Goal: Task Accomplishment & Management: Use online tool/utility

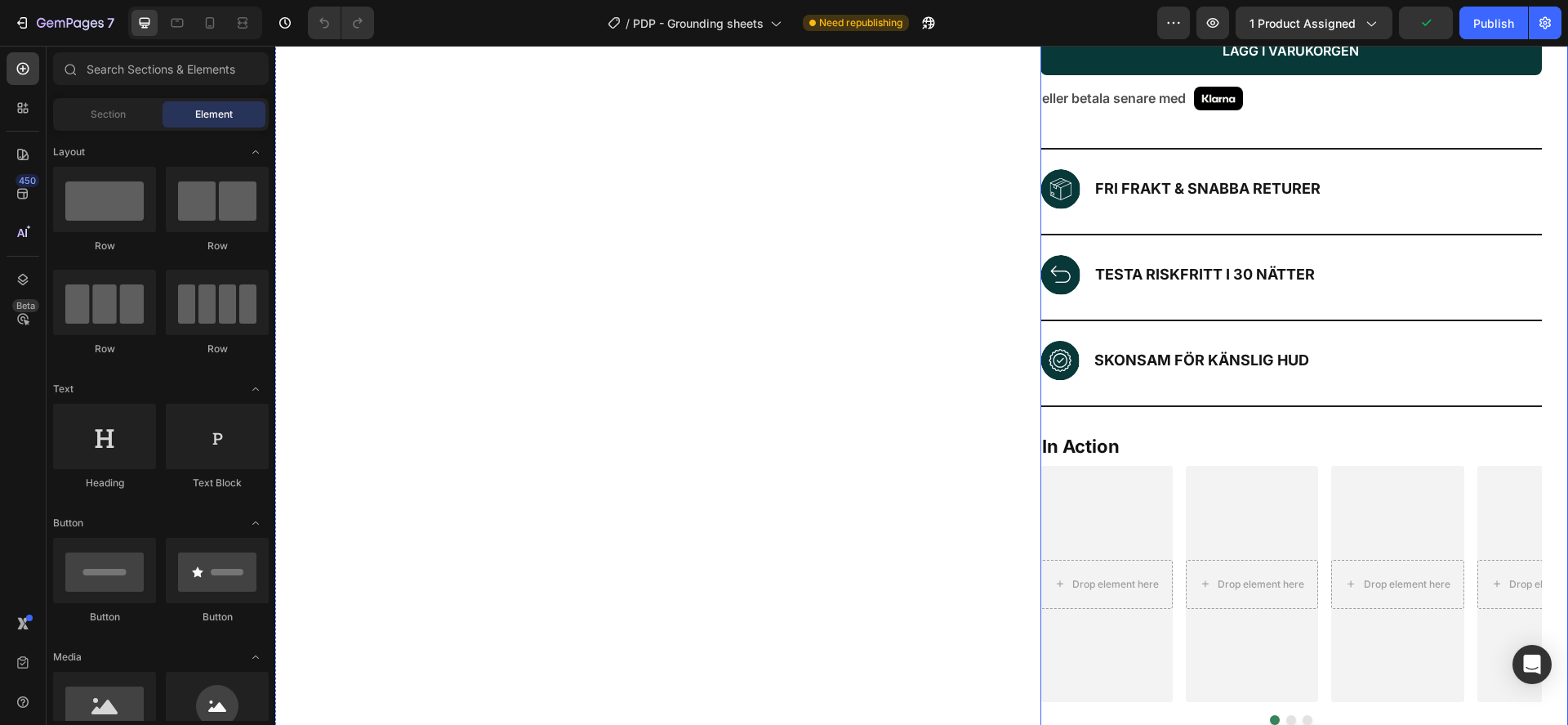
scroll to position [494, 0]
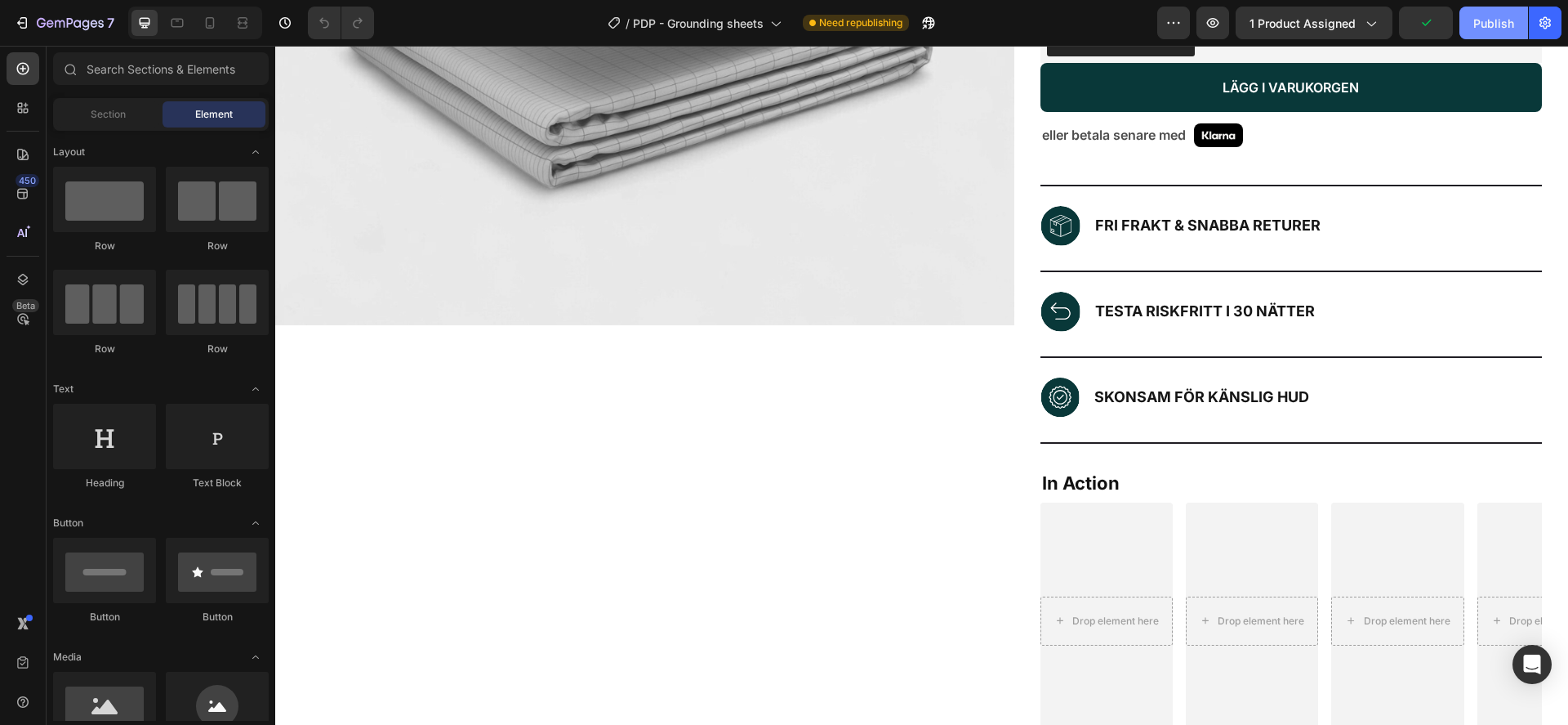
click at [1500, 20] on div "Publish" at bounding box center [1493, 23] width 41 height 17
click at [920, 26] on button "button" at bounding box center [910, 23] width 33 height 33
click at [219, 22] on div at bounding box center [209, 23] width 26 height 26
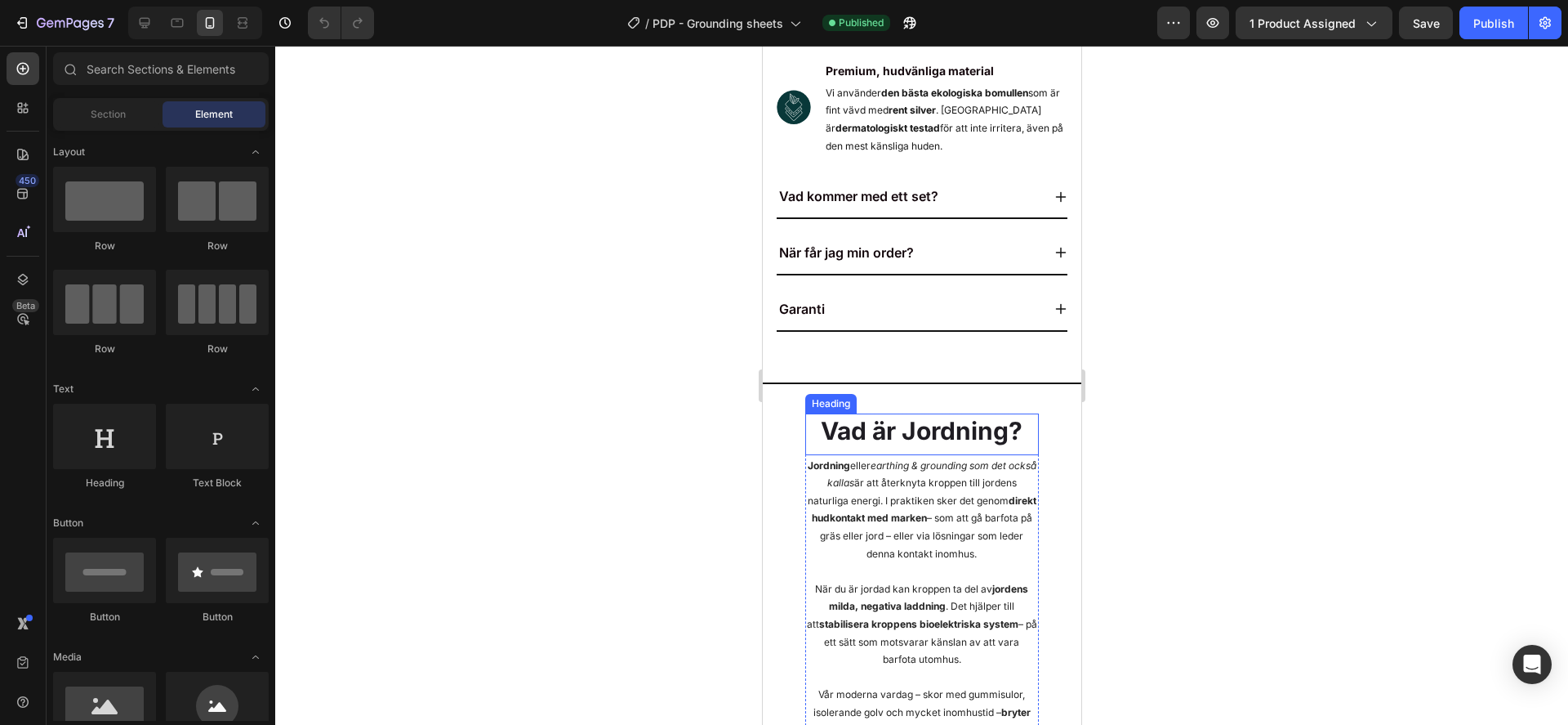
scroll to position [1944, 0]
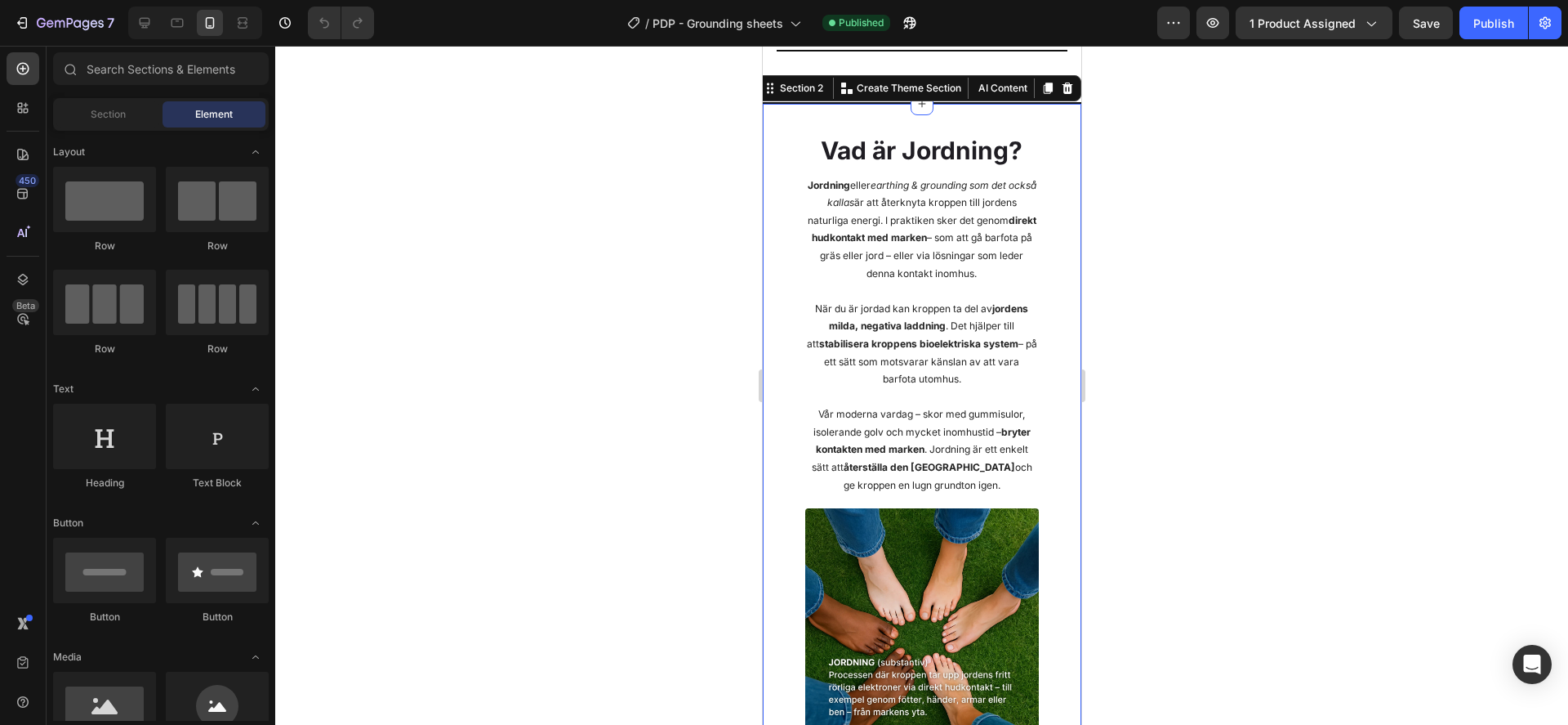
click at [779, 348] on div "Vad är Jordning? Heading Jordning eller earthing & grounding som det också kall…" at bounding box center [921, 437] width 292 height 609
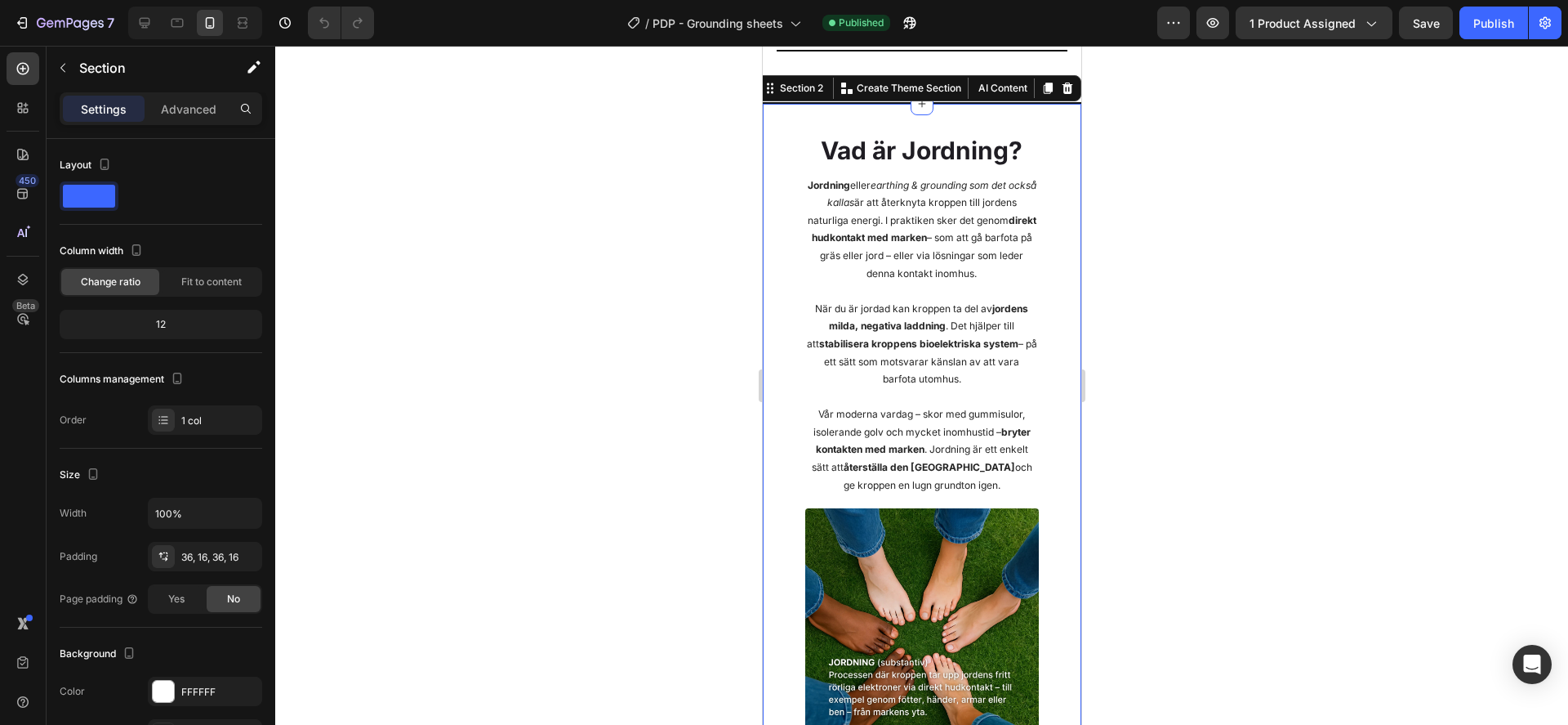
drag, startPoint x: 787, startPoint y: 325, endPoint x: 890, endPoint y: 271, distance: 116.3
click at [787, 325] on div "Vad är Jordning? Heading Jordning eller earthing & grounding som det också kall…" at bounding box center [921, 437] width 292 height 609
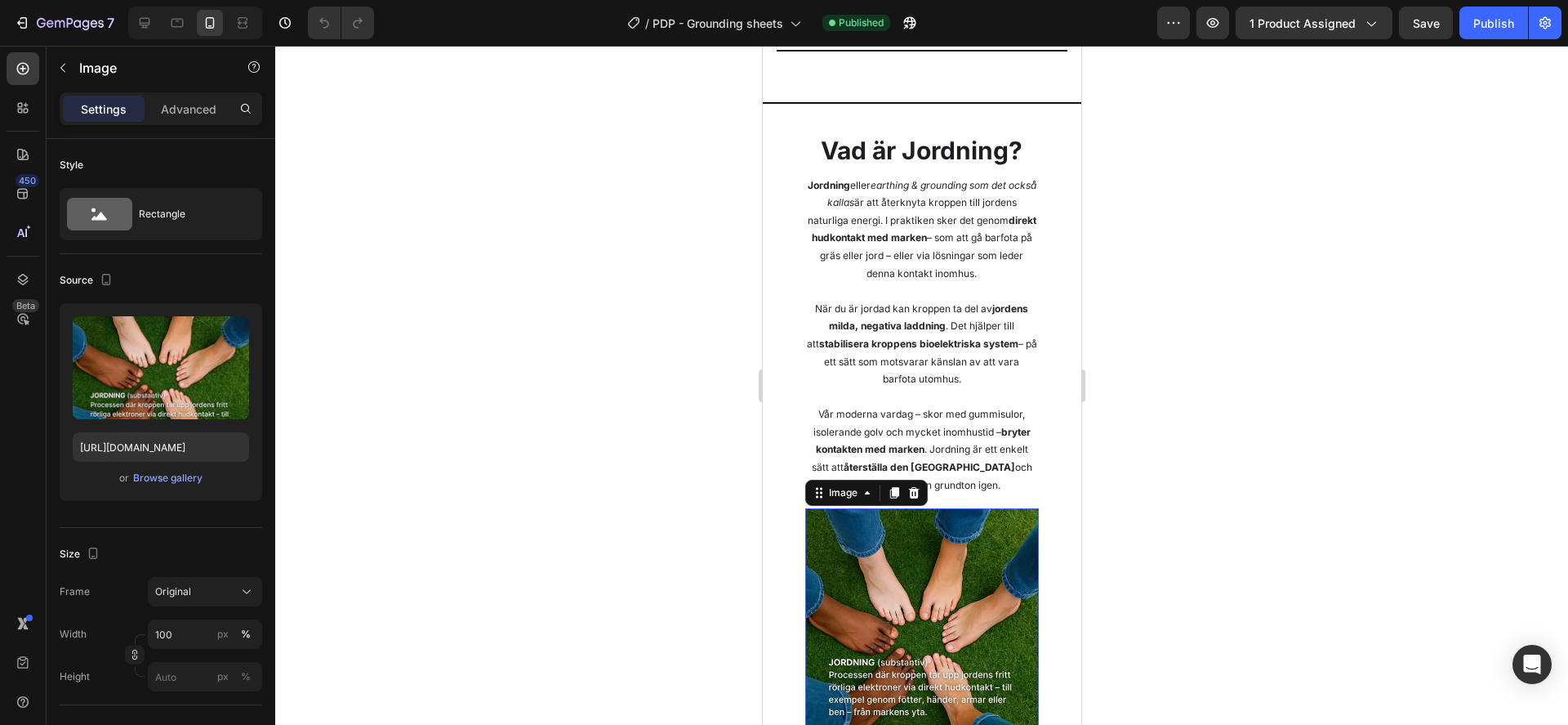
click at [870, 613] on img at bounding box center [921, 625] width 234 height 234
click at [839, 500] on div "Image" at bounding box center [842, 493] width 36 height 15
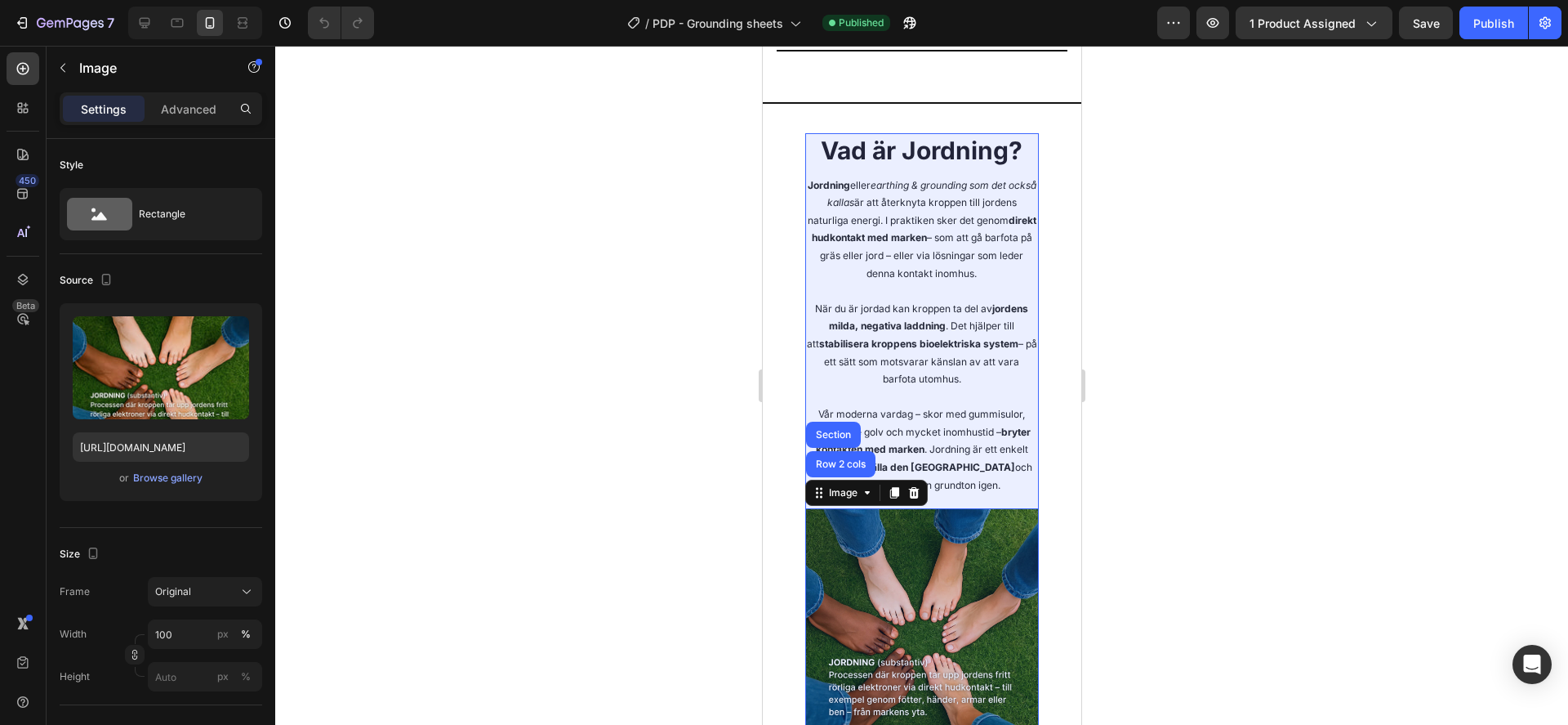
click at [838, 469] on div "Row 2 cols" at bounding box center [840, 464] width 56 height 10
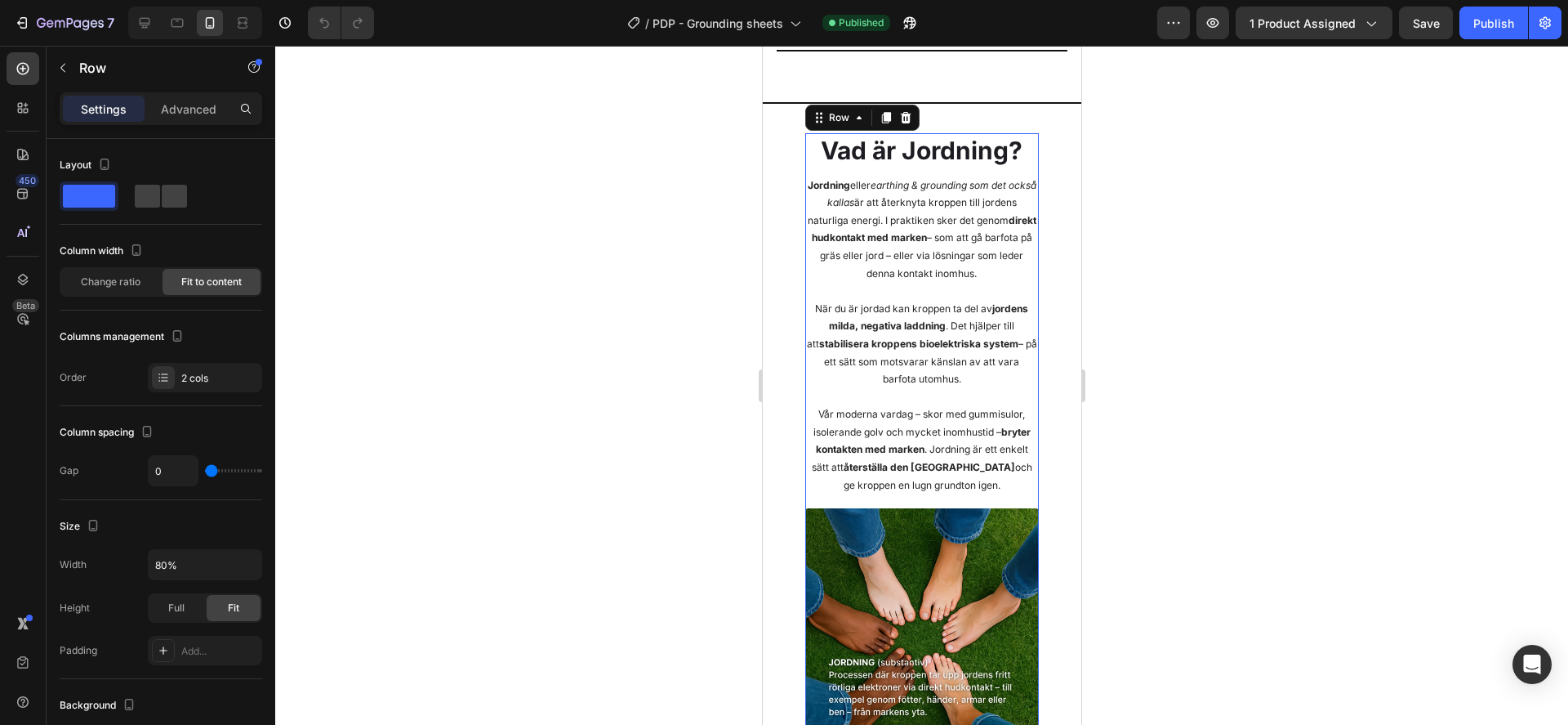
click at [194, 124] on div "Settings Advanced" at bounding box center [160, 108] width 202 height 33
click at [195, 107] on p "Advanced" at bounding box center [188, 108] width 56 height 17
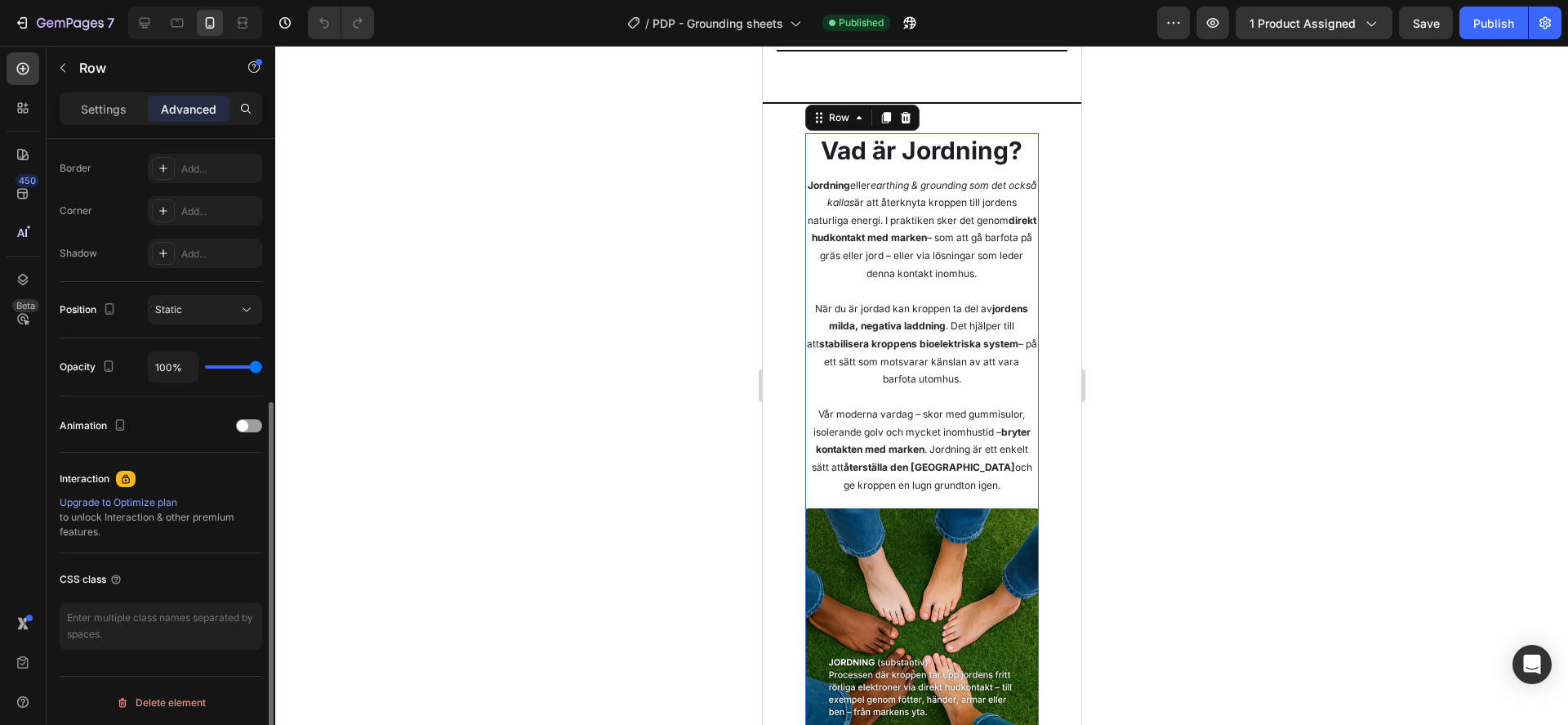
scroll to position [0, 0]
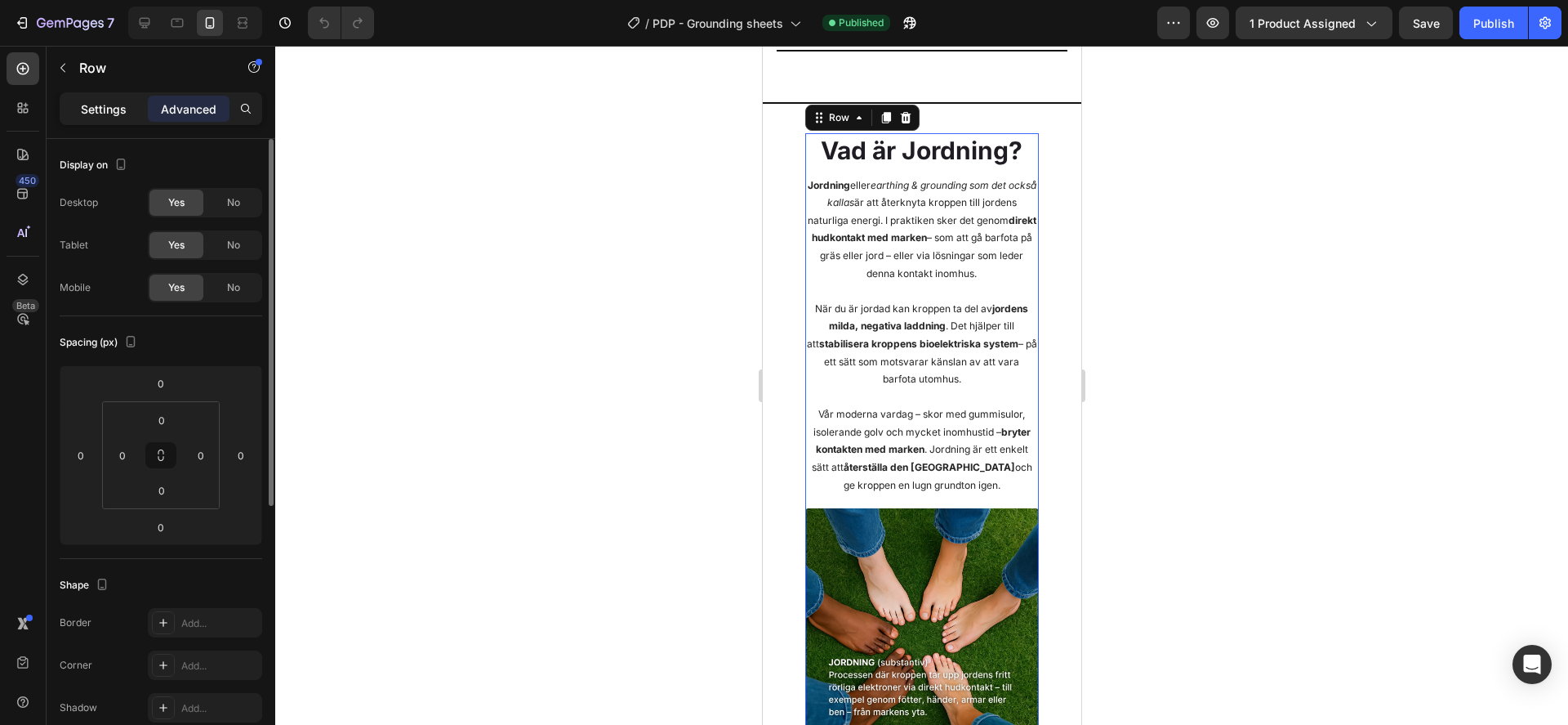
click at [102, 116] on p "Settings" at bounding box center [104, 108] width 46 height 17
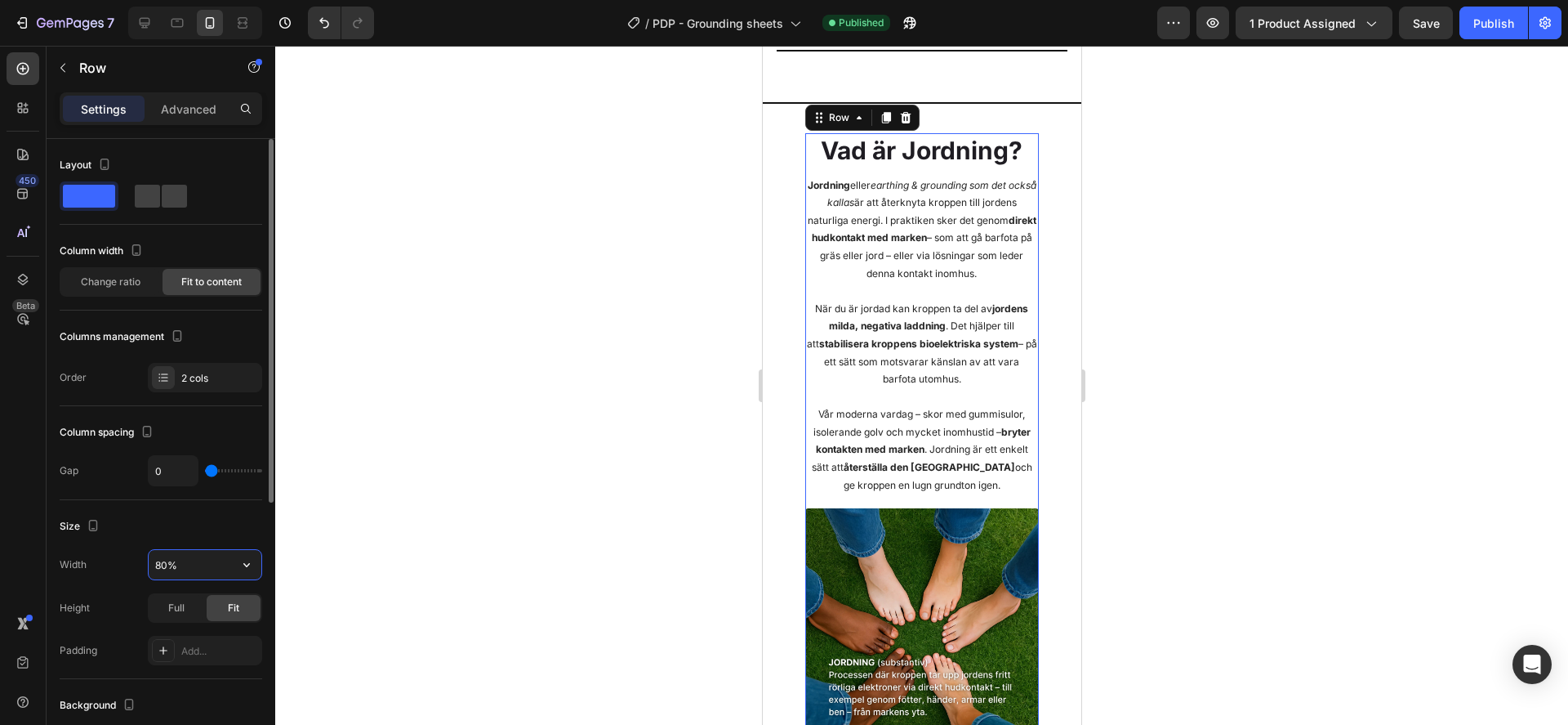
click at [228, 558] on input "80%" at bounding box center [205, 565] width 113 height 29
click at [247, 561] on icon "button" at bounding box center [247, 565] width 16 height 16
click at [195, 635] on p "Full 100%" at bounding box center [201, 638] width 93 height 15
type input "100%"
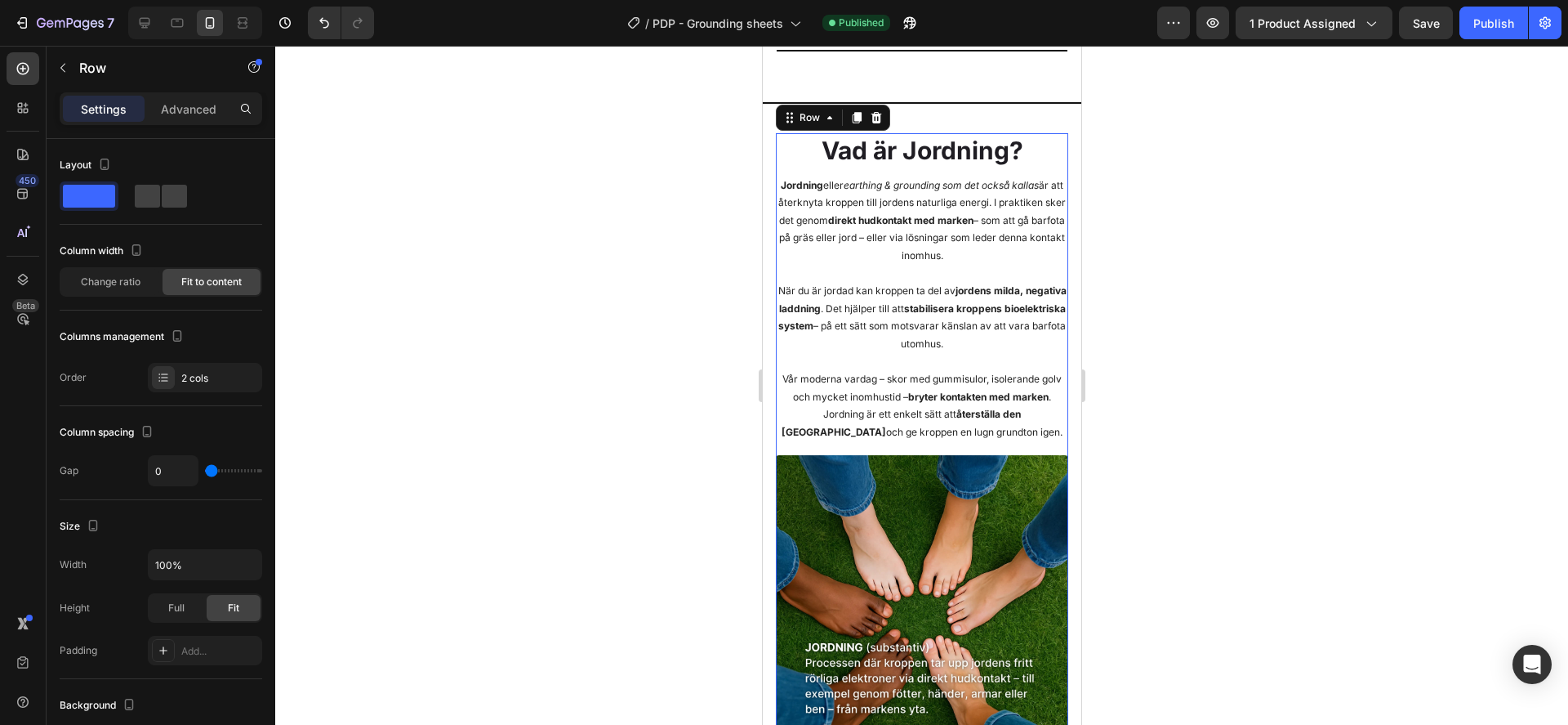
drag, startPoint x: 590, startPoint y: 362, endPoint x: 608, endPoint y: 363, distance: 18.0
click at [590, 362] on div at bounding box center [921, 384] width 1293 height 679
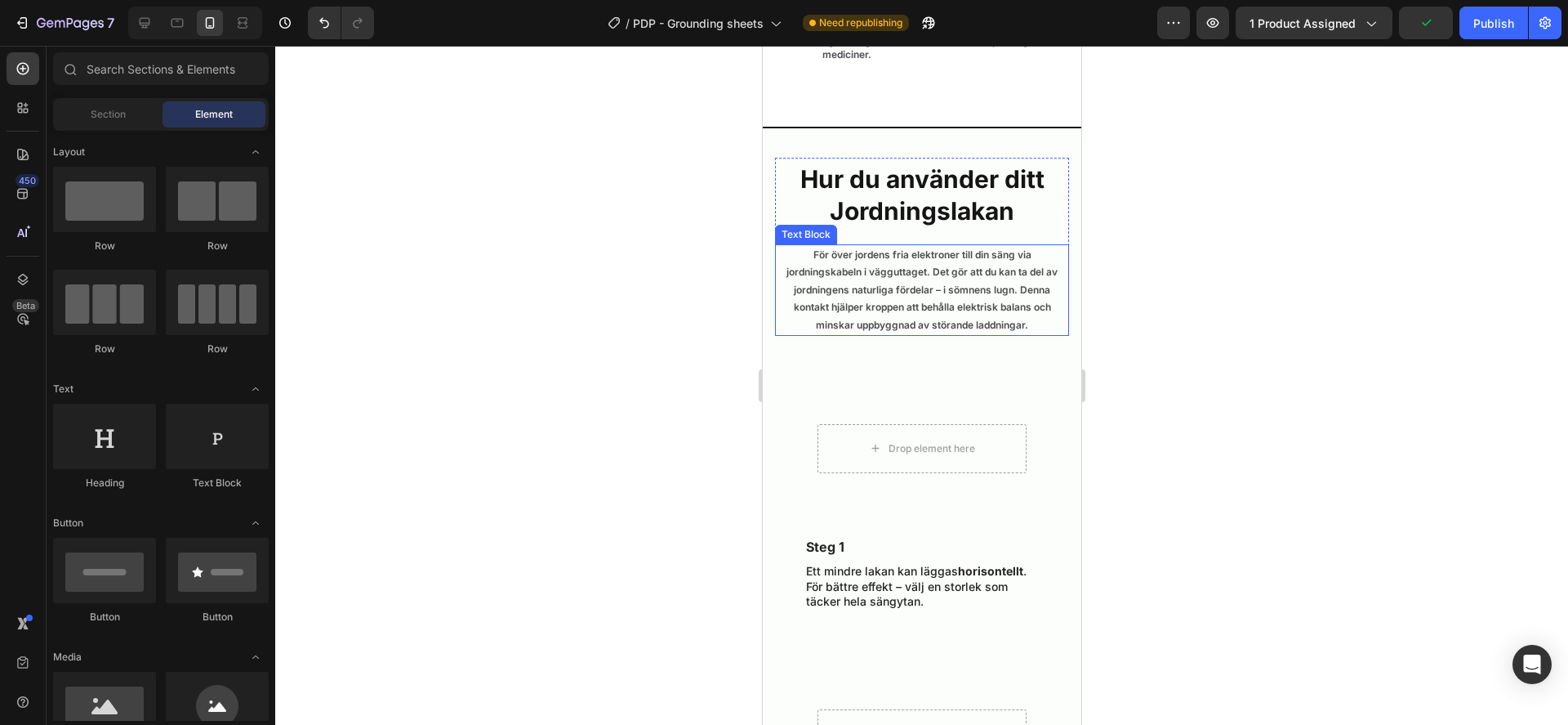
scroll to position [3889, 0]
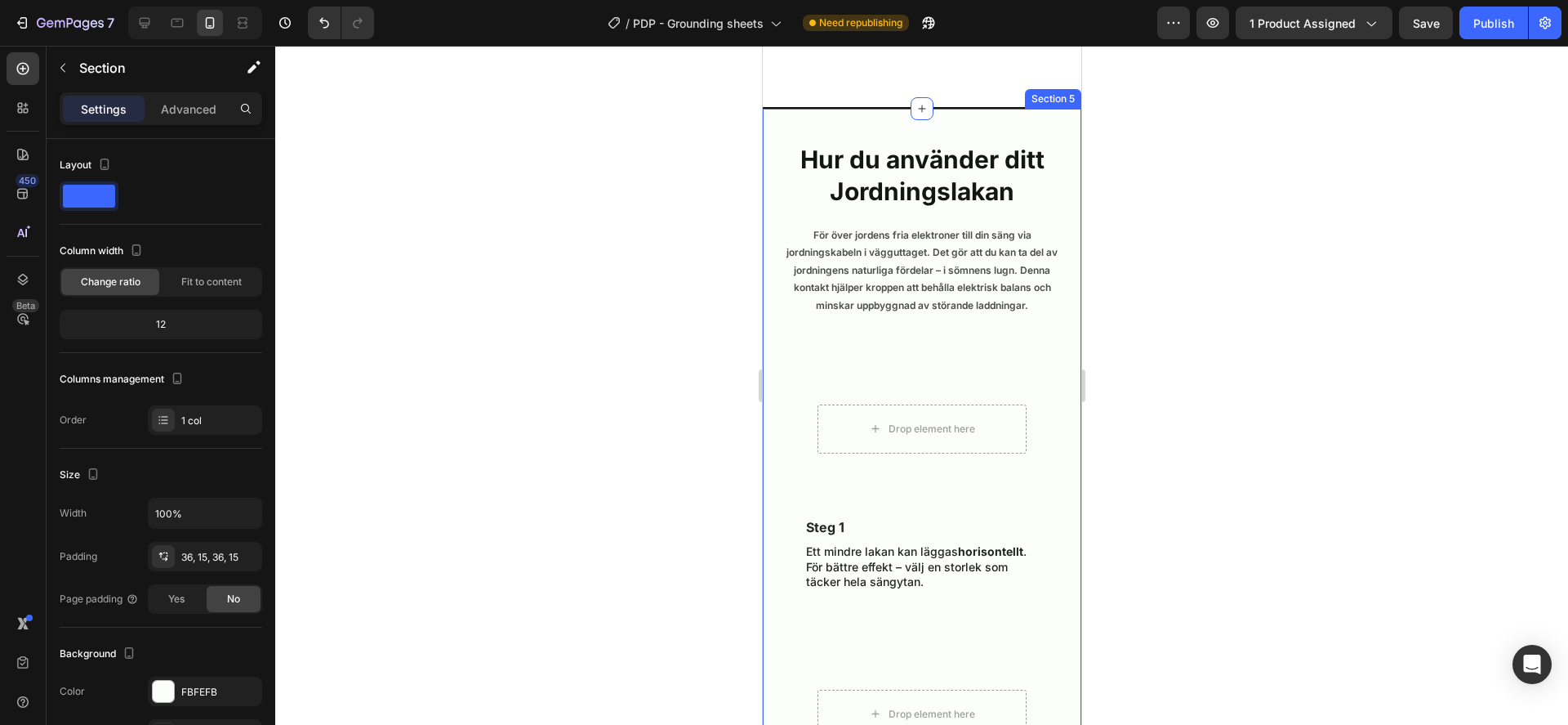
click at [798, 553] on div "HÄLSA SKA VARA ENKELT. Heading Hur du använder ditt Jordningslakan Heading För …" at bounding box center [921, 701] width 294 height 1127
click at [853, 507] on video "Background Image" at bounding box center [921, 429] width 235 height 157
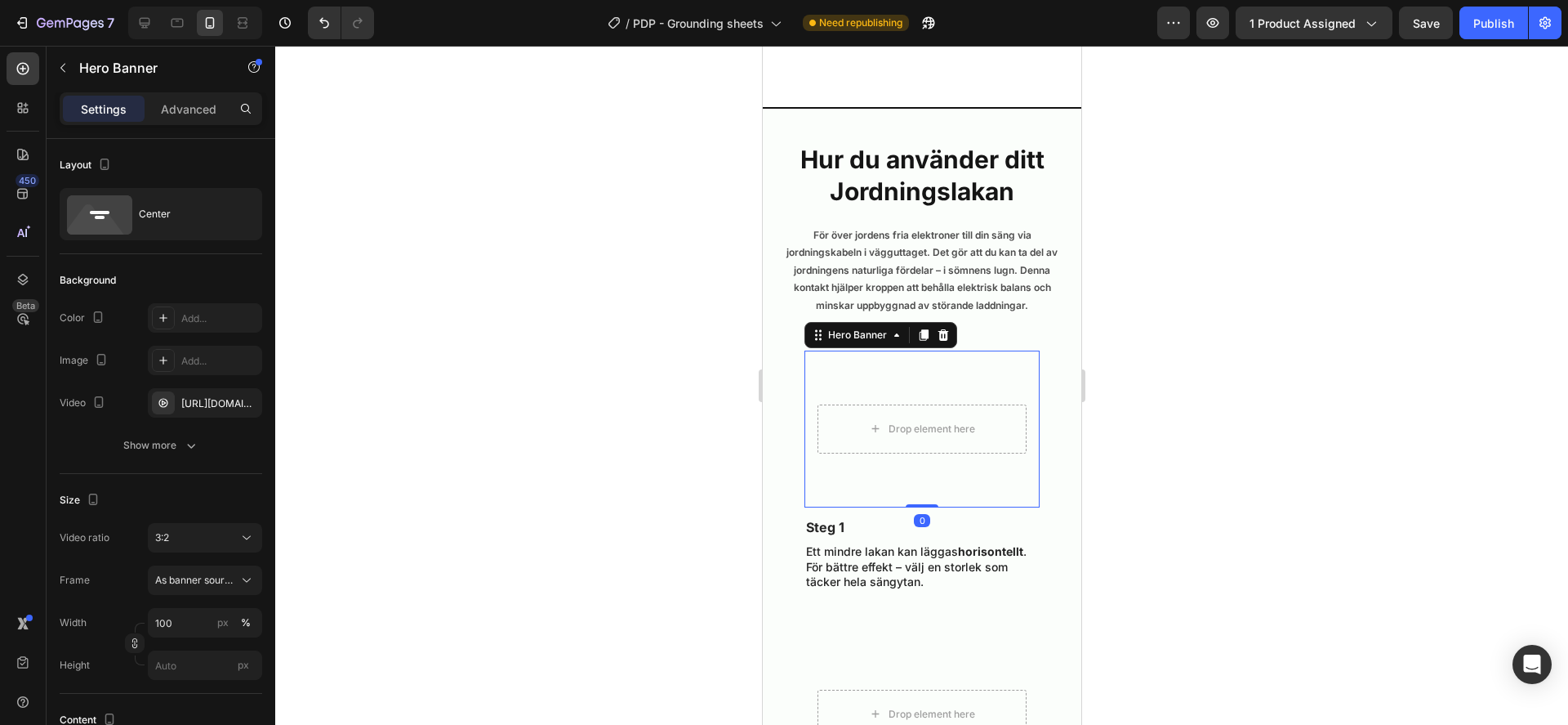
scroll to position [3921, 0]
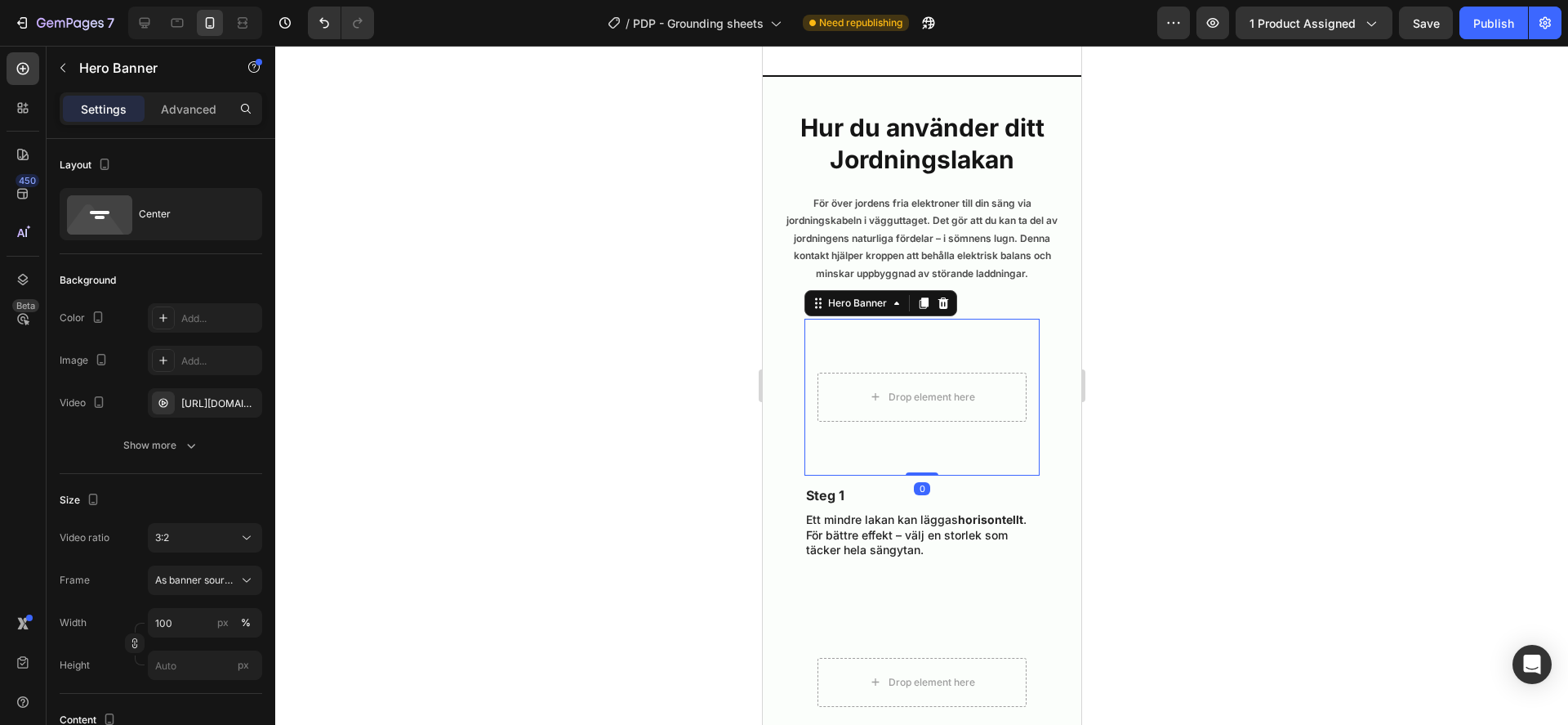
click at [880, 316] on div "Hero Banner" at bounding box center [881, 302] width 153 height 26
click at [877, 311] on div "Hero Banner" at bounding box center [857, 303] width 66 height 15
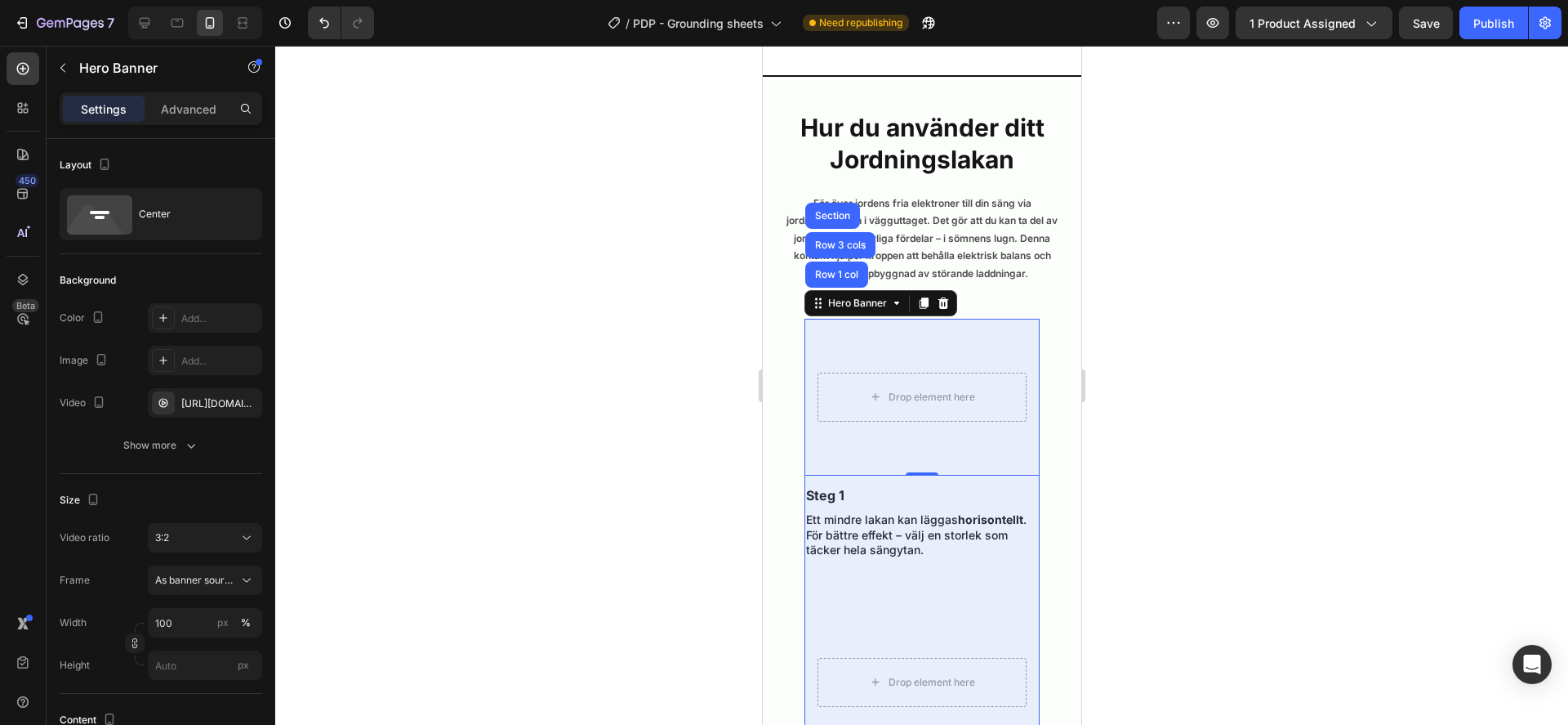
click at [840, 250] on div "Row 3 cols" at bounding box center [840, 245] width 57 height 10
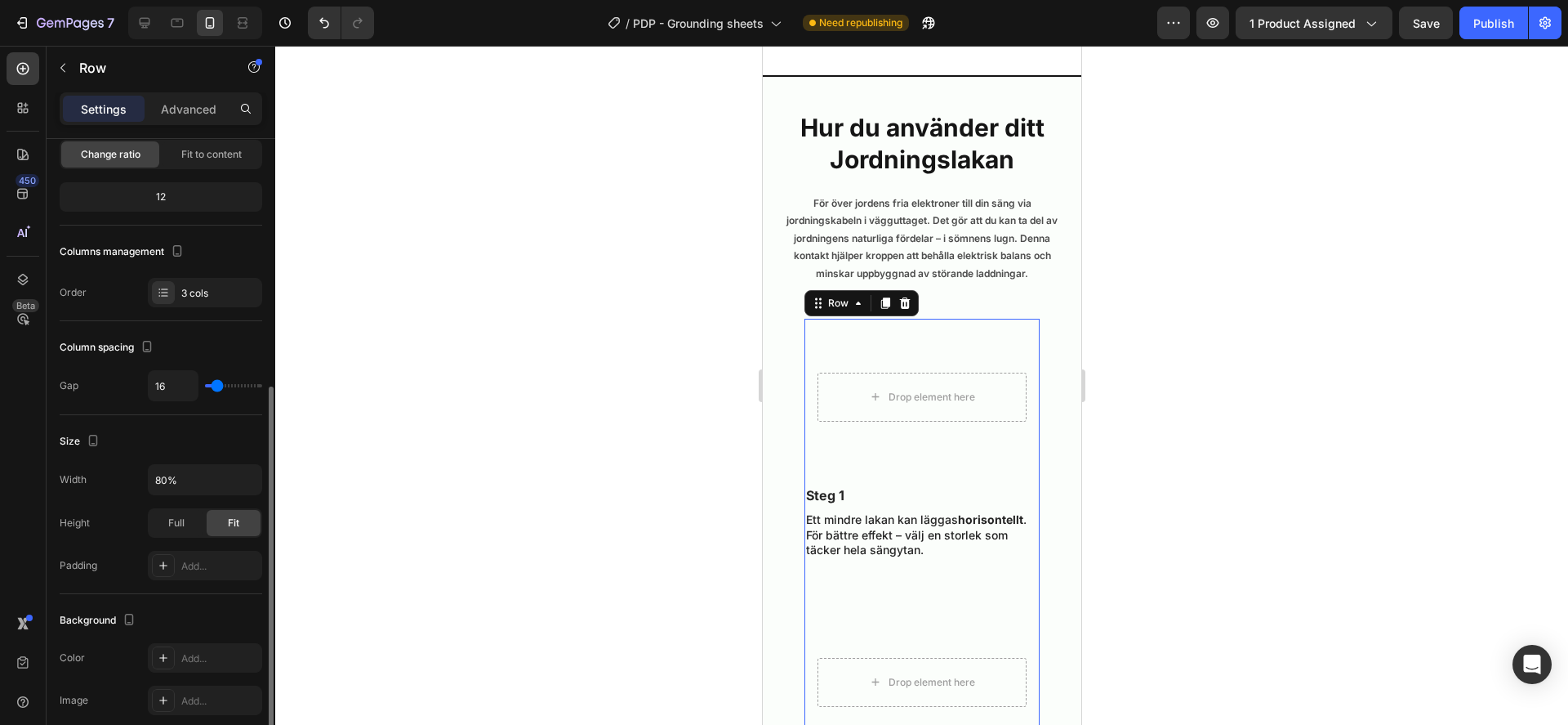
scroll to position [234, 0]
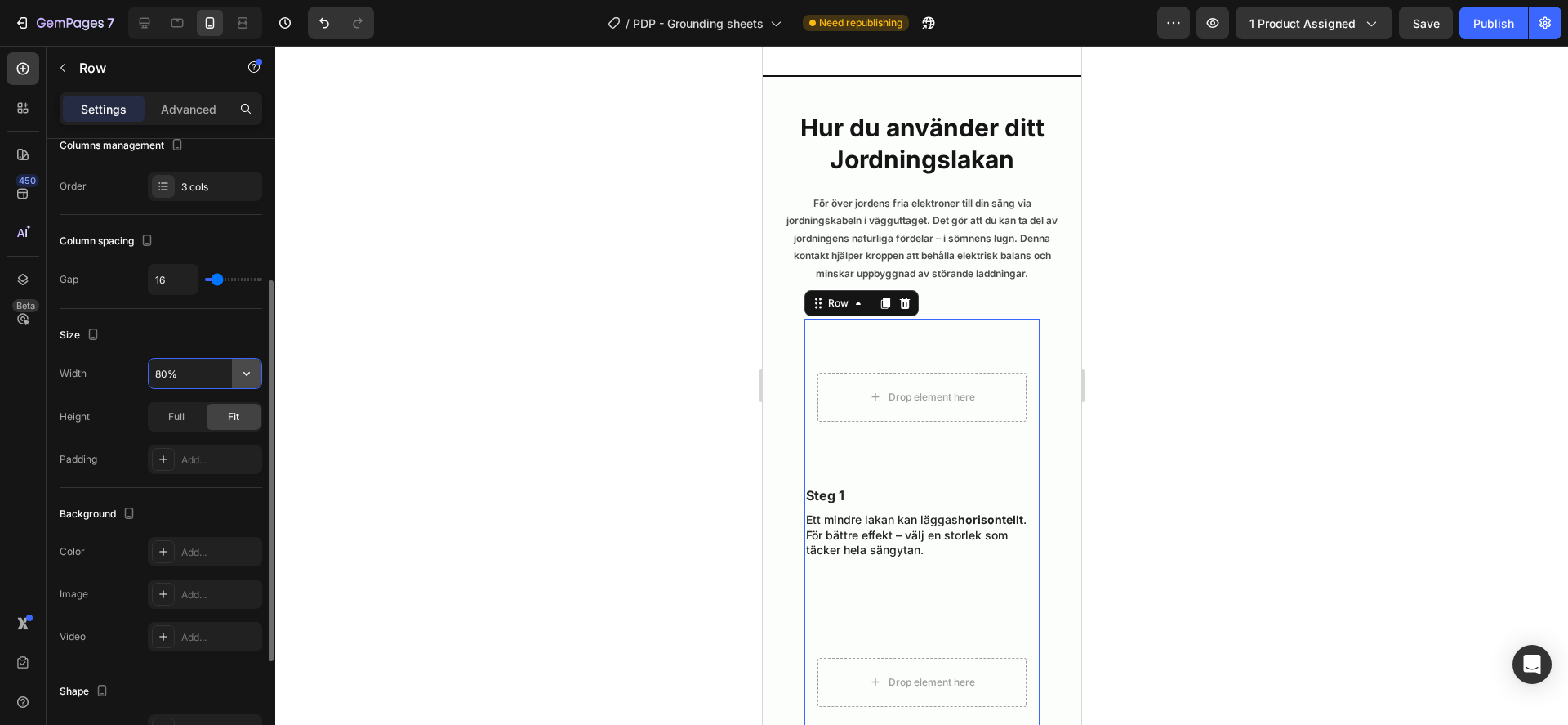
drag, startPoint x: 226, startPoint y: 374, endPoint x: 235, endPoint y: 375, distance: 9.1
click at [227, 374] on input "80%" at bounding box center [205, 373] width 113 height 29
click at [245, 377] on icon "button" at bounding box center [247, 373] width 16 height 16
drag, startPoint x: 215, startPoint y: 442, endPoint x: 212, endPoint y: 452, distance: 10.4
click at [214, 443] on p "Full 100%" at bounding box center [201, 446] width 93 height 15
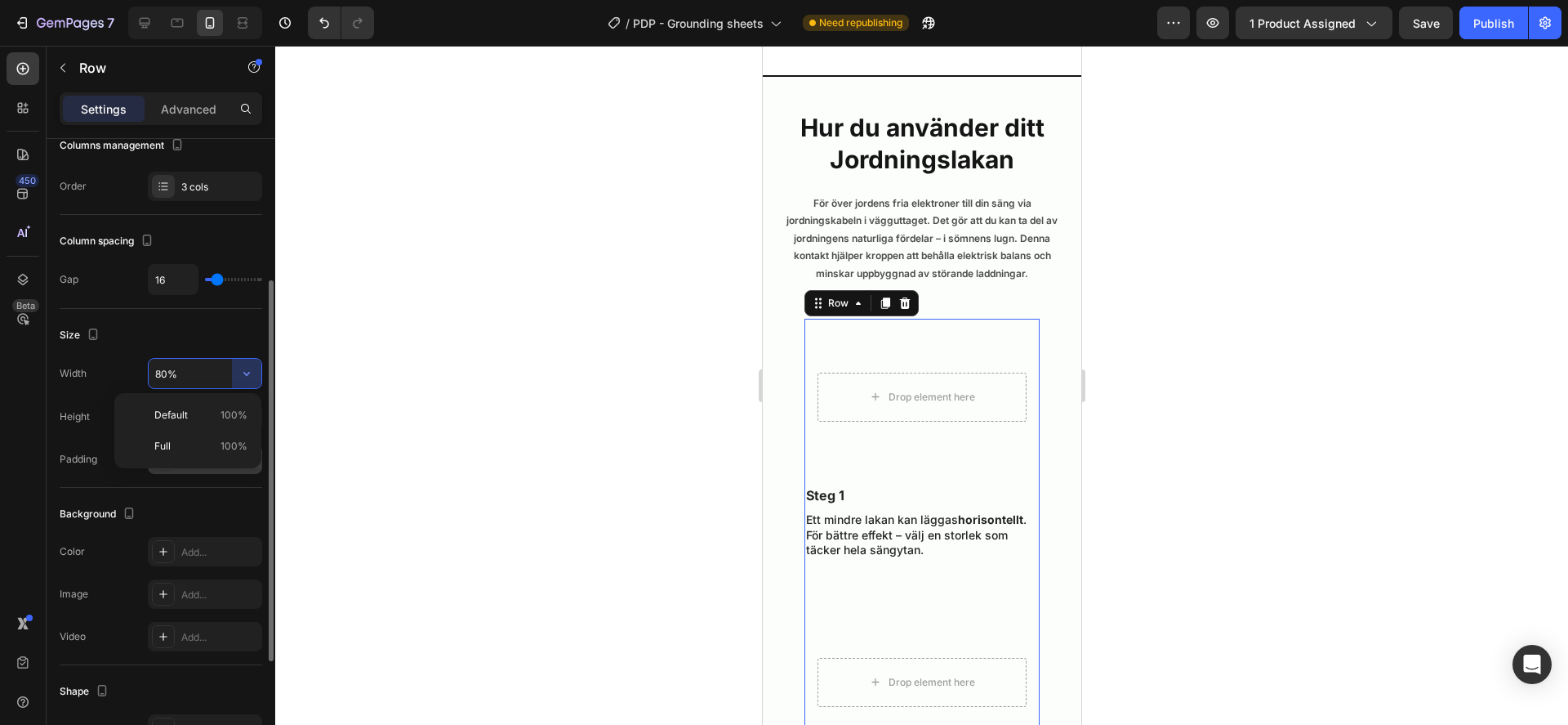
type input "100%"
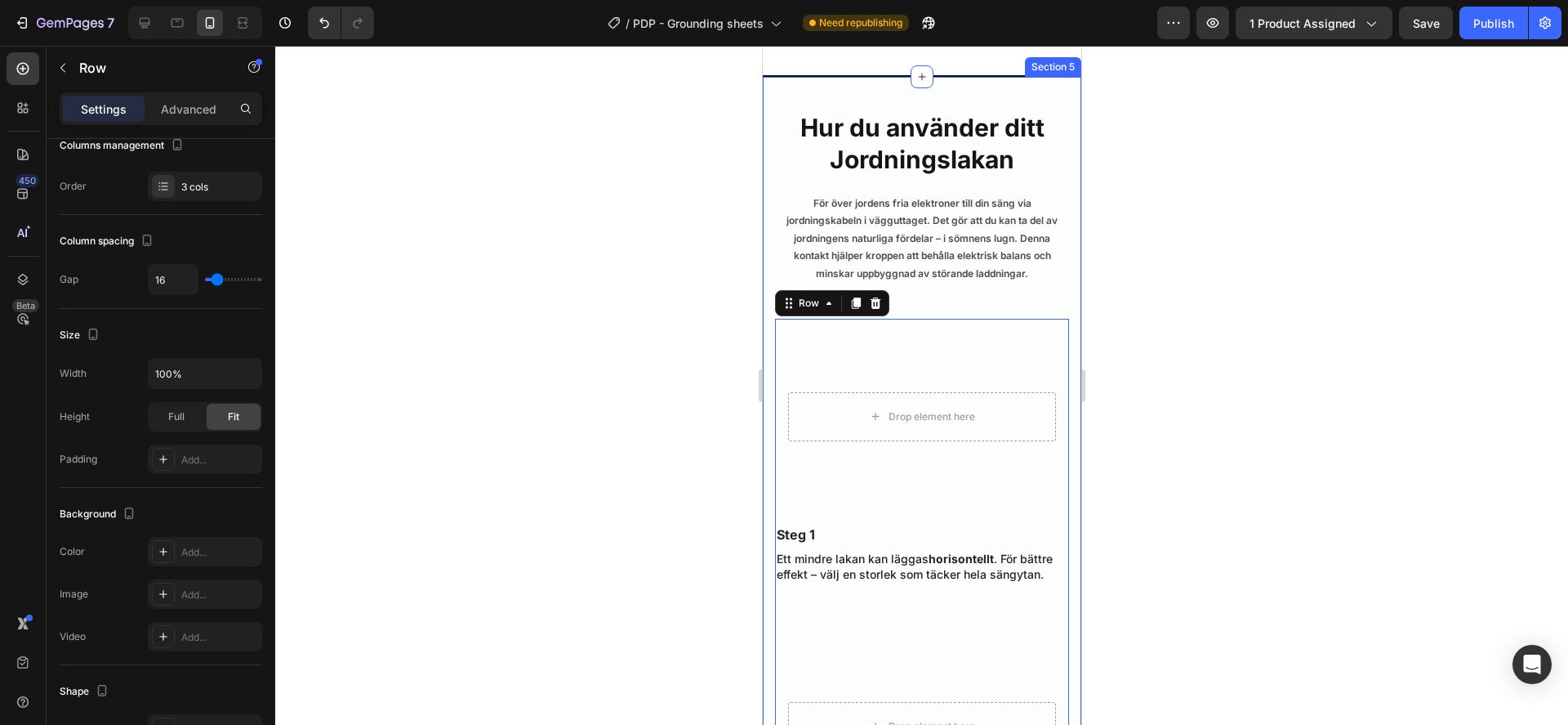
click at [504, 583] on div at bounding box center [921, 384] width 1293 height 679
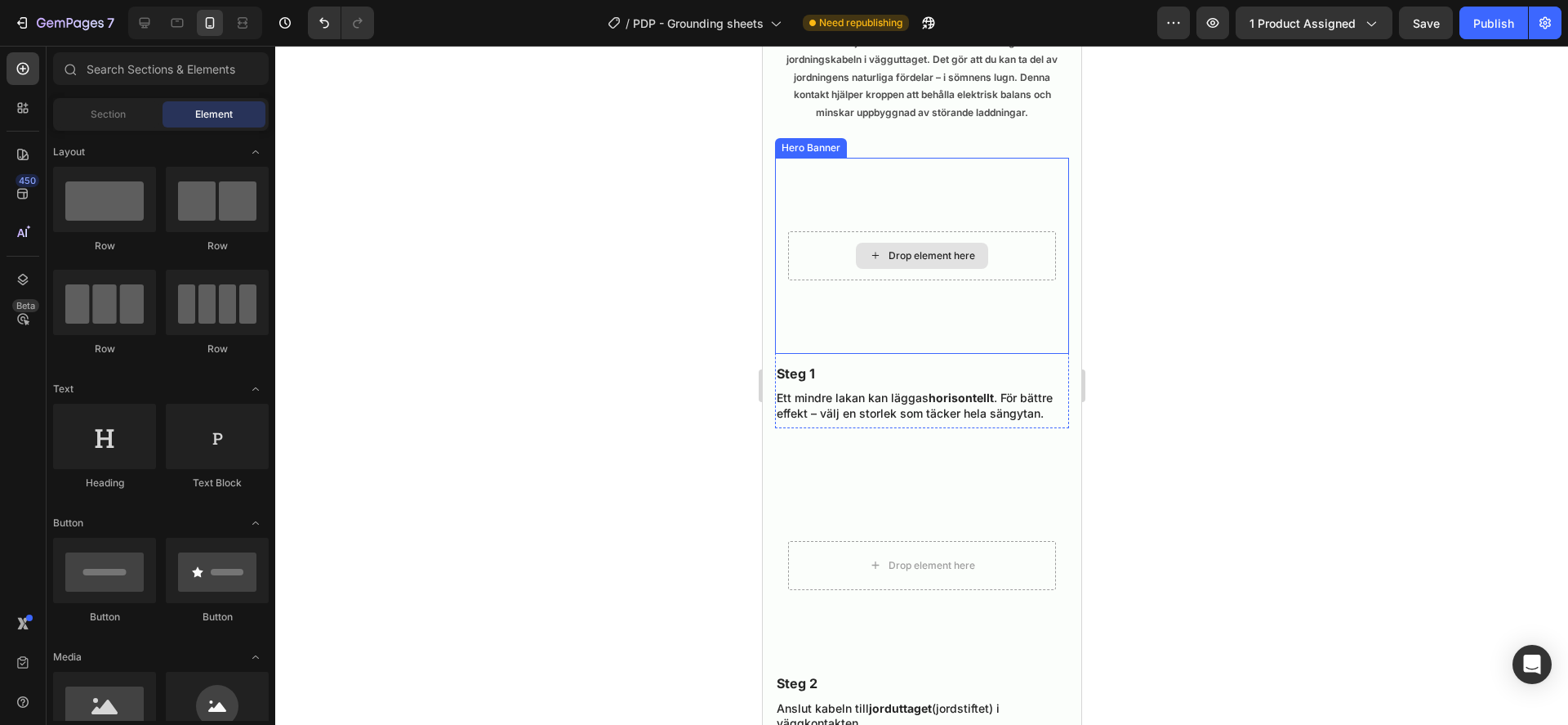
scroll to position [4199, 0]
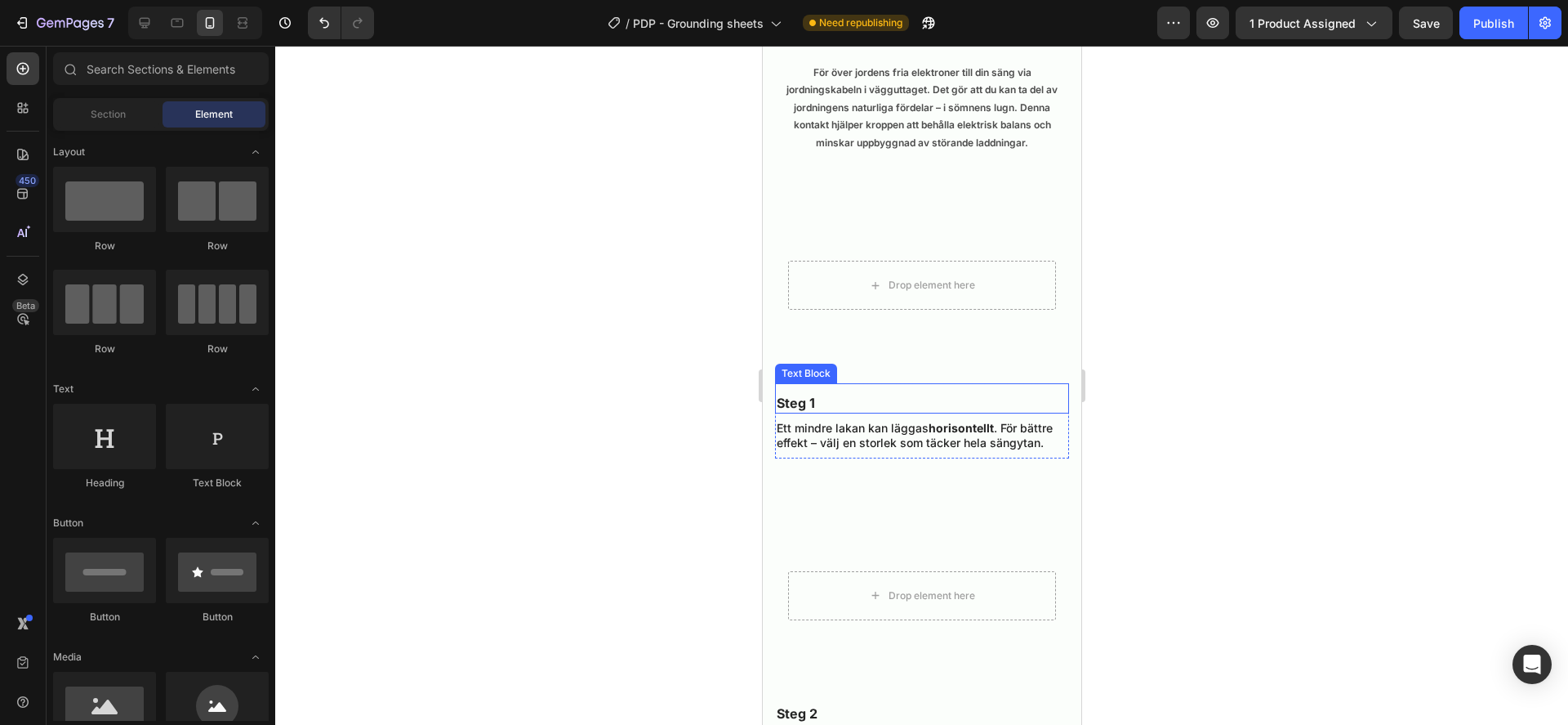
click at [878, 394] on p "Steg 1" at bounding box center [921, 403] width 290 height 17
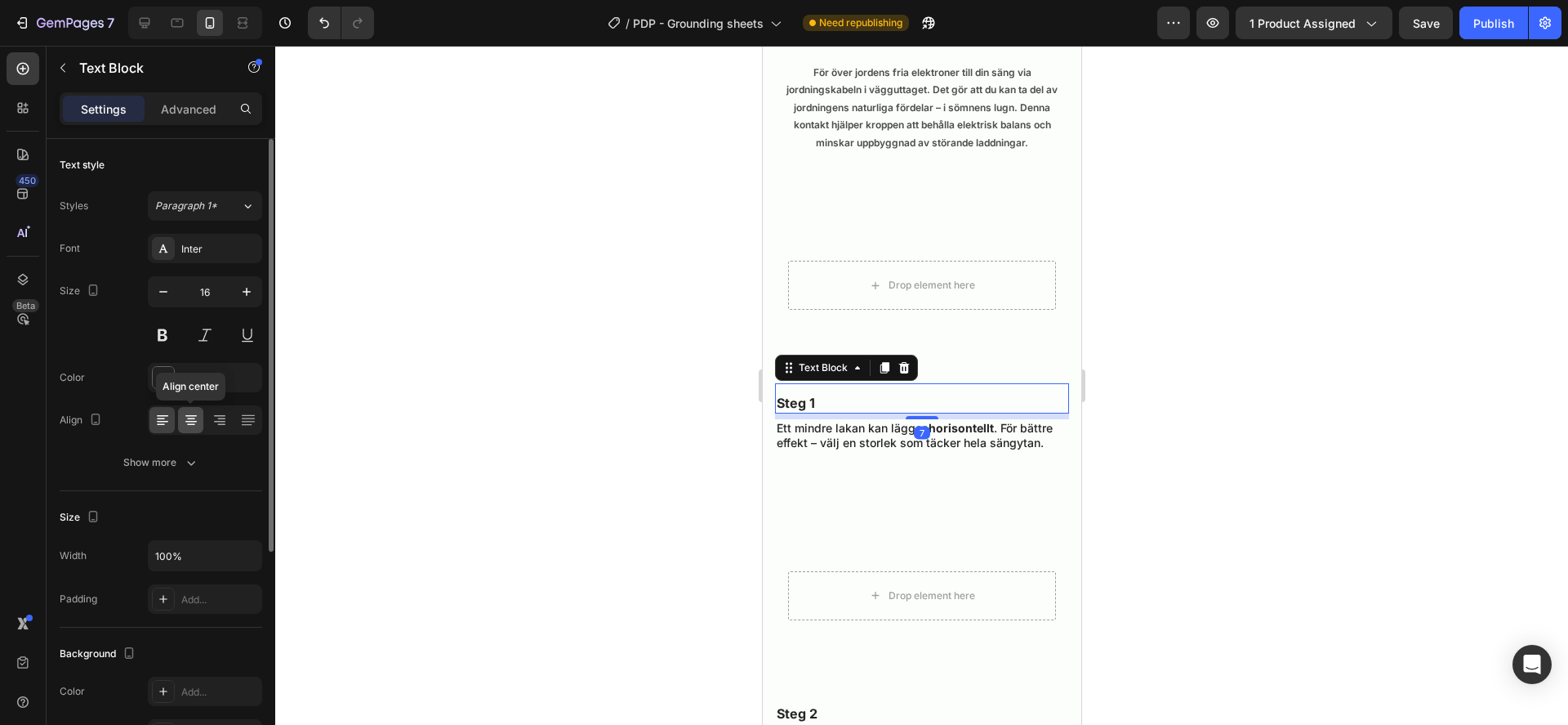
drag, startPoint x: 190, startPoint y: 428, endPoint x: 178, endPoint y: 426, distance: 12.2
click at [190, 428] on div at bounding box center [191, 420] width 25 height 26
click at [624, 441] on div at bounding box center [921, 384] width 1293 height 679
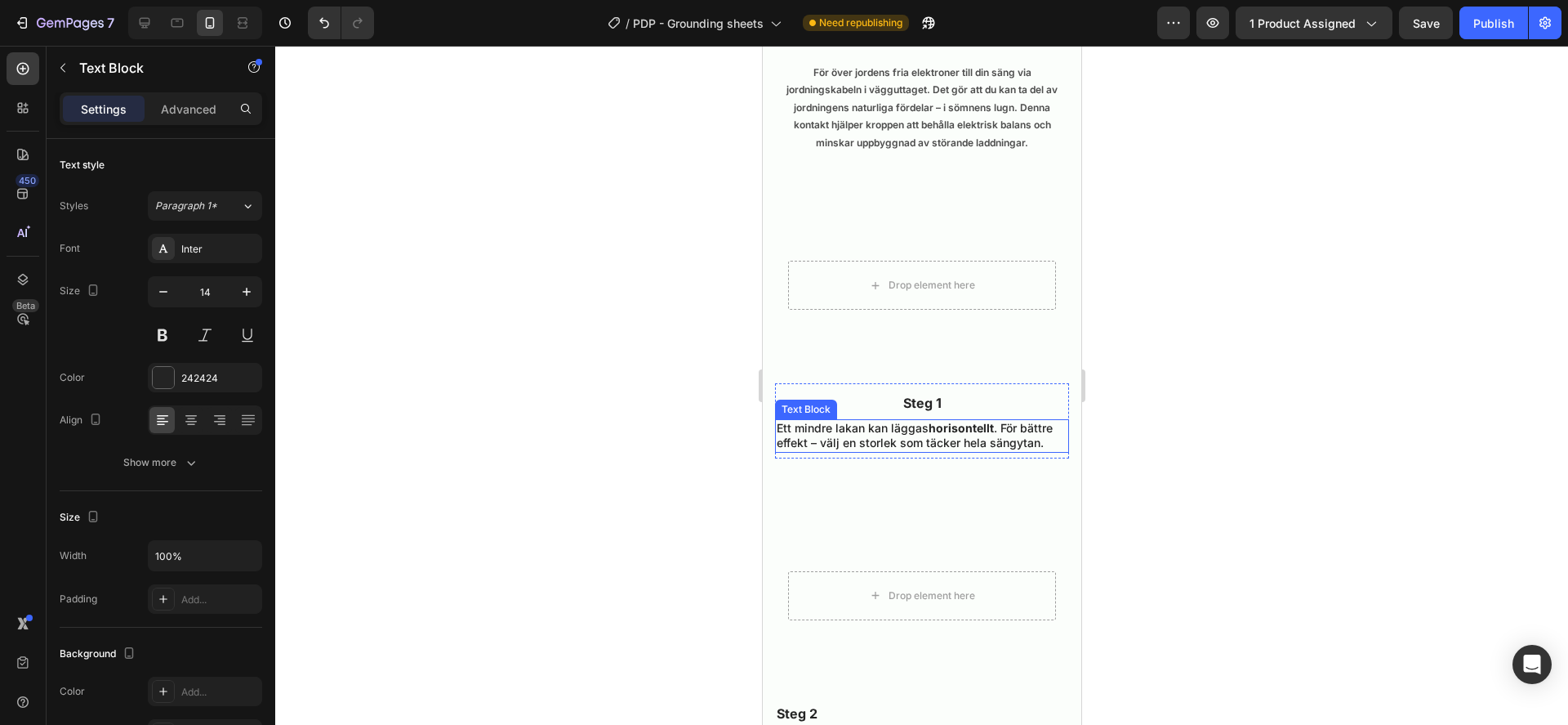
click at [999, 423] on p "Ett mindre lakan kan läggas horisontellt . För bättre effekt – välj en storlek …" at bounding box center [921, 435] width 290 height 29
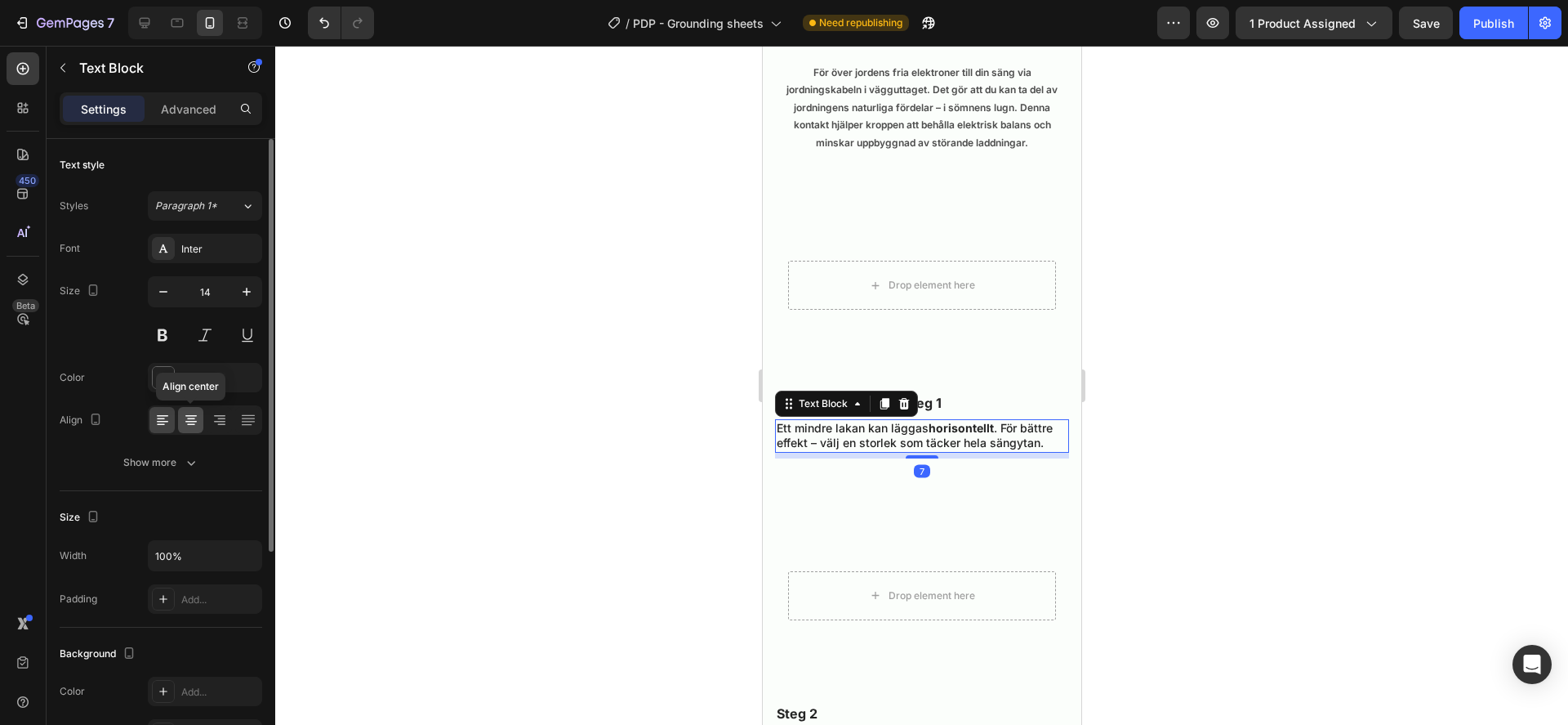
click at [185, 428] on div at bounding box center [191, 420] width 25 height 26
click at [1308, 458] on div at bounding box center [921, 384] width 1293 height 679
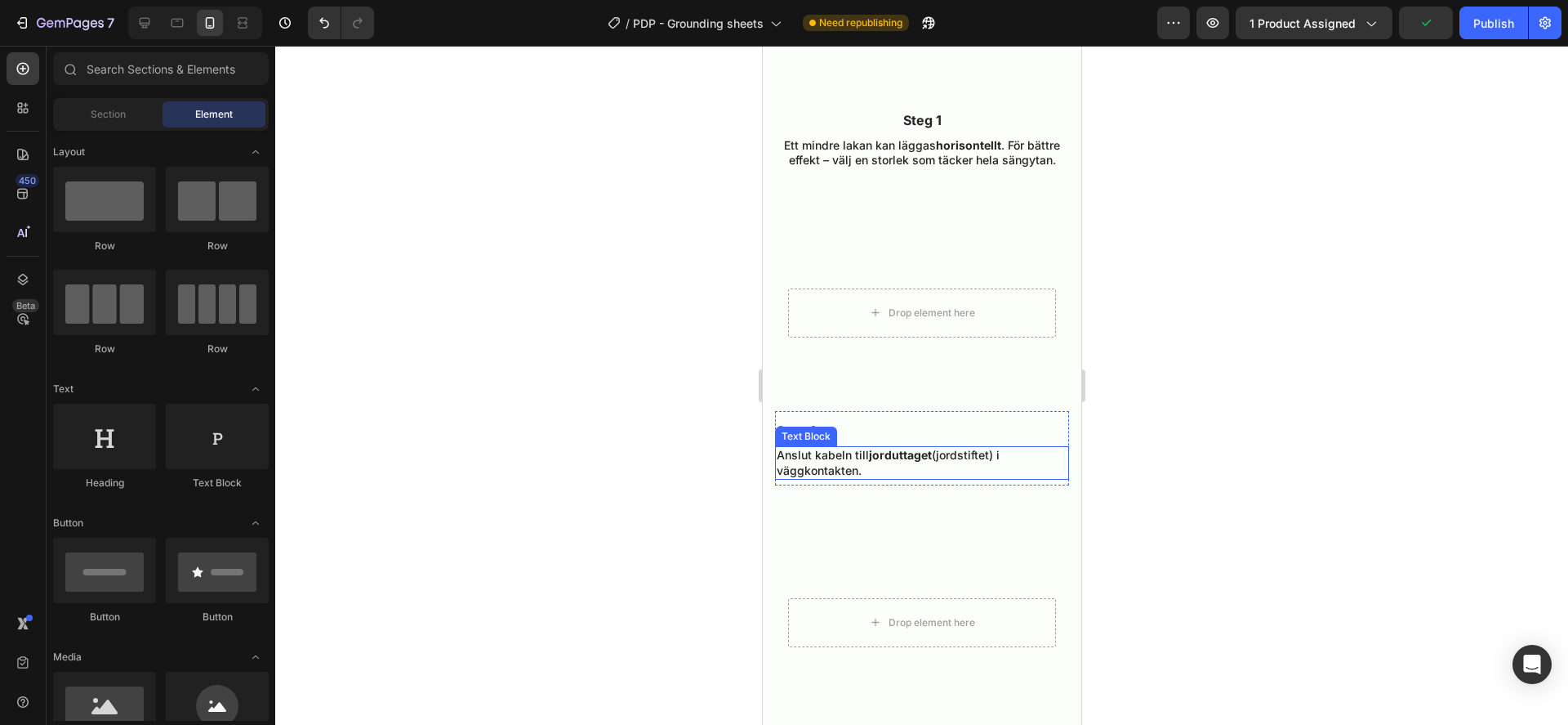
scroll to position [4480, 0]
click at [865, 424] on p "Steg 2" at bounding box center [921, 433] width 290 height 17
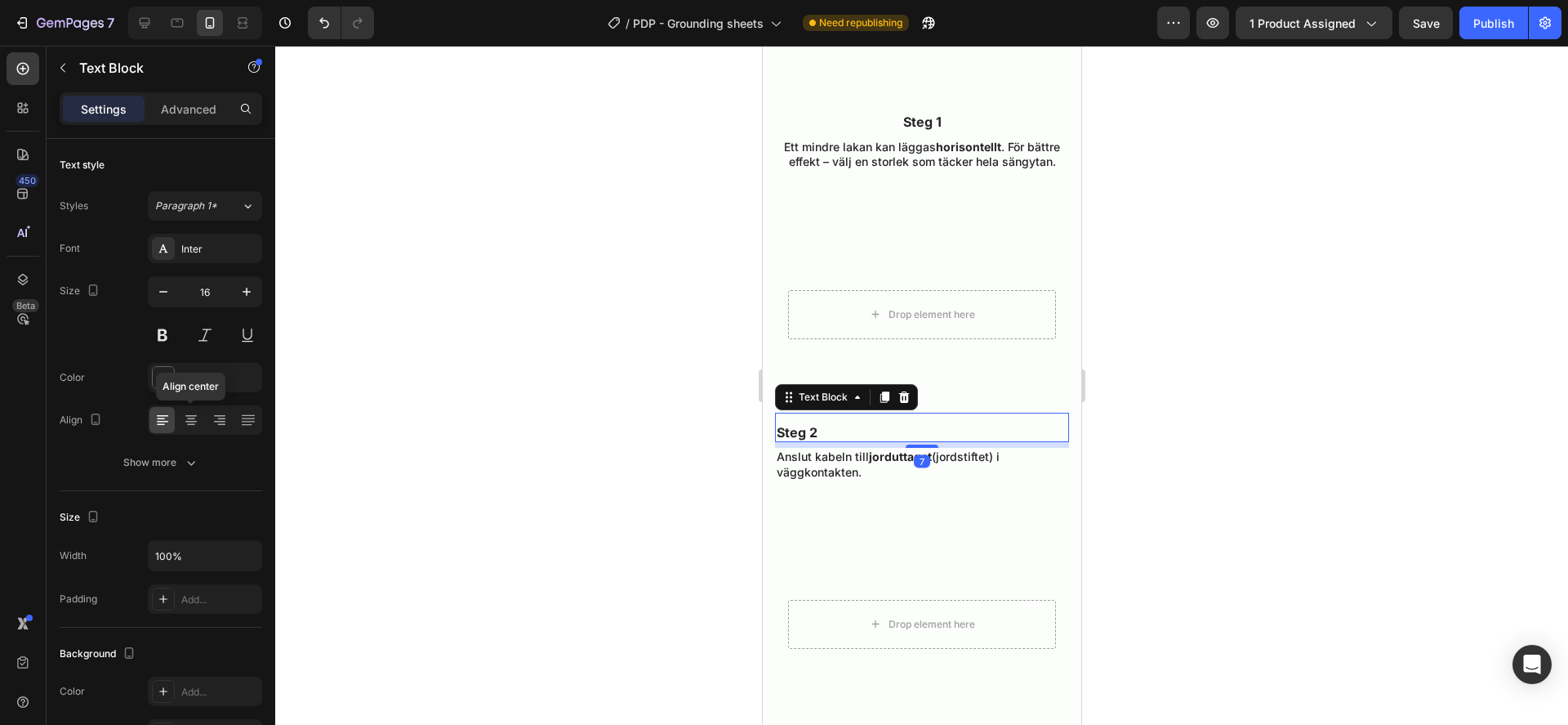
drag, startPoint x: 196, startPoint y: 424, endPoint x: 708, endPoint y: 401, distance: 512.5
click at [197, 424] on icon at bounding box center [191, 420] width 16 height 16
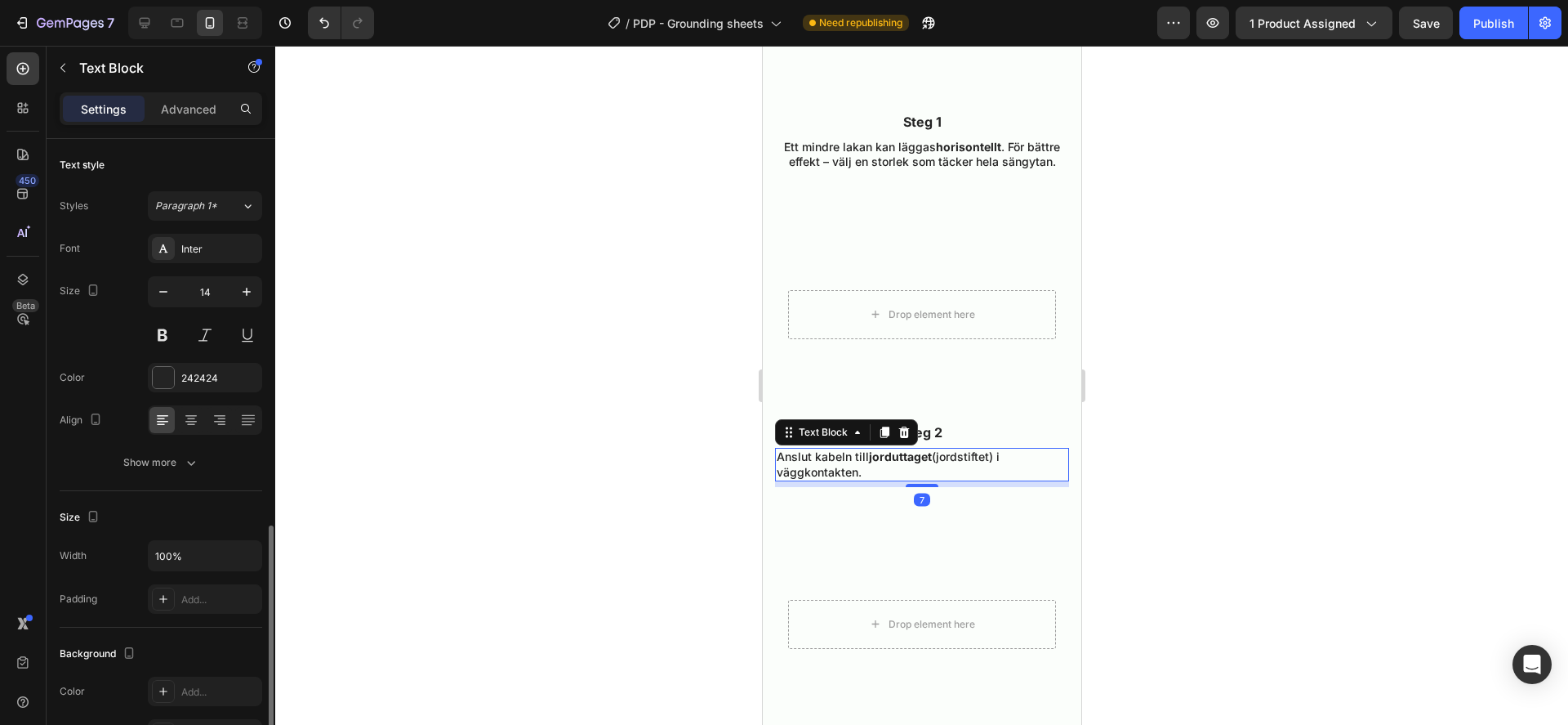
scroll to position [234, 0]
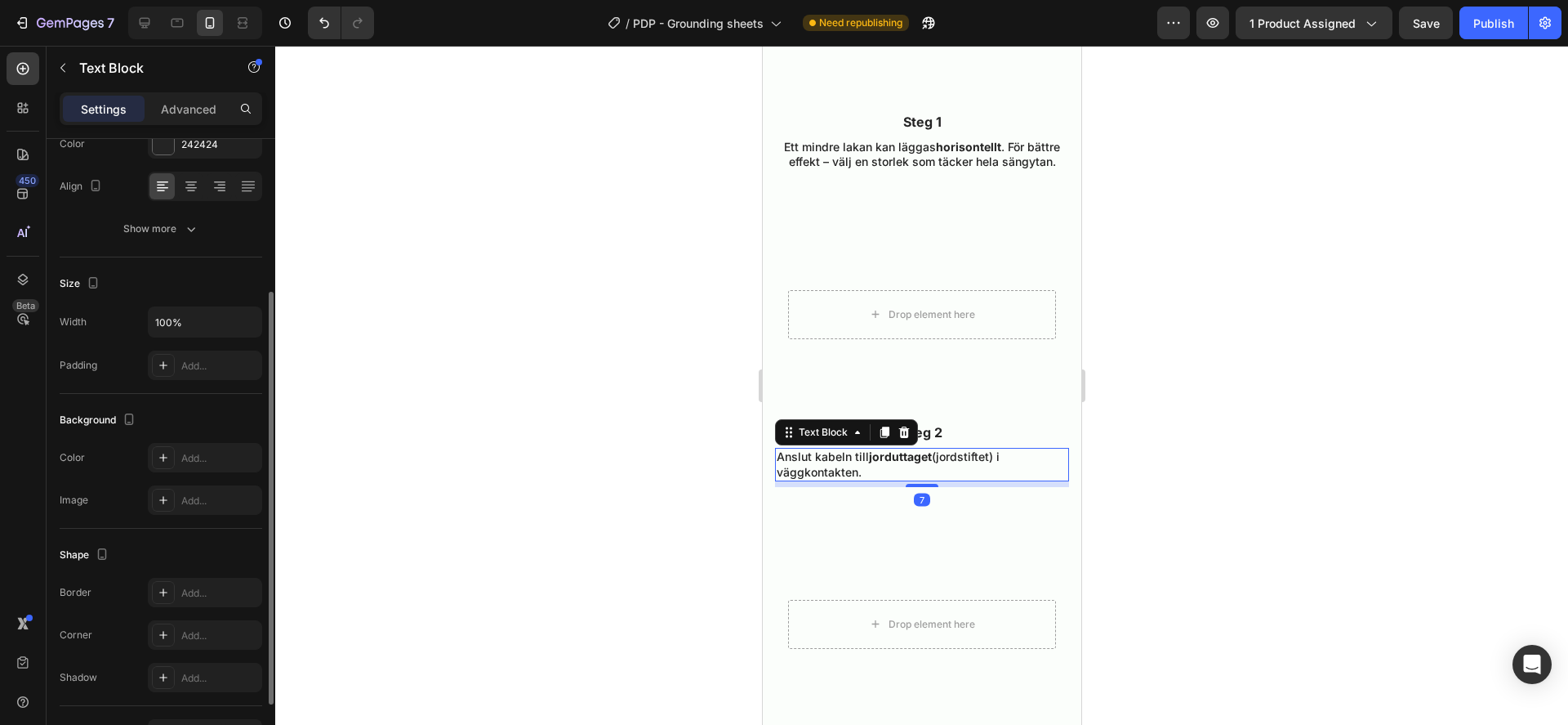
click at [832, 453] on p "Anslut kabeln till jorduttaget (jordstiftet) i väggkontakten." at bounding box center [921, 464] width 290 height 29
click at [190, 190] on icon at bounding box center [190, 191] width 8 height 2
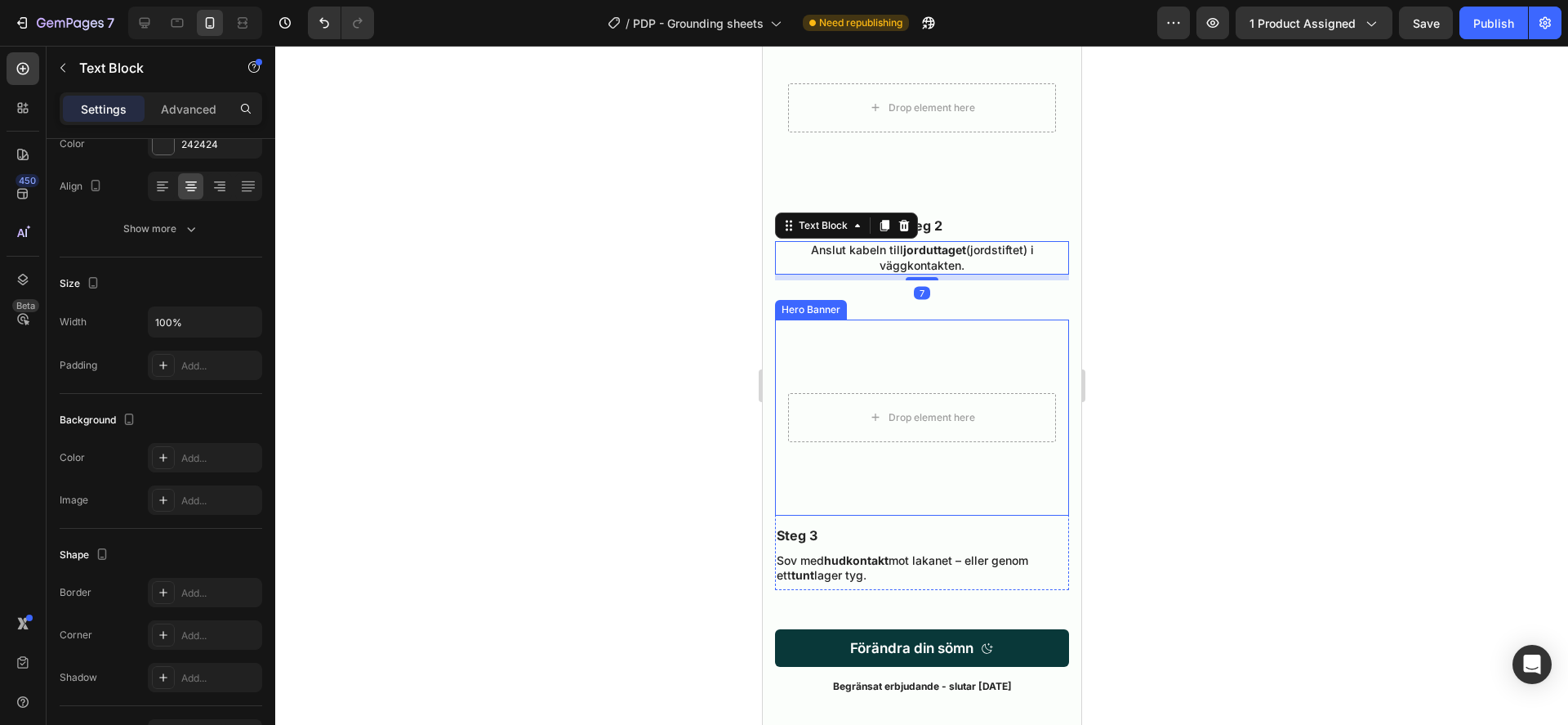
scroll to position [4739, 0]
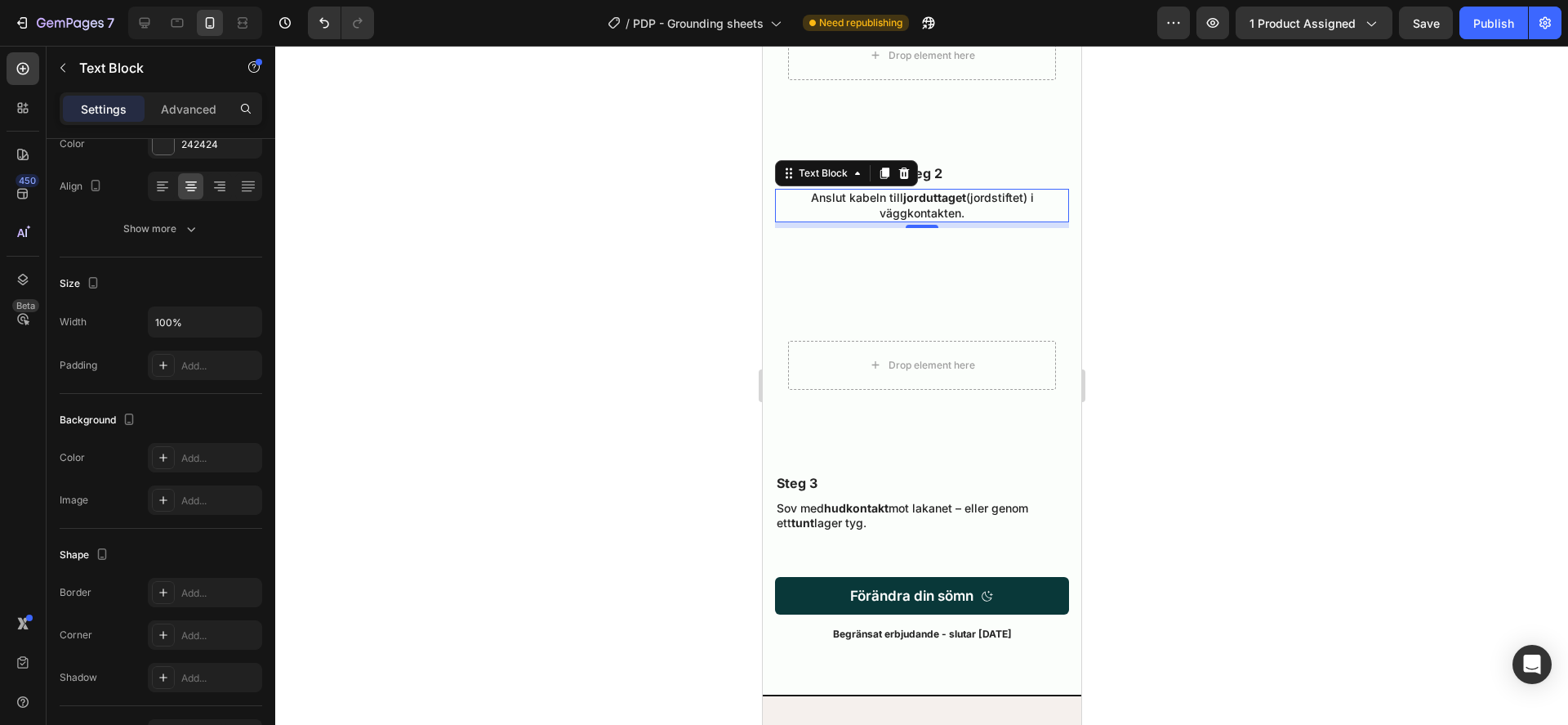
drag, startPoint x: 1338, startPoint y: 327, endPoint x: 159, endPoint y: 495, distance: 1190.9
click at [1338, 327] on div at bounding box center [921, 384] width 1293 height 679
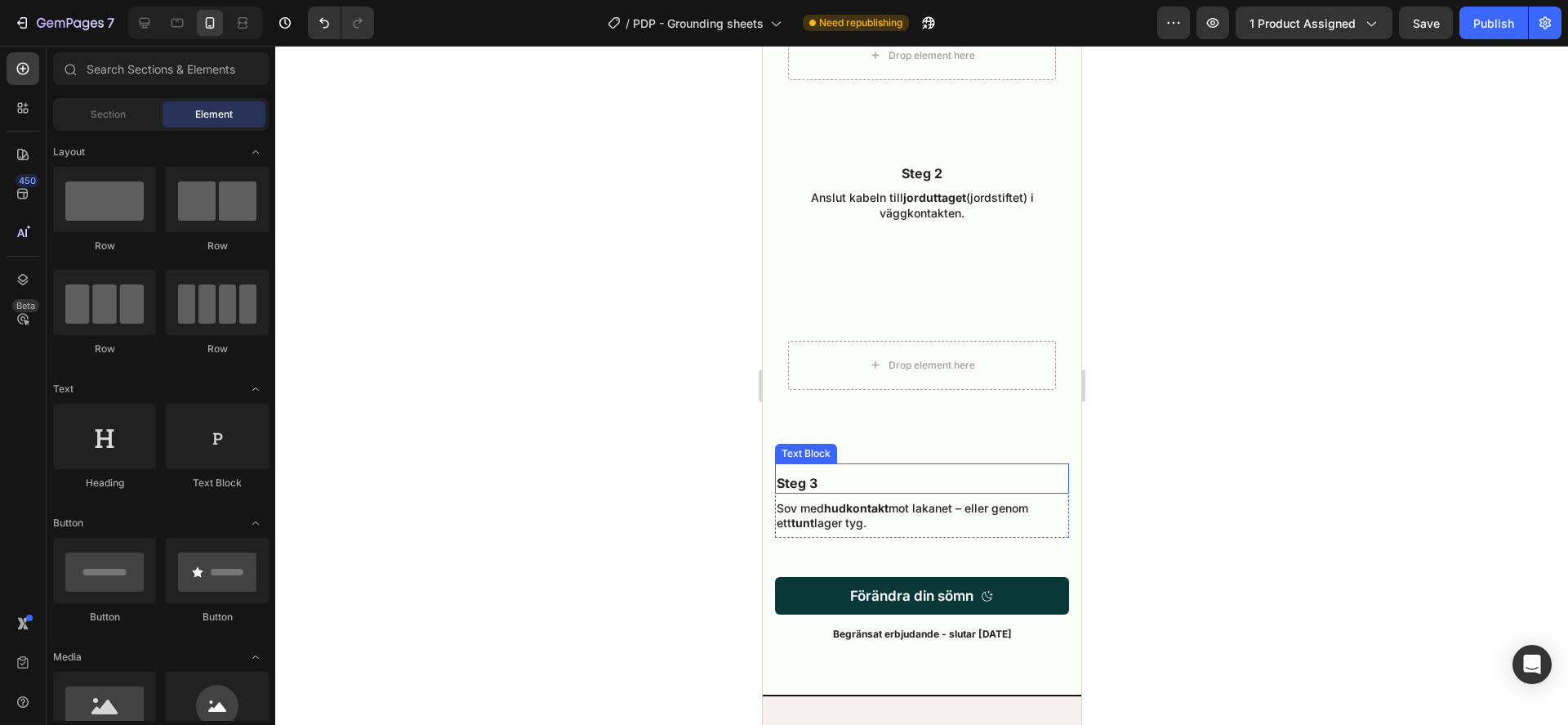
click at [893, 475] on p "Steg 3" at bounding box center [921, 483] width 290 height 17
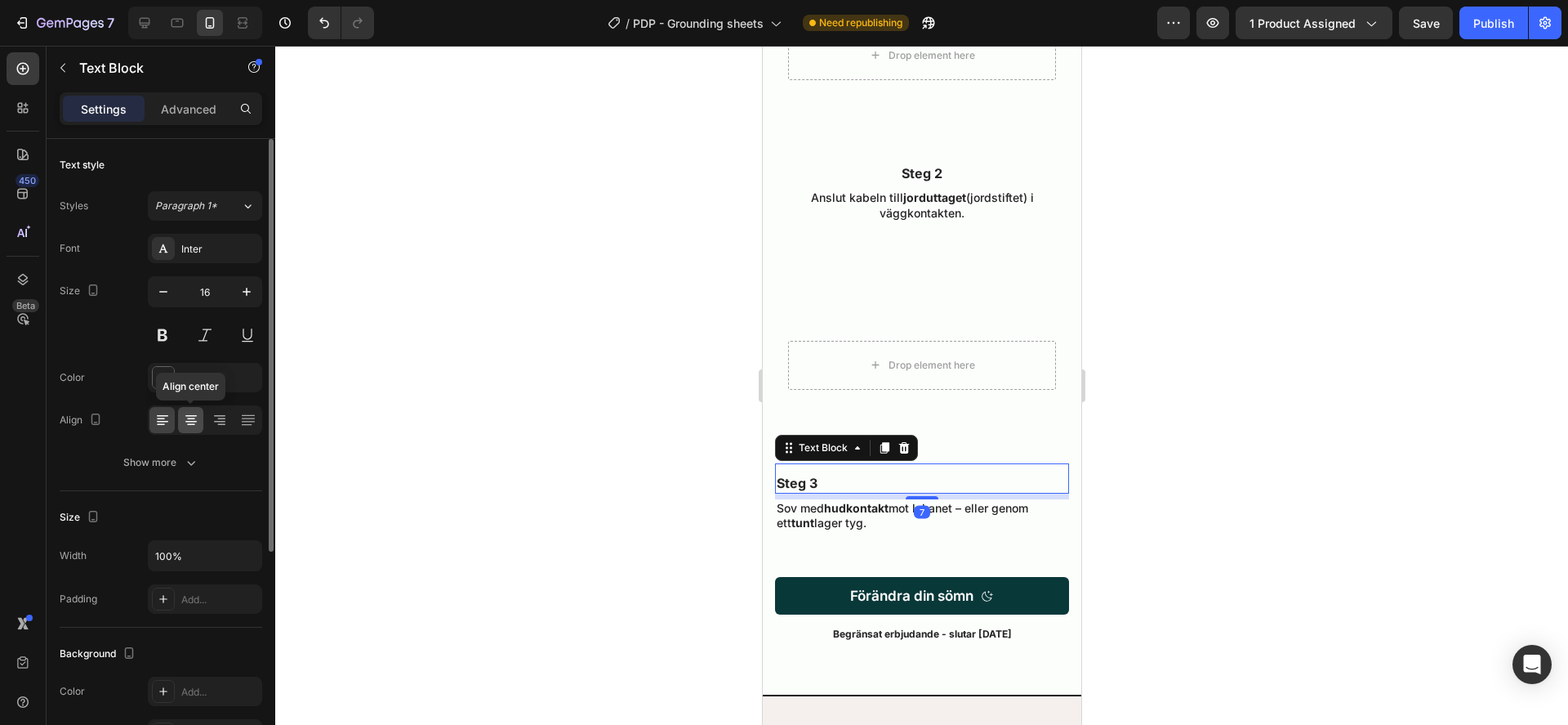
click at [188, 419] on icon at bounding box center [191, 420] width 16 height 16
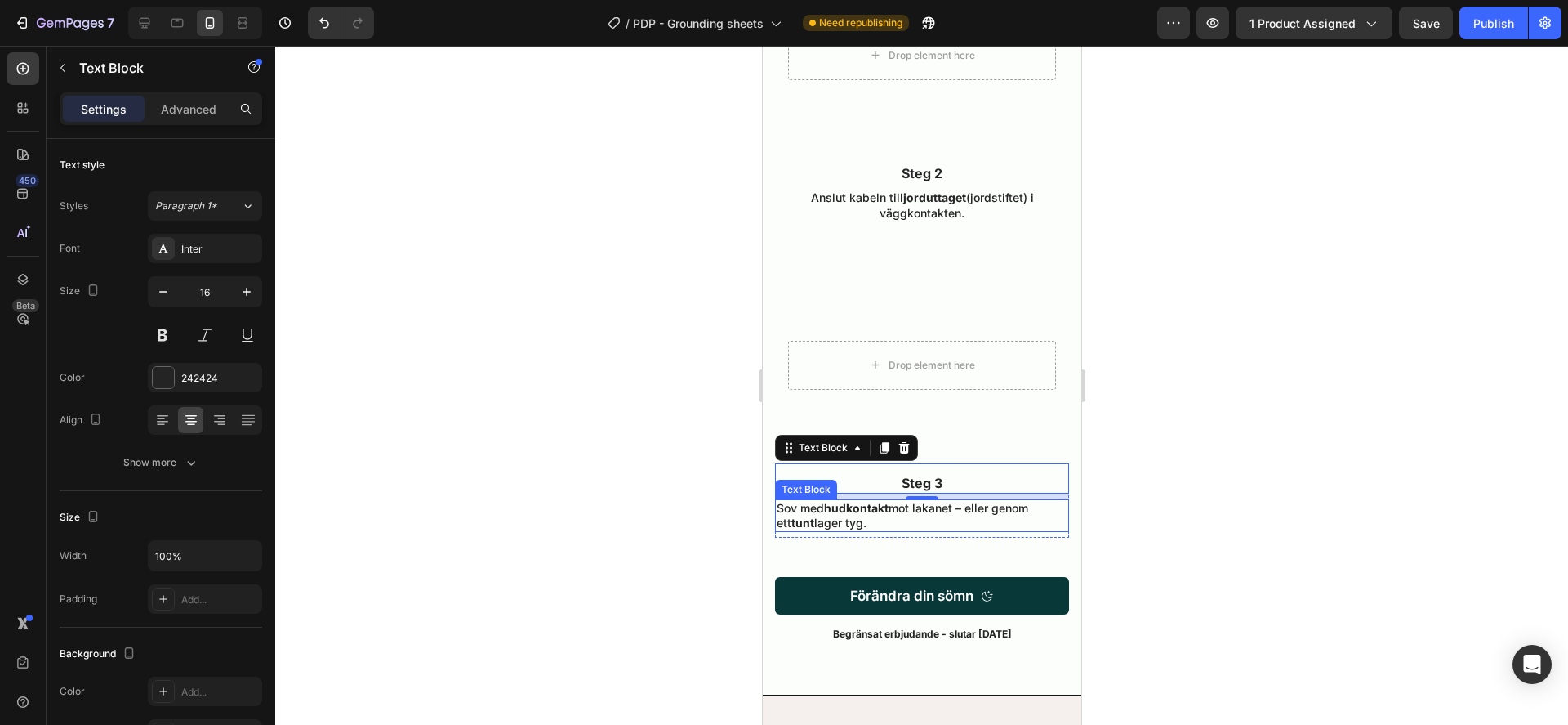
click at [861, 501] on strong "hudkontakt" at bounding box center [855, 507] width 65 height 14
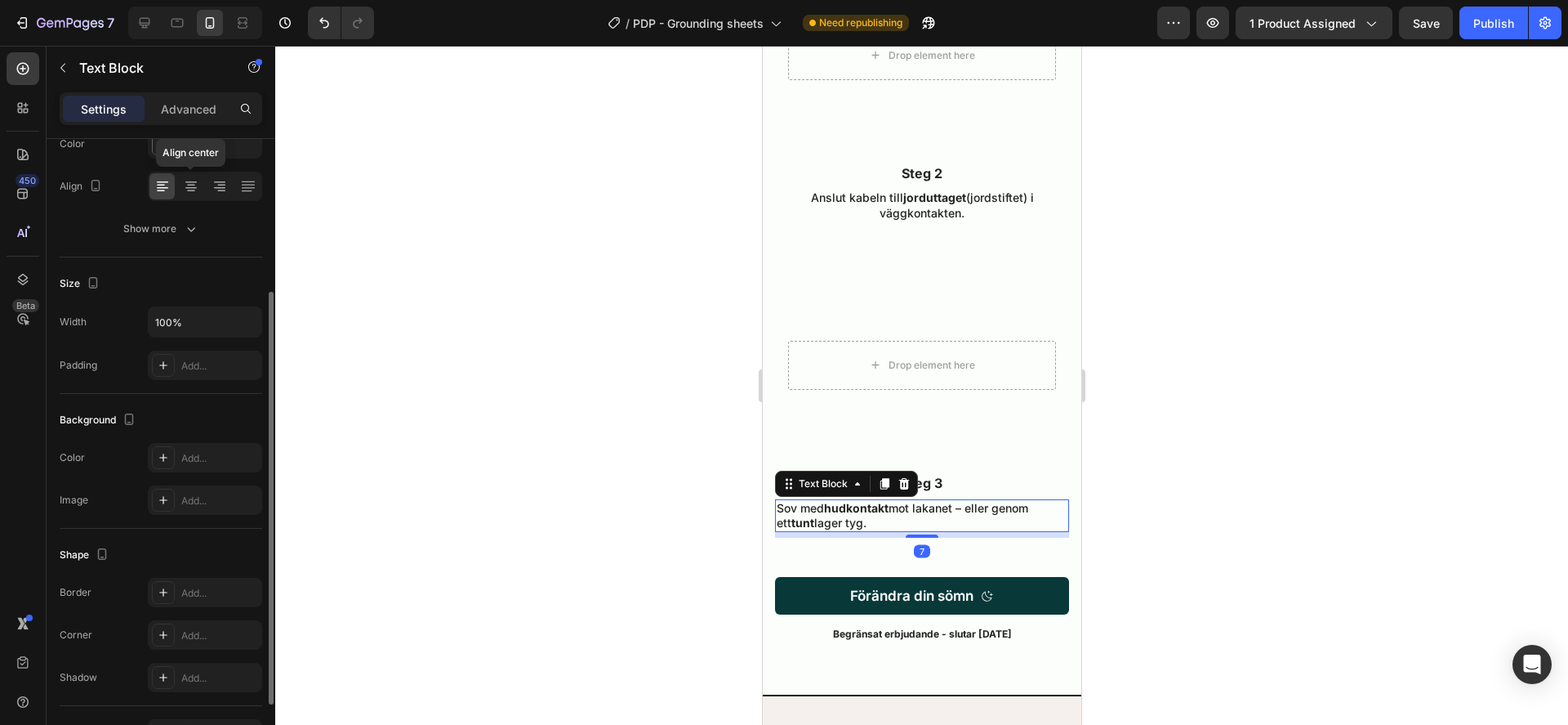
drag, startPoint x: 189, startPoint y: 188, endPoint x: 205, endPoint y: 195, distance: 17.5
click at [190, 188] on icon at bounding box center [191, 188] width 12 height 2
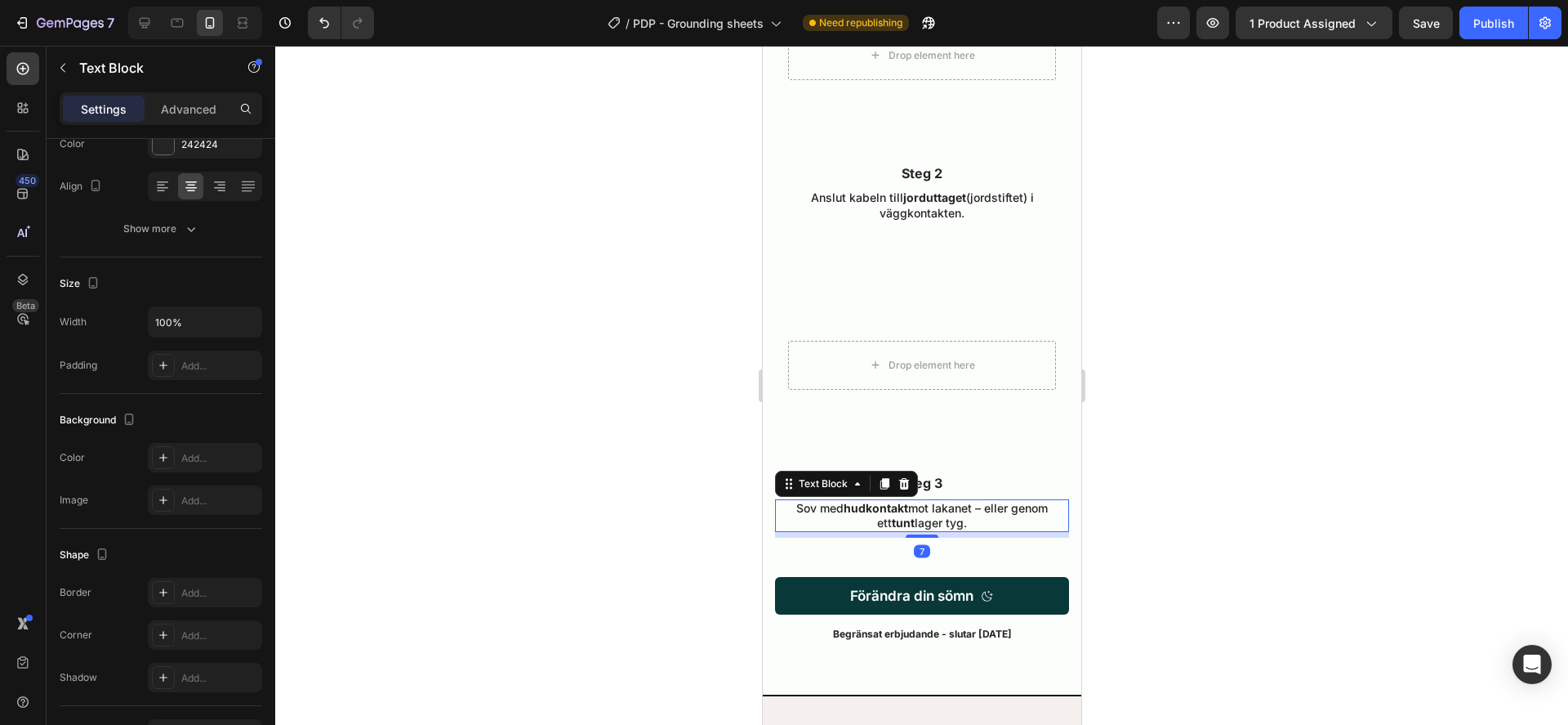
click at [441, 425] on div at bounding box center [921, 384] width 1293 height 679
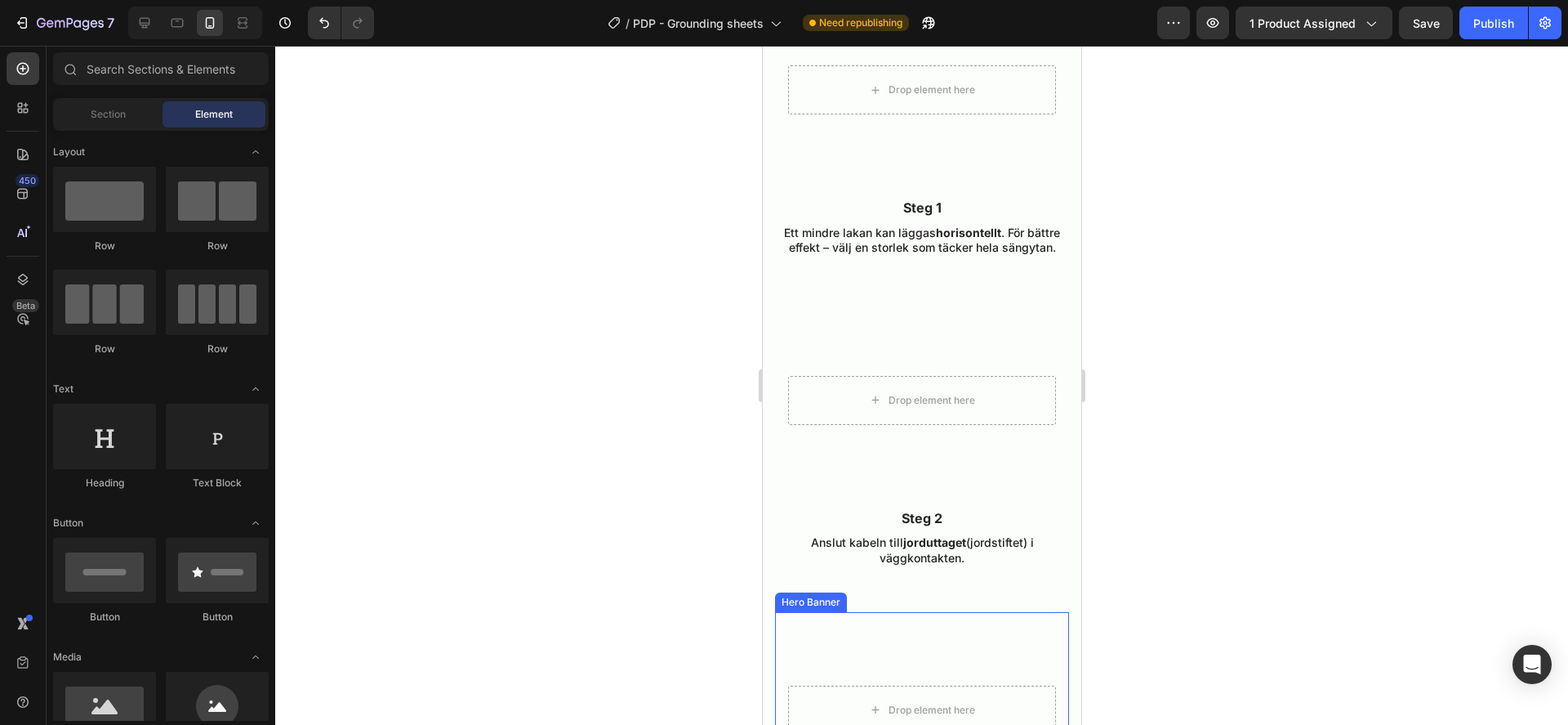
scroll to position [4482, 0]
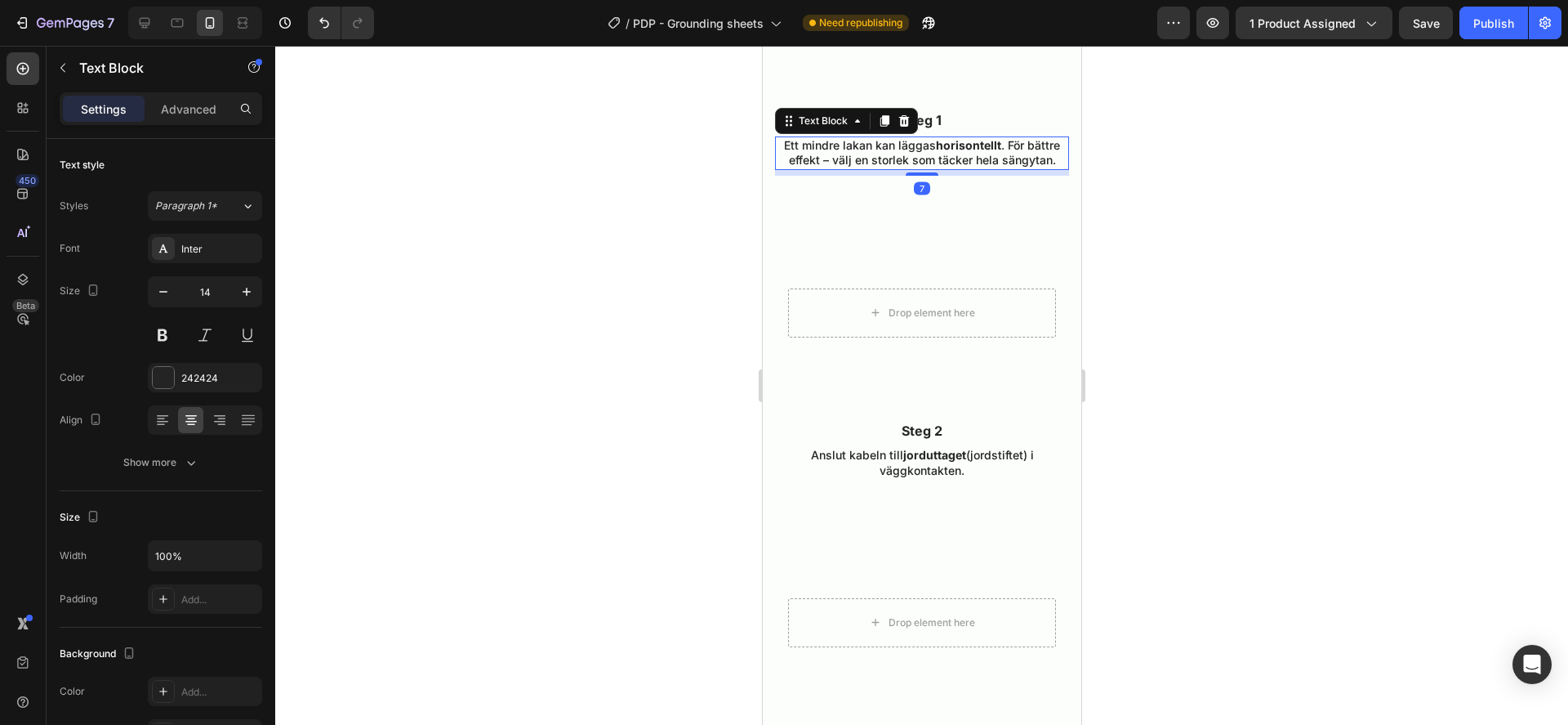
click at [910, 147] on p "Ett mindre lakan kan läggas horisontellt . För bättre effekt – välj en storlek …" at bounding box center [921, 153] width 290 height 29
click at [191, 555] on input "100%" at bounding box center [205, 556] width 113 height 29
click at [229, 557] on input "100%" at bounding box center [205, 556] width 113 height 29
click at [171, 557] on input "100%" at bounding box center [205, 556] width 113 height 29
drag, startPoint x: 170, startPoint y: 555, endPoint x: 132, endPoint y: 551, distance: 38.2
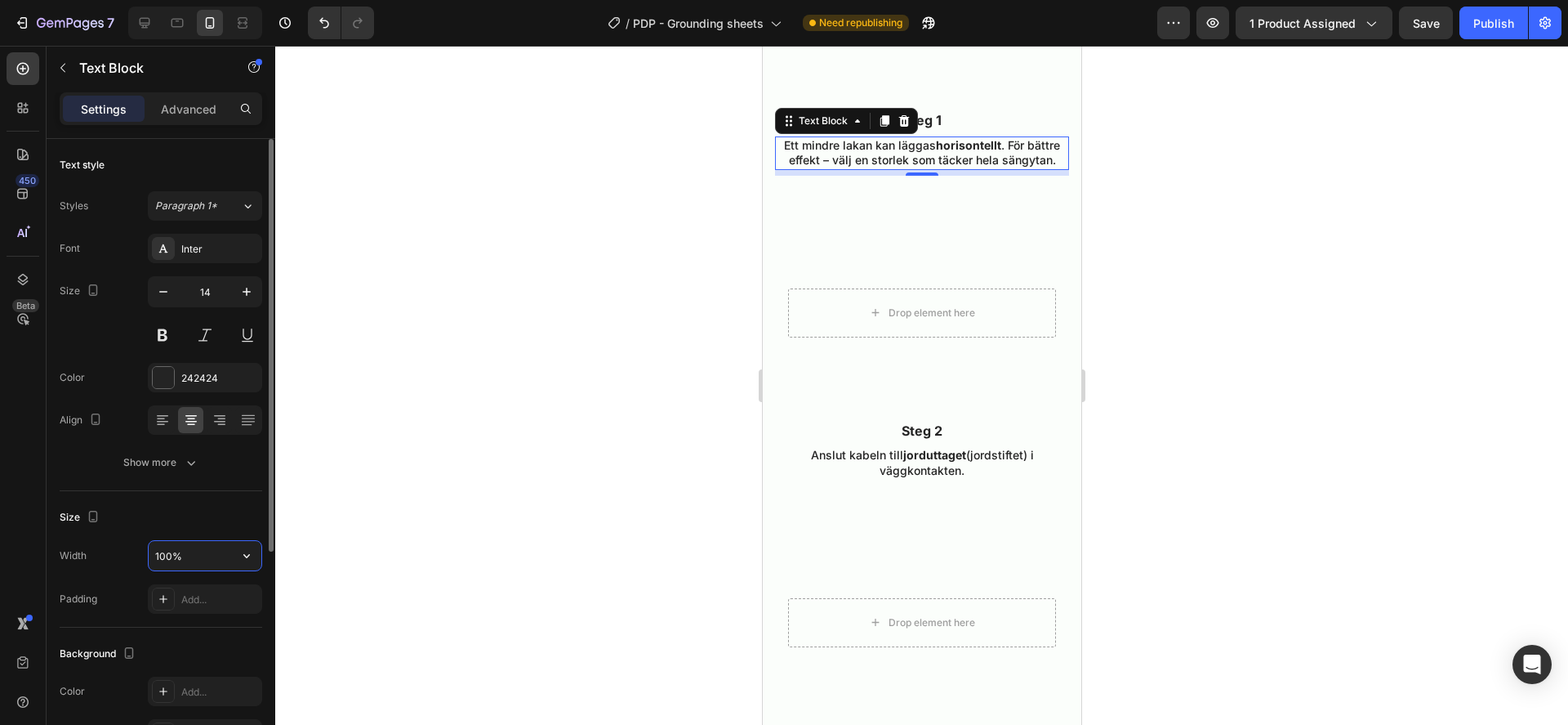
click at [131, 558] on div "Width 100%" at bounding box center [160, 556] width 202 height 31
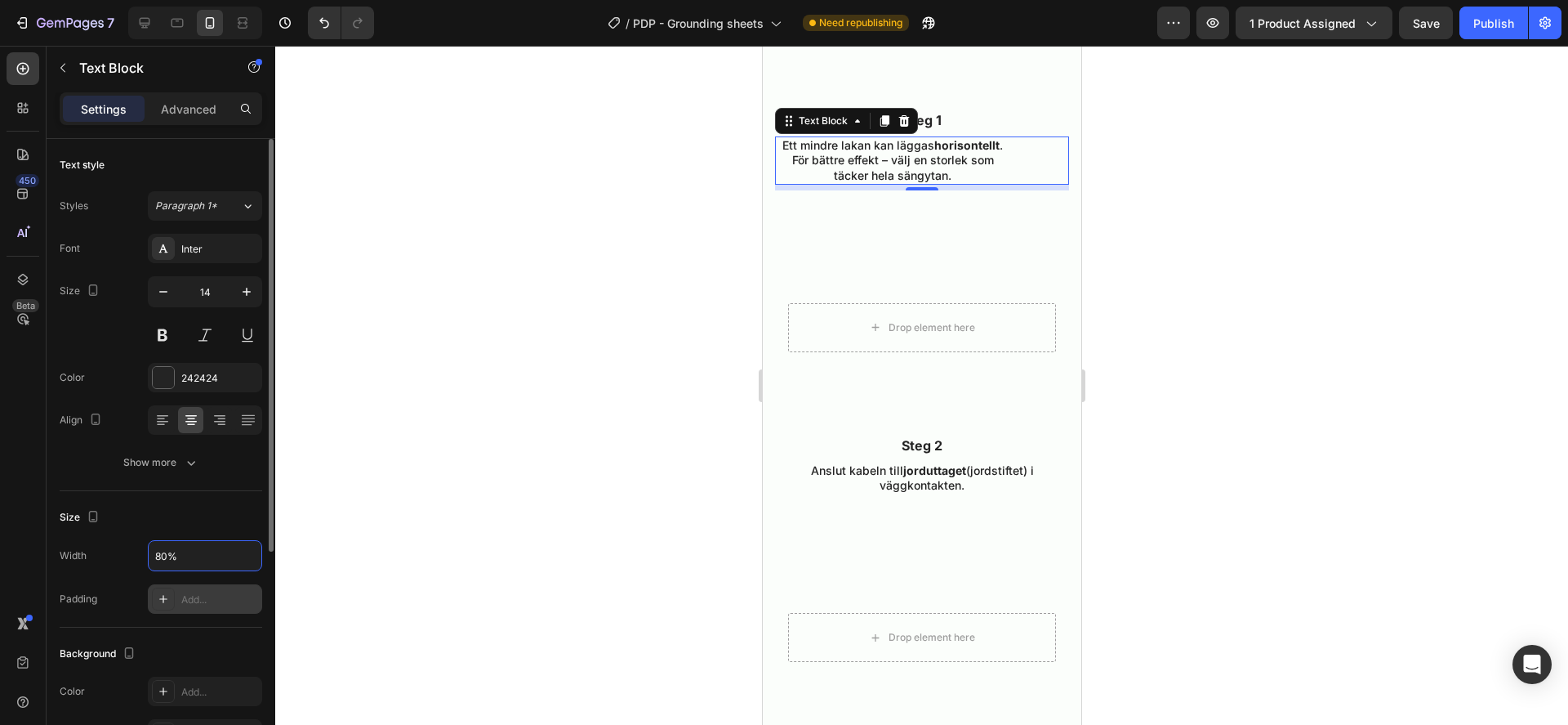
scroll to position [336, 0]
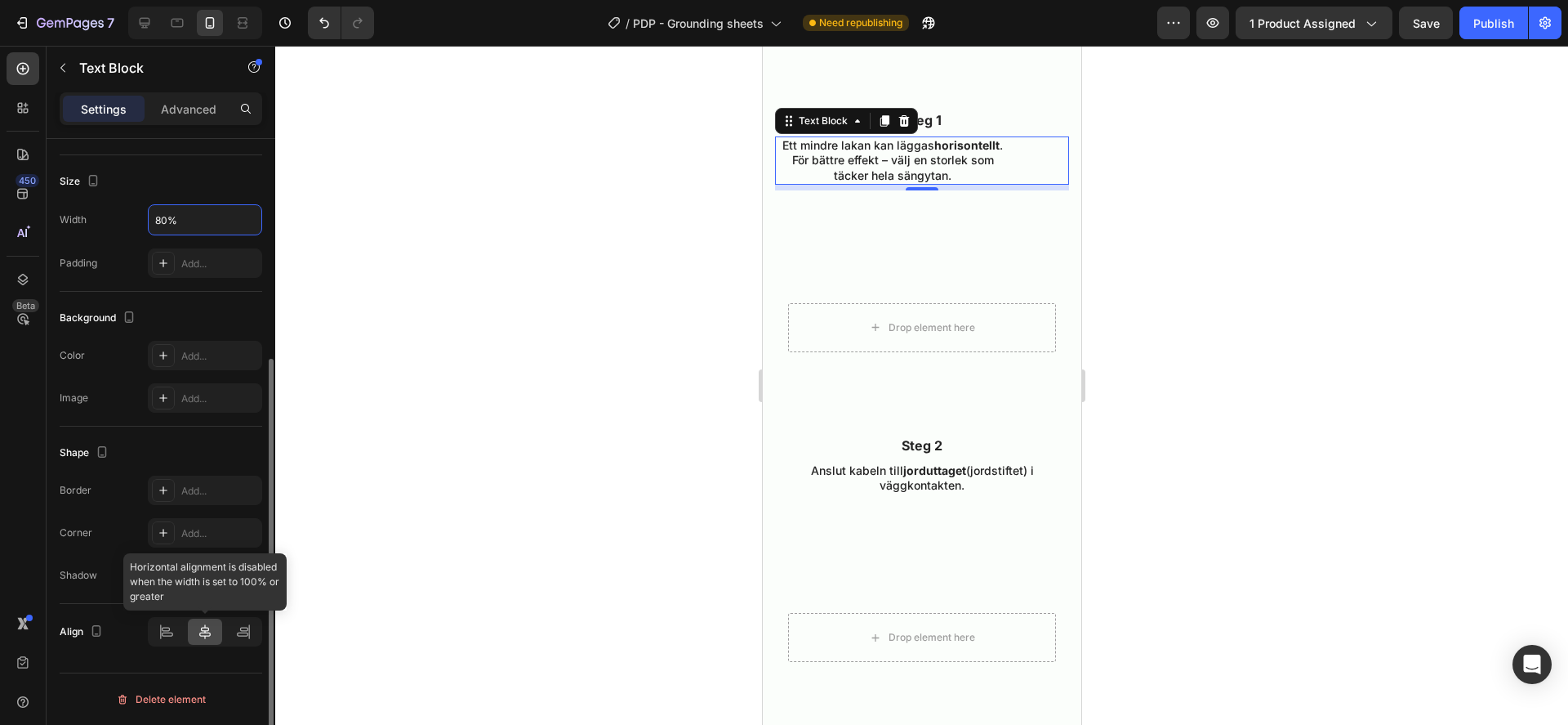
type input "80%"
click at [198, 623] on icon at bounding box center [205, 631] width 16 height 16
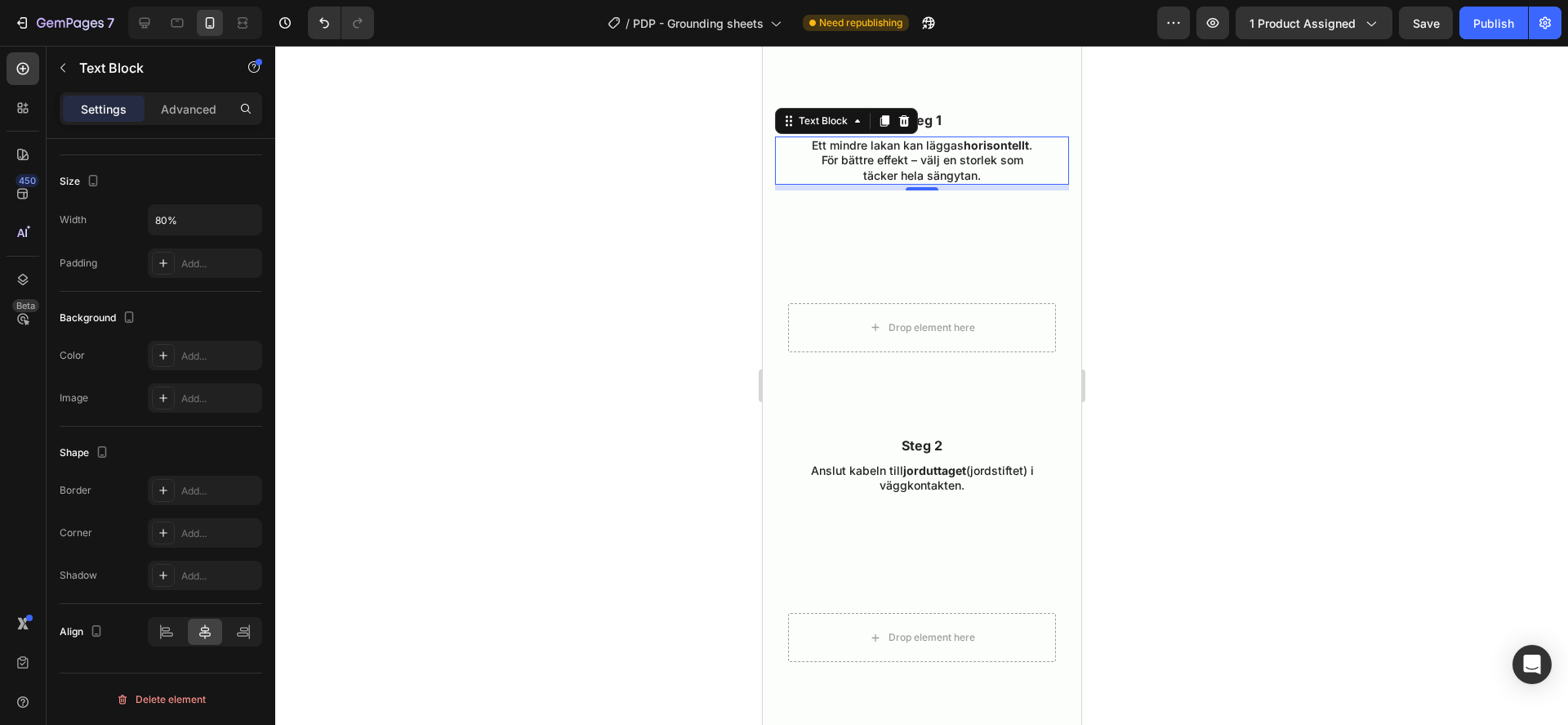
click at [542, 421] on div at bounding box center [921, 384] width 1293 height 679
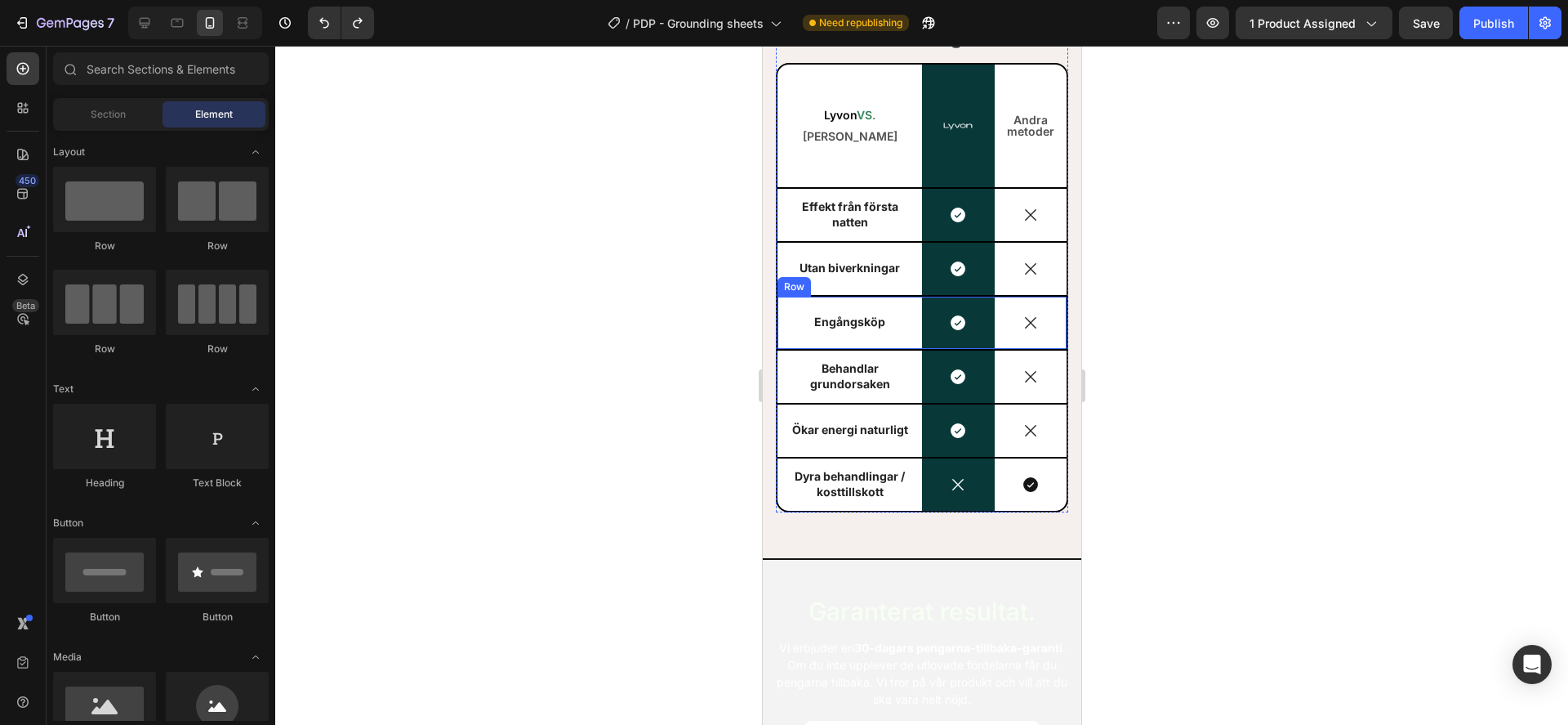
scroll to position [5777, 0]
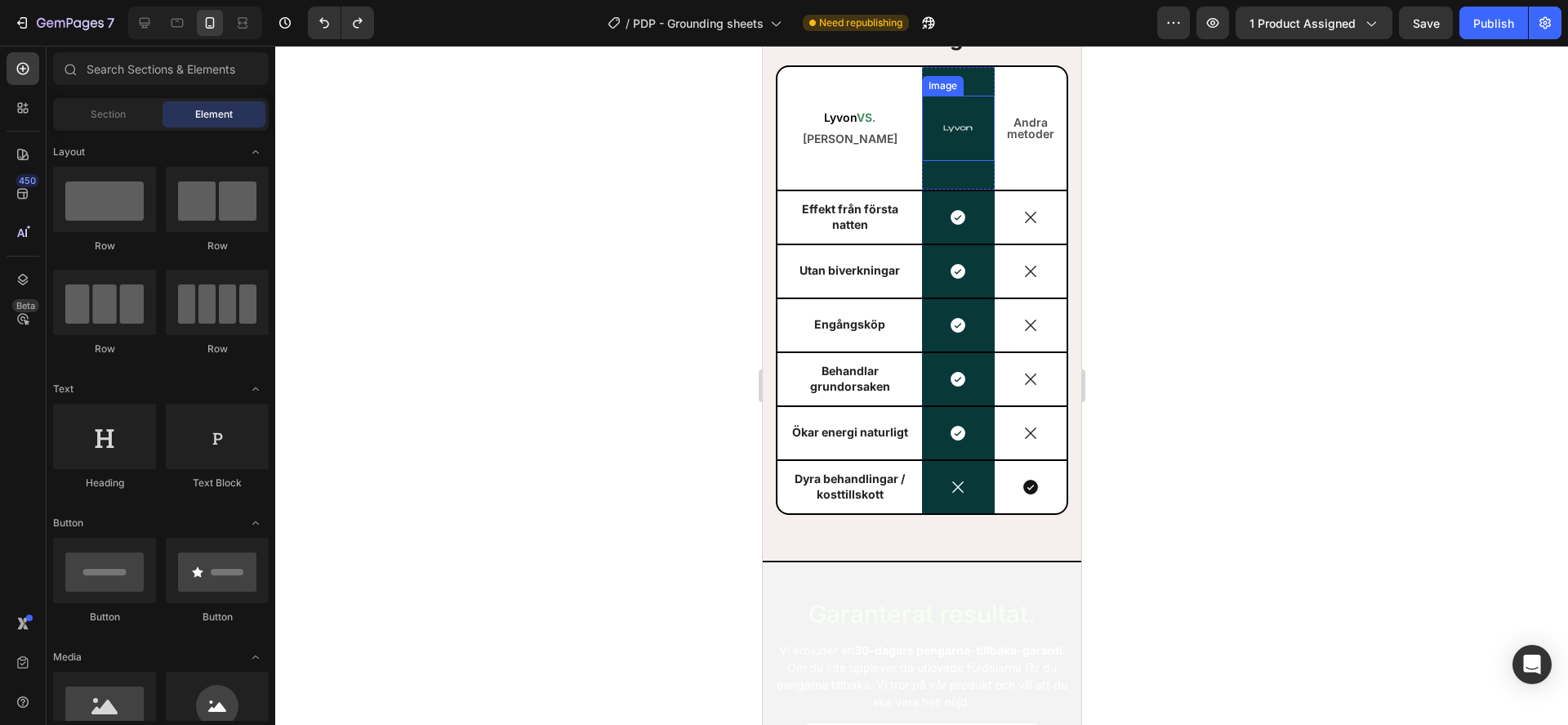
click at [953, 128] on img at bounding box center [957, 128] width 57 height 57
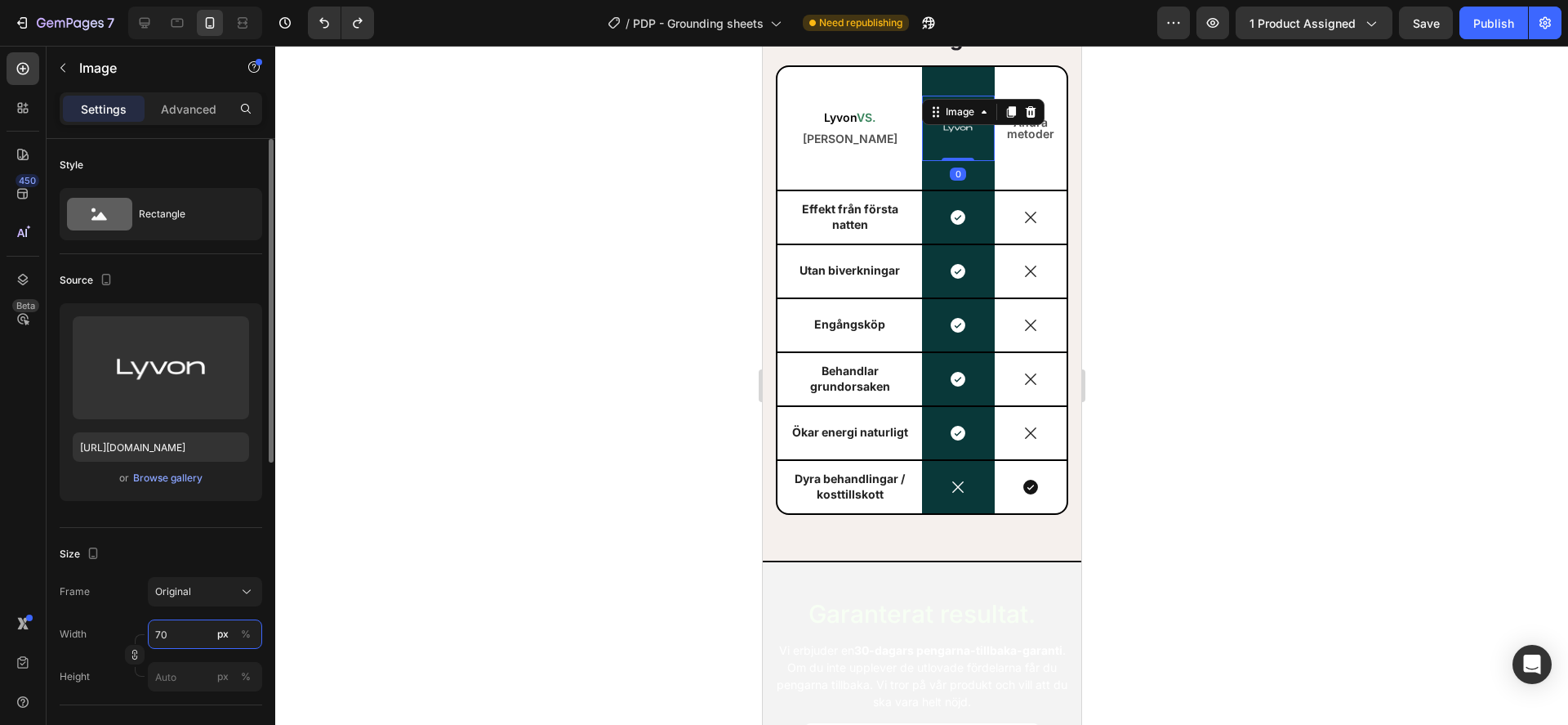
click at [188, 637] on input "70" at bounding box center [205, 634] width 115 height 29
click at [187, 668] on p "Full 100%" at bounding box center [202, 673] width 95 height 15
type input "100"
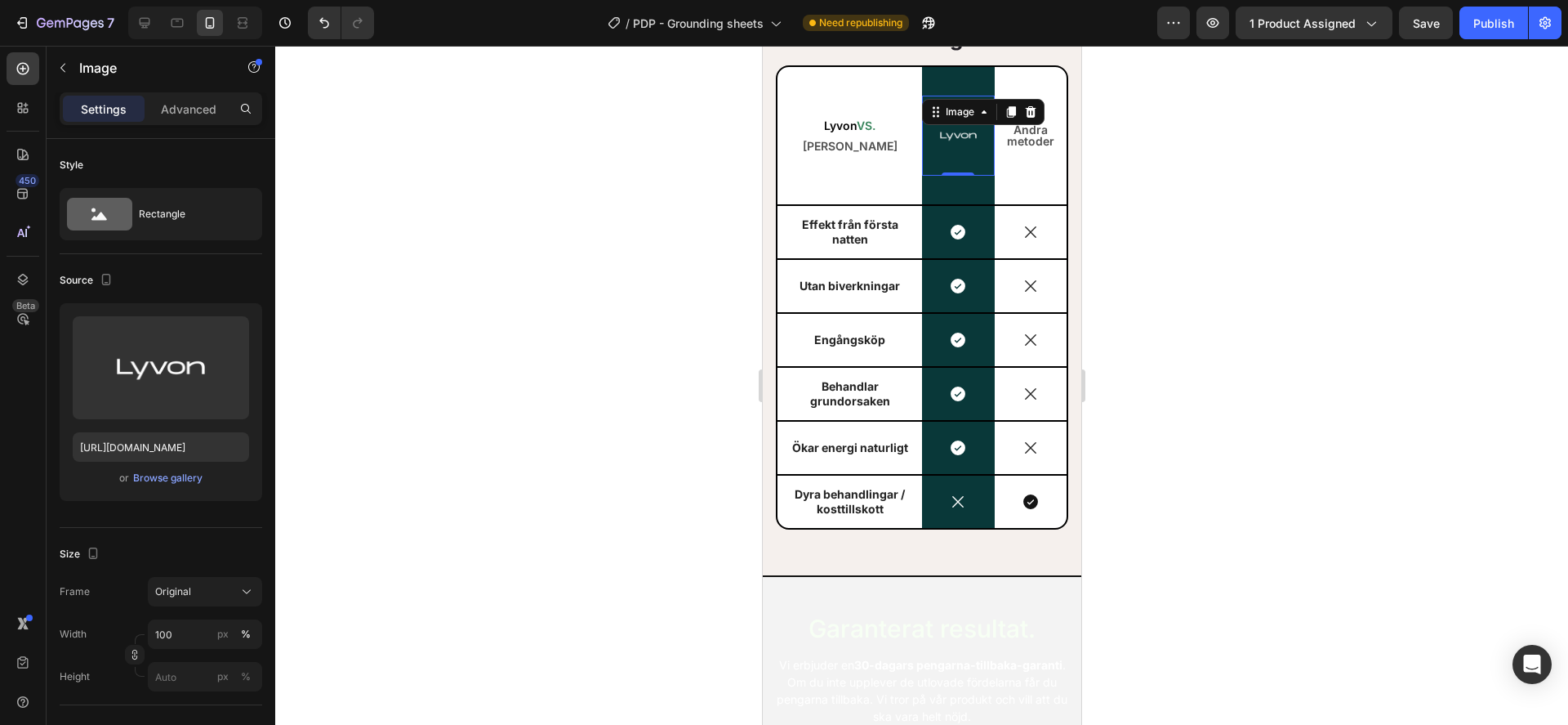
click at [1319, 378] on div at bounding box center [921, 384] width 1293 height 679
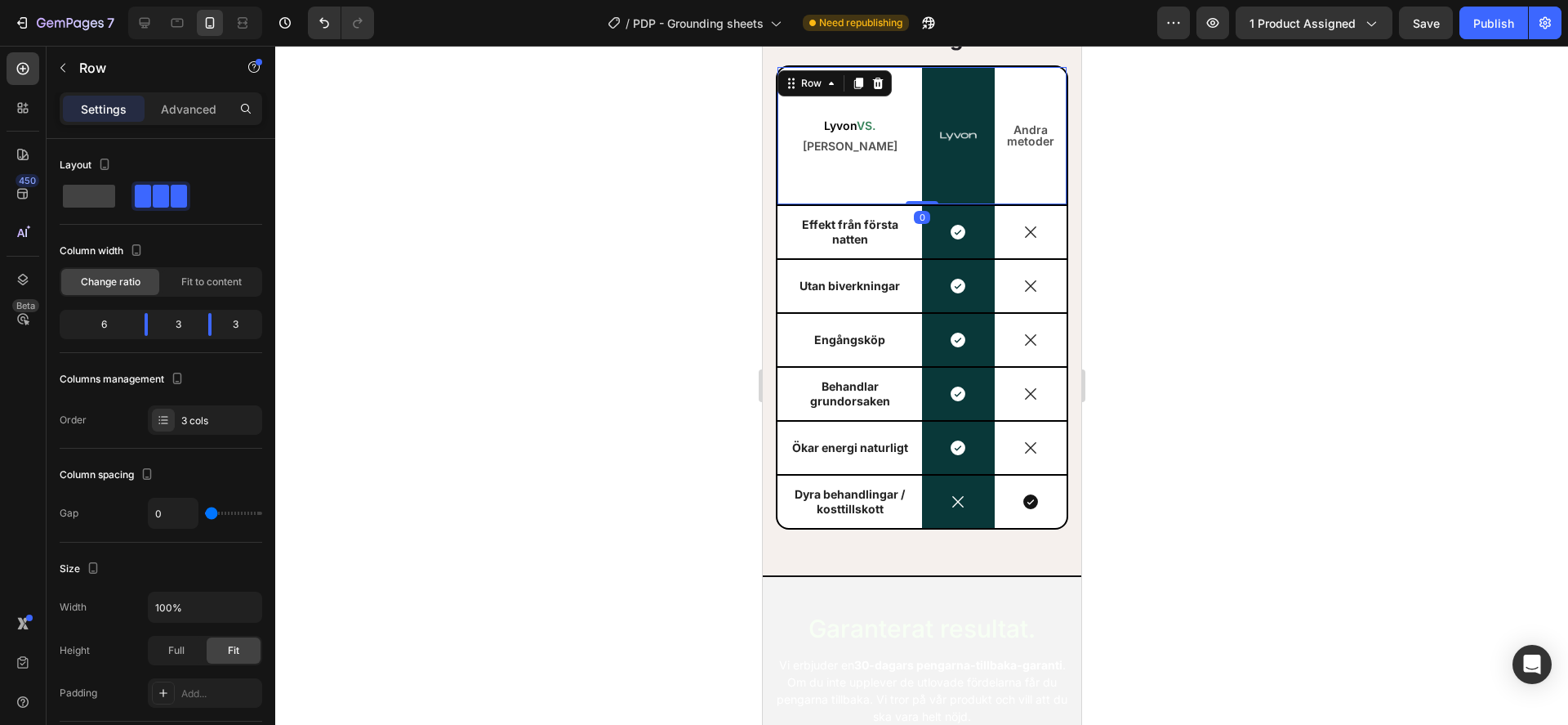
click at [871, 161] on div "Lyvon VS. Andra Text Block" at bounding box center [849, 137] width 145 height 138
click at [969, 171] on div "Image" at bounding box center [958, 136] width 73 height 81
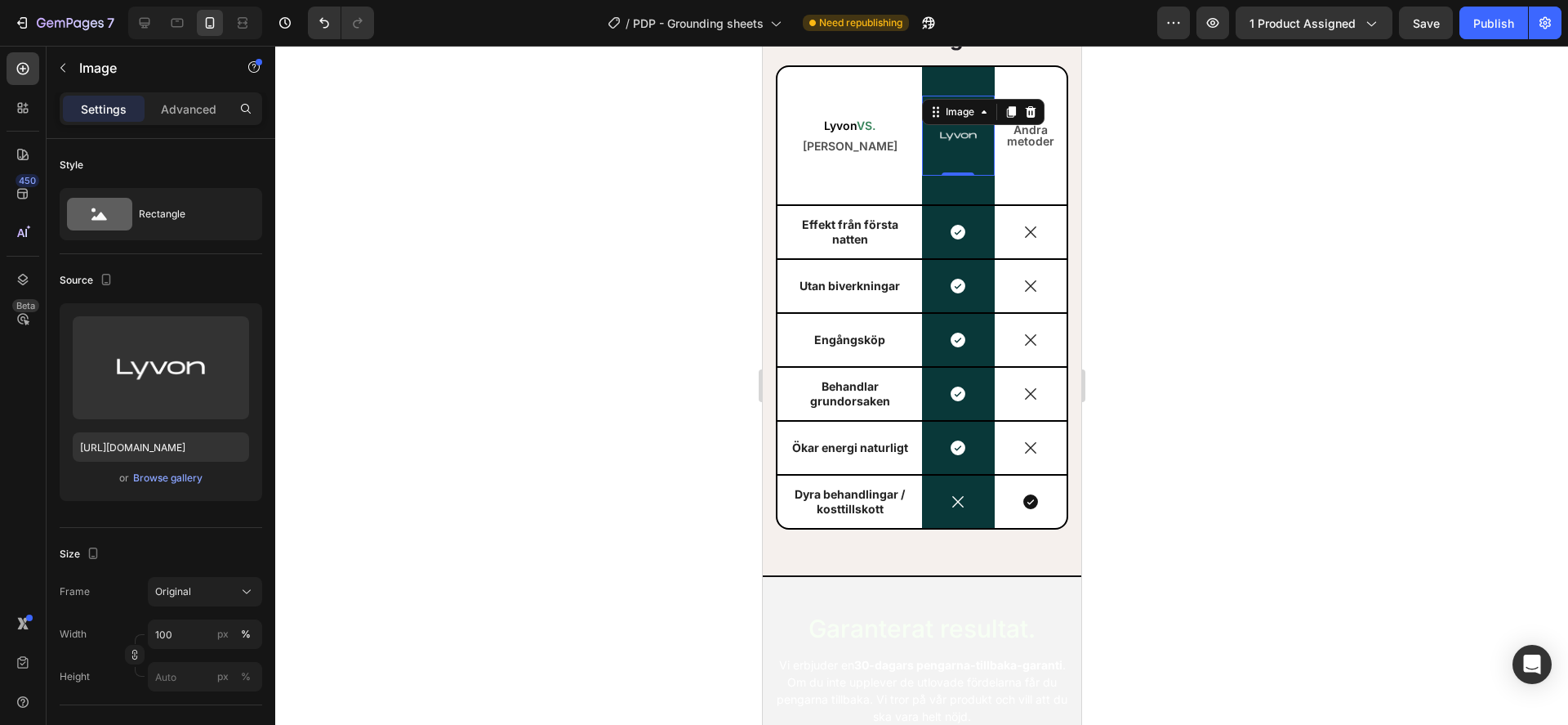
drag, startPoint x: 1296, startPoint y: 242, endPoint x: 1238, endPoint y: 220, distance: 62.0
click at [1295, 243] on div at bounding box center [921, 384] width 1293 height 679
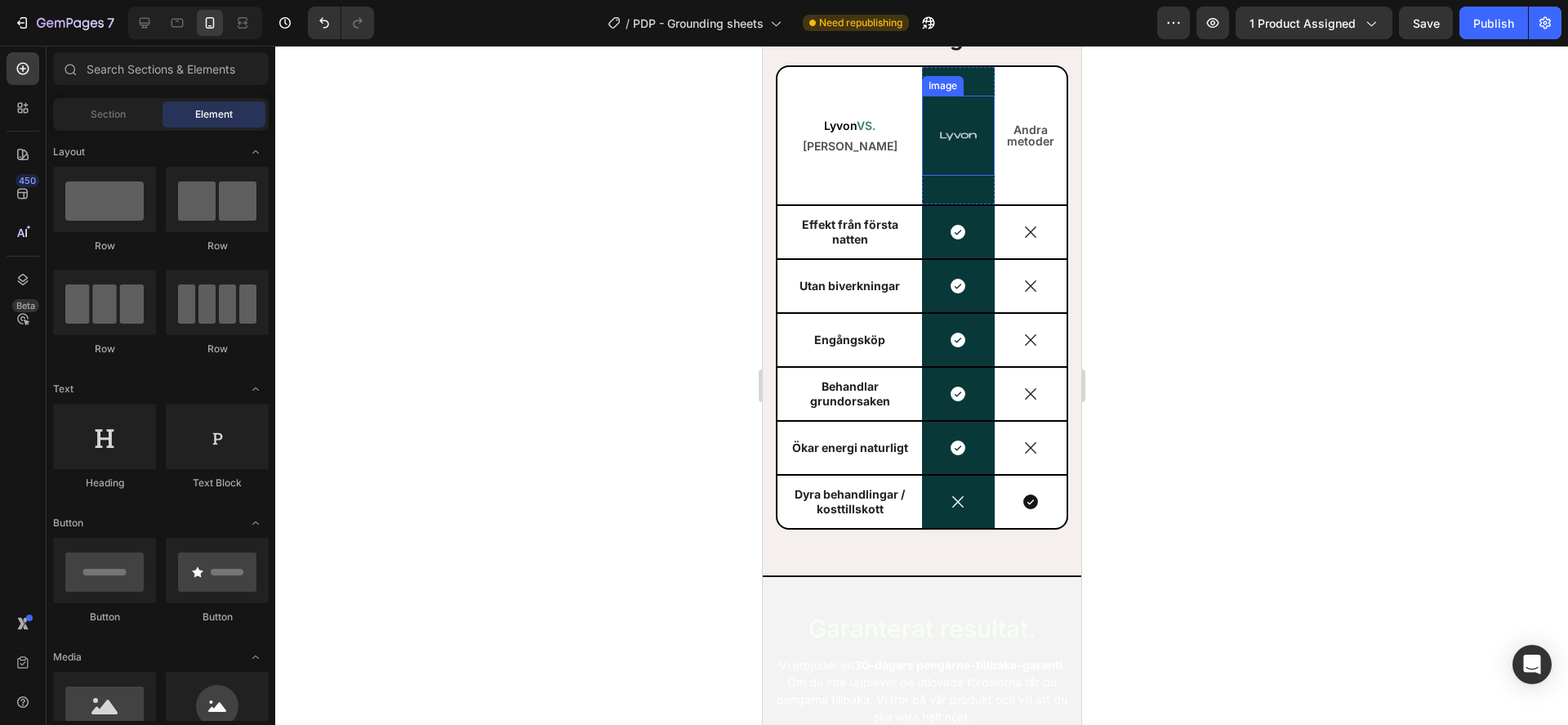
click at [954, 161] on img at bounding box center [958, 136] width 73 height 73
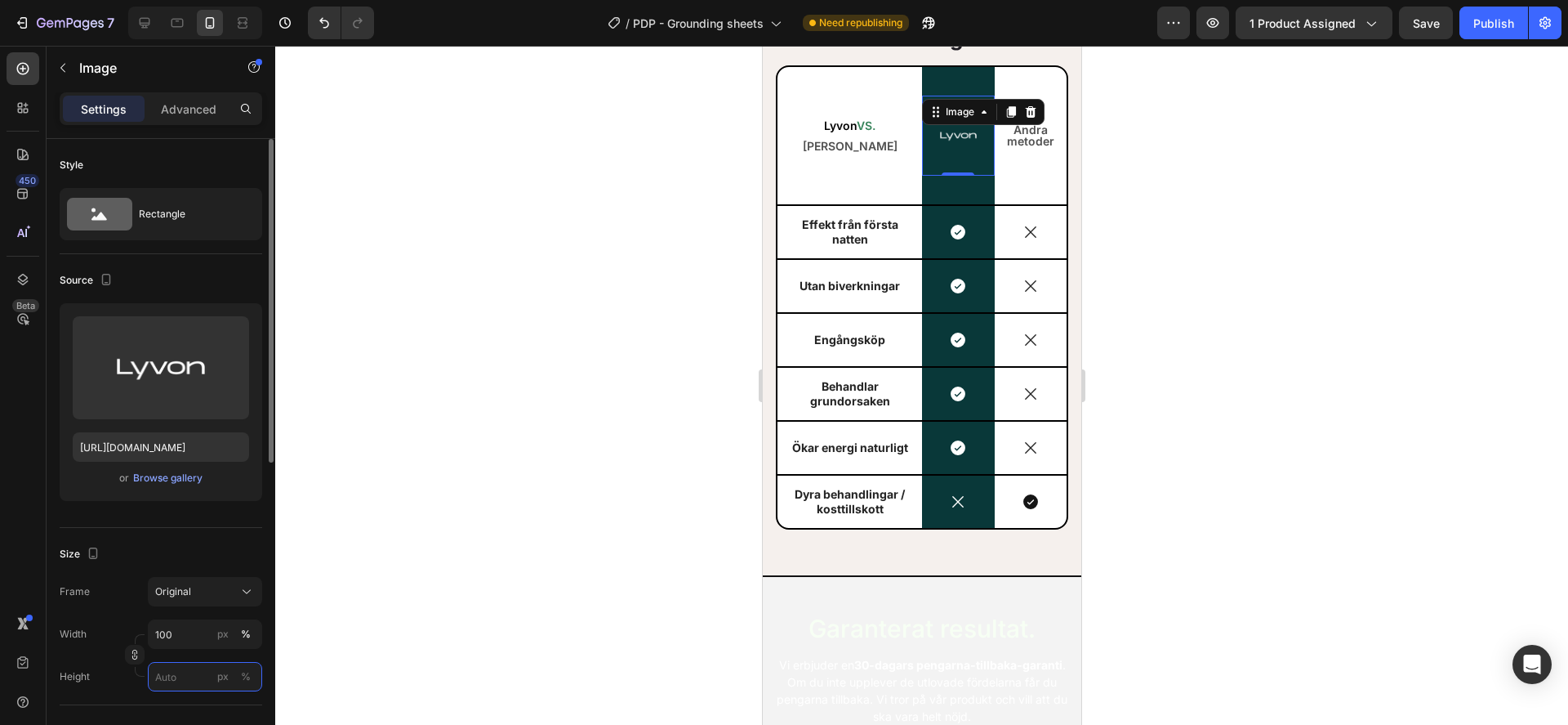
click at [193, 678] on input "px %" at bounding box center [205, 677] width 115 height 29
click at [243, 674] on div "%" at bounding box center [246, 677] width 10 height 15
type input "2"
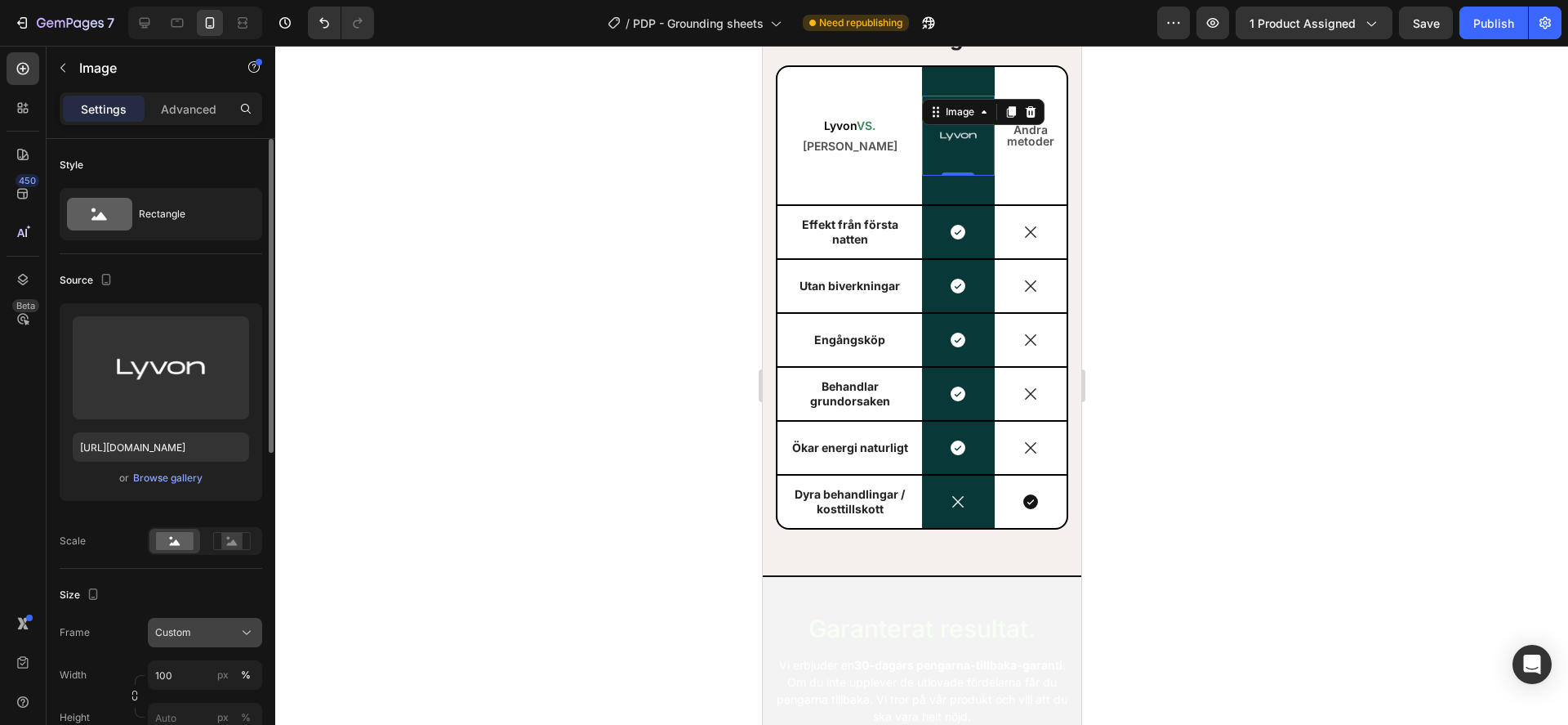
click at [185, 629] on span "Custom" at bounding box center [172, 632] width 36 height 15
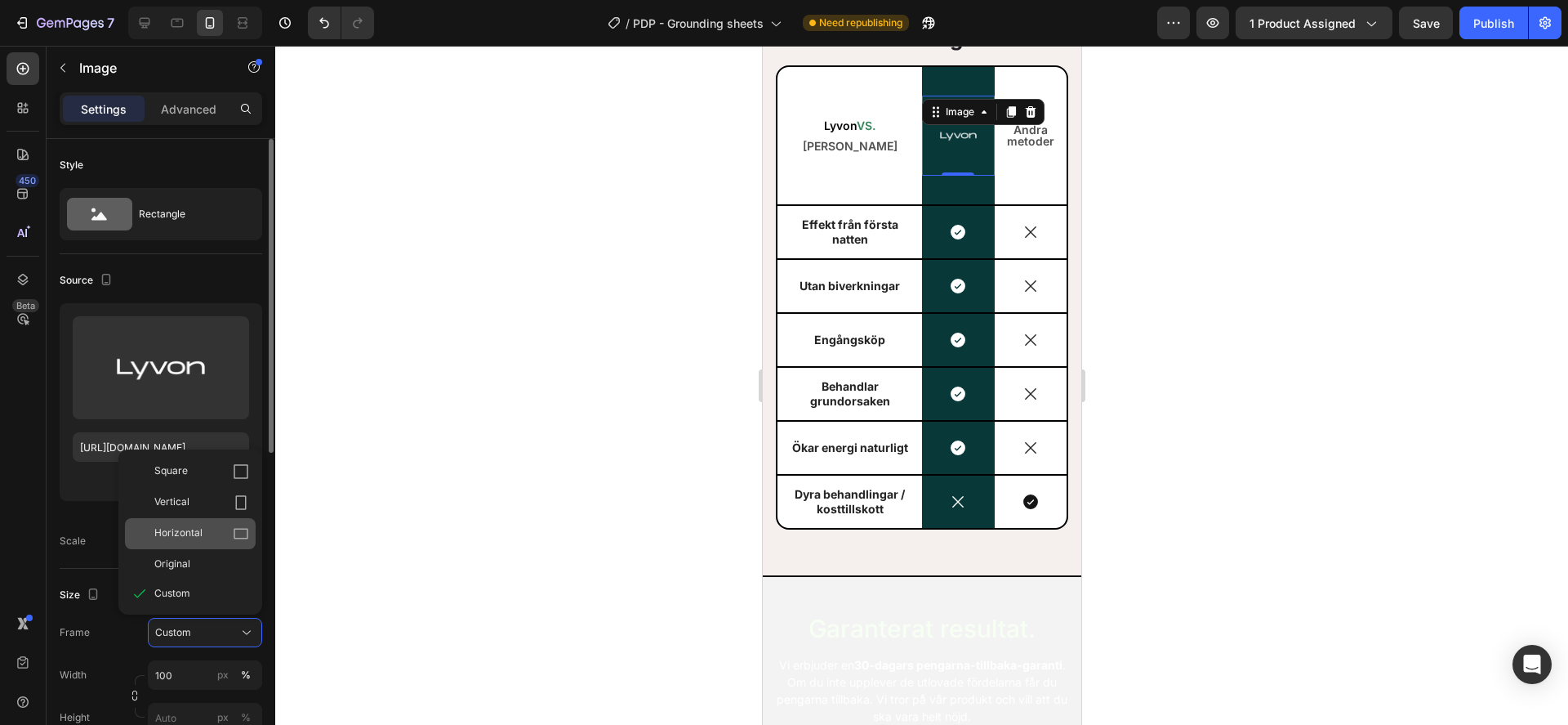
click at [207, 539] on div "Horizontal" at bounding box center [202, 534] width 95 height 16
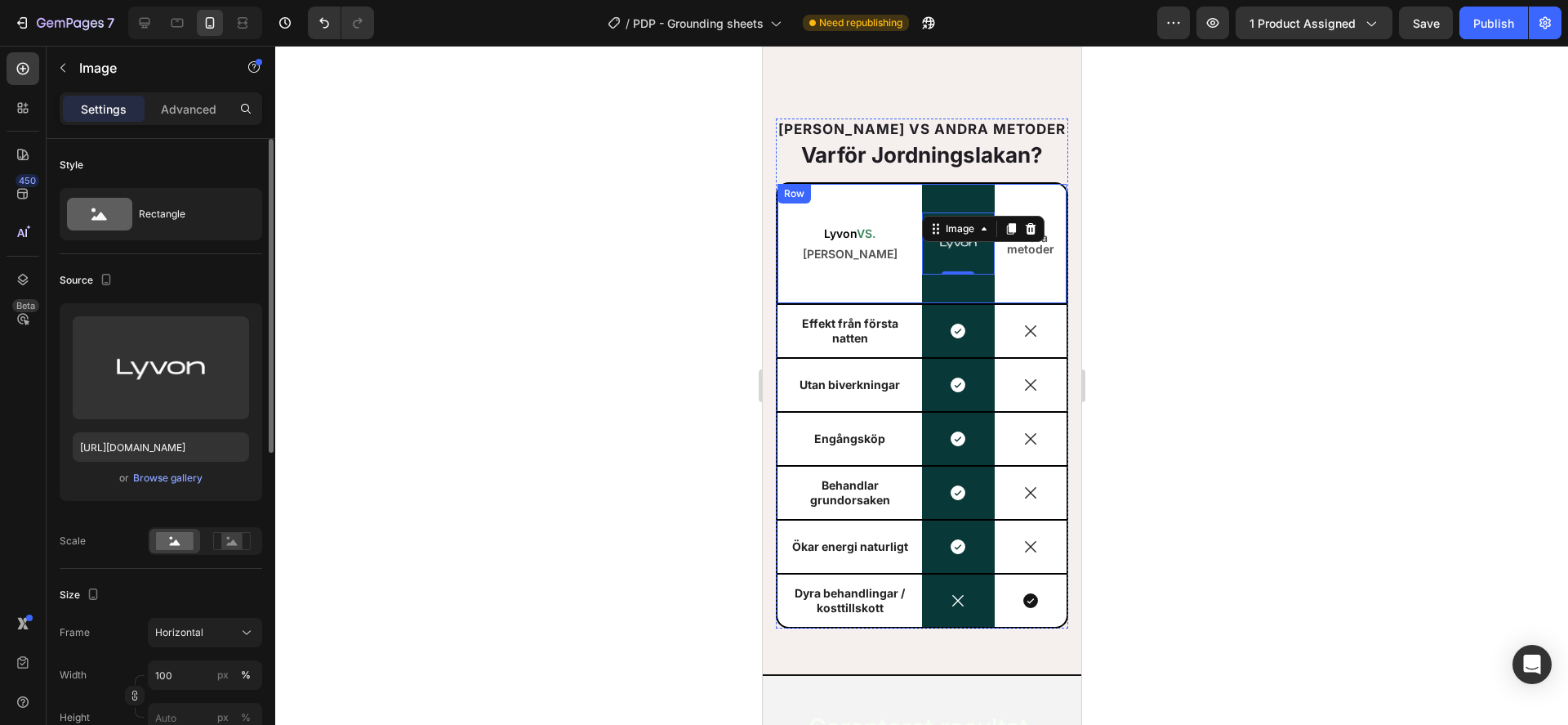
scroll to position [5640, 0]
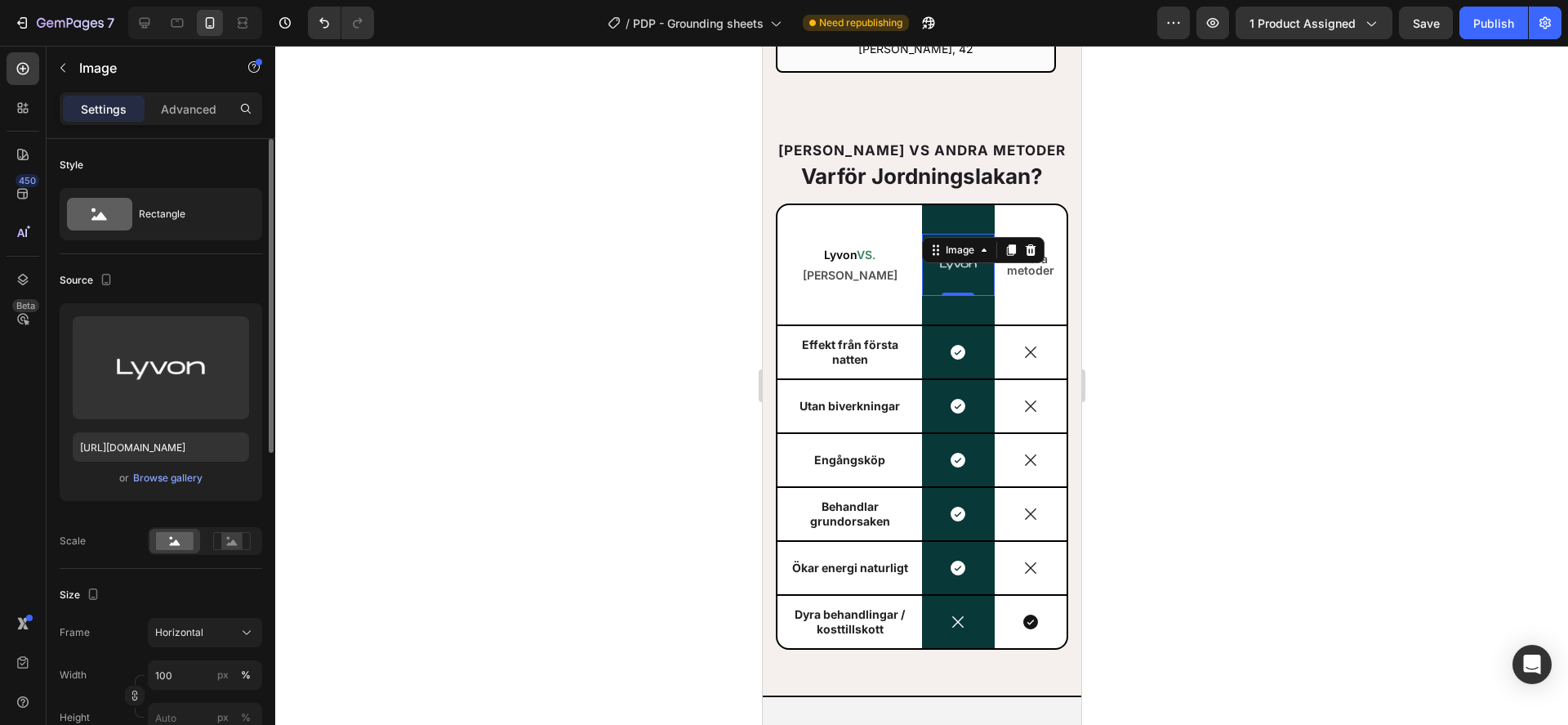
drag, startPoint x: 208, startPoint y: 590, endPoint x: 209, endPoint y: 659, distance: 69.0
click at [209, 659] on div "Style Rectangle Source Upload Image https://cdn.shopify.com/s/files/1/0961/7866…" at bounding box center [160, 720] width 202 height 1163
drag, startPoint x: 207, startPoint y: 632, endPoint x: 218, endPoint y: 632, distance: 11.0
click at [207, 633] on div "Horizontal" at bounding box center [195, 632] width 80 height 15
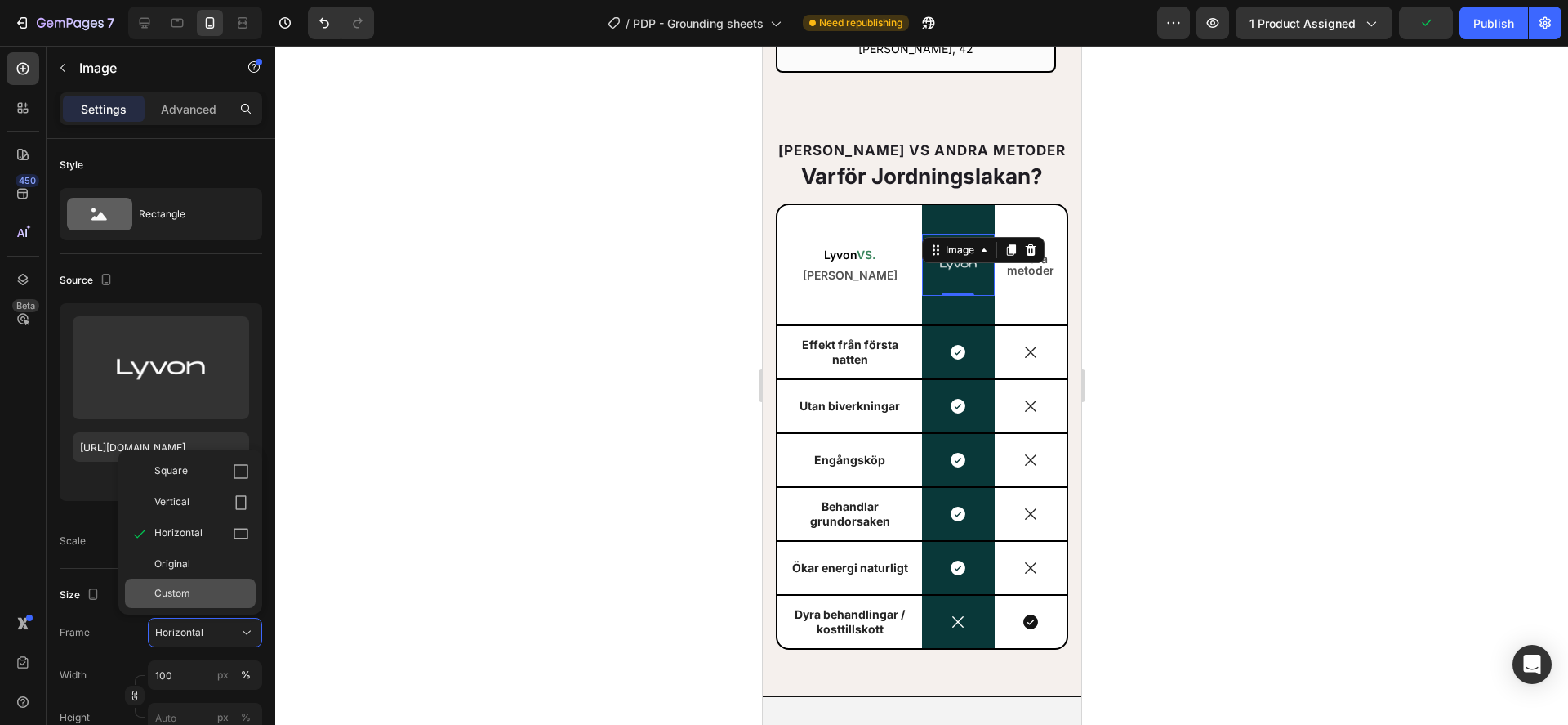
click at [196, 589] on div "Custom" at bounding box center [202, 593] width 95 height 15
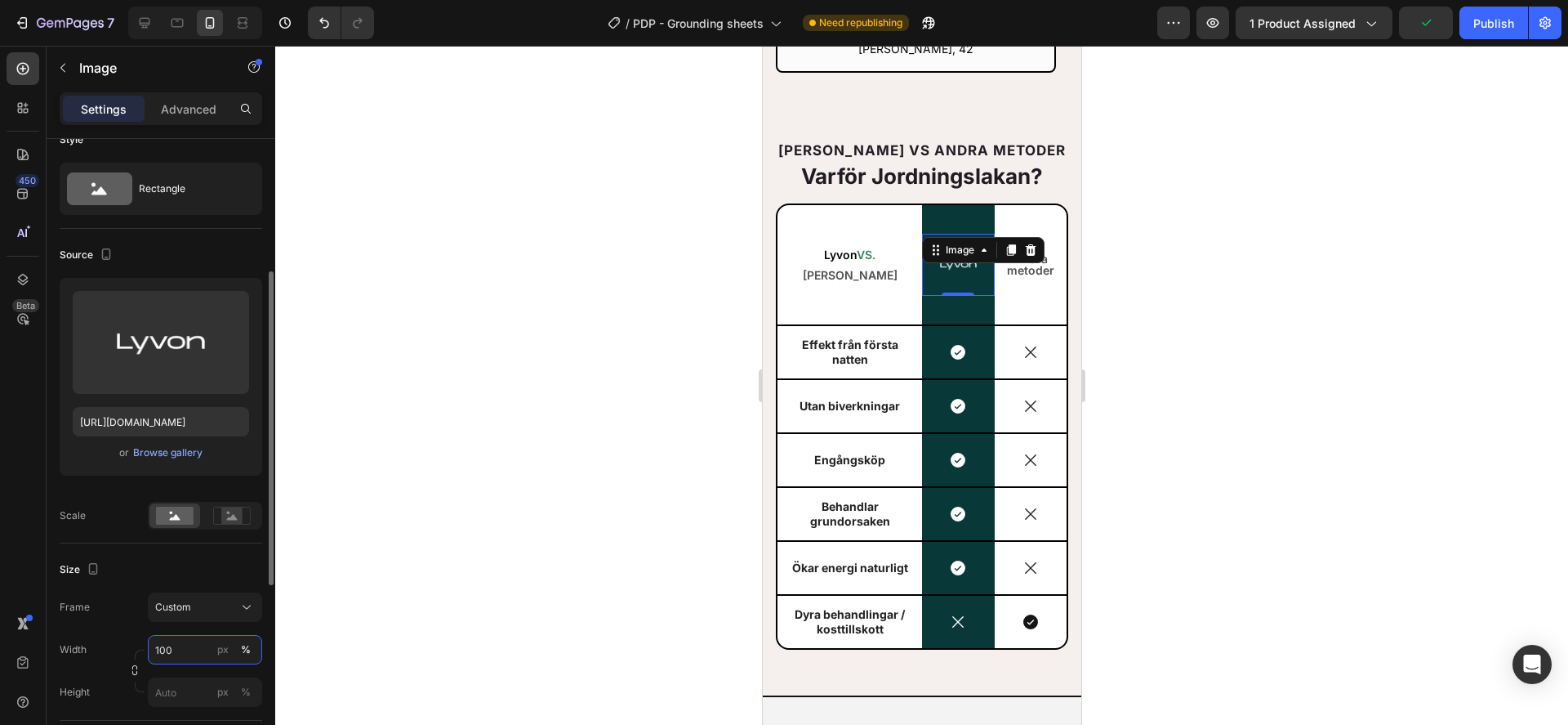
scroll to position [106, 0]
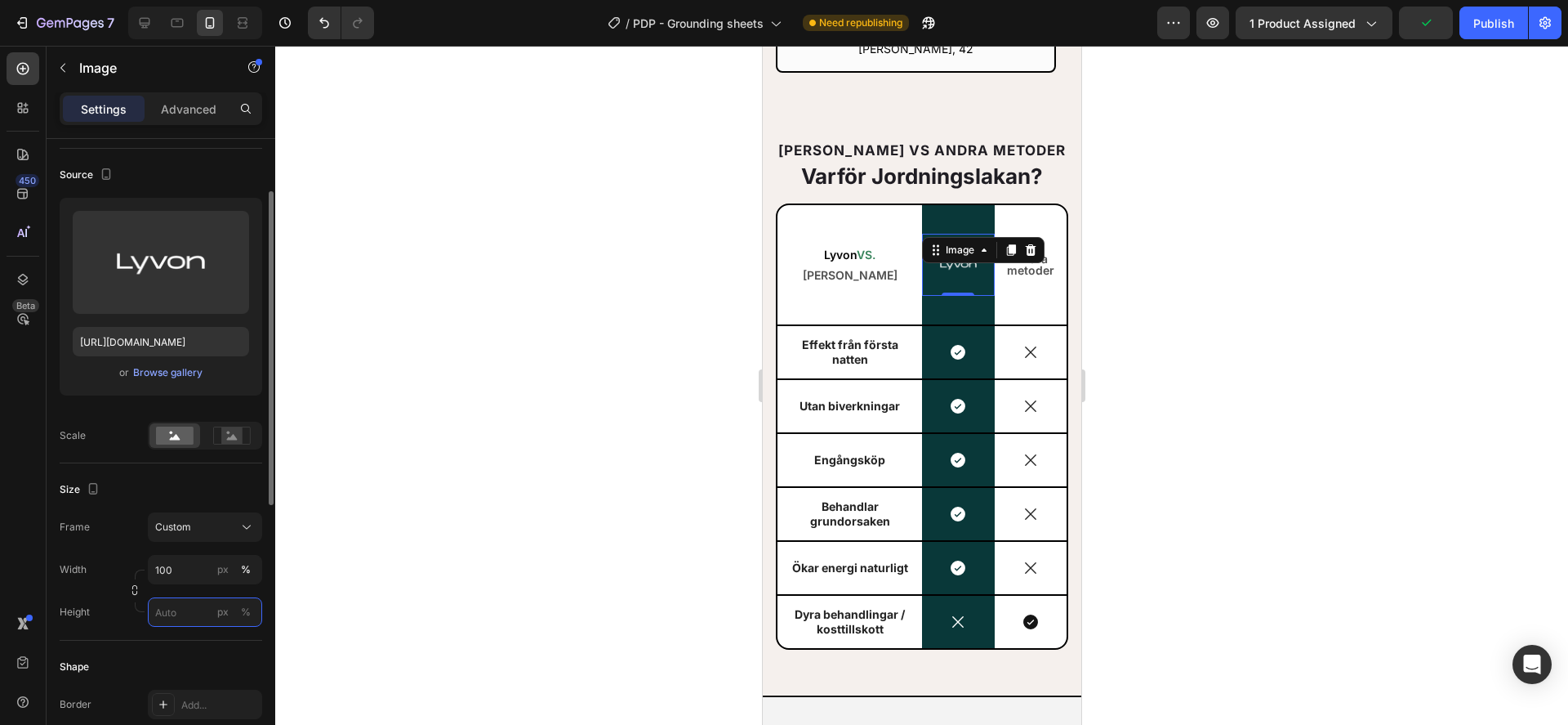
click at [172, 618] on input "px %" at bounding box center [205, 612] width 115 height 29
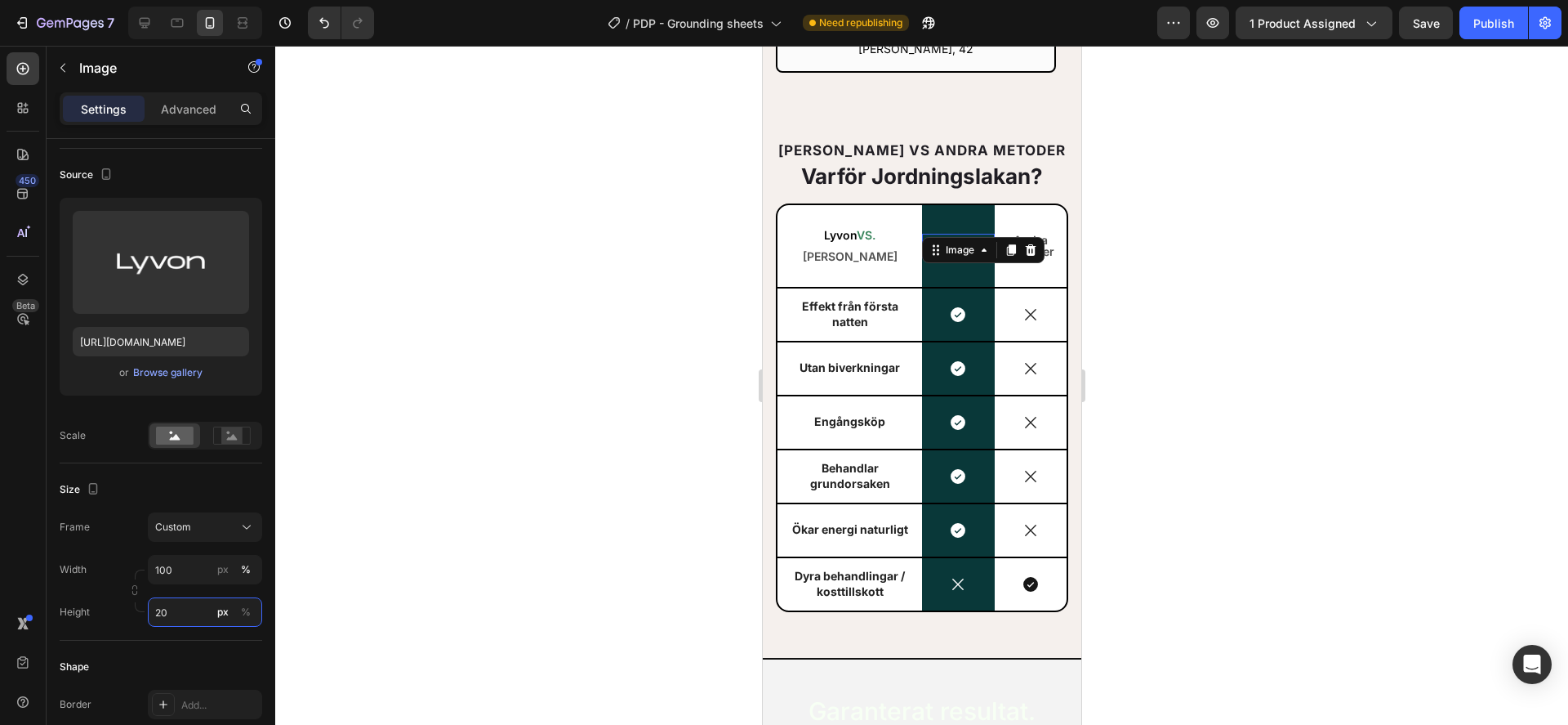
type input "20"
click at [1247, 403] on div at bounding box center [921, 384] width 1293 height 679
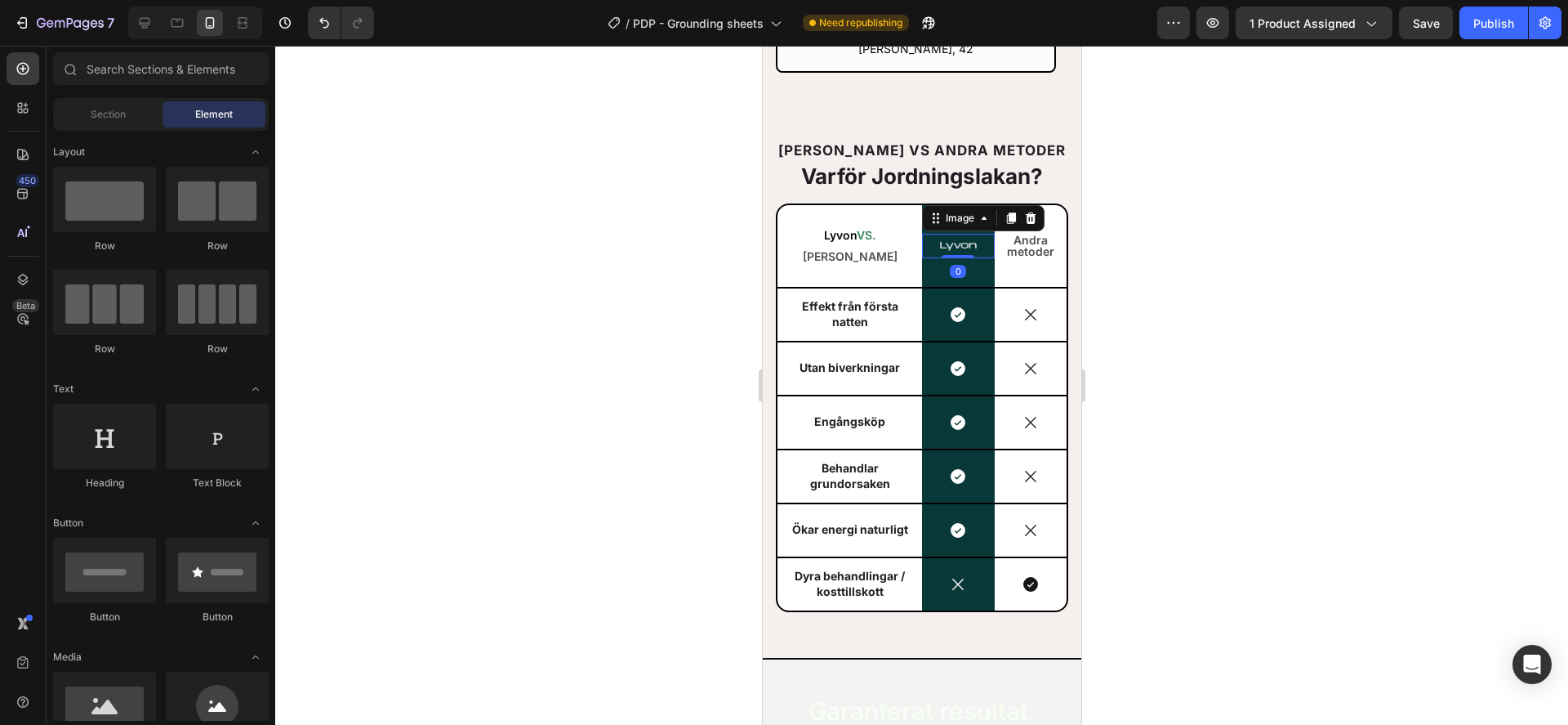
click at [941, 247] on img at bounding box center [958, 246] width 73 height 16
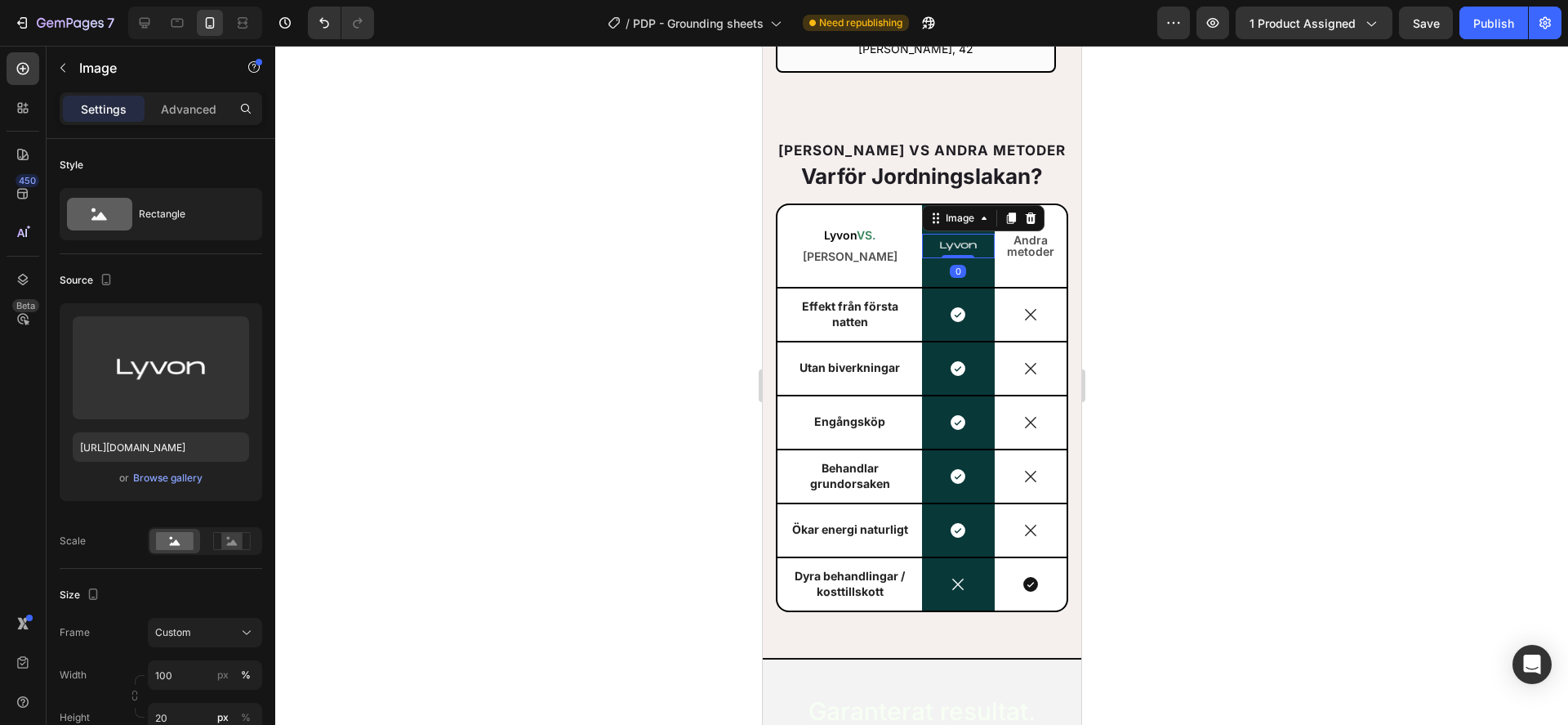
click at [561, 397] on div at bounding box center [921, 384] width 1293 height 679
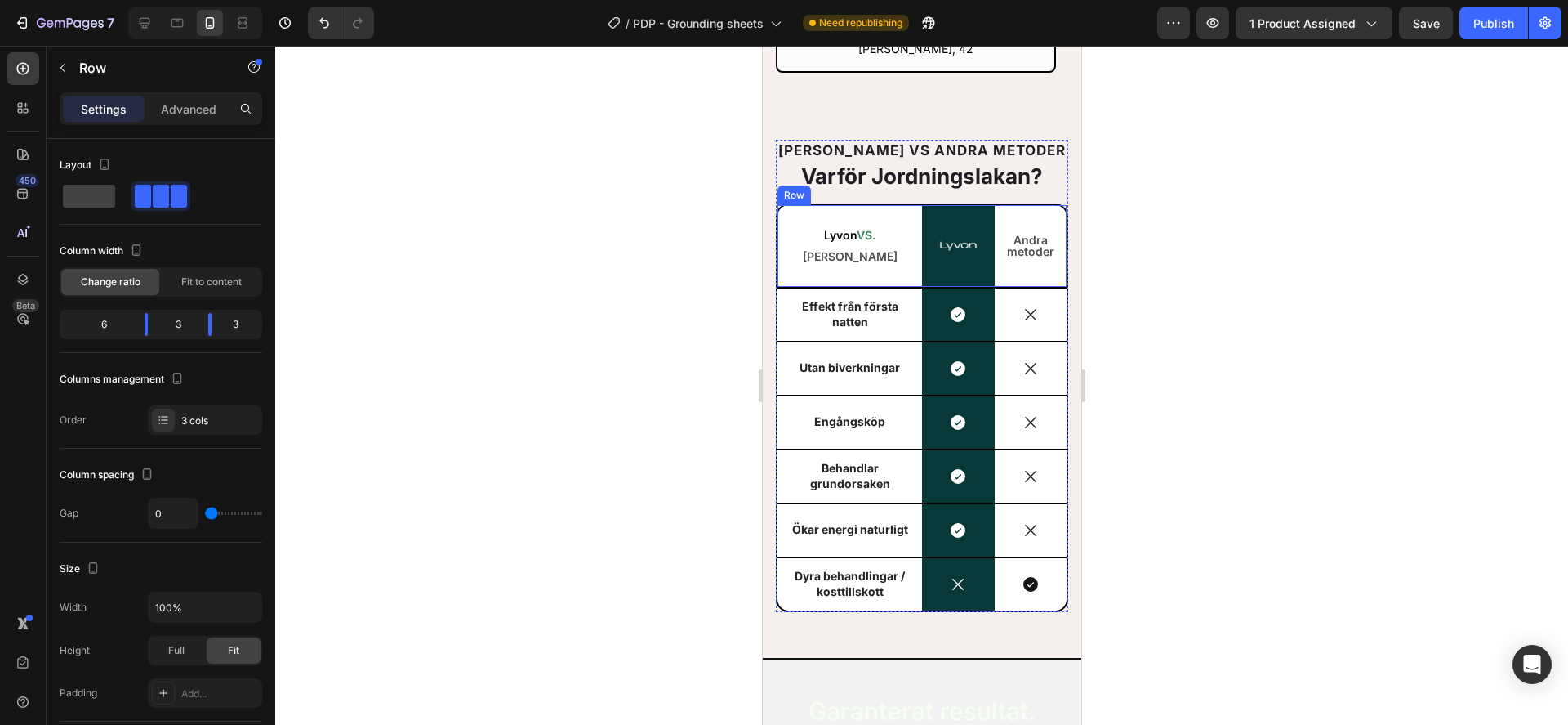
click at [830, 268] on div "Lyvon VS. Andra Text Block" at bounding box center [849, 246] width 145 height 82
click at [1375, 460] on div at bounding box center [921, 384] width 1293 height 679
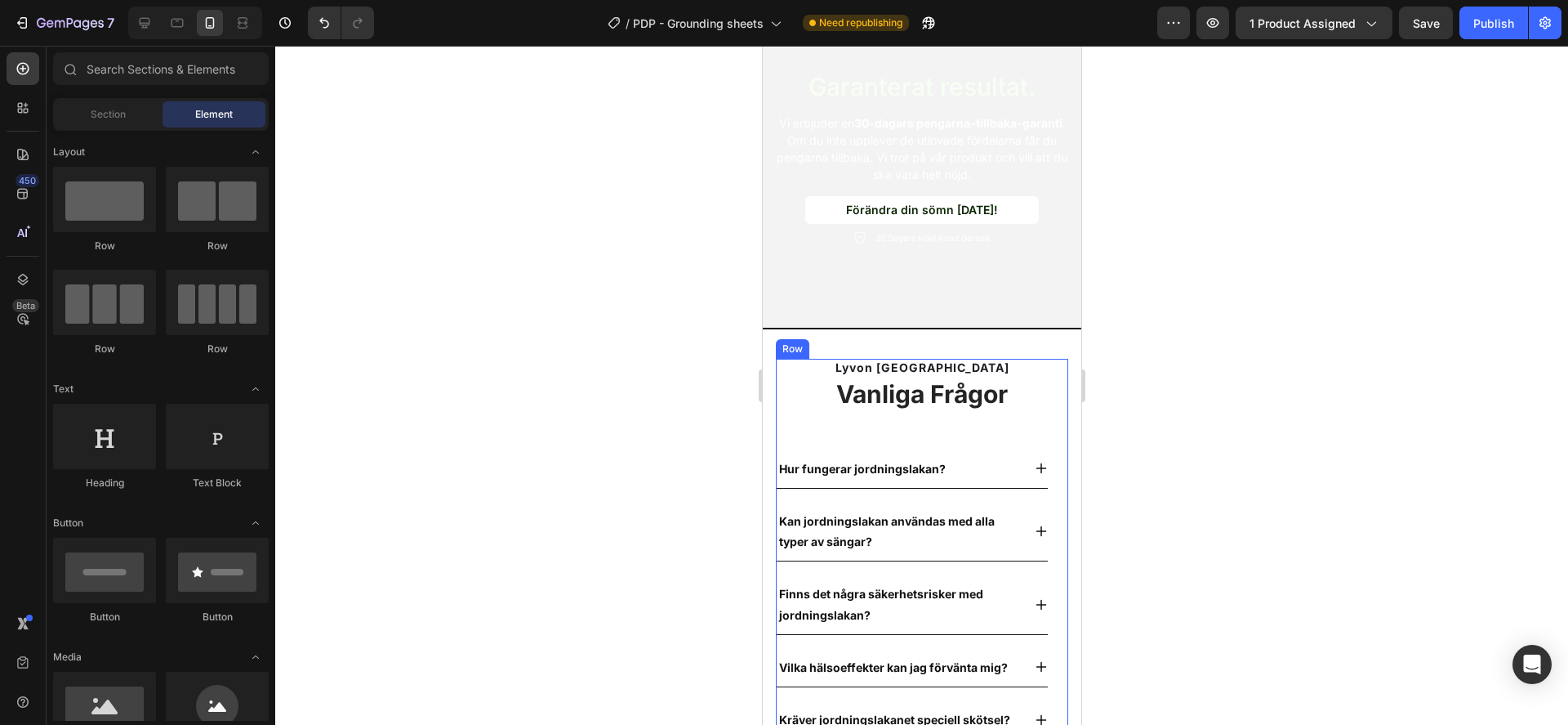
scroll to position [6268, 0]
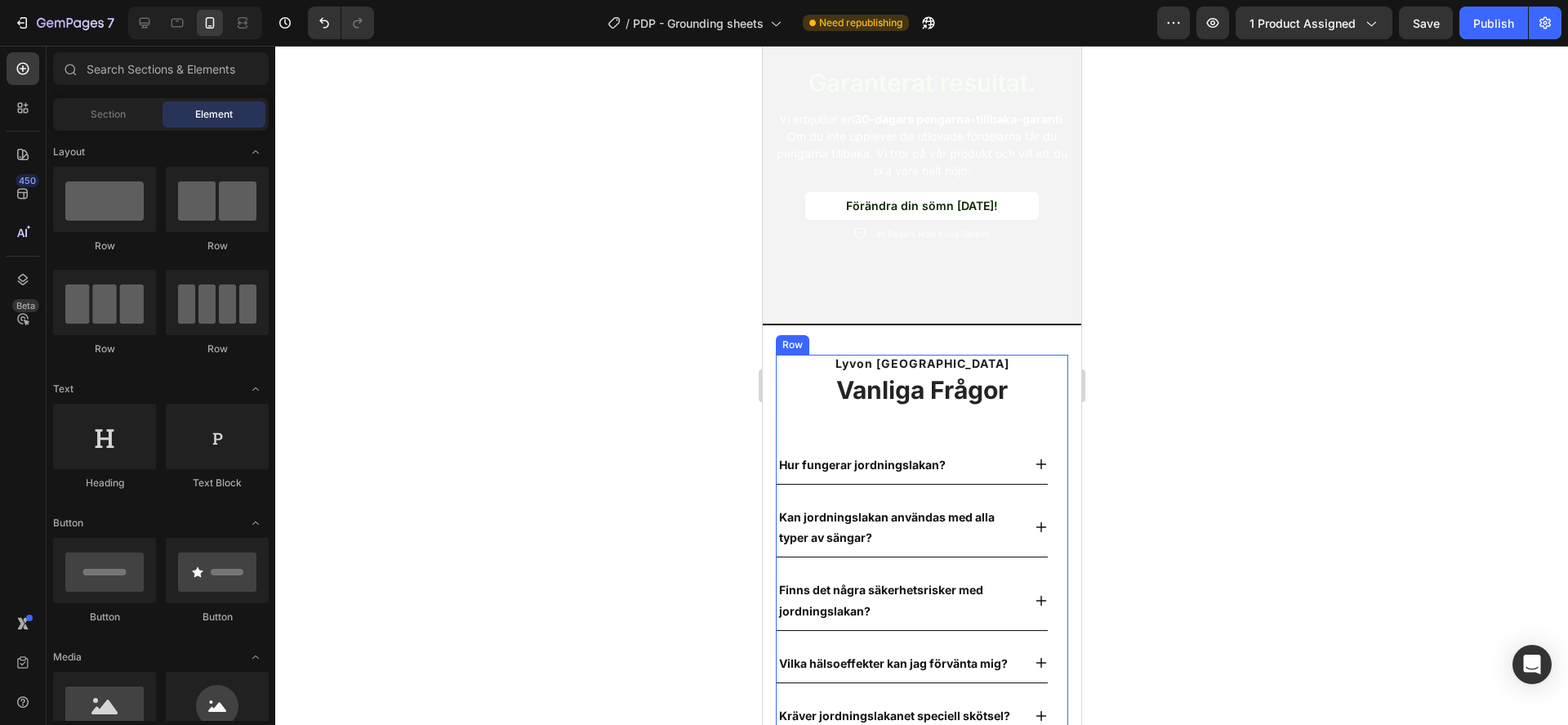
click at [838, 417] on div "Lyvon Sverige Heading Vanliga Frågor Heading Hur fungerar jordningslakan? Kan j…" at bounding box center [921, 634] width 292 height 559
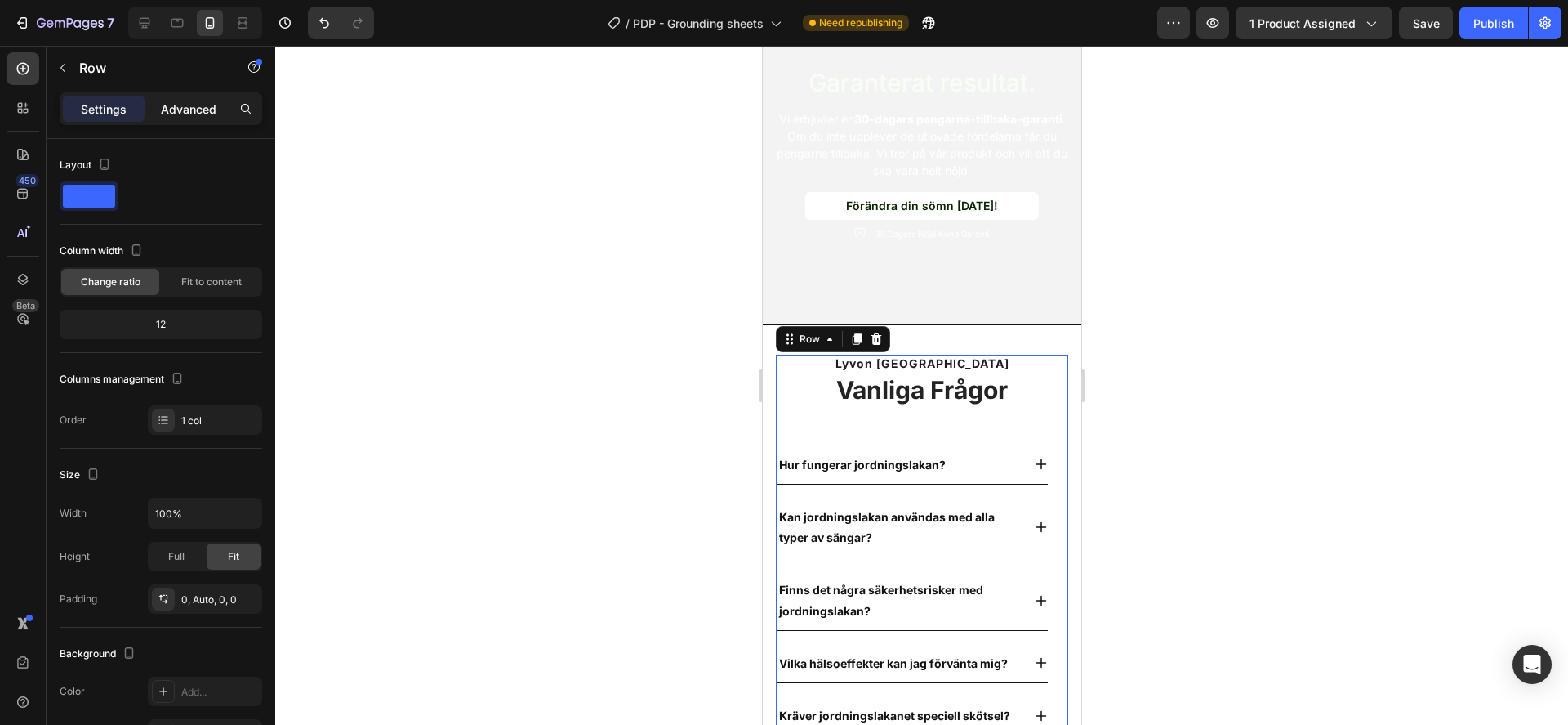
click at [195, 110] on p "Advanced" at bounding box center [188, 108] width 56 height 17
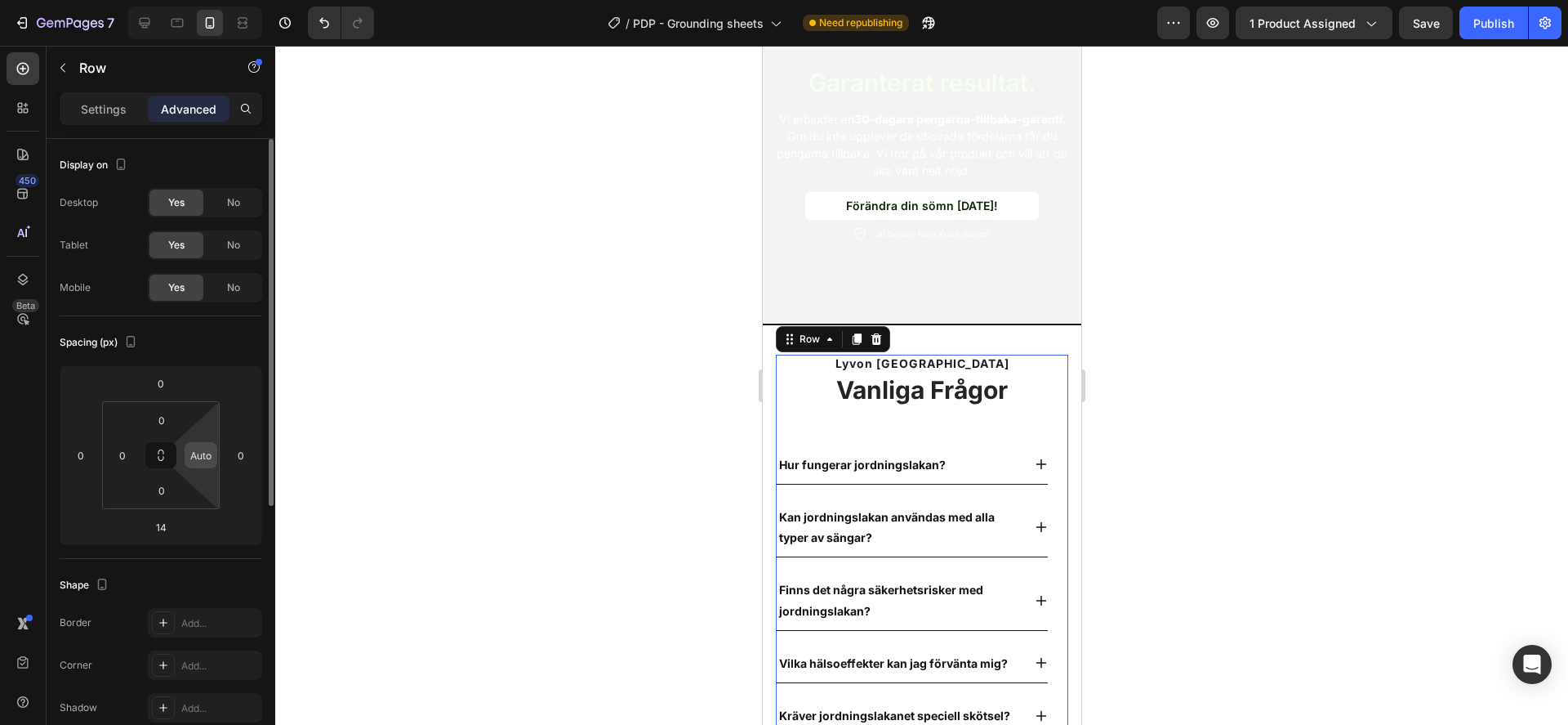
click at [205, 457] on input "Auto" at bounding box center [200, 454] width 25 height 25
type input "0"
click at [489, 414] on div at bounding box center [921, 384] width 1293 height 679
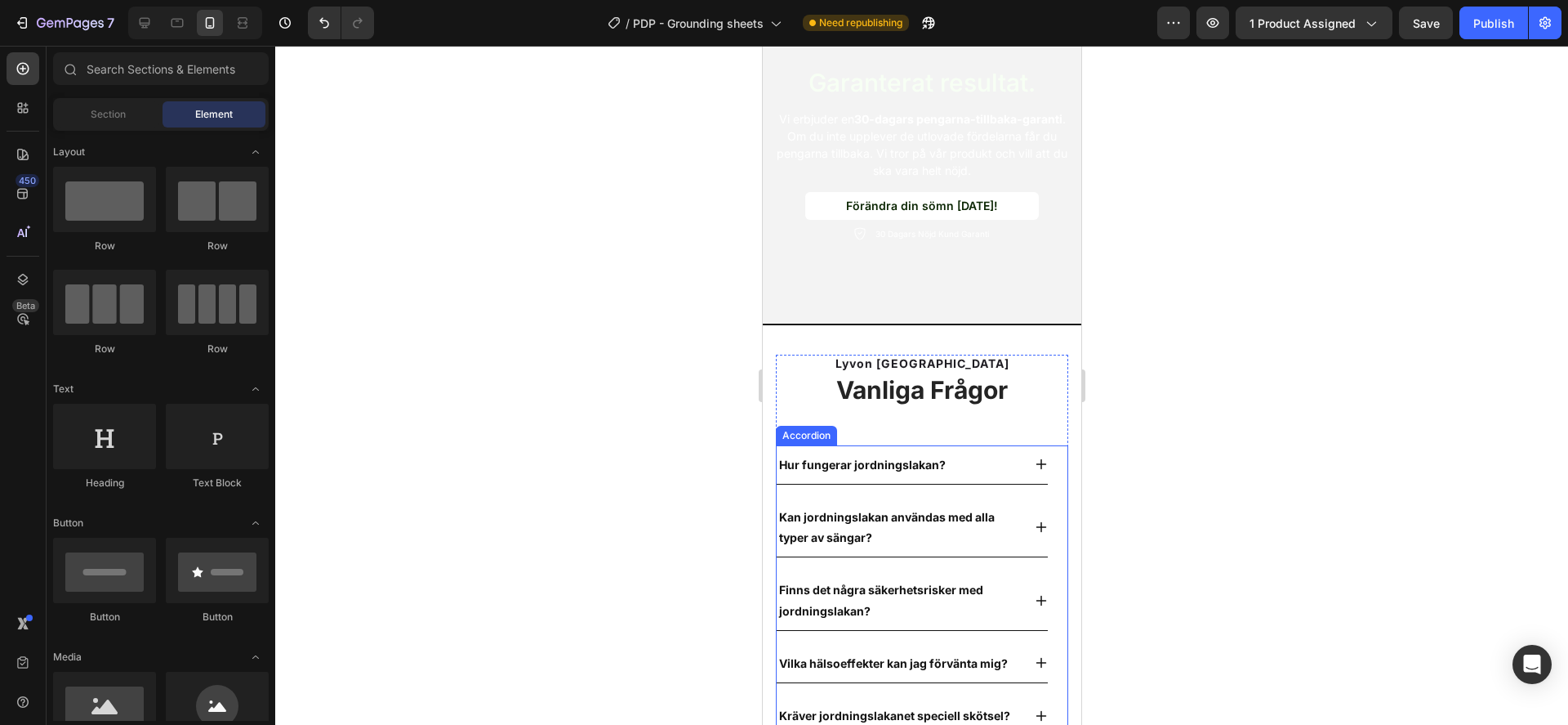
click at [1050, 458] on div "Hur fungerar jordningslakan? Kan jordningslakan användas med alla typer av säng…" at bounding box center [921, 679] width 292 height 468
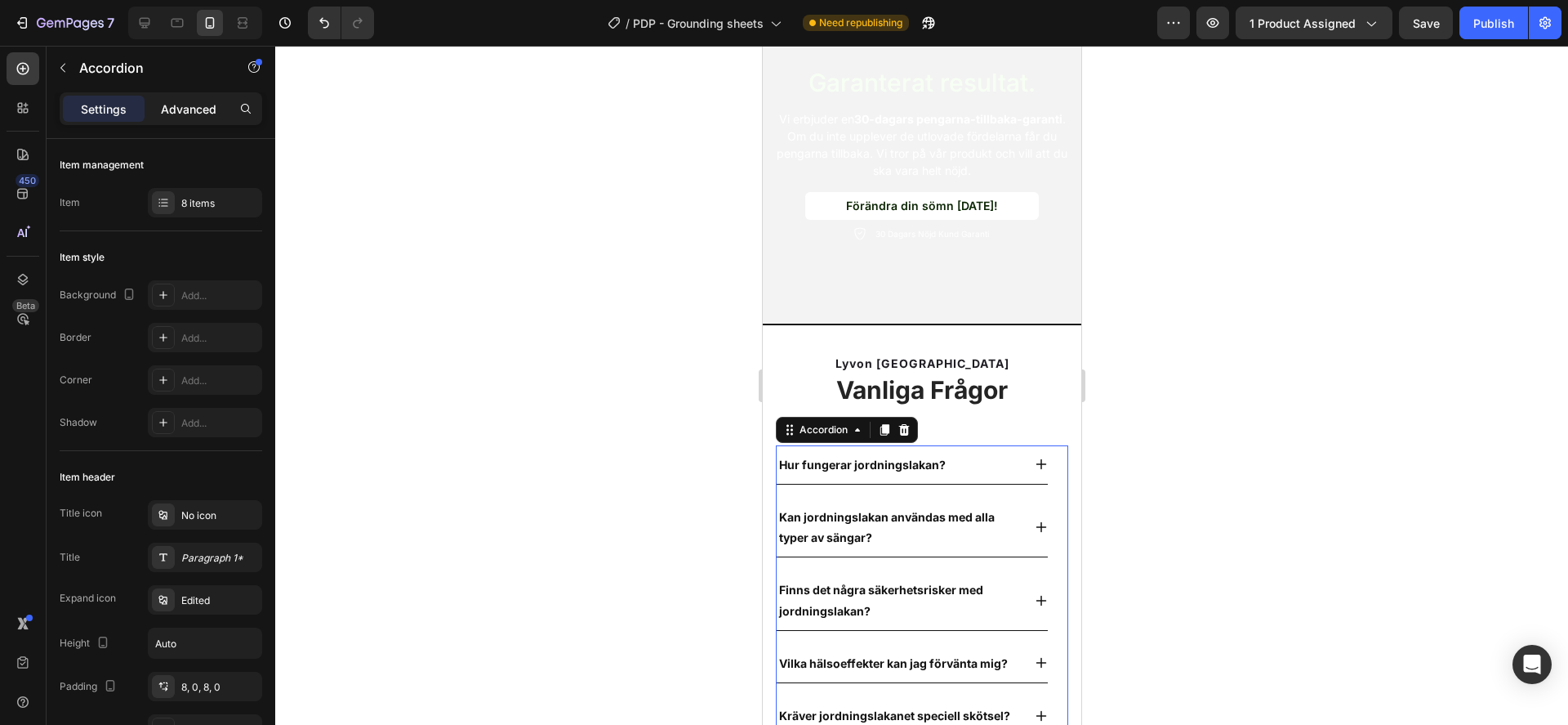
click at [204, 105] on p "Advanced" at bounding box center [188, 108] width 56 height 17
type input "100%"
type input "100"
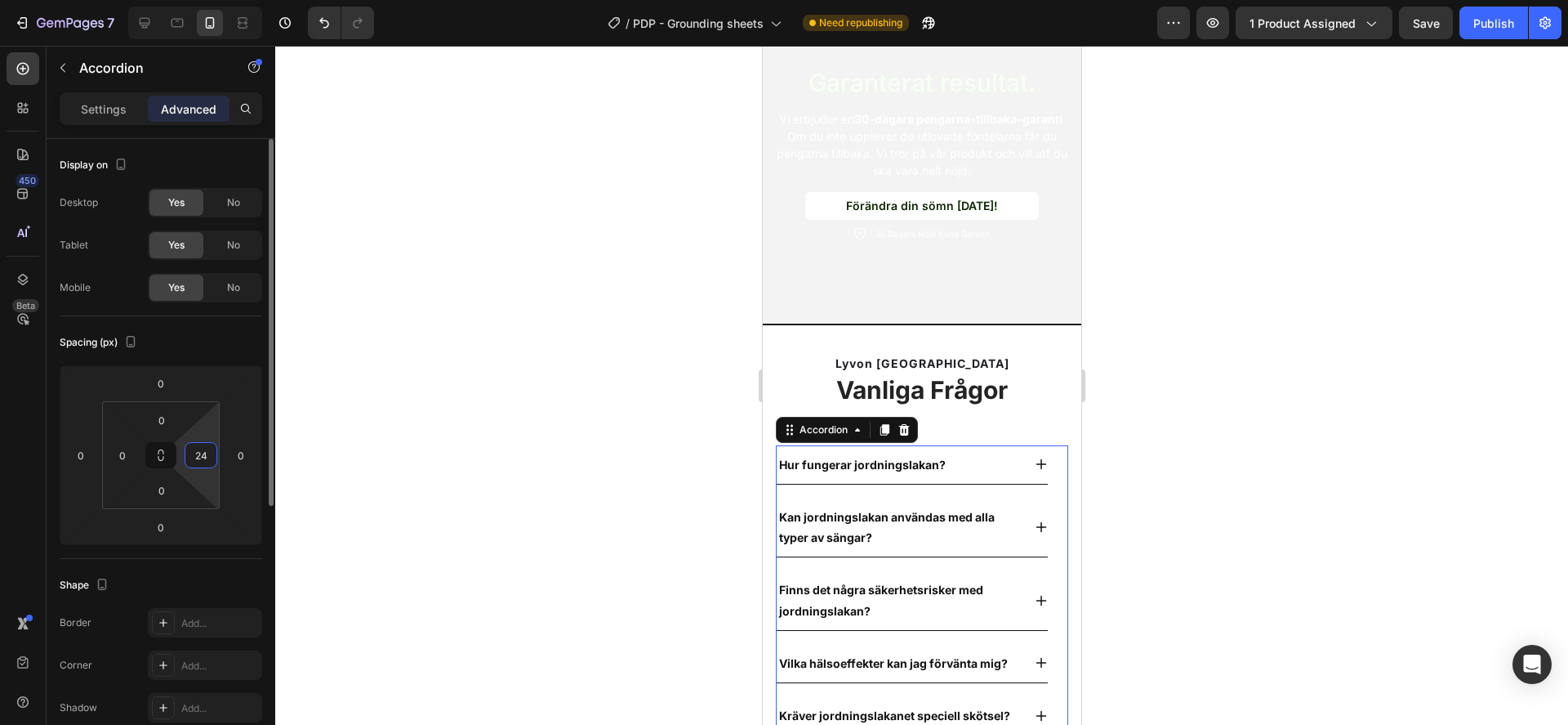
click at [205, 447] on input "24" at bounding box center [200, 454] width 25 height 25
type input "0"
click at [589, 403] on div at bounding box center [921, 384] width 1293 height 679
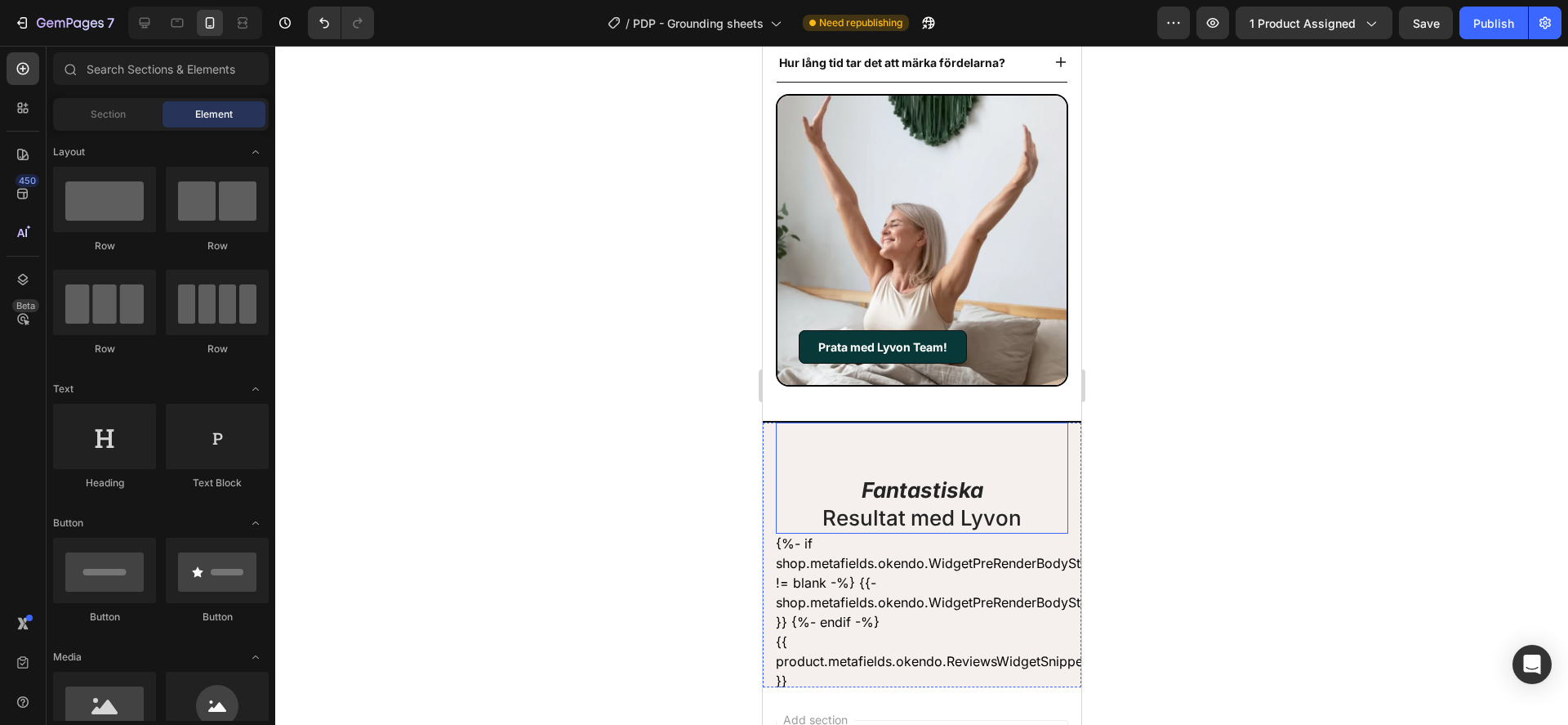
scroll to position [7098, 0]
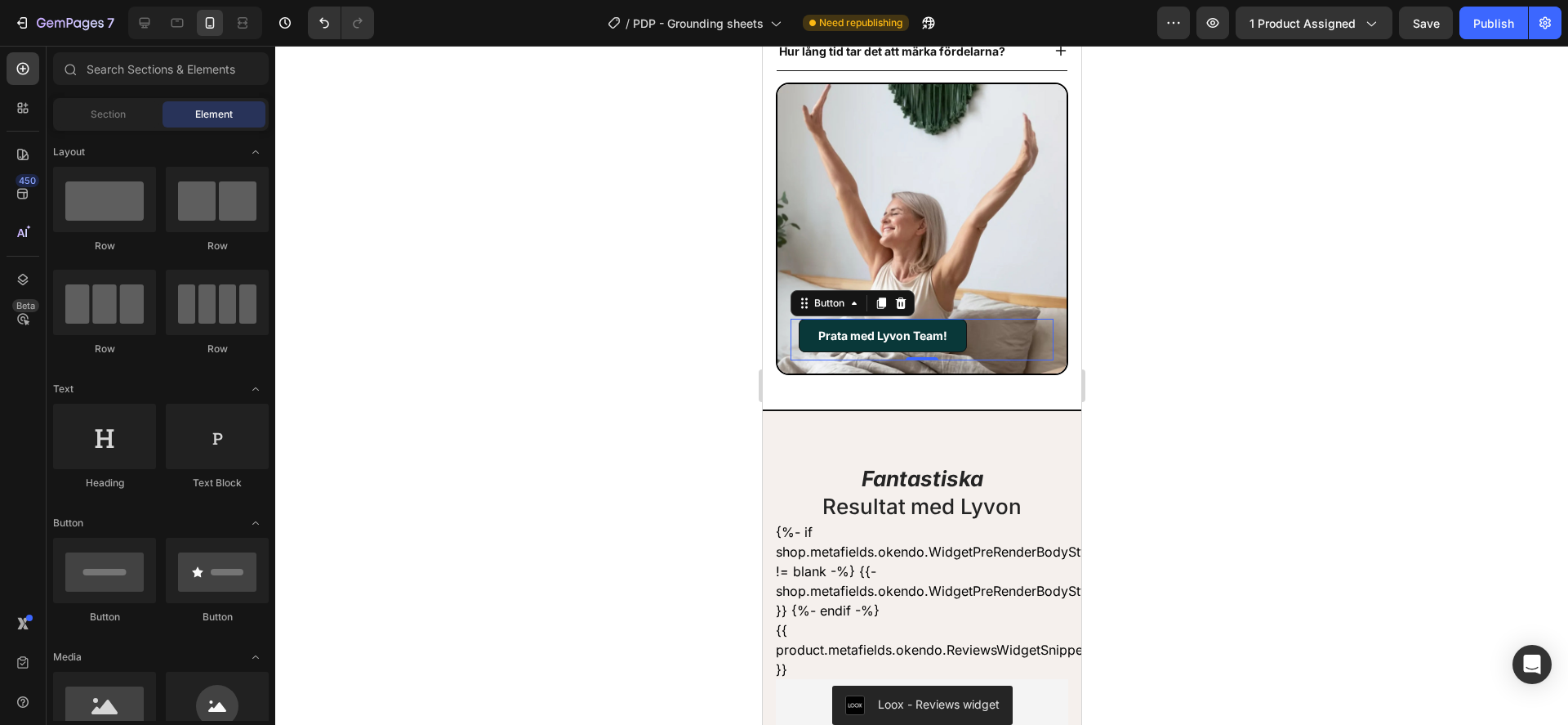
click at [982, 323] on div "Prata med Lyvon Team! Button 0" at bounding box center [921, 340] width 263 height 42
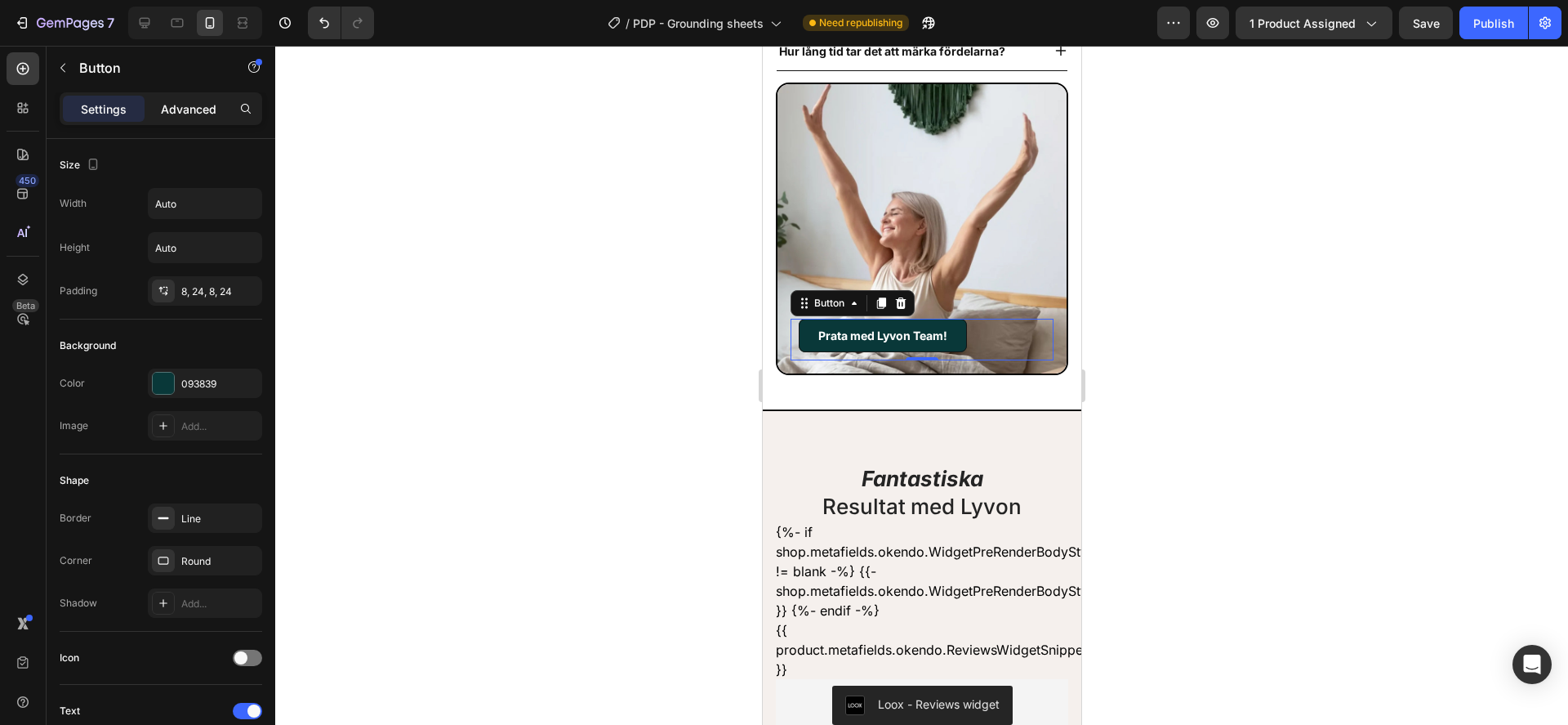
click at [187, 115] on p "Advanced" at bounding box center [188, 108] width 56 height 17
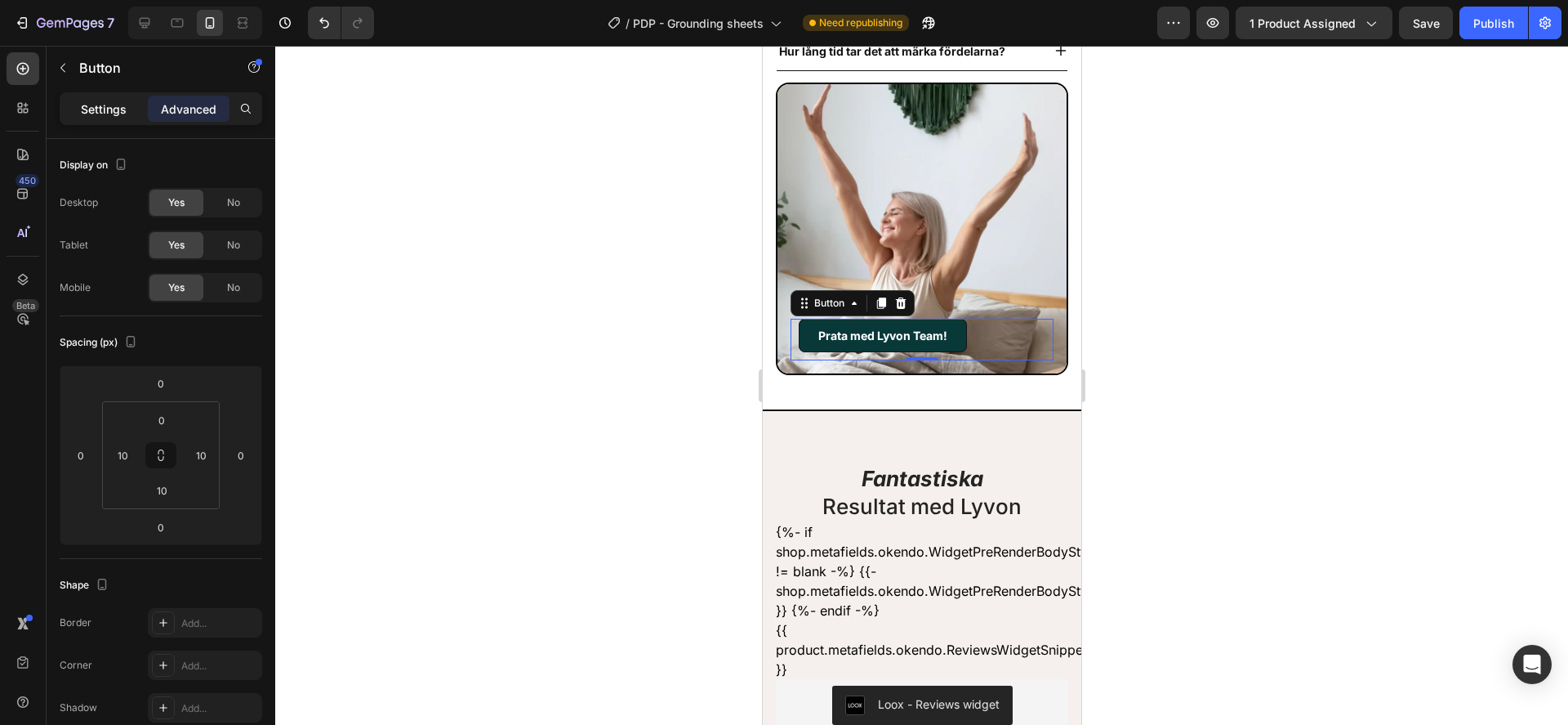
click at [117, 107] on p "Settings" at bounding box center [104, 108] width 46 height 17
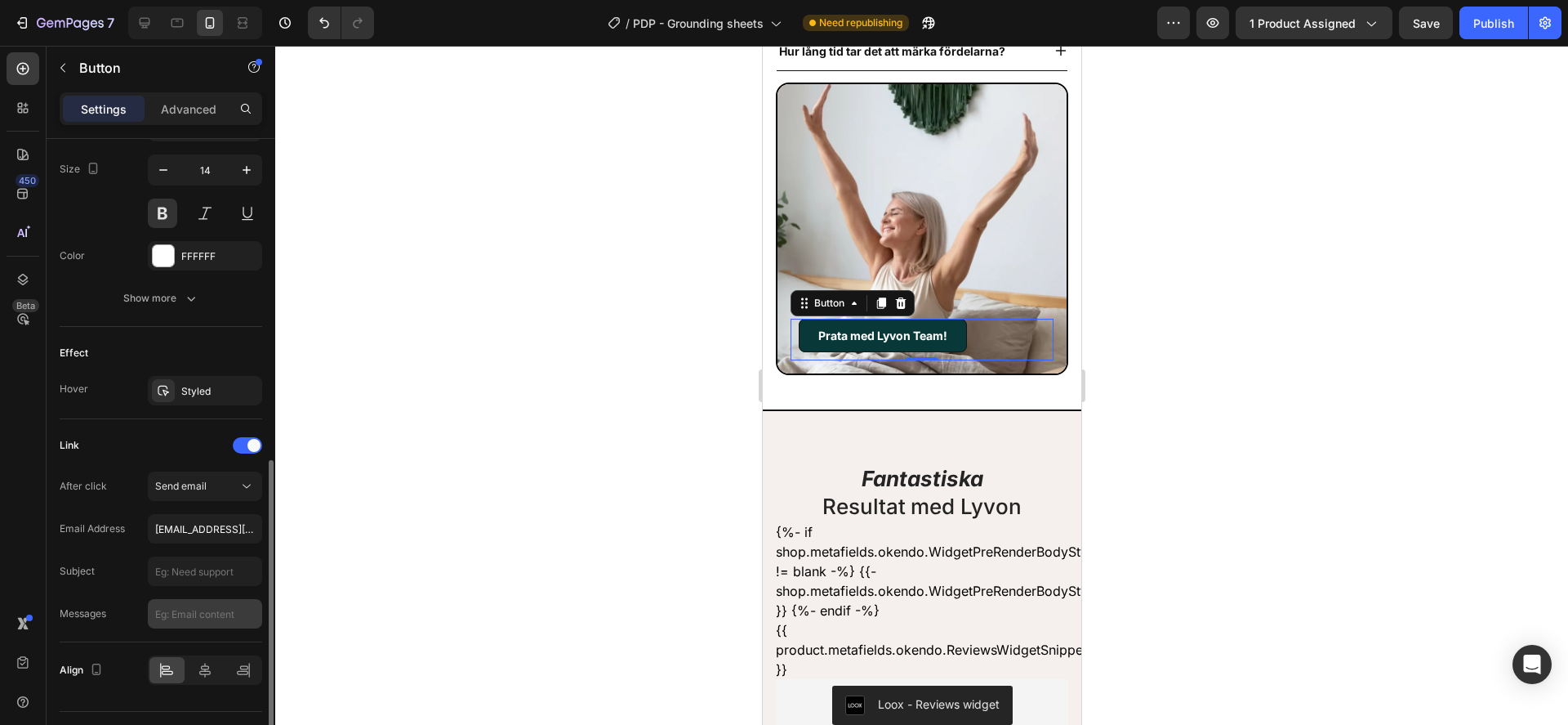
scroll to position [683, 0]
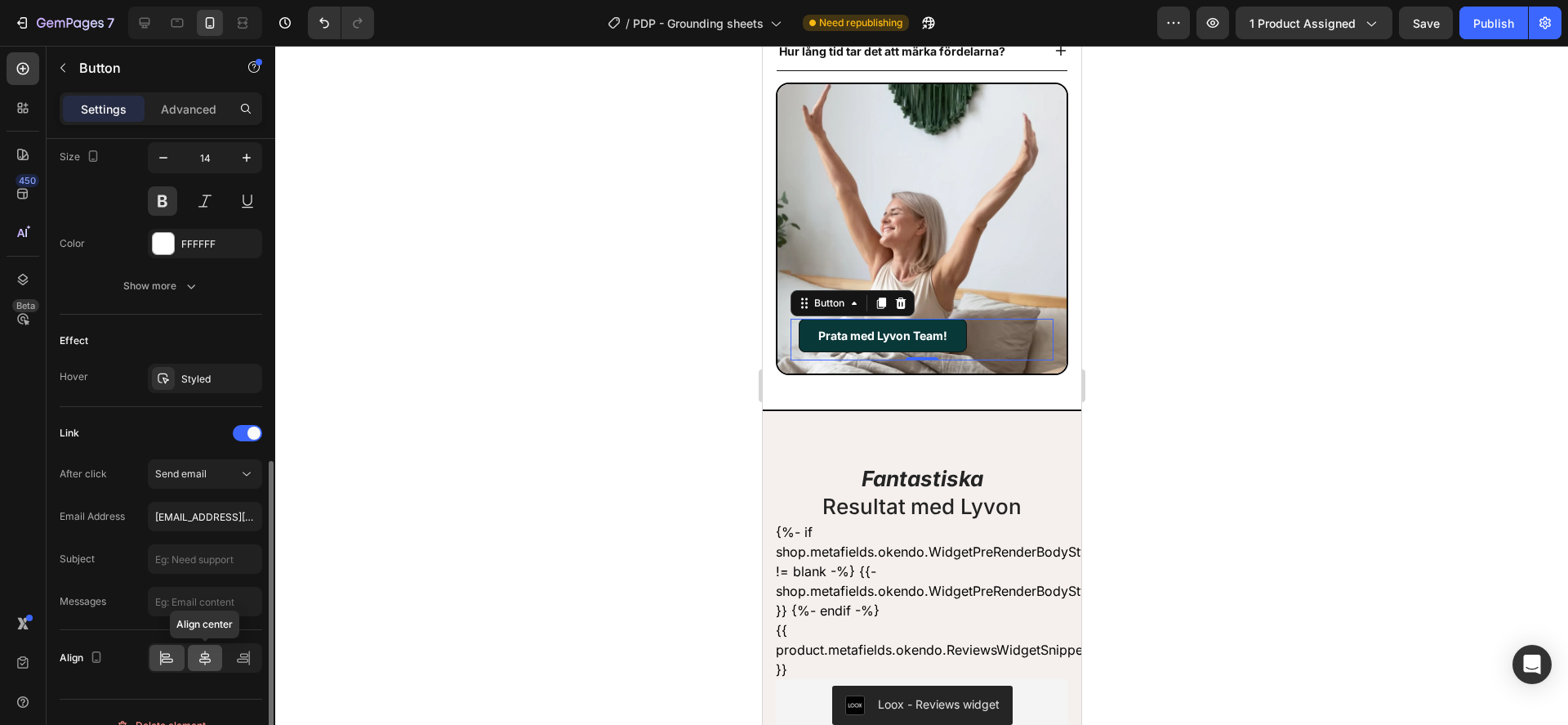
click at [208, 653] on icon at bounding box center [205, 658] width 16 height 16
click at [637, 526] on div at bounding box center [921, 384] width 1293 height 679
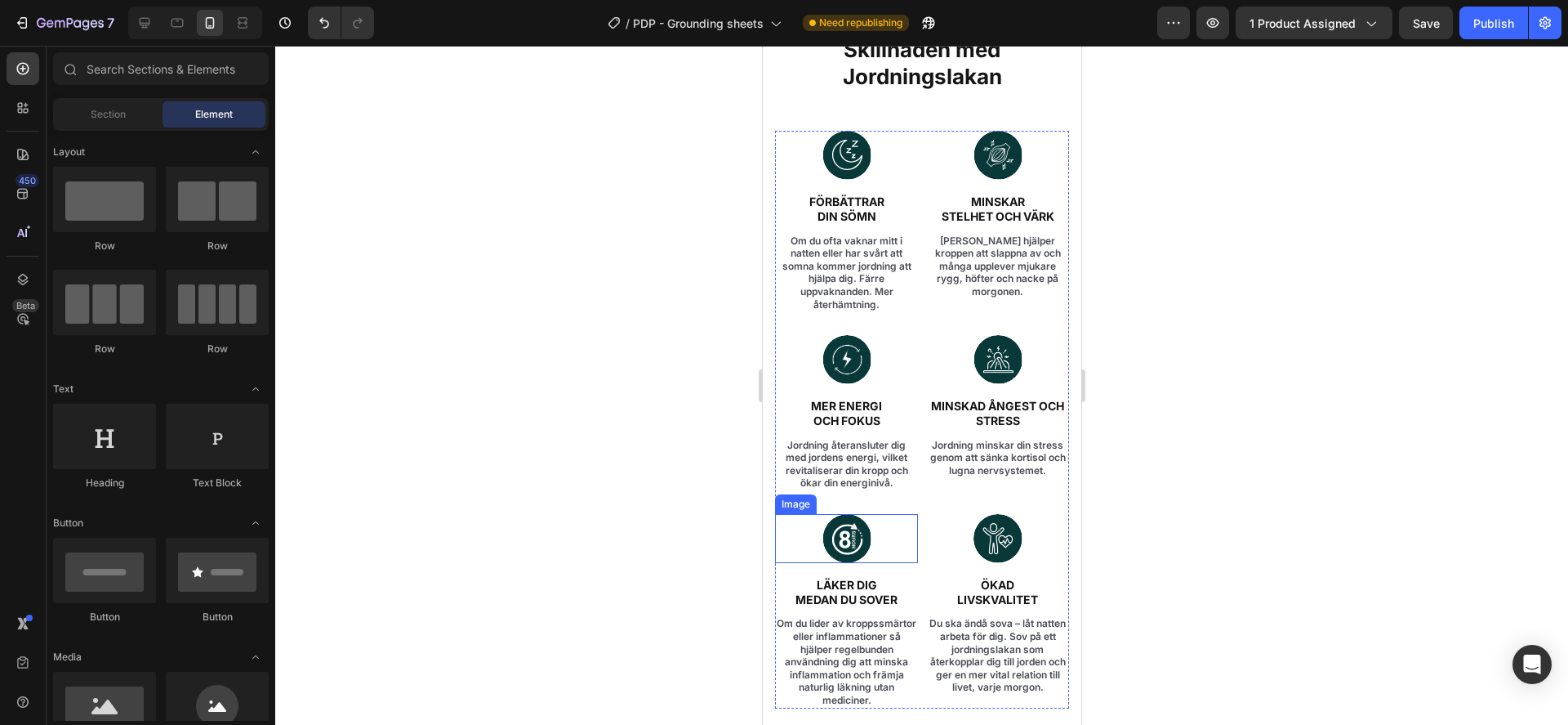
scroll to position [3345, 0]
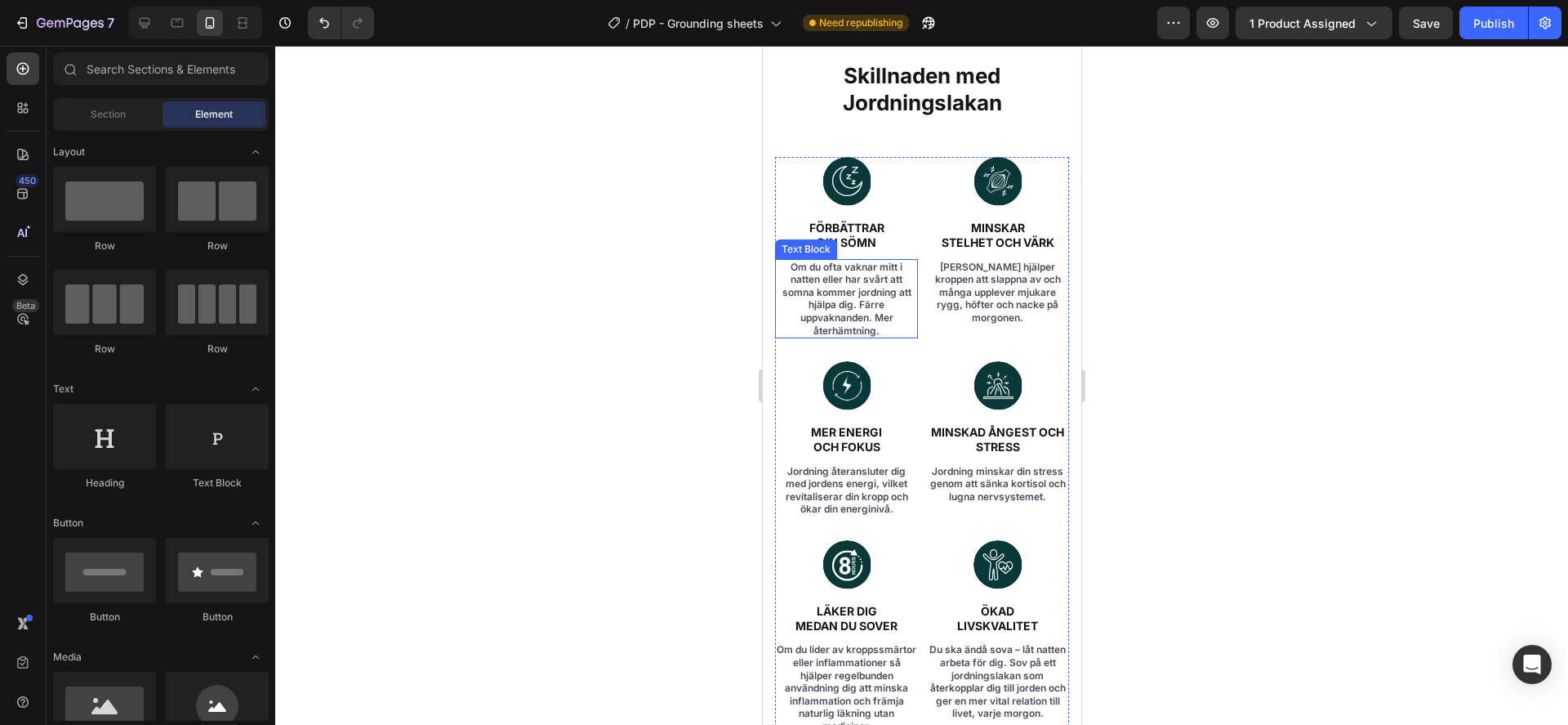
click at [853, 295] on p "Om du ofta vaknar mitt i natten eller har svårt att somna kommer jordning att h…" at bounding box center [845, 299] width 139 height 77
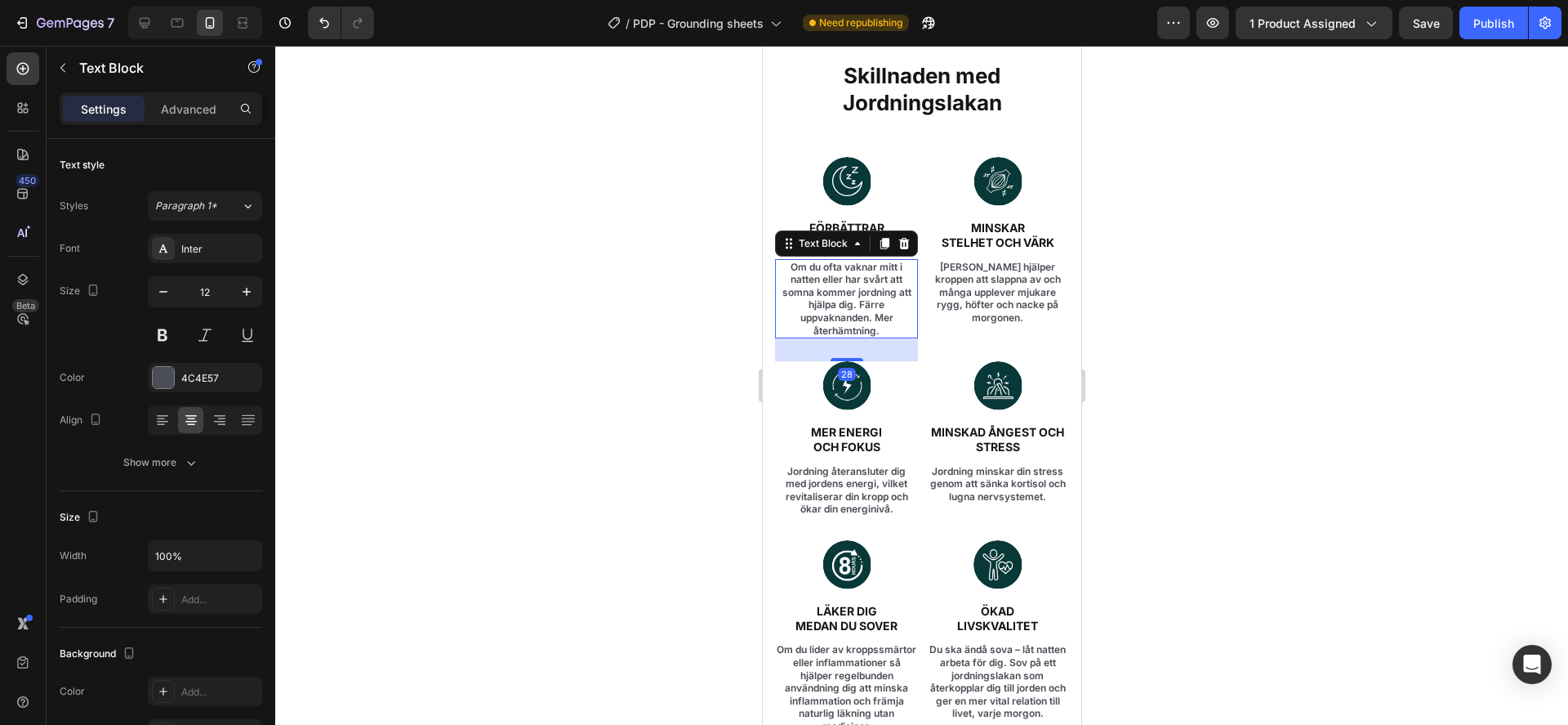
drag, startPoint x: 1251, startPoint y: 271, endPoint x: 1229, endPoint y: 270, distance: 22.0
click at [1250, 271] on div at bounding box center [921, 384] width 1293 height 679
click at [850, 289] on p "Om du ofta vaknar mitt i natten eller har svårt att somna kommer jordning att h…" at bounding box center [845, 299] width 139 height 77
drag, startPoint x: 1447, startPoint y: 229, endPoint x: 1436, endPoint y: 233, distance: 11.7
click at [1442, 231] on div at bounding box center [921, 384] width 1293 height 679
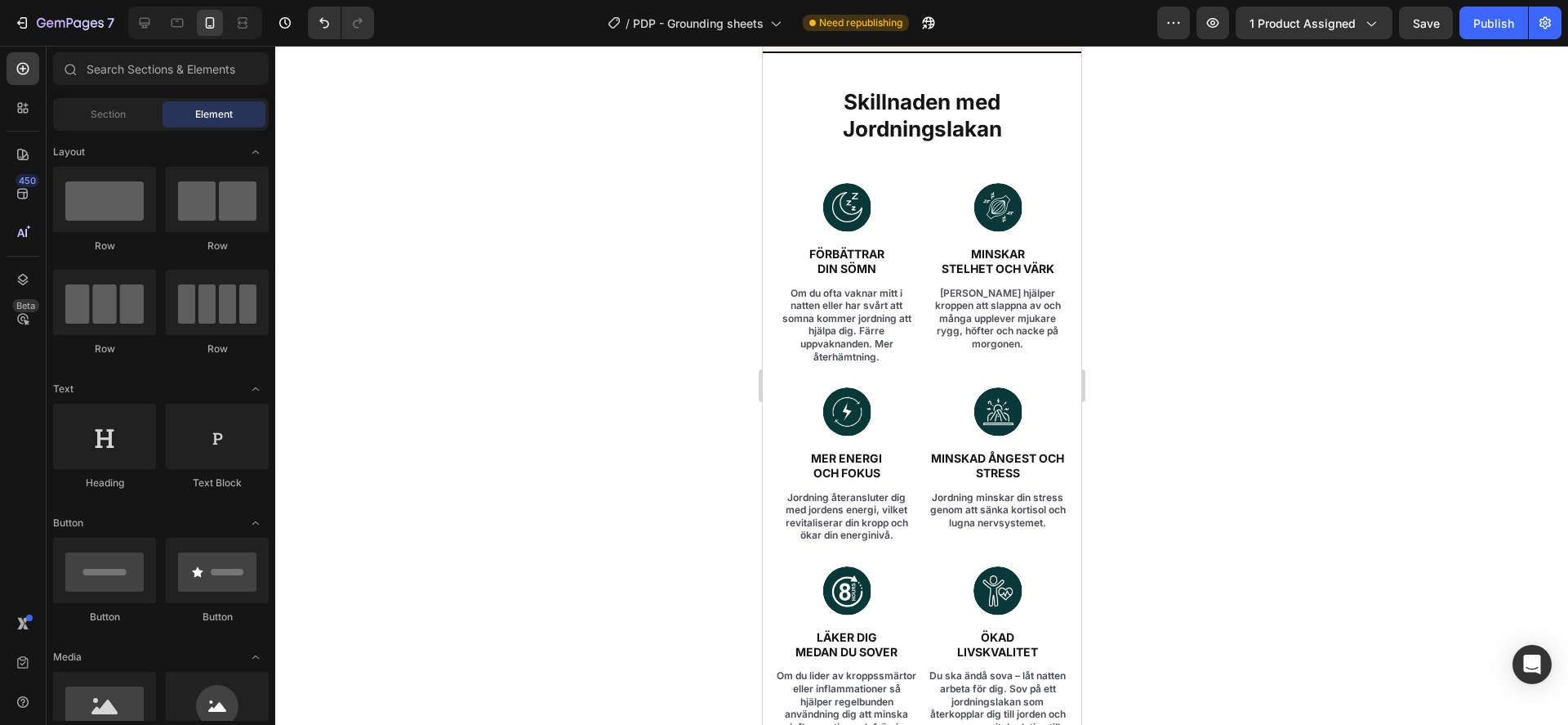
scroll to position [3318, 0]
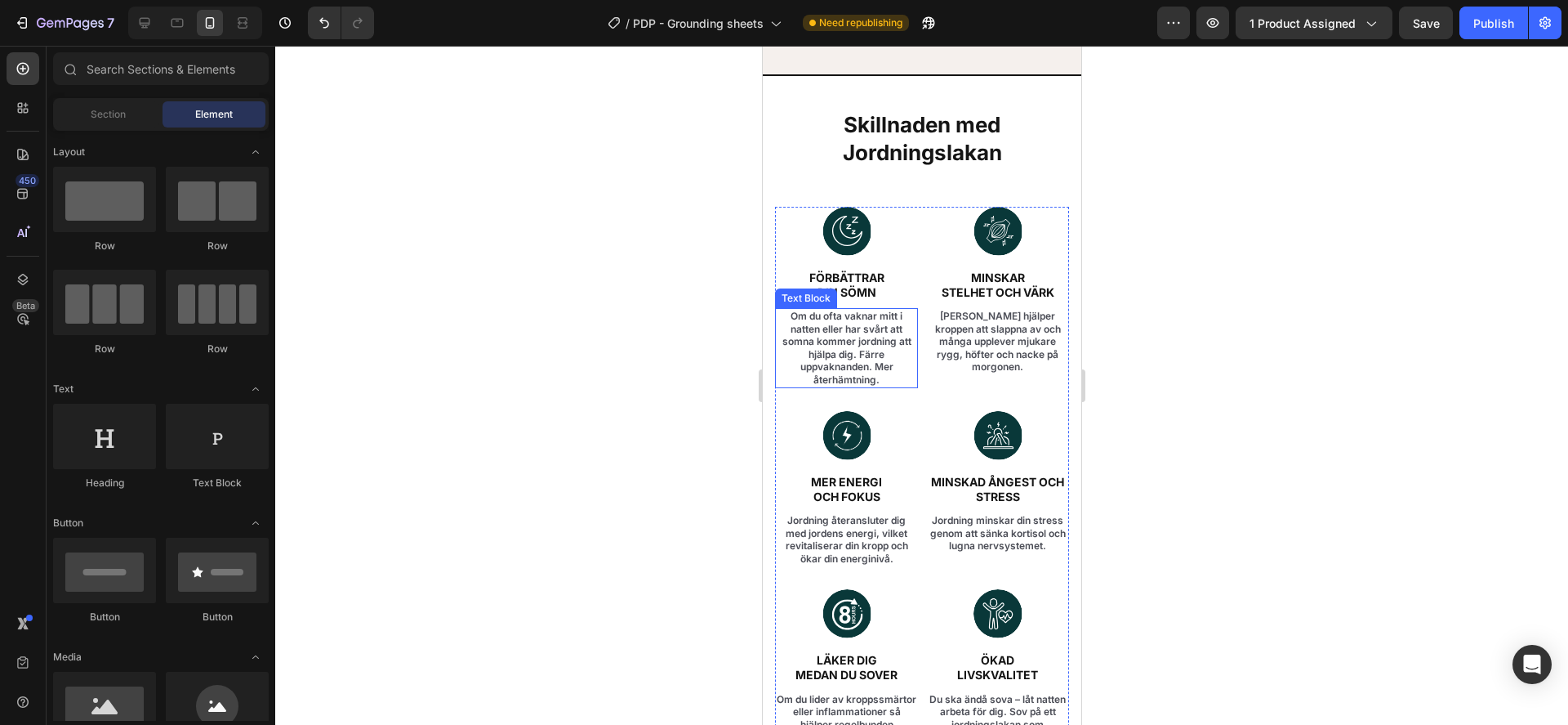
drag, startPoint x: 829, startPoint y: 313, endPoint x: 819, endPoint y: 317, distance: 10.8
click at [826, 314] on p "Om du ofta vaknar mitt i natten eller har svårt att somna kommer jordning att h…" at bounding box center [845, 348] width 139 height 77
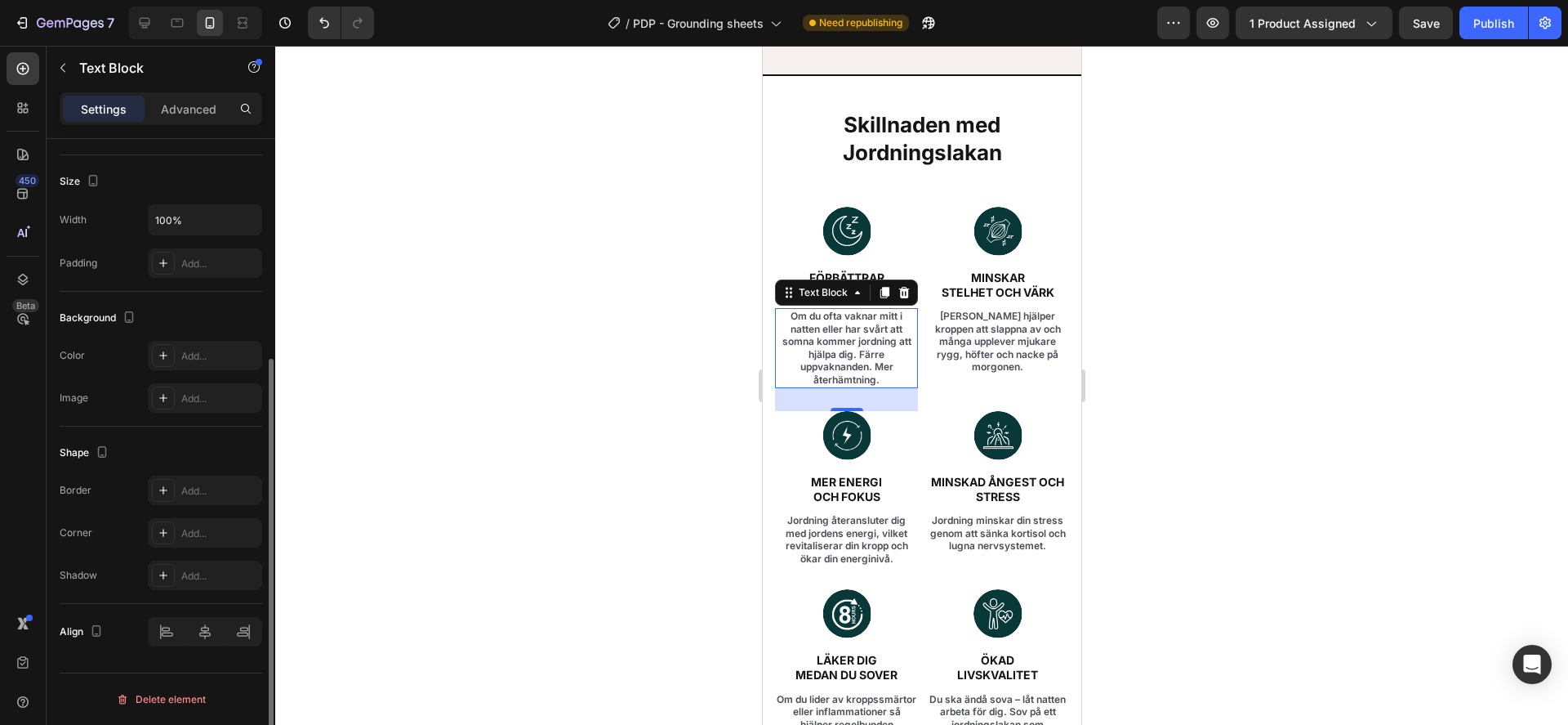
scroll to position [0, 0]
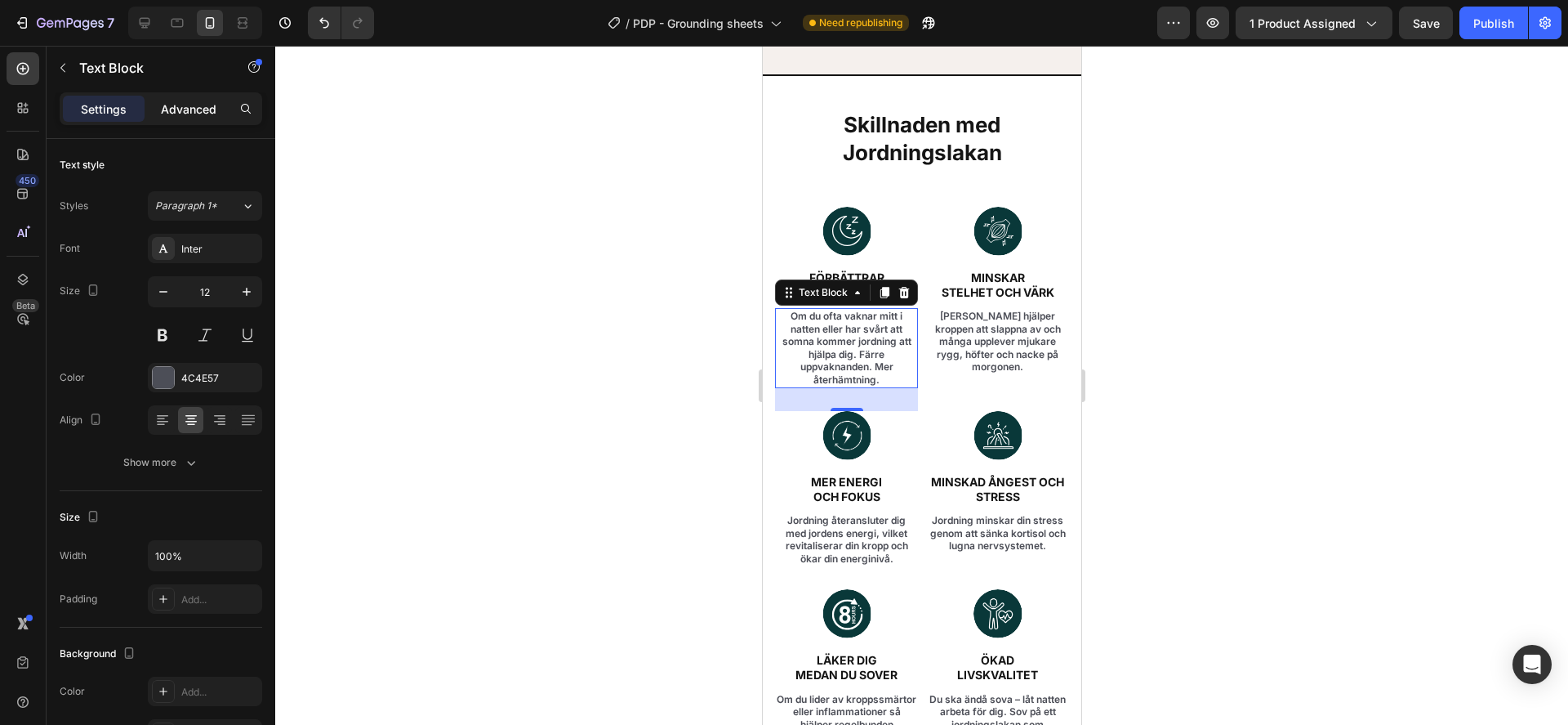
click at [210, 112] on p "Advanced" at bounding box center [188, 108] width 56 height 17
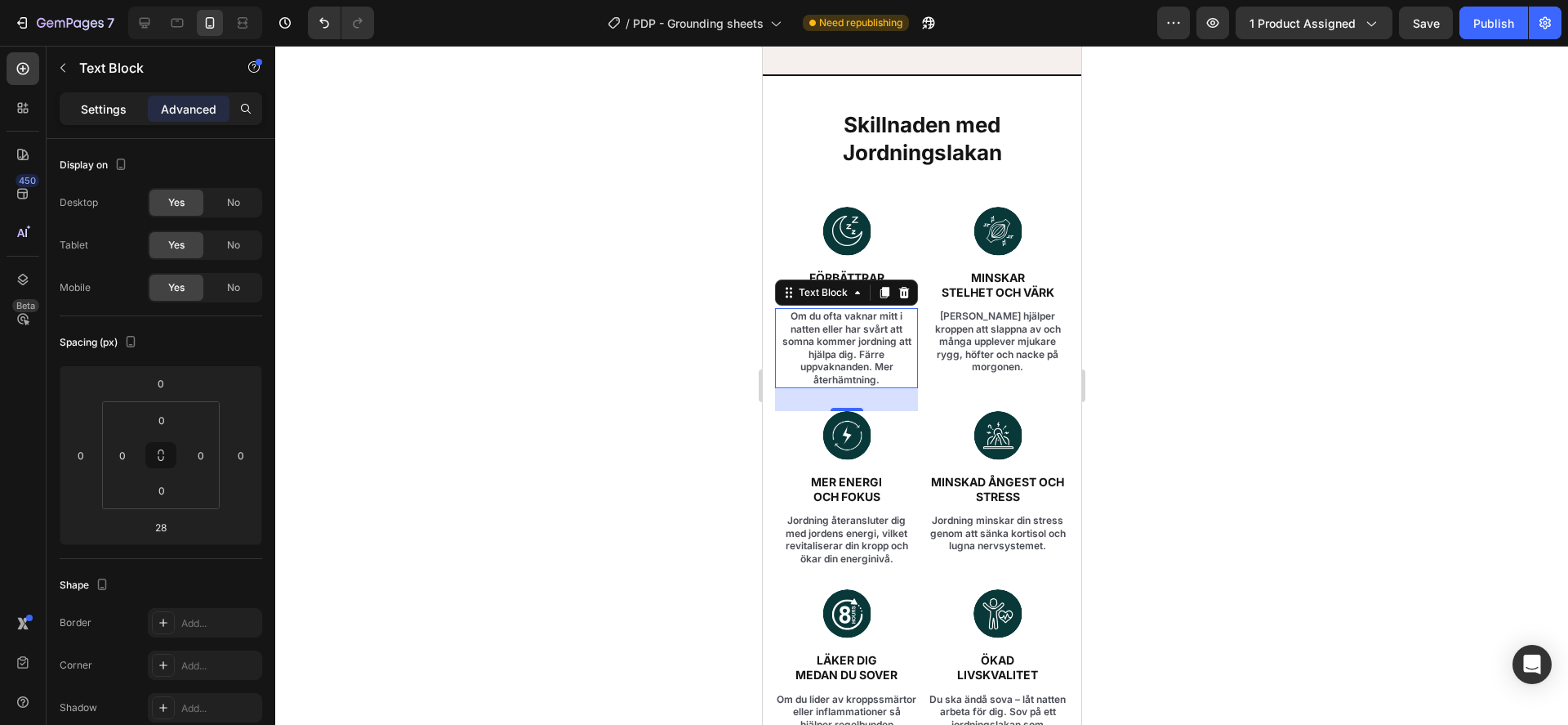
click at [111, 107] on p "Settings" at bounding box center [104, 108] width 46 height 17
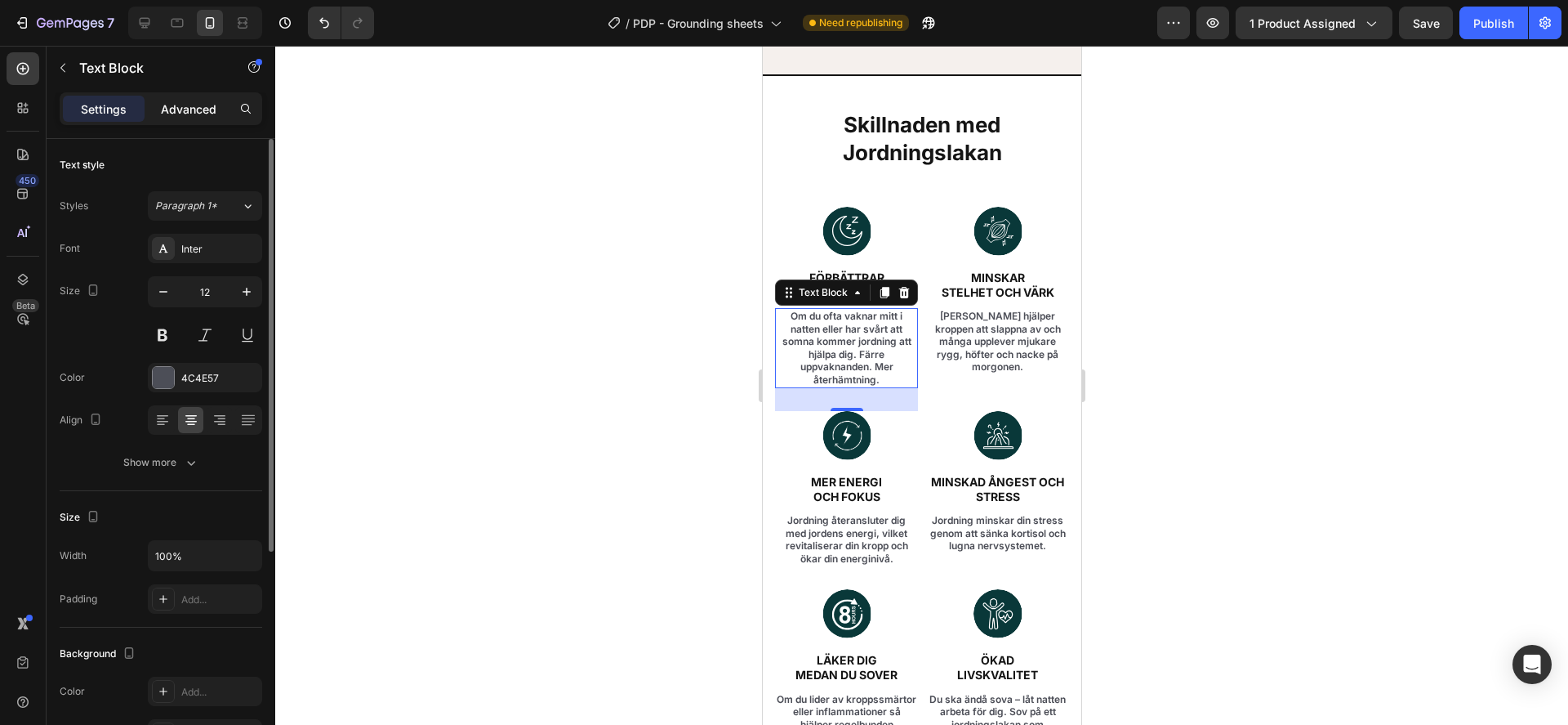
click at [196, 112] on p "Advanced" at bounding box center [188, 108] width 56 height 17
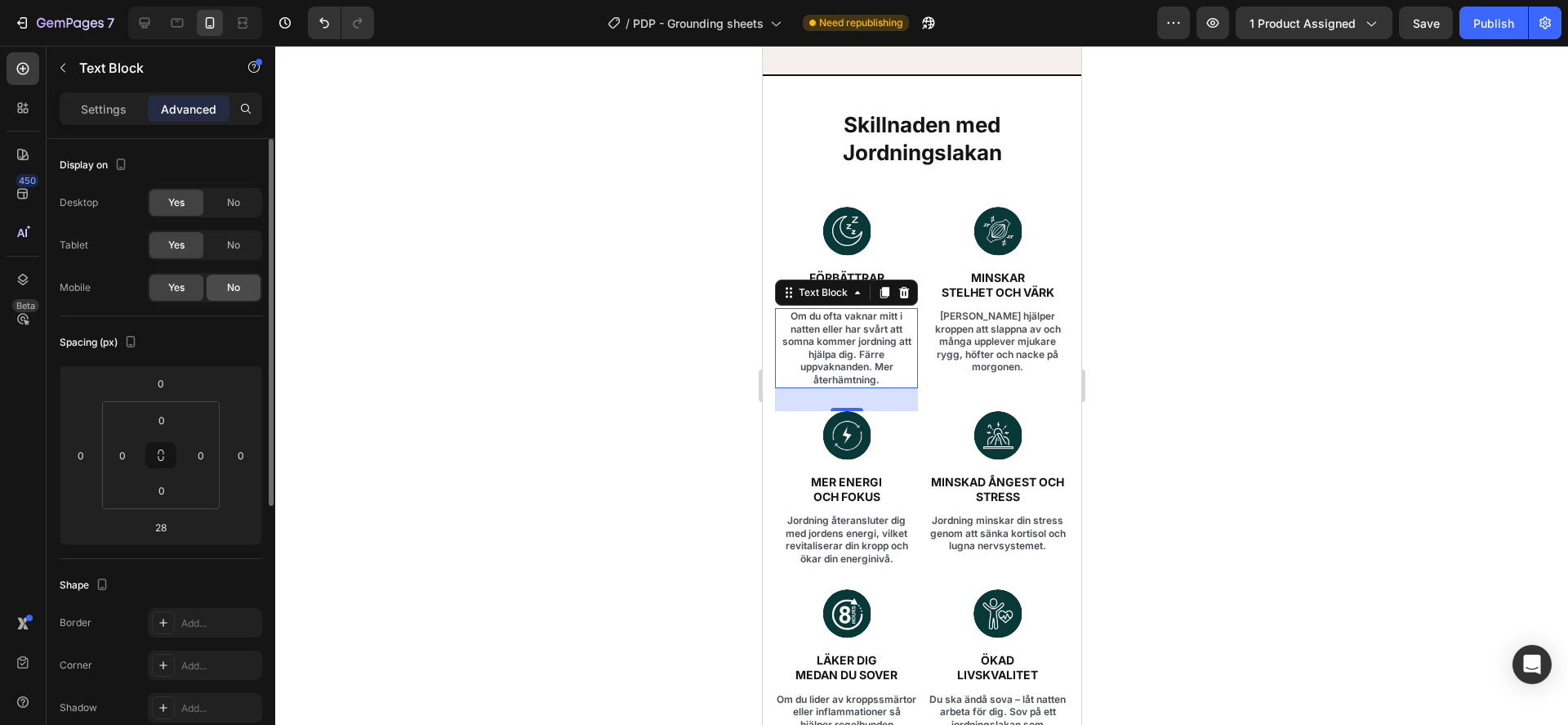
click at [239, 287] on span "No" at bounding box center [233, 288] width 13 height 15
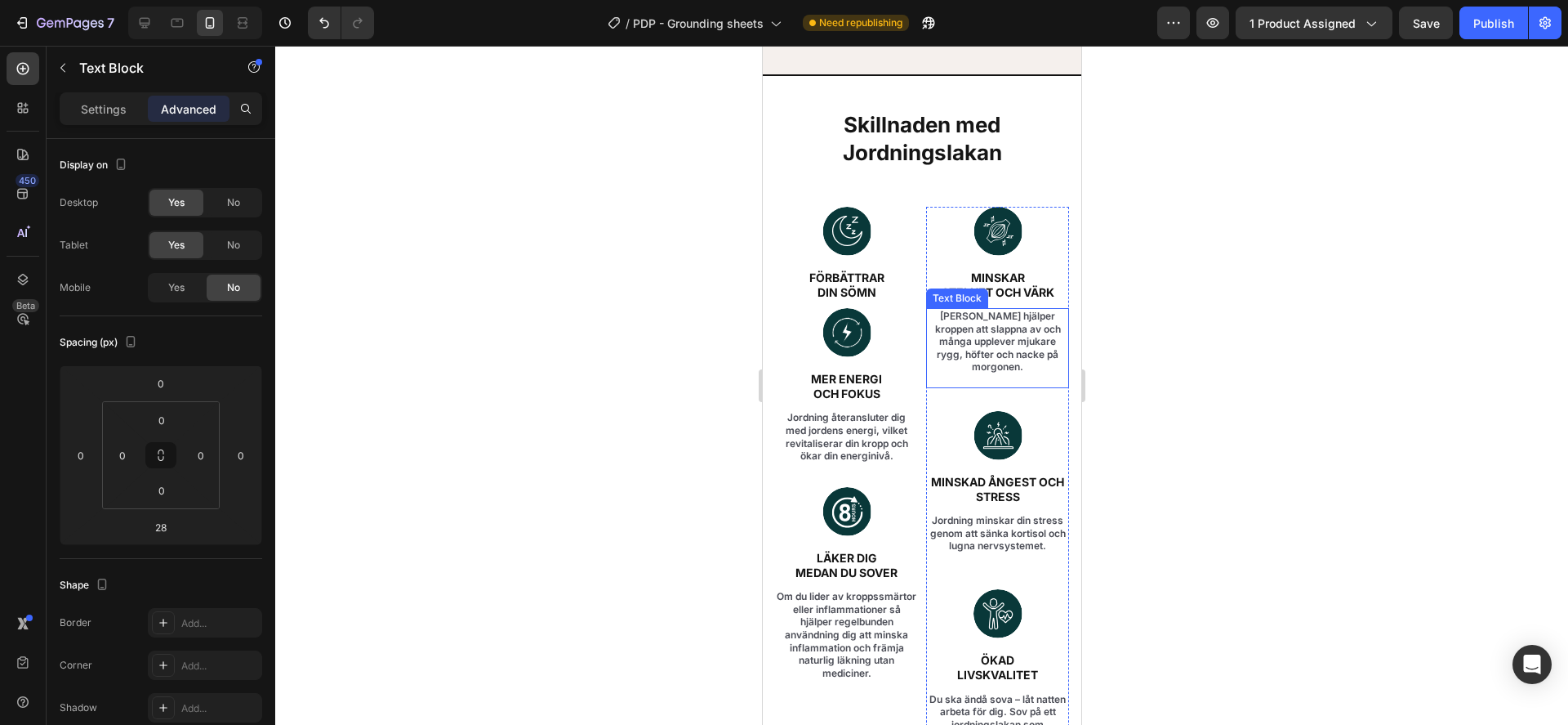
click at [970, 310] on p "Jordning hjälper kroppen att slappna av och många upplever mjukare rygg, höfter…" at bounding box center [996, 342] width 139 height 64
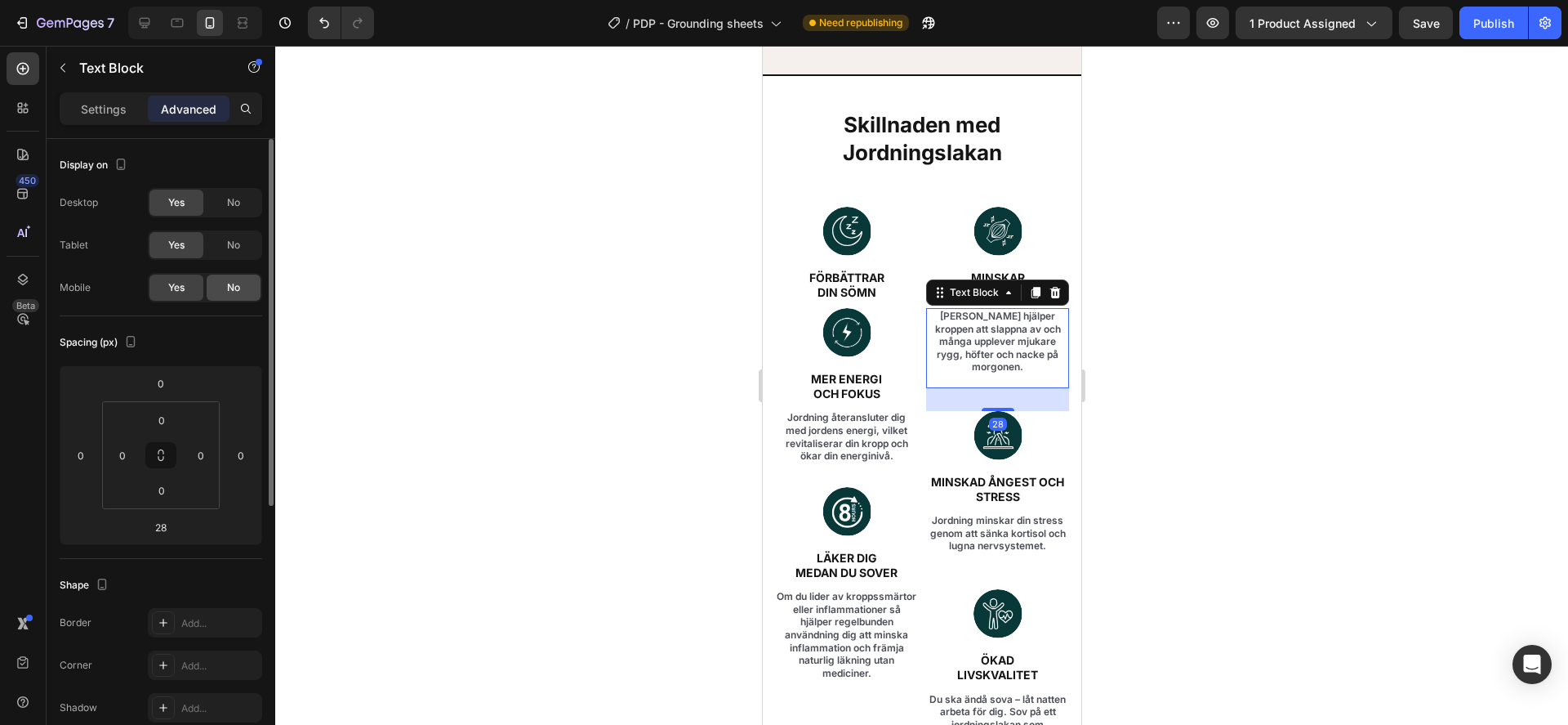
click at [242, 284] on div "No" at bounding box center [233, 287] width 54 height 26
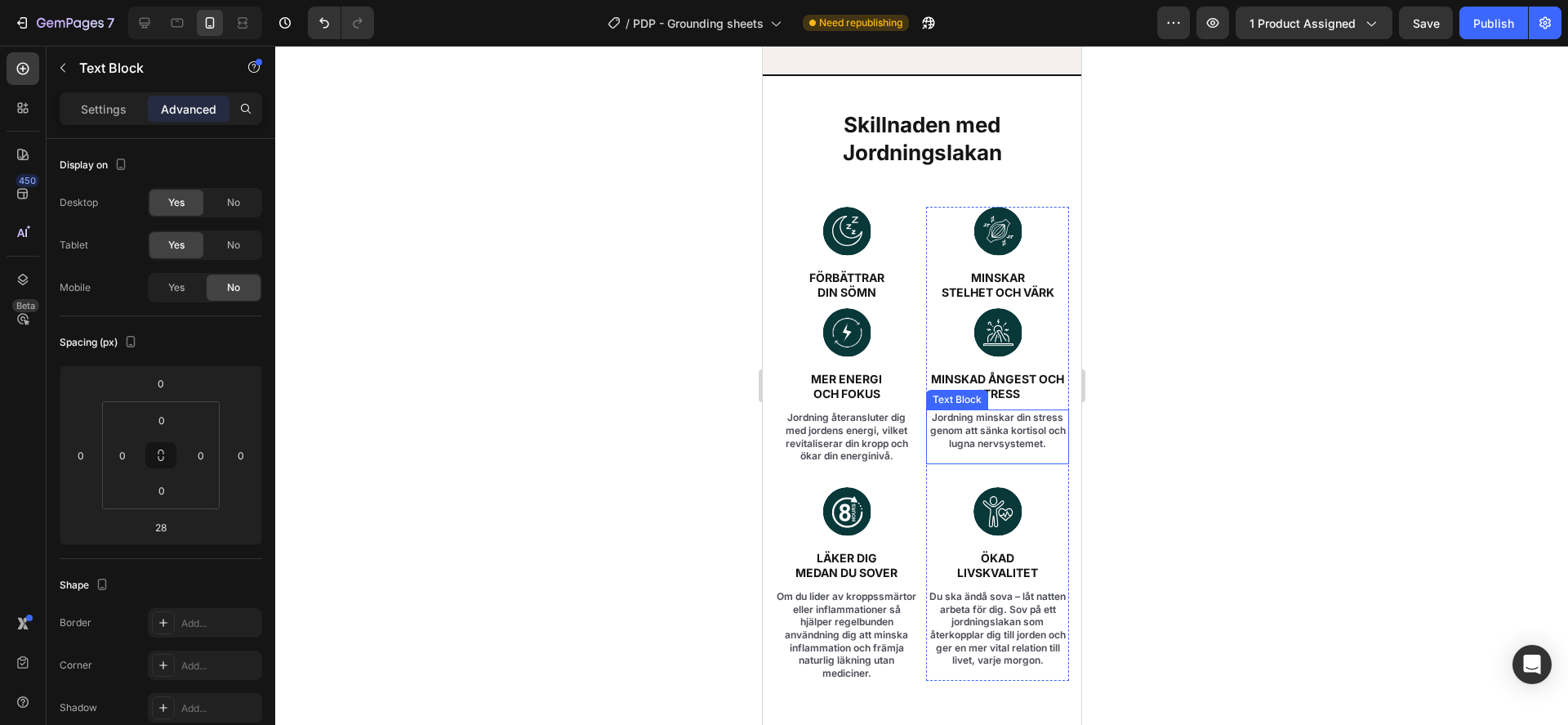
click at [997, 411] on p "Jordning minskar din stress genom att sänka kortisol och lugna nervsystemet." at bounding box center [996, 430] width 139 height 38
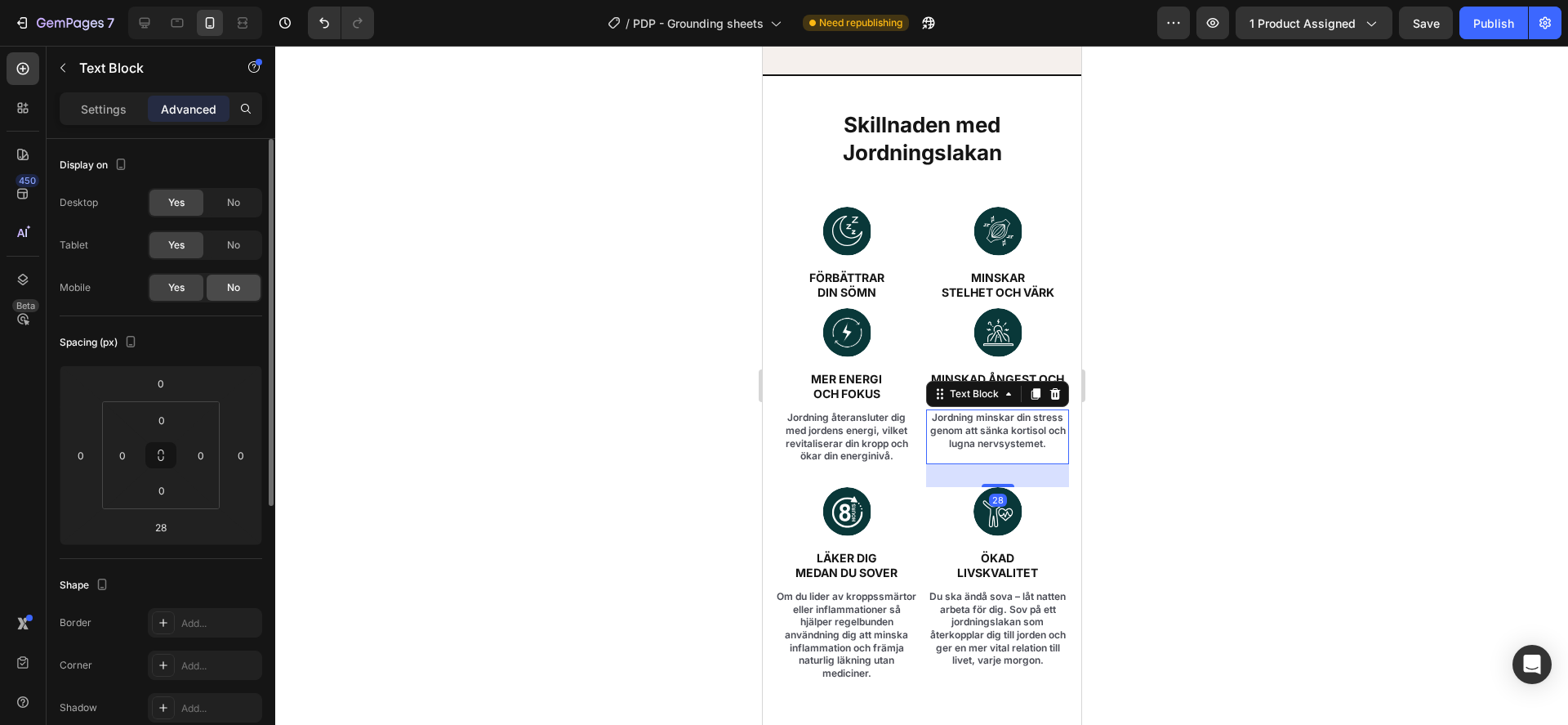
drag, startPoint x: 234, startPoint y: 288, endPoint x: 264, endPoint y: 290, distance: 30.1
click at [234, 287] on span "No" at bounding box center [233, 288] width 13 height 15
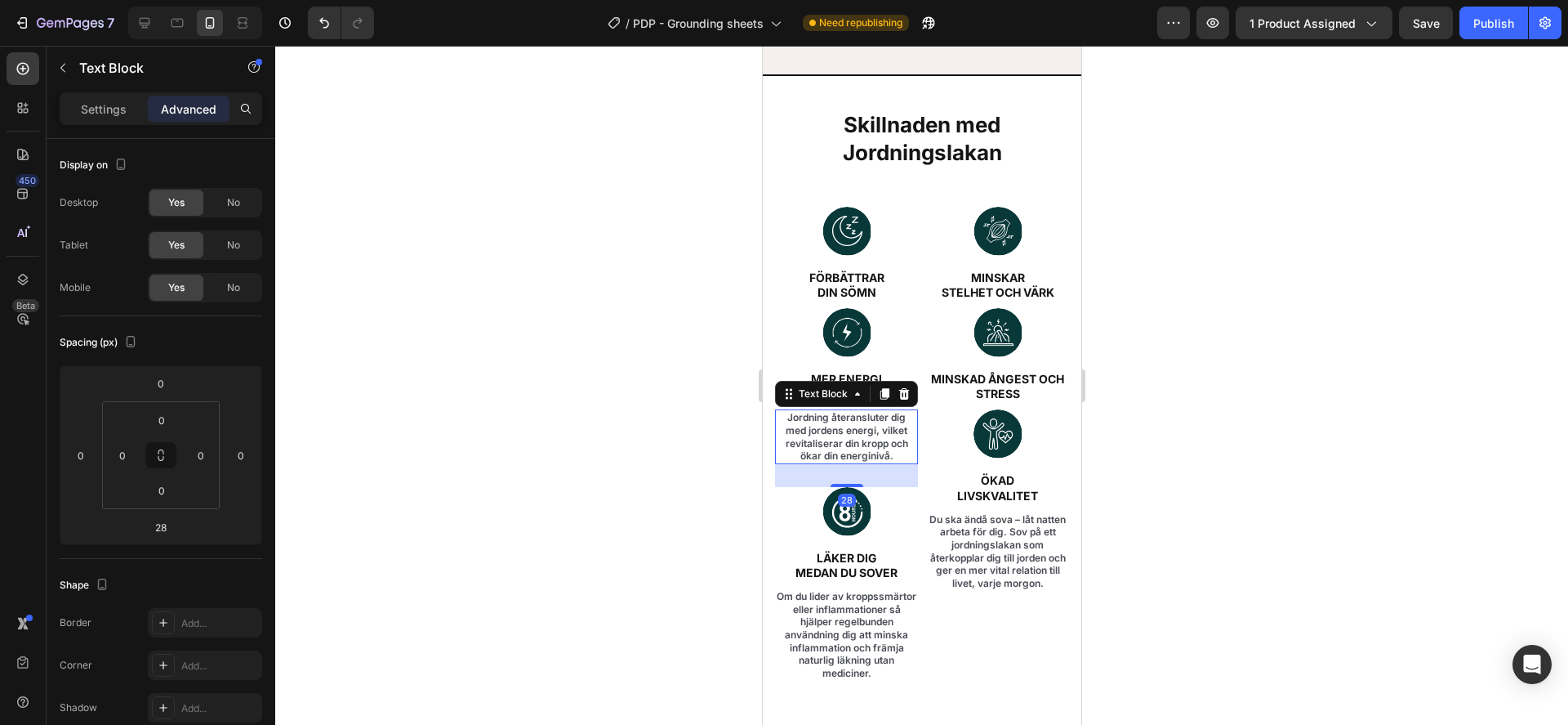
click at [850, 416] on p "Jordning återansluter dig med jordens energi, vilket revitaliserar din kropp oc…" at bounding box center [845, 436] width 139 height 51
drag, startPoint x: 231, startPoint y: 297, endPoint x: 294, endPoint y: 318, distance: 66.4
click at [232, 297] on div "No" at bounding box center [233, 287] width 54 height 26
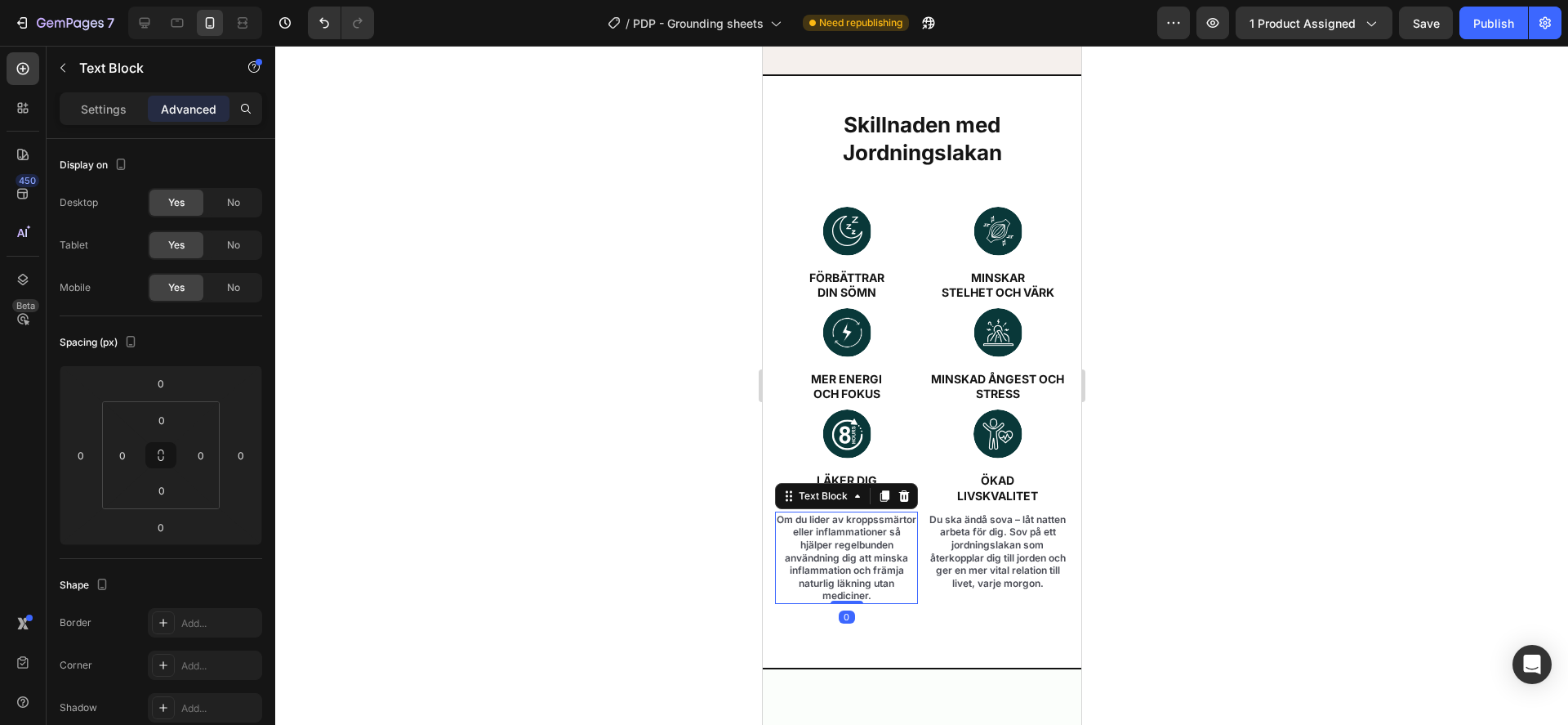
click at [894, 536] on p "Om du lider av kroppssmärtor eller inflammationer så hjälper regelbunden använd…" at bounding box center [845, 557] width 139 height 89
click at [242, 297] on div "No" at bounding box center [233, 287] width 54 height 26
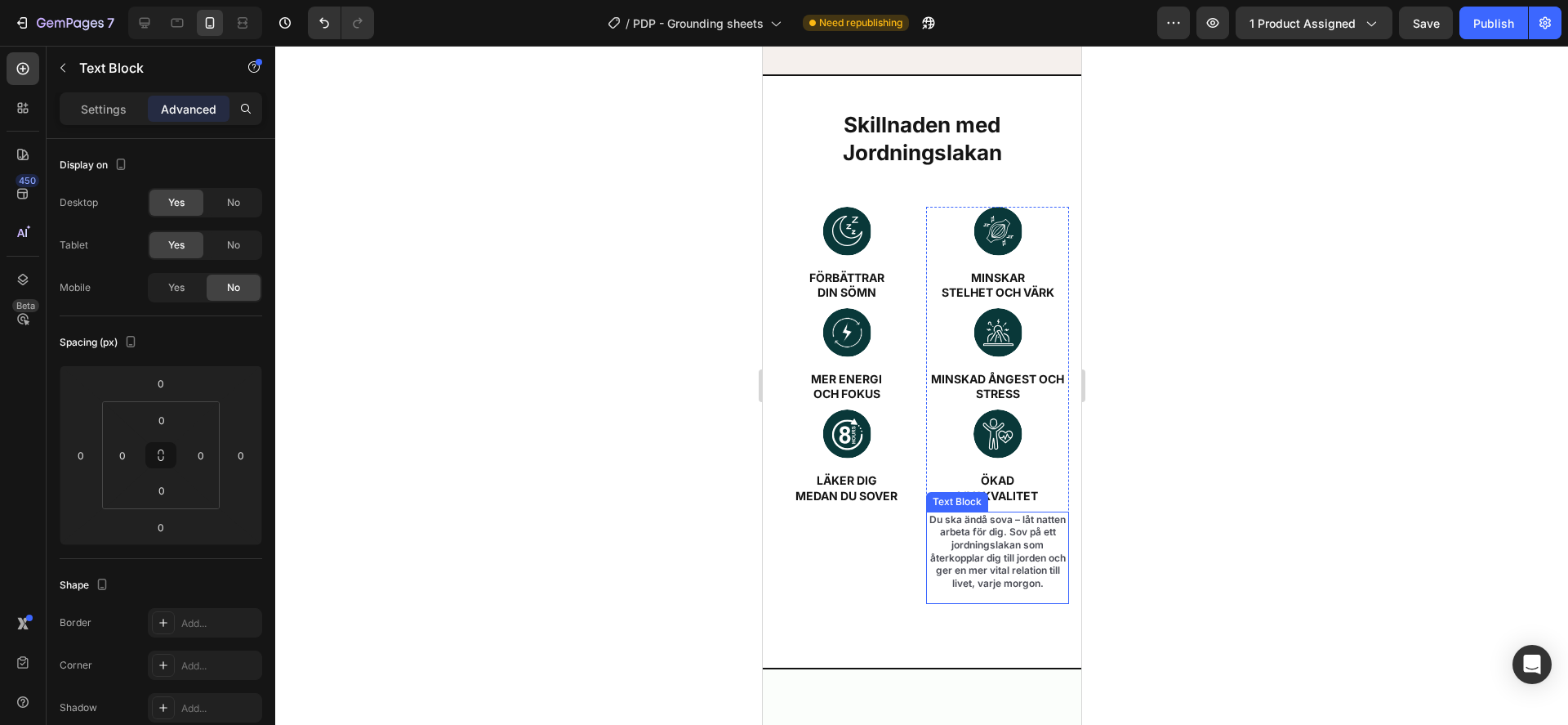
click at [960, 533] on p "Du ska ändå sova – låt natten arbeta för dig. Sov på ett jordningslakan som åte…" at bounding box center [996, 551] width 139 height 77
click at [230, 290] on span "No" at bounding box center [233, 288] width 13 height 15
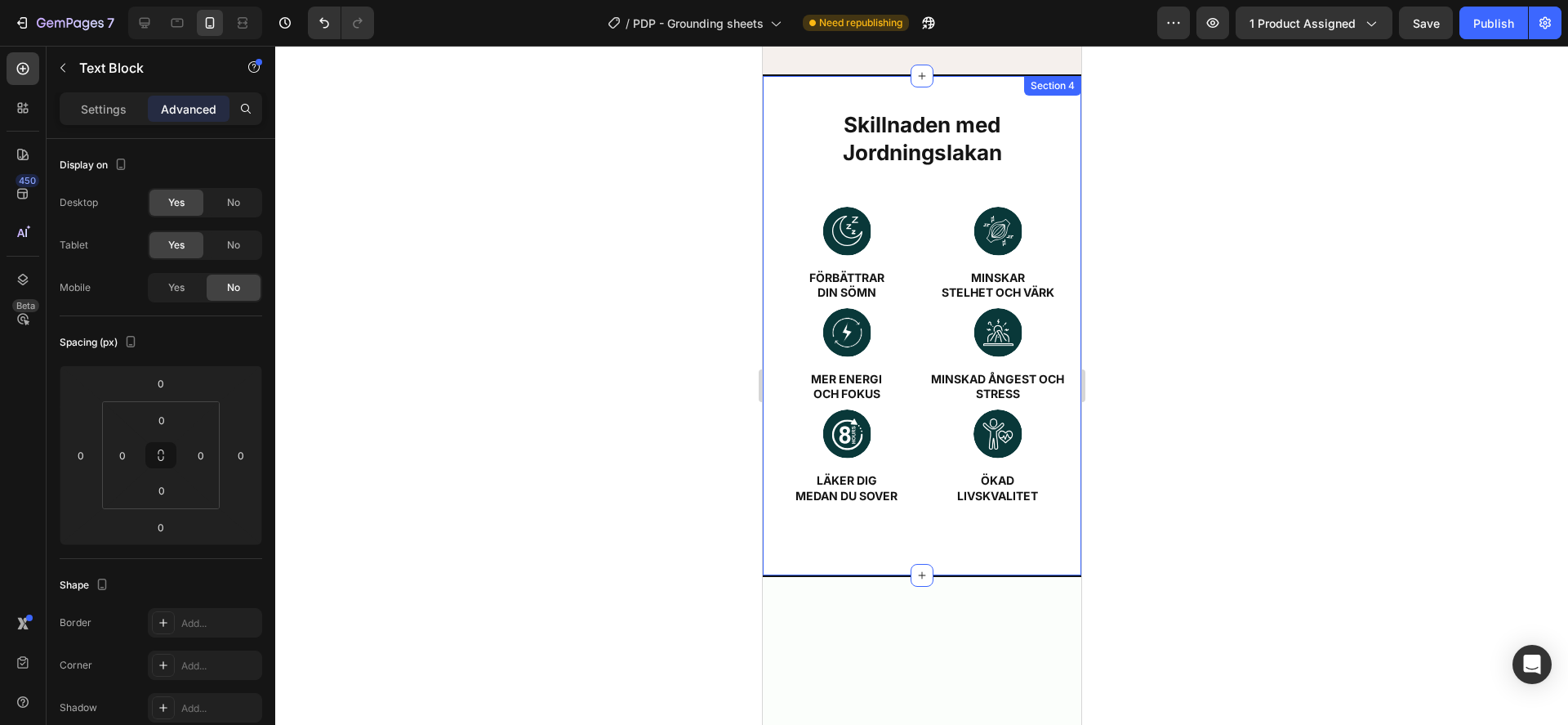
drag, startPoint x: 1227, startPoint y: 404, endPoint x: 1214, endPoint y: 407, distance: 13.3
click at [1227, 405] on div at bounding box center [921, 384] width 1293 height 679
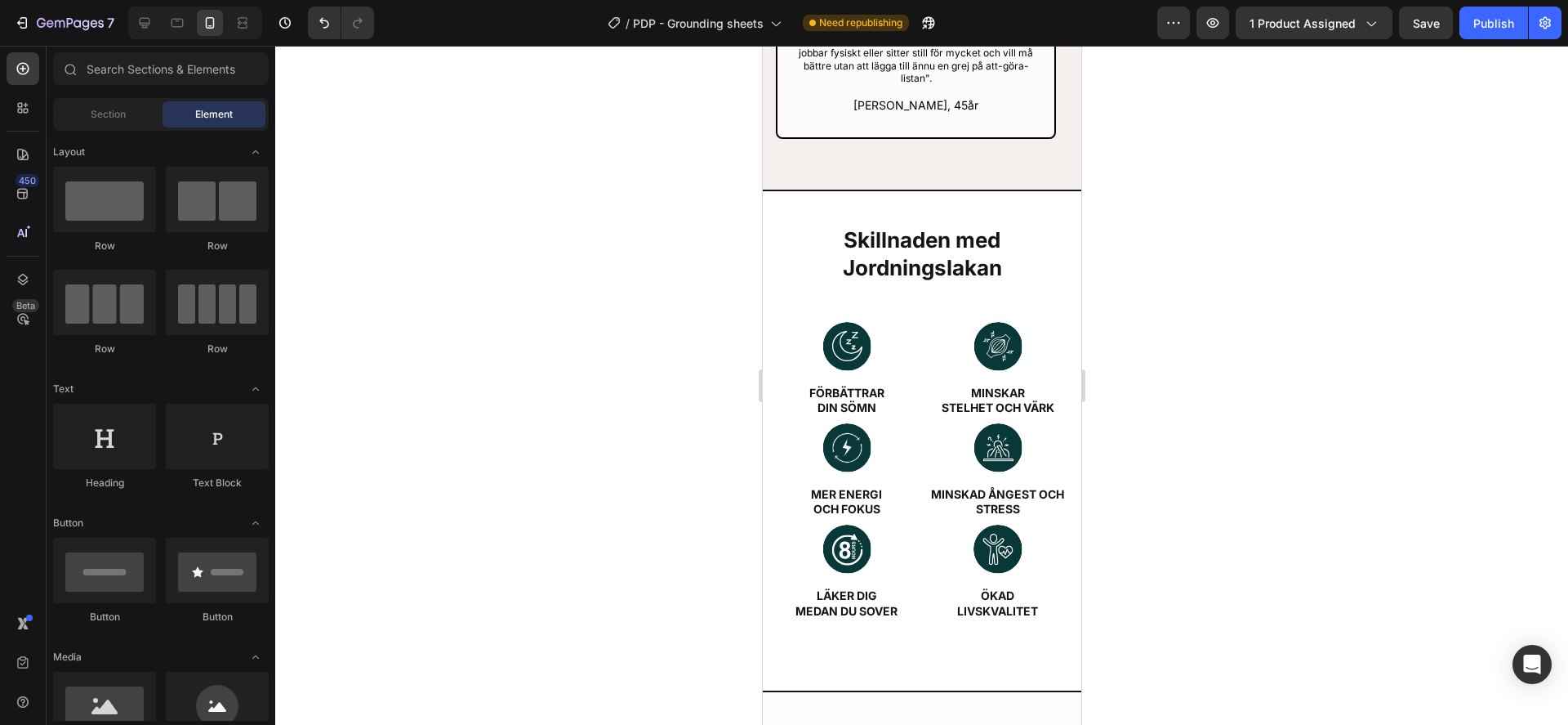
scroll to position [3202, 0]
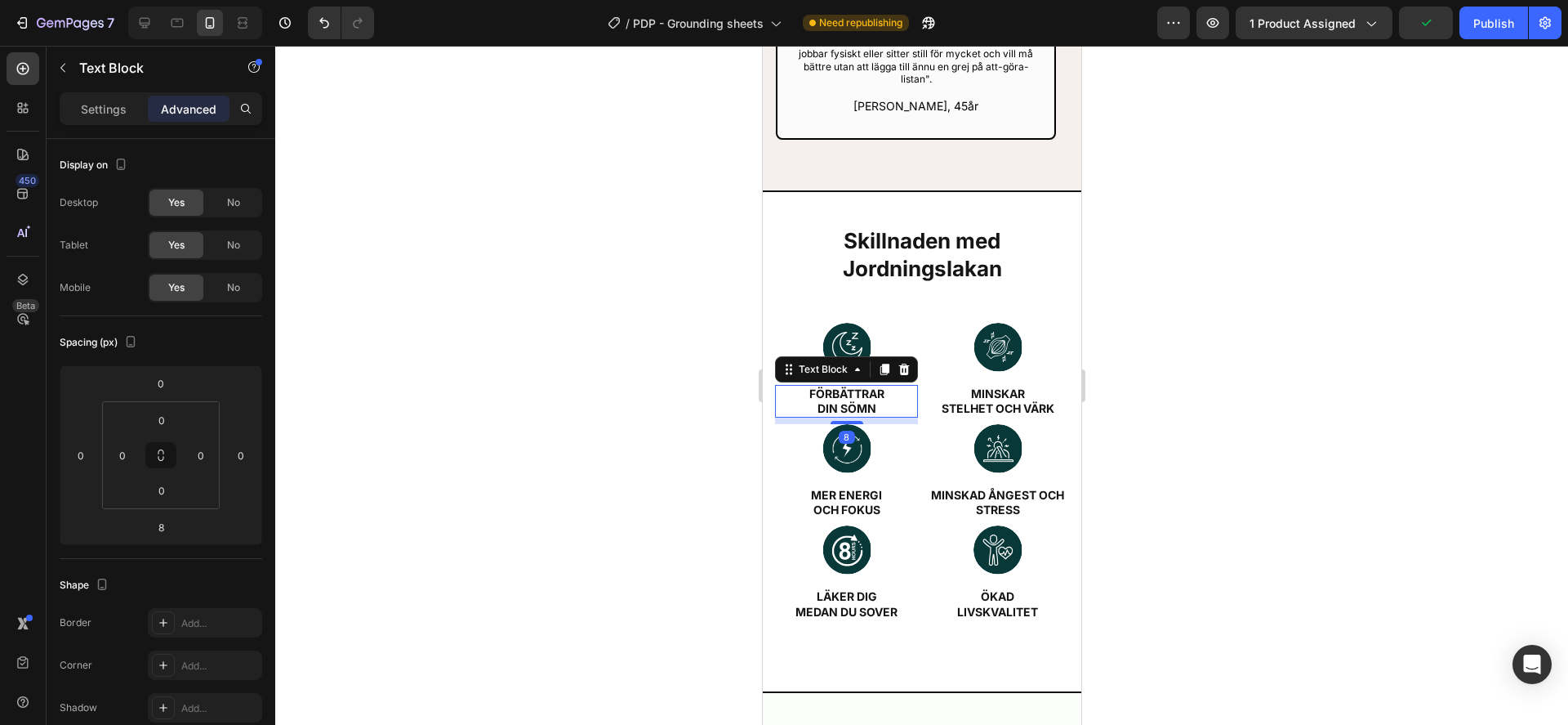
click at [844, 386] on p "fÖRBÄTTRAR" at bounding box center [845, 393] width 139 height 15
click at [840, 326] on img at bounding box center [846, 347] width 49 height 49
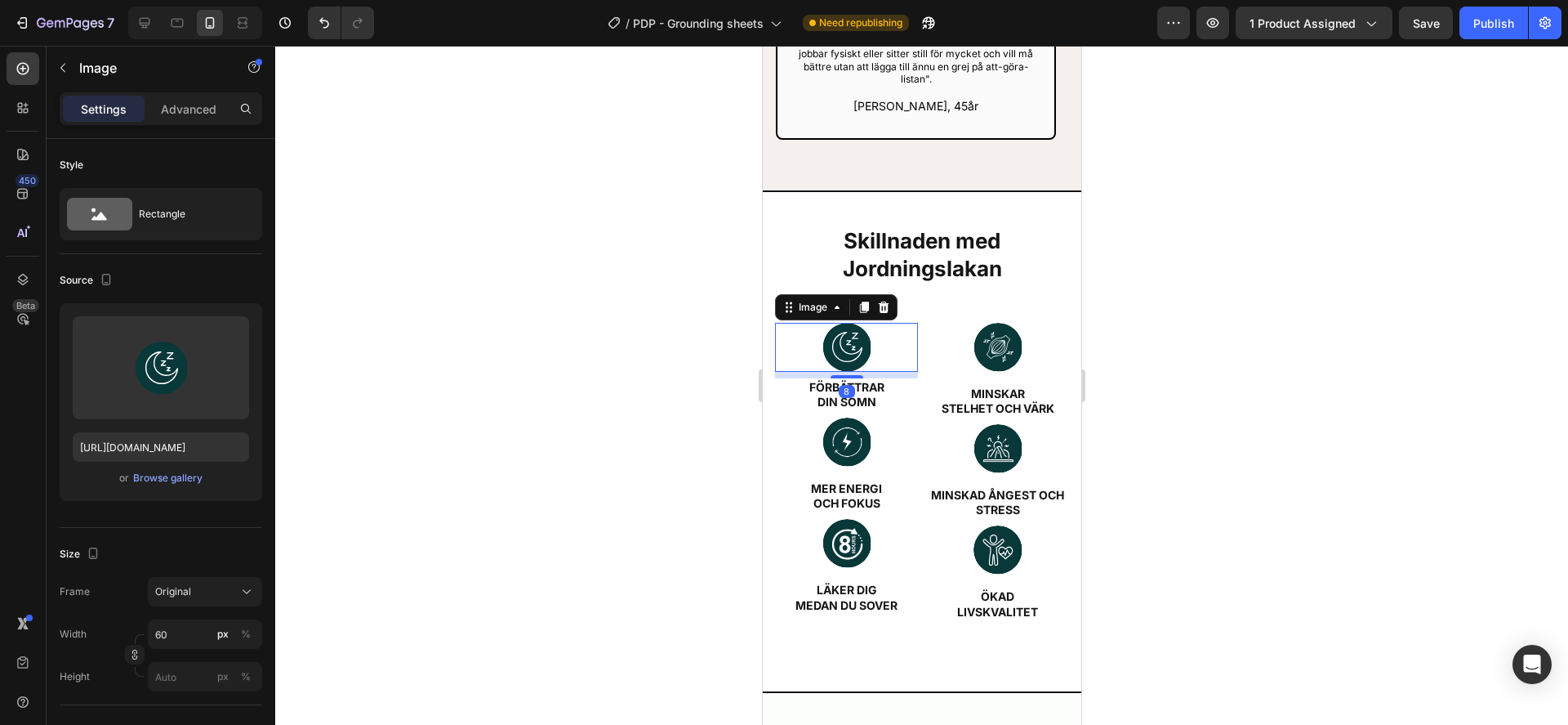
drag, startPoint x: 845, startPoint y: 357, endPoint x: 859, endPoint y: 356, distance: 14.0
click at [850, 375] on div at bounding box center [846, 377] width 33 height 4
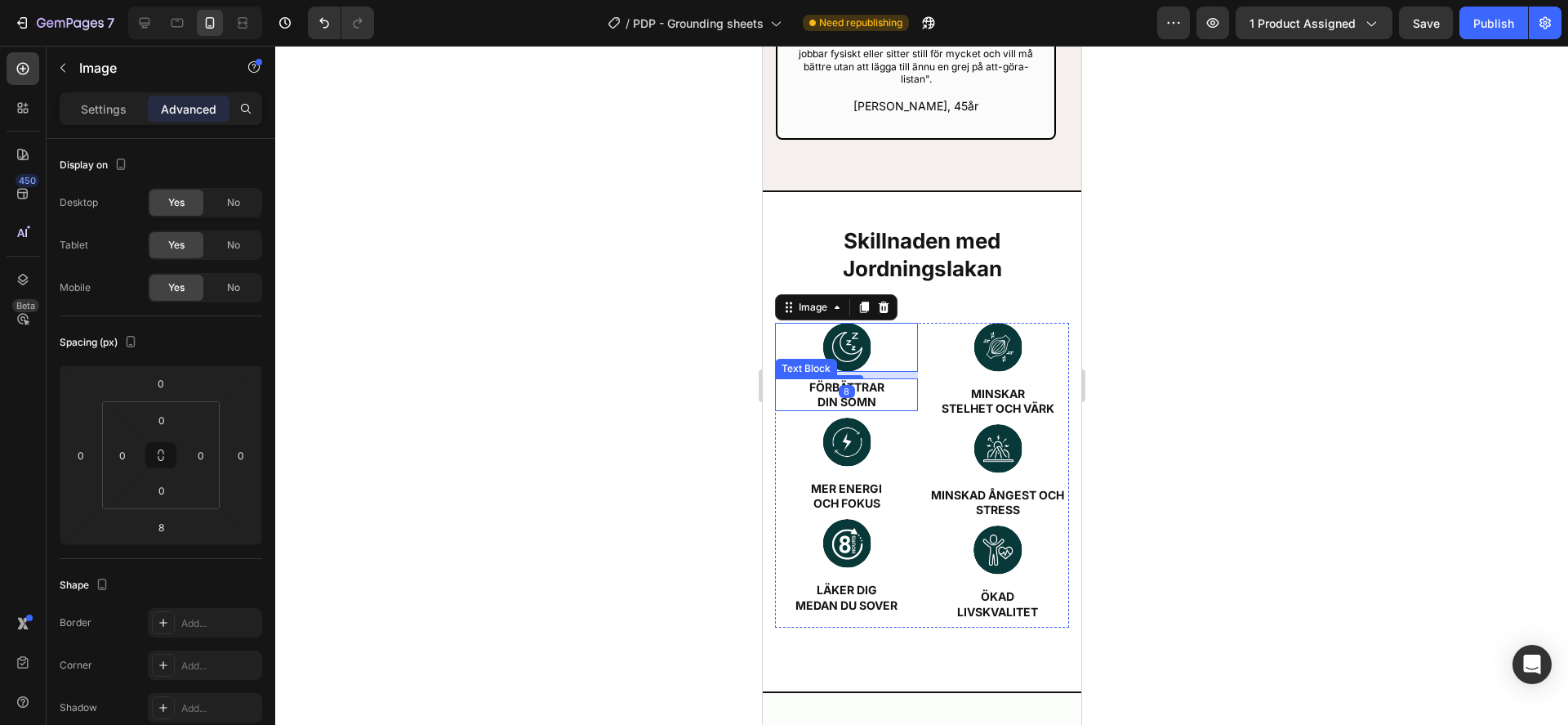
click at [870, 380] on p "fÖRBÄTTRAR" at bounding box center [845, 387] width 139 height 15
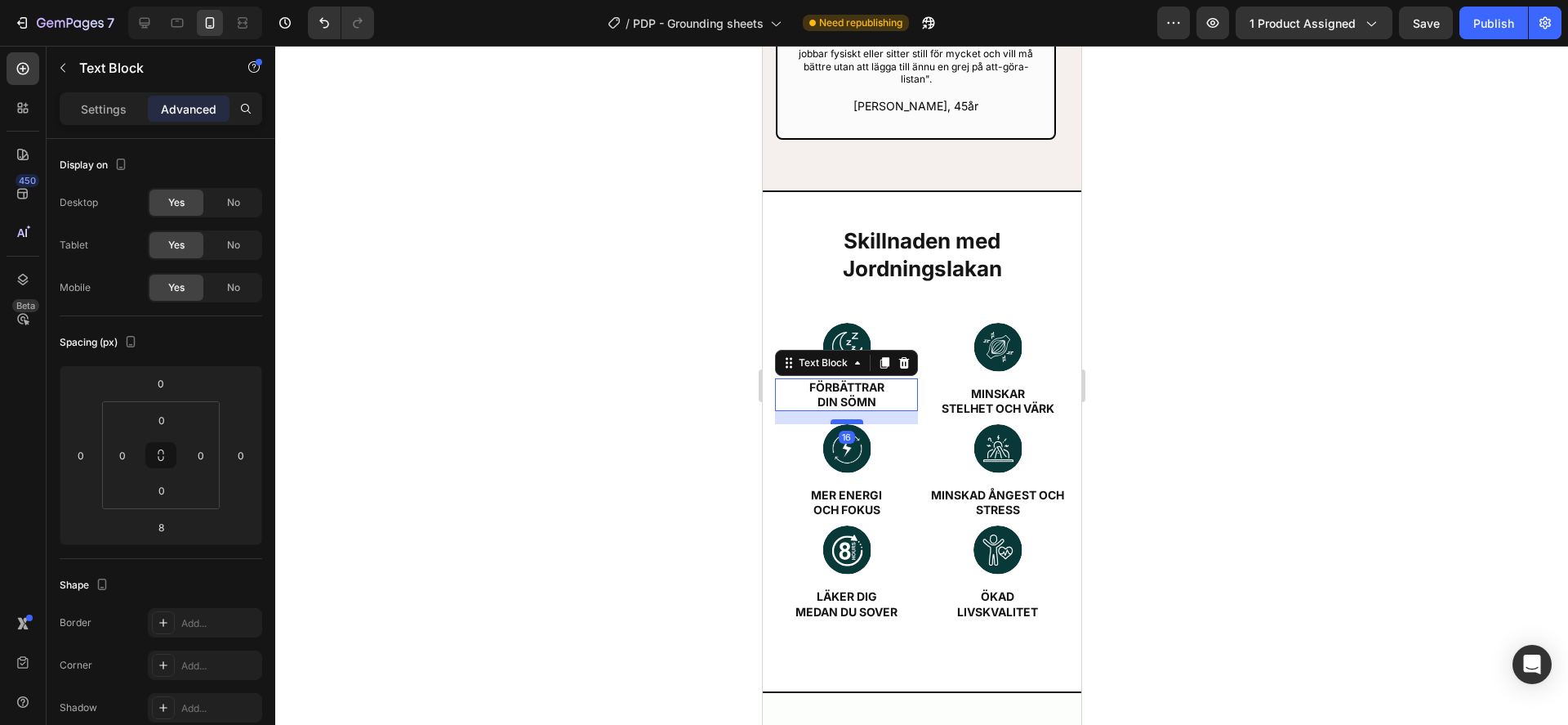
click at [850, 419] on div at bounding box center [846, 421] width 33 height 5
type input "16"
click at [1125, 390] on div at bounding box center [921, 384] width 1293 height 679
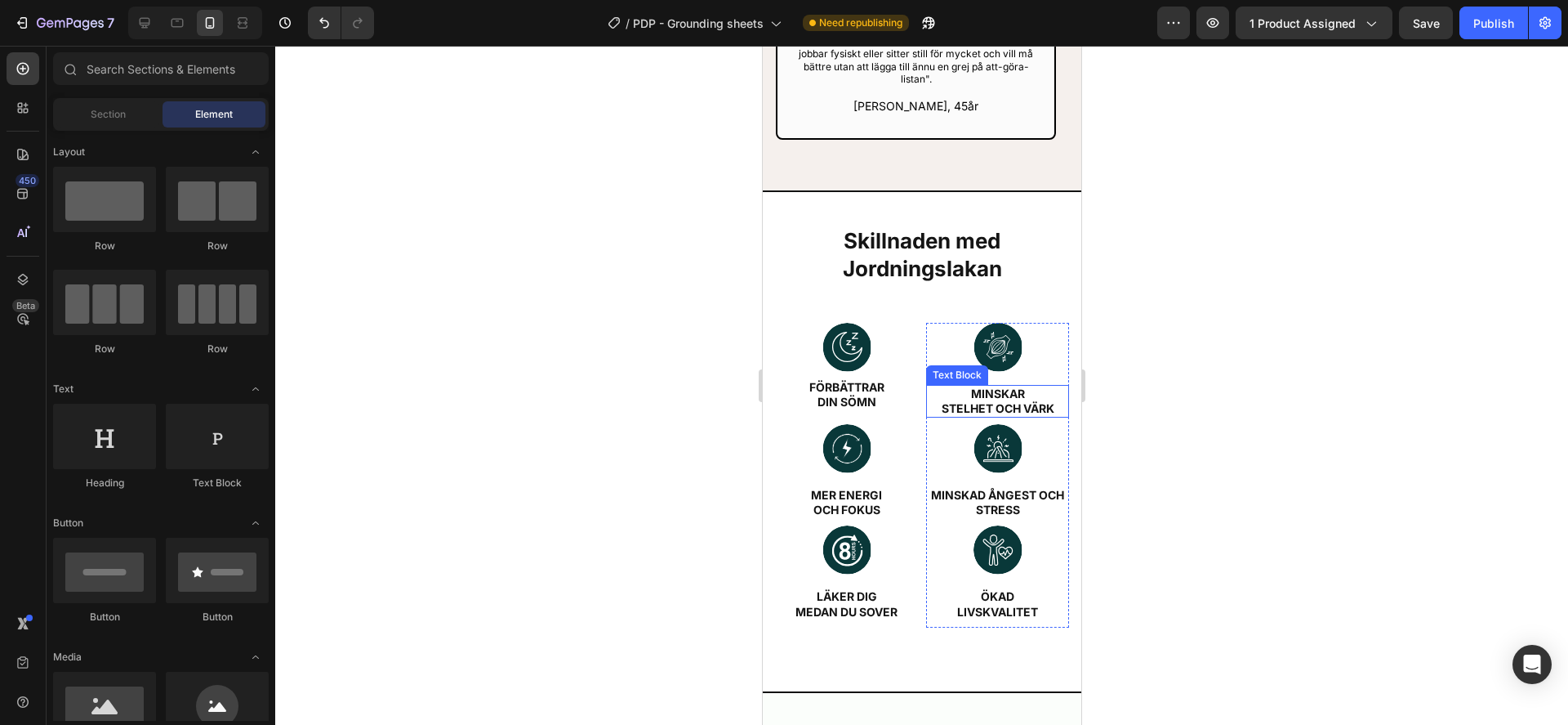
click at [995, 401] on p "stelhet OCH värk" at bounding box center [996, 408] width 139 height 15
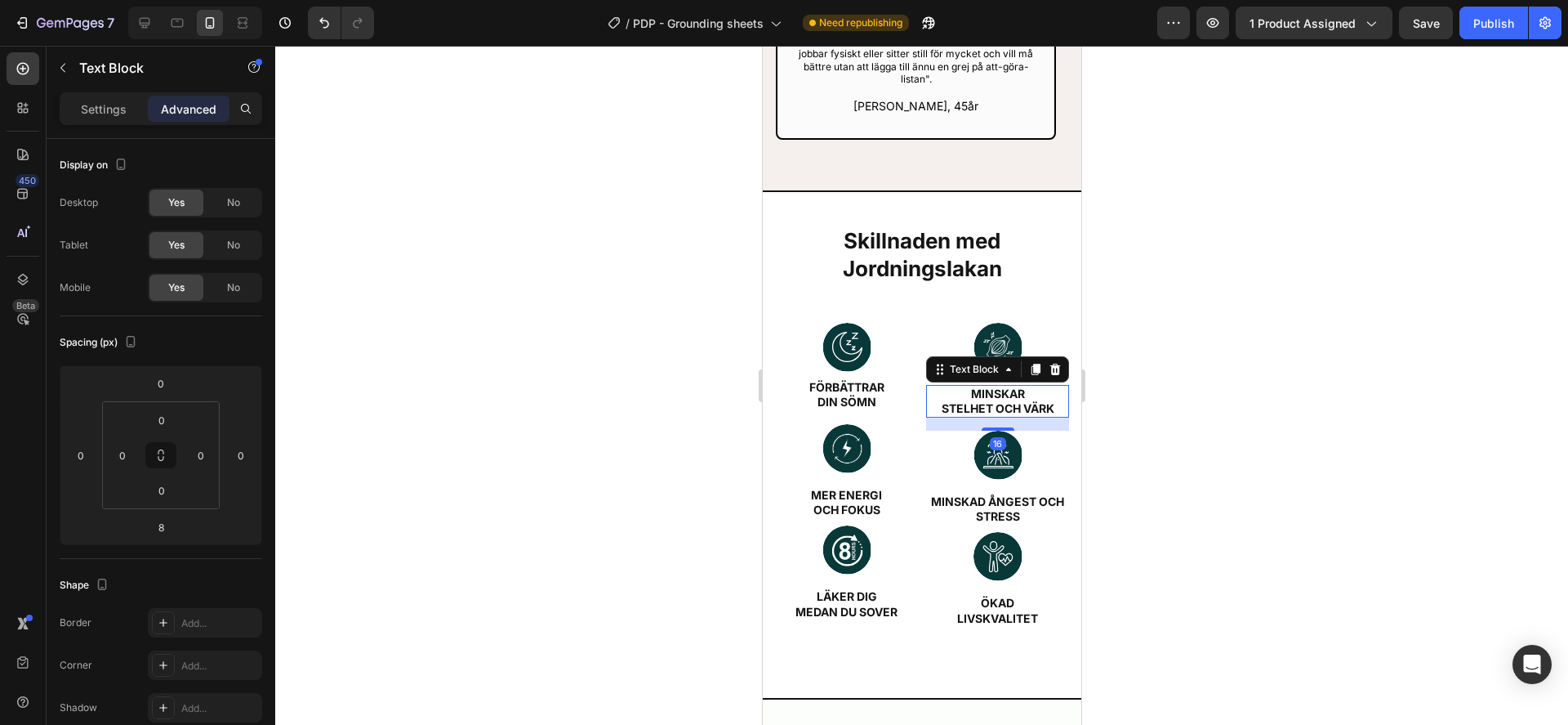
drag, startPoint x: 996, startPoint y: 396, endPoint x: 1031, endPoint y: 402, distance: 35.5
click at [1004, 417] on div "16" at bounding box center [996, 417] width 143 height 0
type input "14"
click at [1253, 382] on div at bounding box center [921, 384] width 1293 height 679
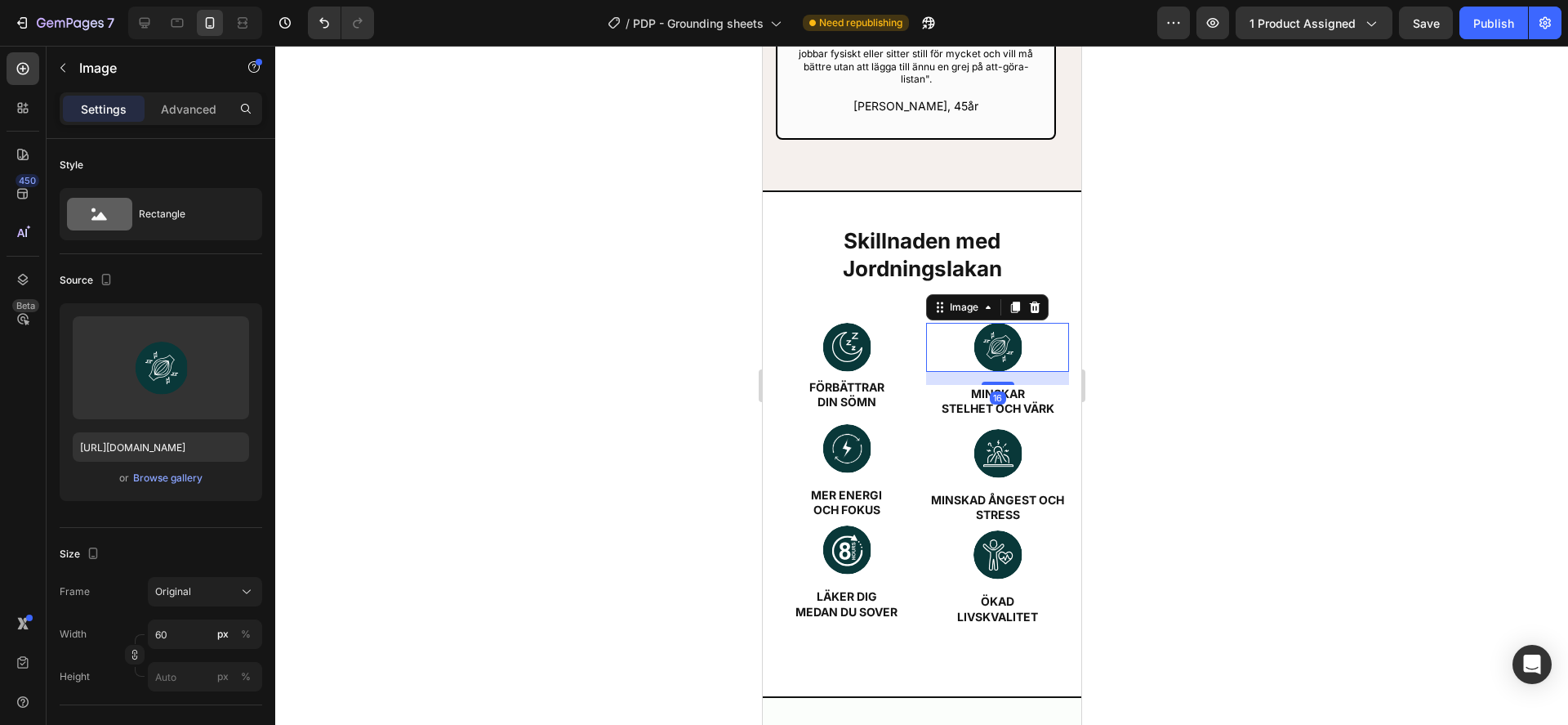
drag, startPoint x: 983, startPoint y: 330, endPoint x: 1012, endPoint y: 338, distance: 30.1
click at [987, 330] on img at bounding box center [997, 347] width 49 height 49
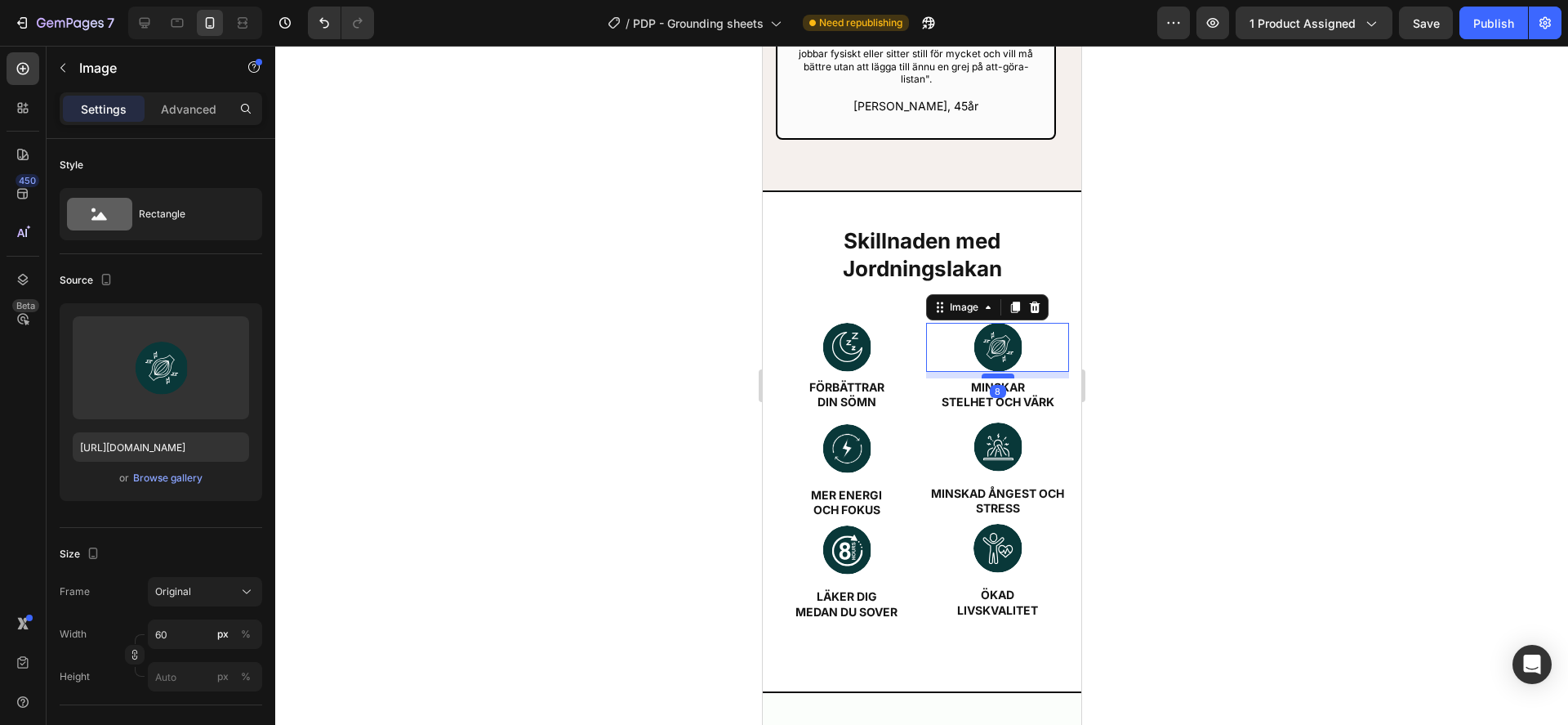
click at [1002, 373] on div at bounding box center [997, 375] width 33 height 5
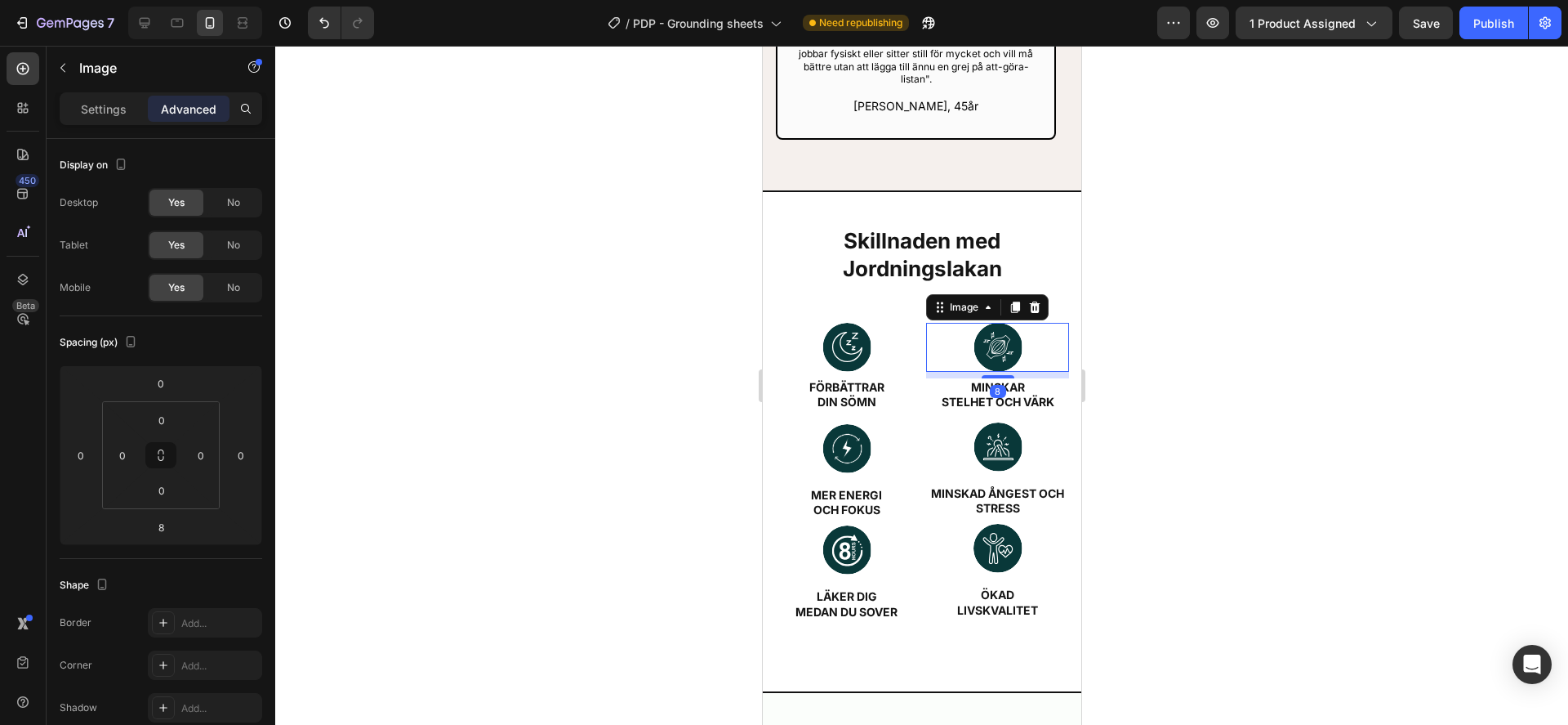
click at [1298, 366] on div at bounding box center [921, 384] width 1293 height 679
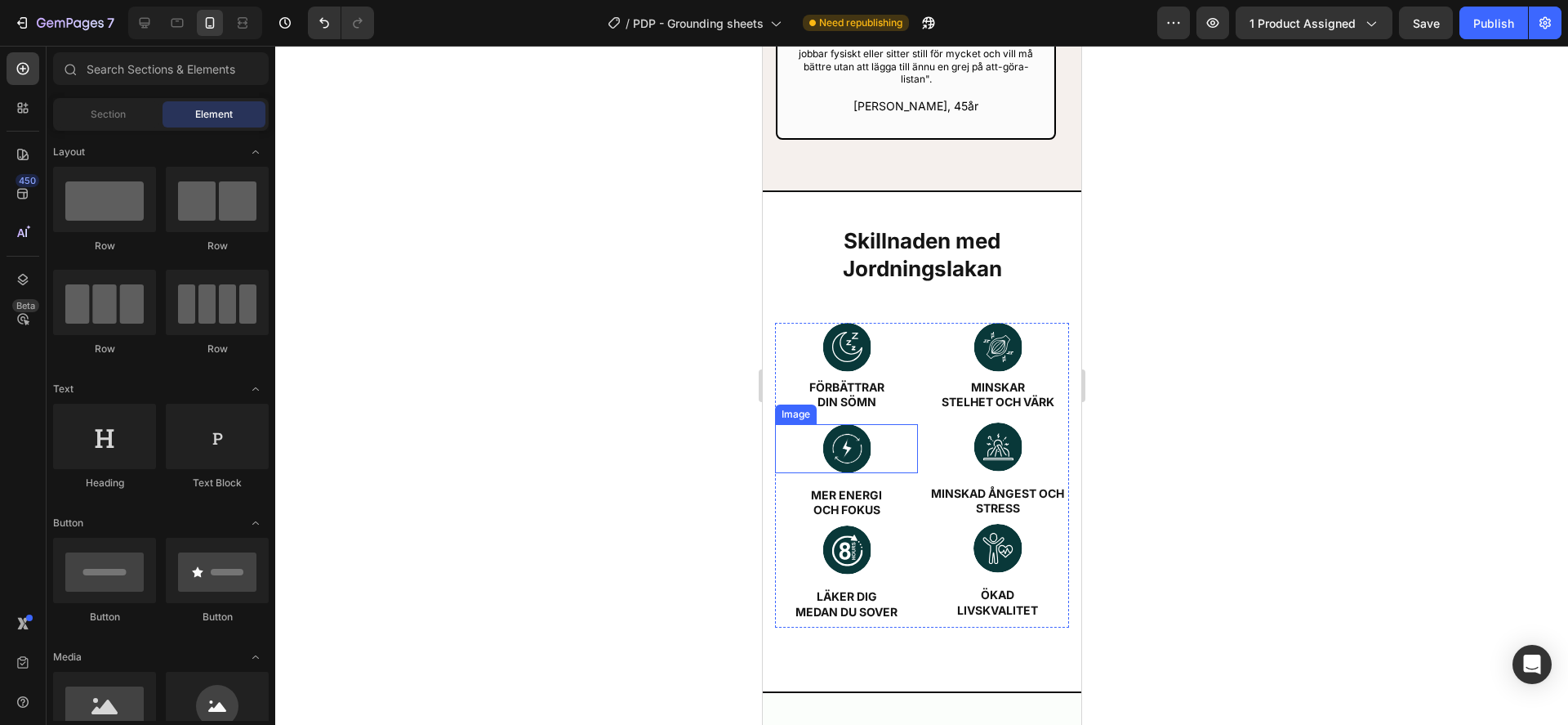
click at [866, 429] on img at bounding box center [846, 449] width 49 height 49
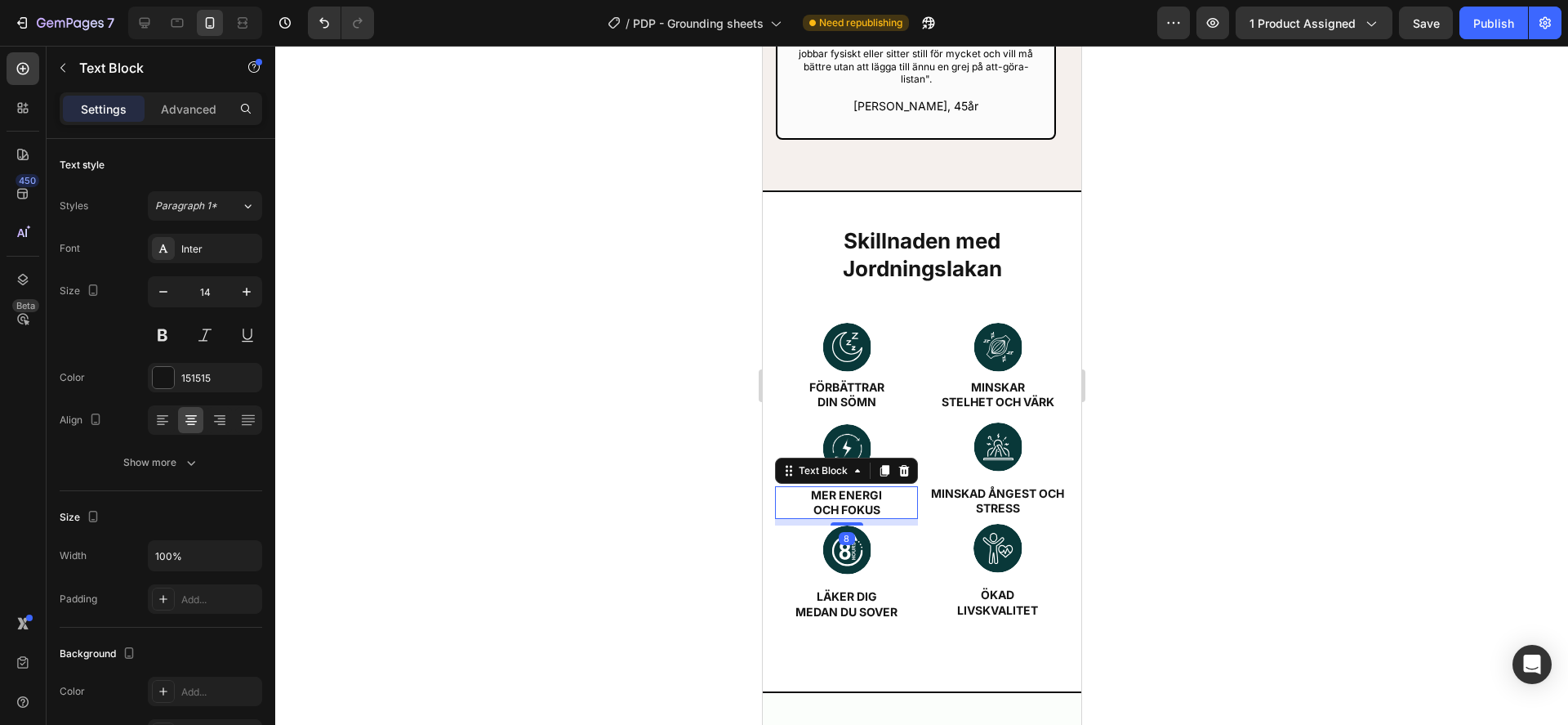
click at [864, 503] on strong "OCH fokus" at bounding box center [847, 509] width 67 height 14
click at [841, 424] on img at bounding box center [846, 449] width 49 height 49
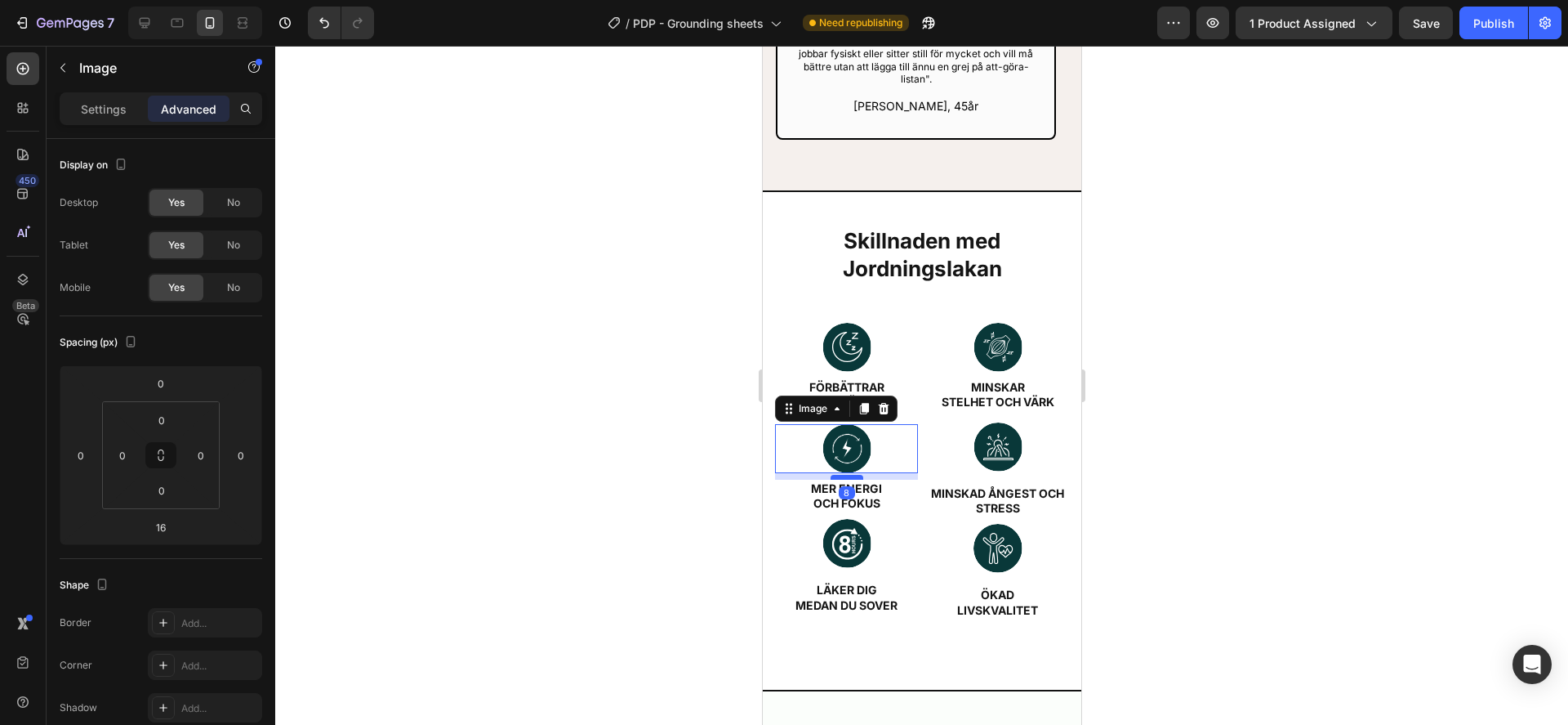
drag, startPoint x: 844, startPoint y: 460, endPoint x: 858, endPoint y: 454, distance: 15.2
click at [858, 475] on div at bounding box center [846, 476] width 33 height 5
type input "8"
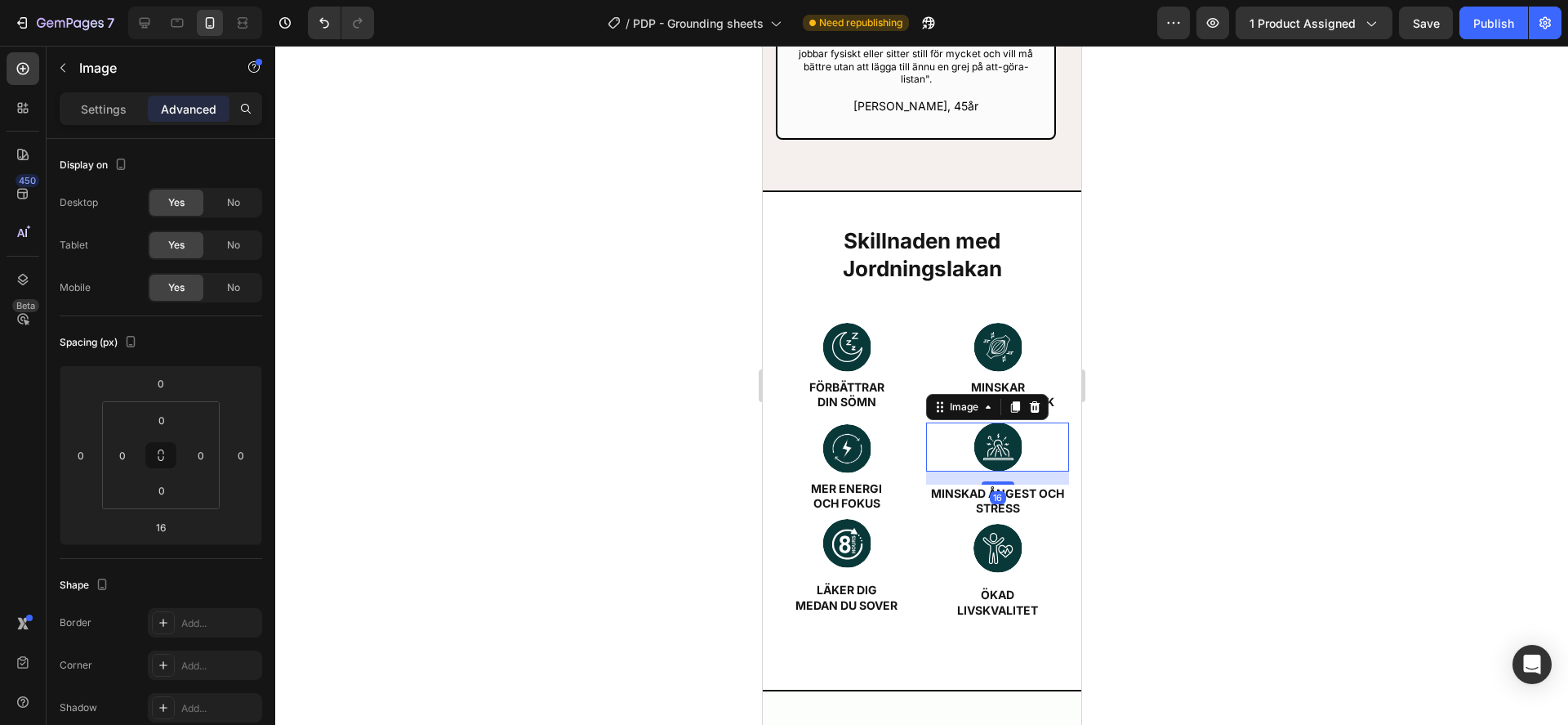
click at [982, 437] on img at bounding box center [997, 447] width 49 height 49
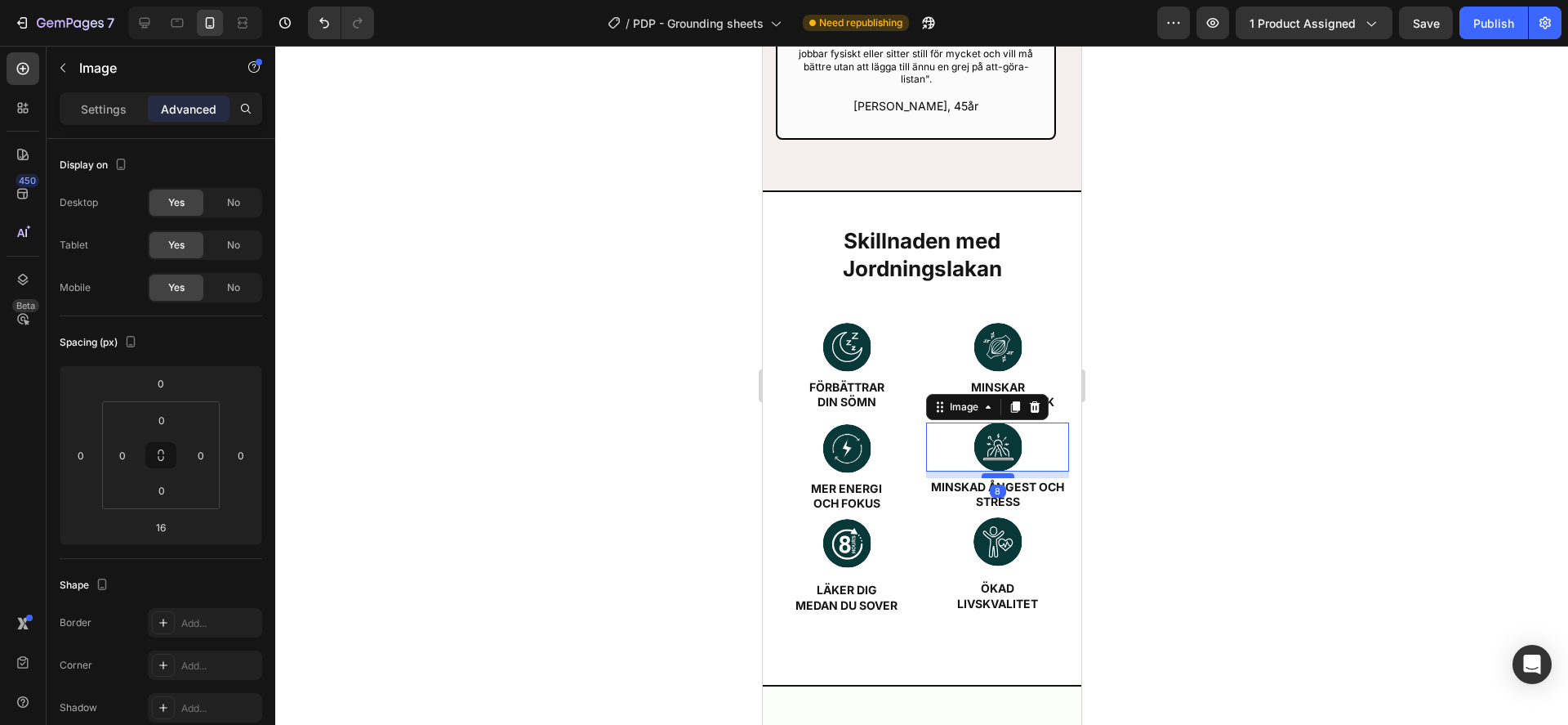
drag, startPoint x: 990, startPoint y: 460, endPoint x: 999, endPoint y: 454, distance: 10.8
click at [999, 473] on div at bounding box center [997, 475] width 33 height 5
type input "8"
click at [873, 496] on strong "OCH fokus" at bounding box center [847, 503] width 67 height 14
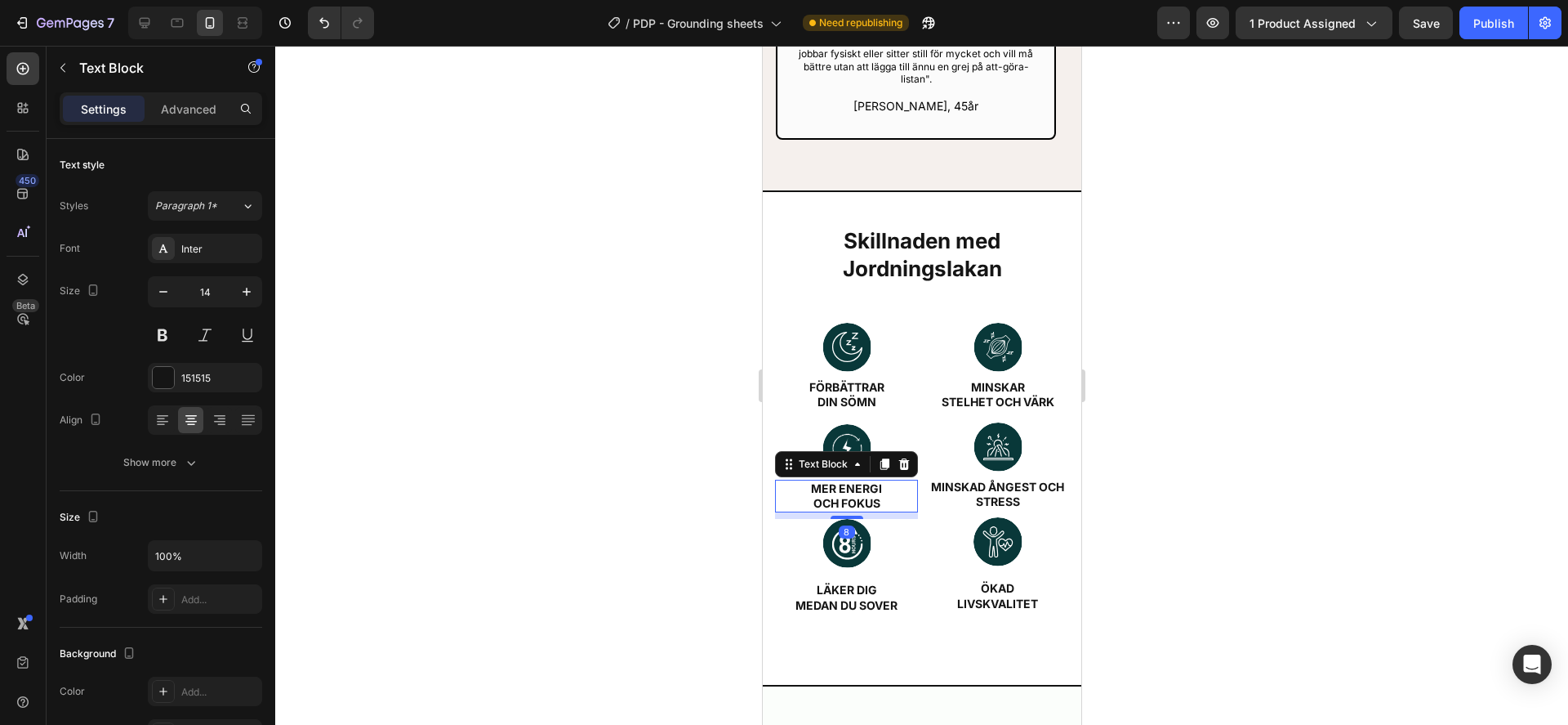
click at [1250, 451] on div at bounding box center [921, 384] width 1293 height 679
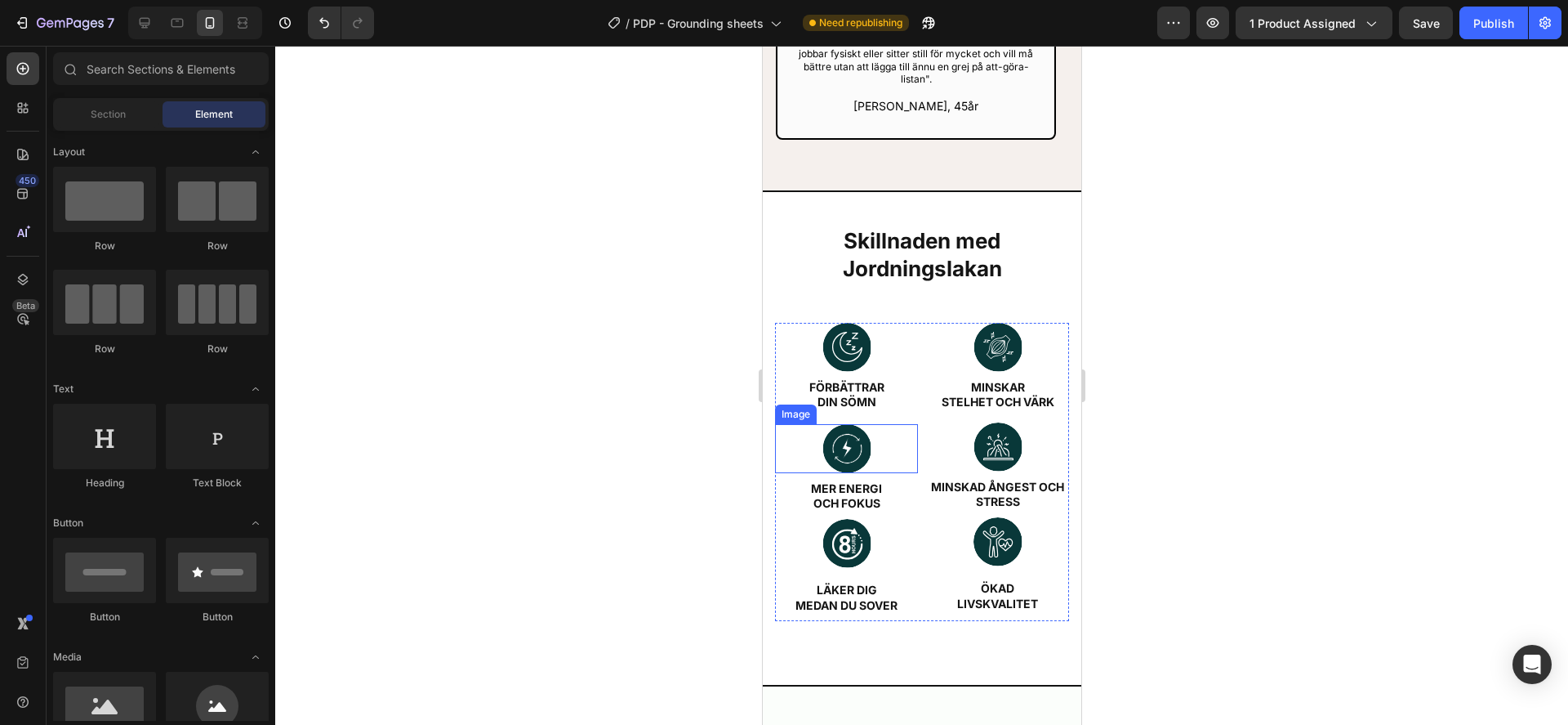
click at [846, 431] on img at bounding box center [846, 449] width 49 height 49
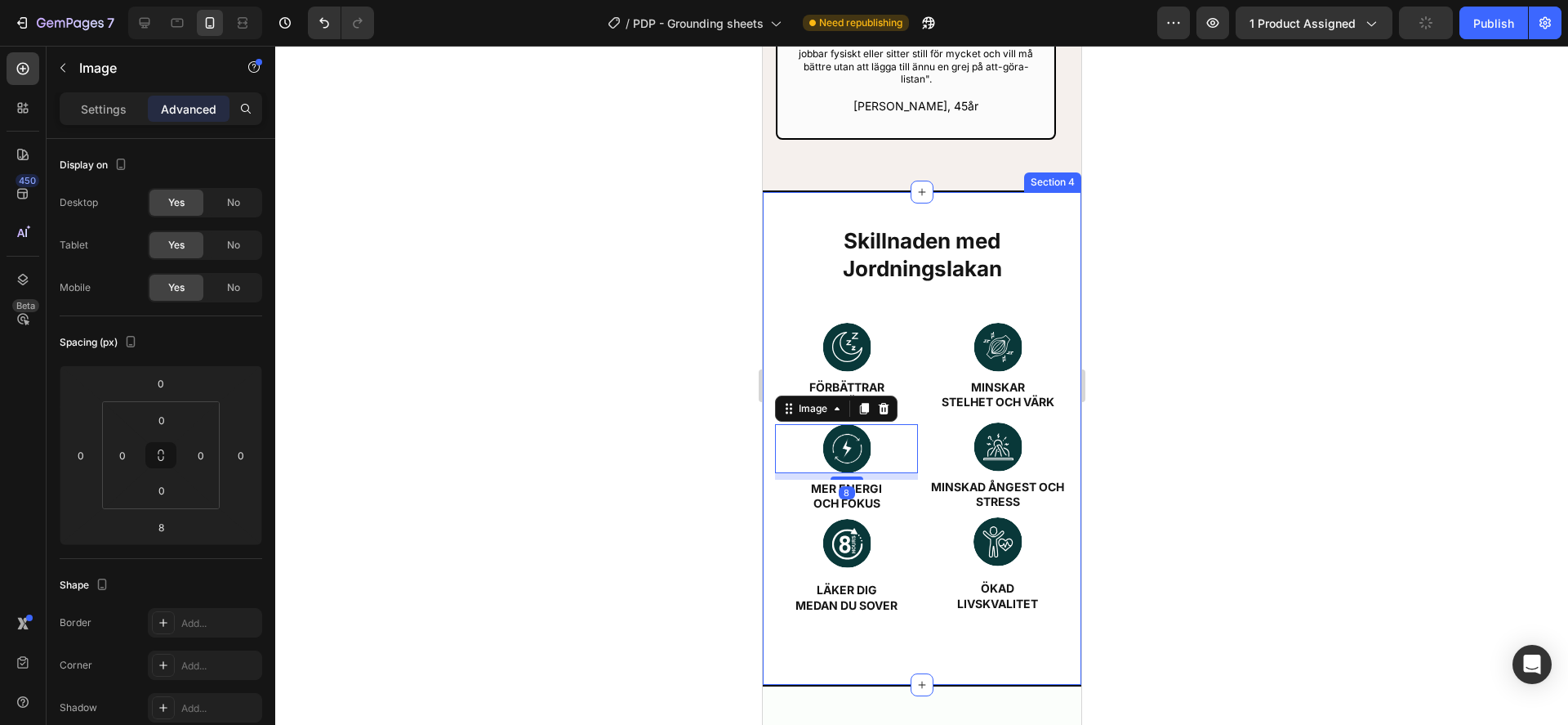
click at [1244, 400] on div at bounding box center [921, 384] width 1293 height 679
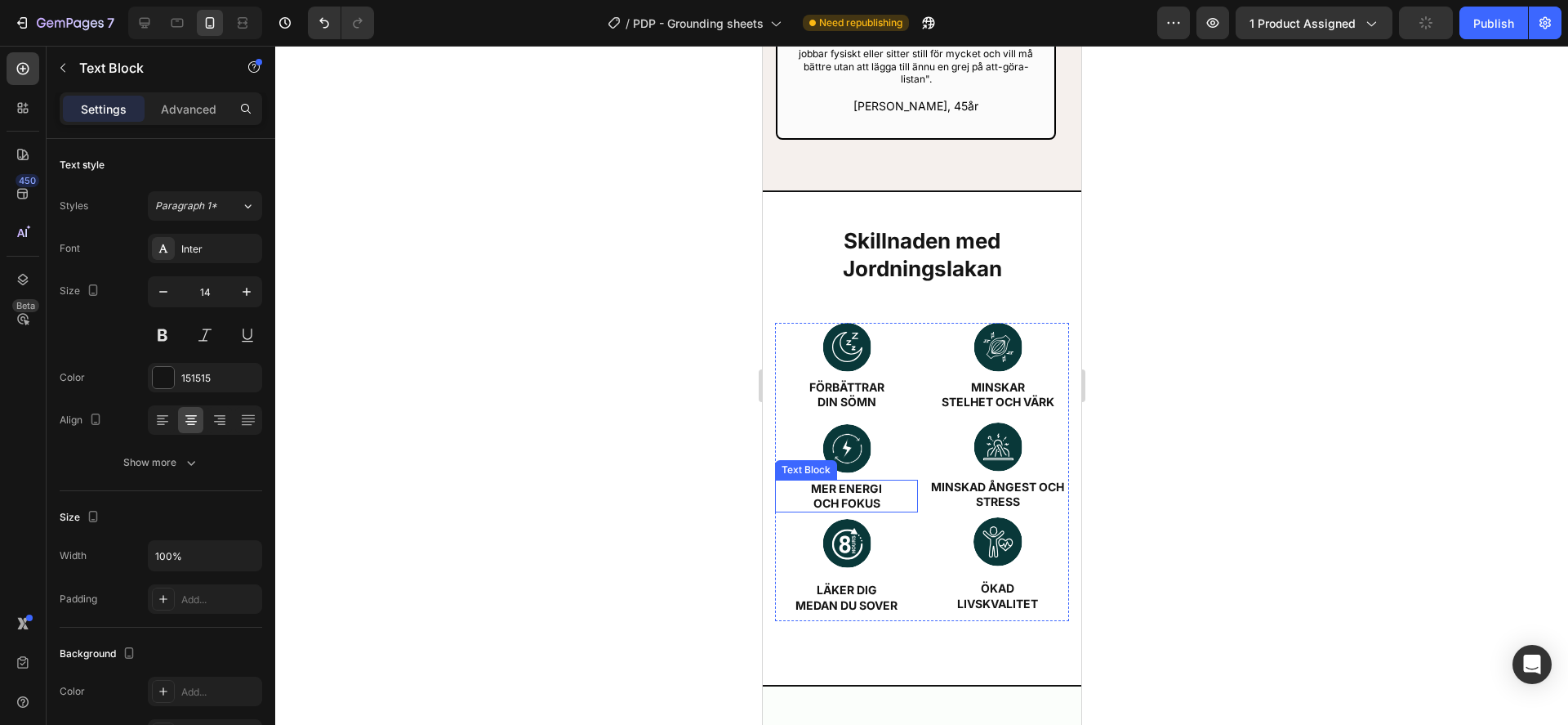
click at [864, 496] on strong "OCH fokus" at bounding box center [847, 503] width 67 height 14
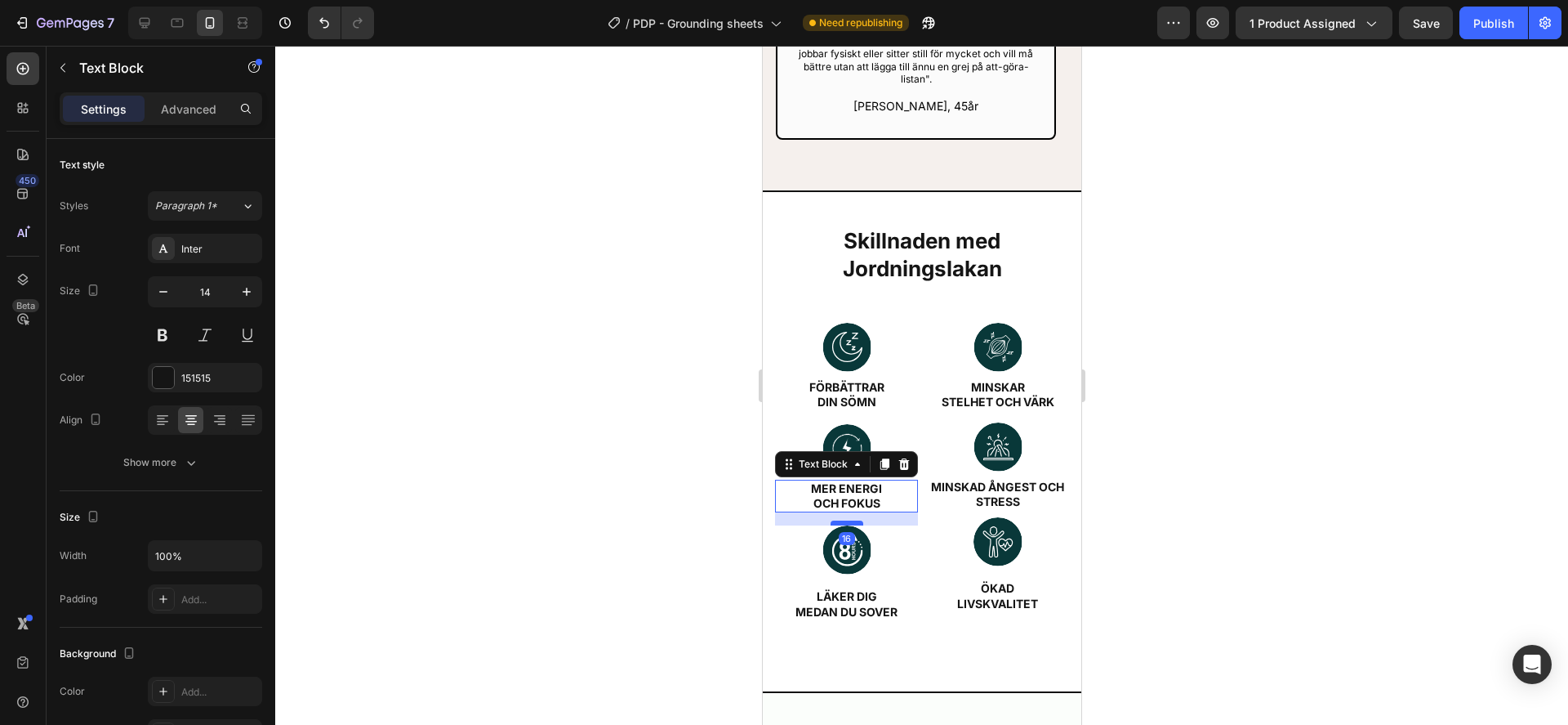
click at [851, 520] on div at bounding box center [846, 522] width 33 height 5
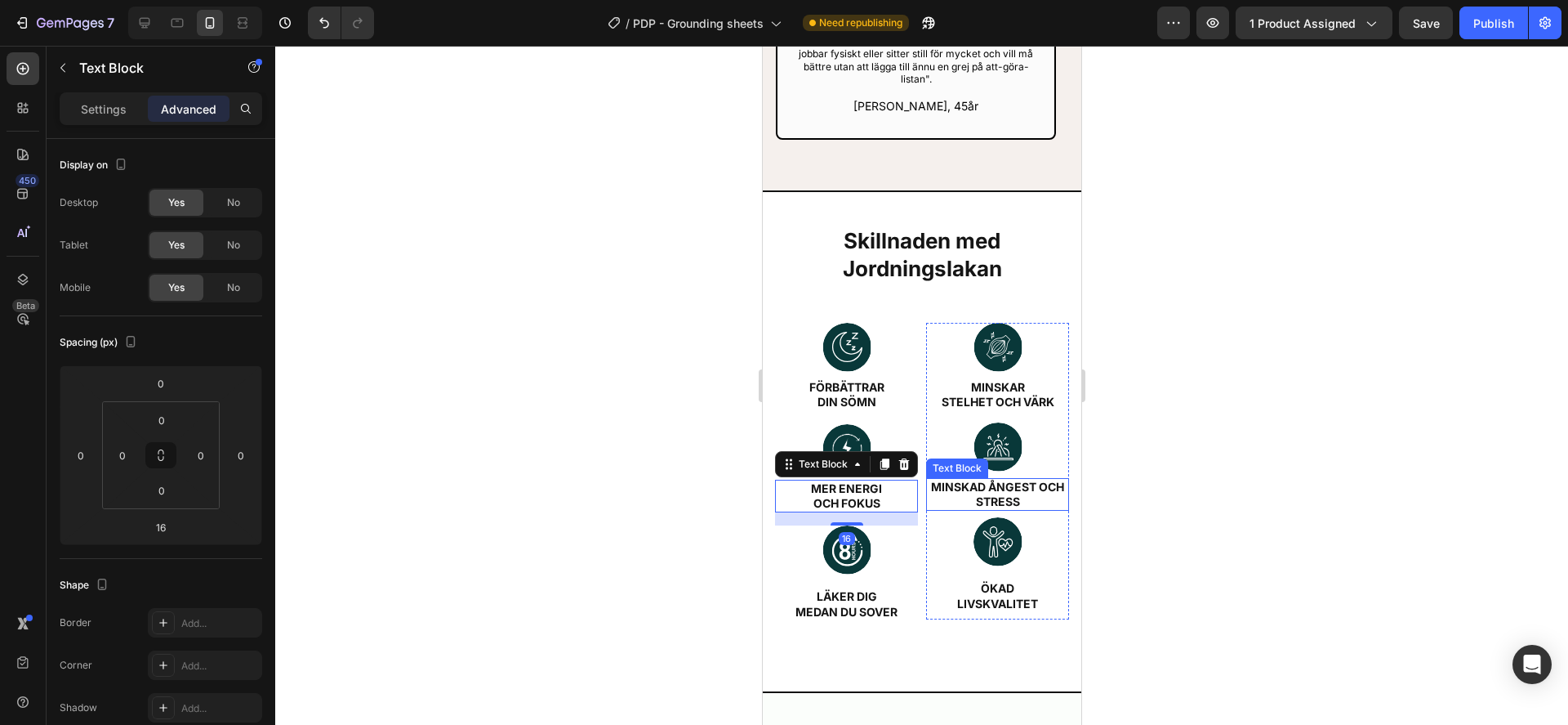
click at [1007, 480] on p "MINSKAD ÅNGEST OCH stress" at bounding box center [996, 495] width 139 height 29
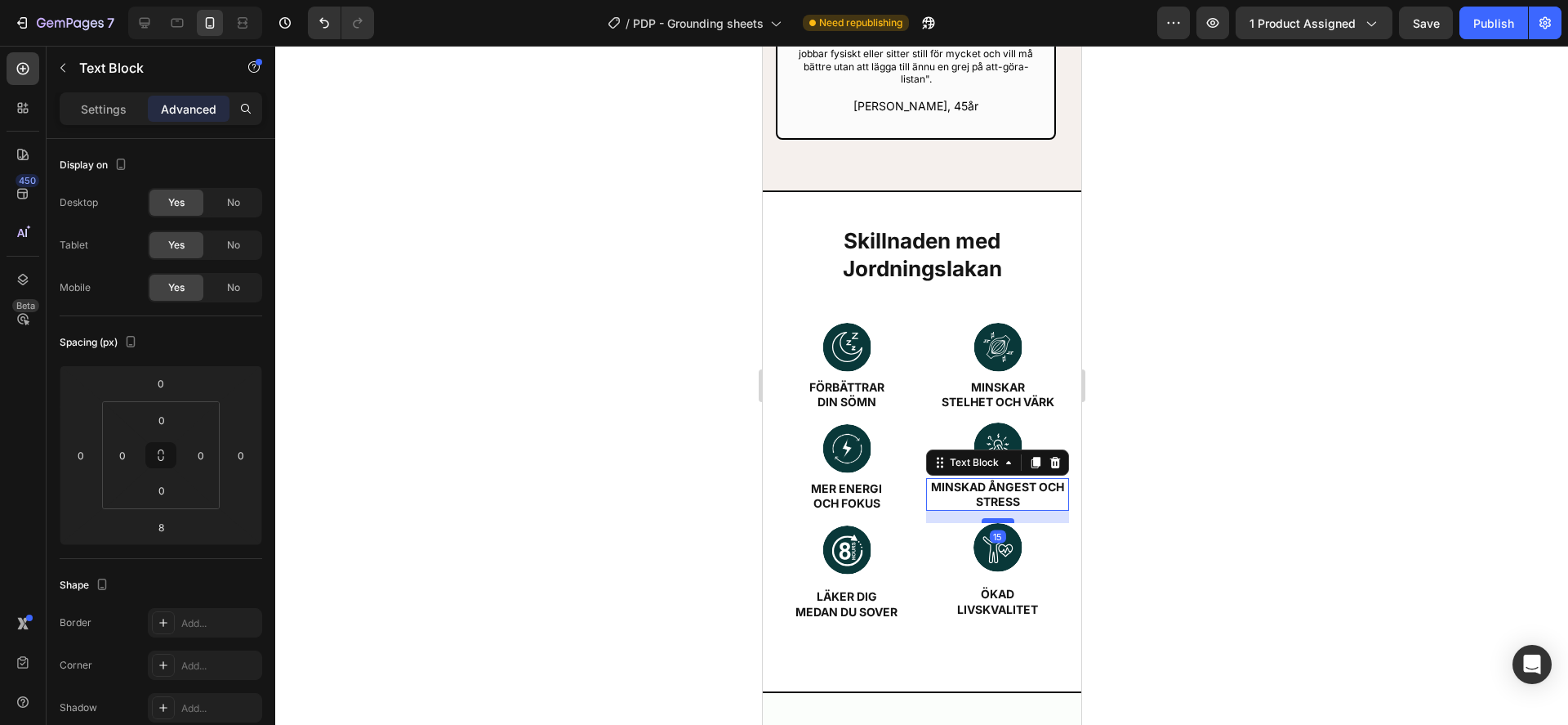
click at [995, 518] on div at bounding box center [997, 520] width 33 height 5
type input "15"
click at [1210, 502] on div at bounding box center [921, 384] width 1293 height 679
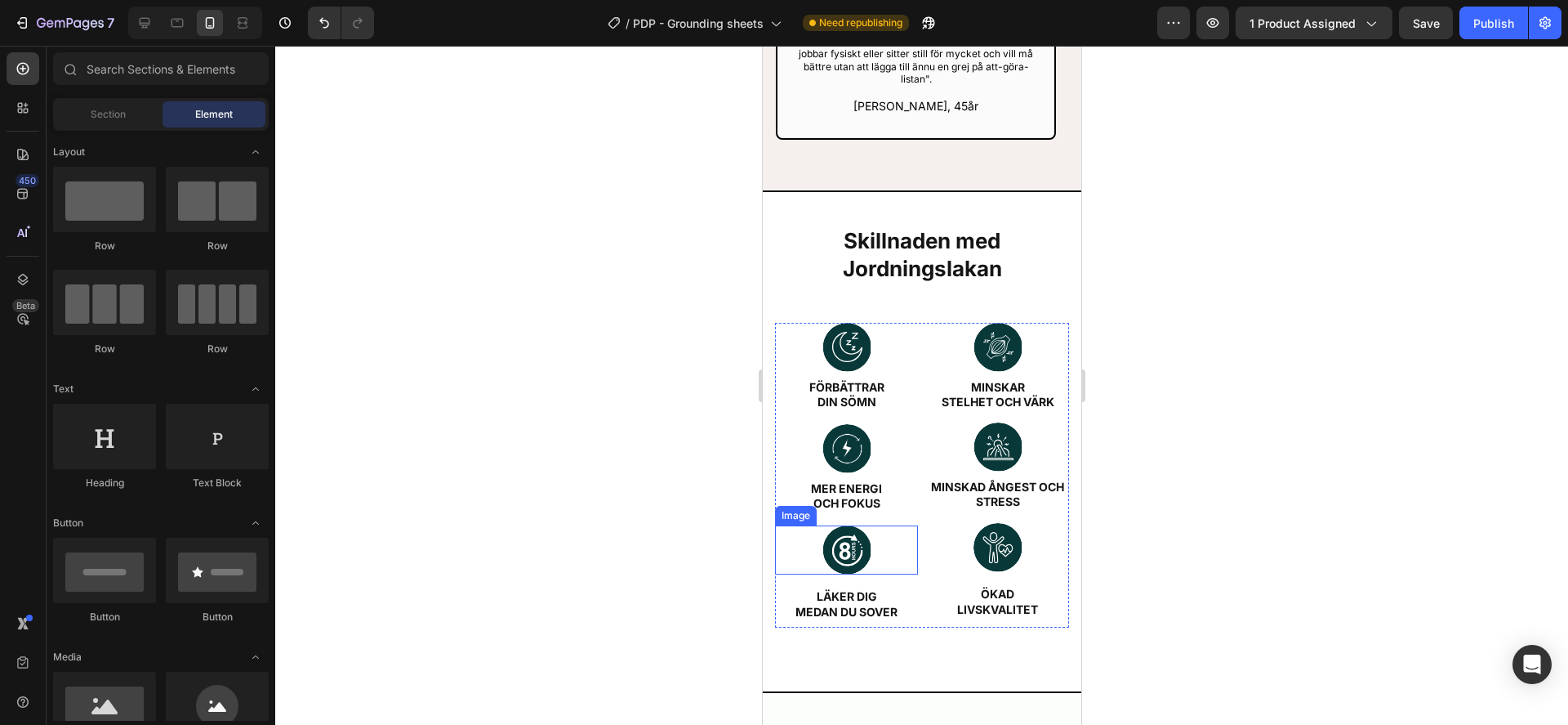
click at [840, 547] on img at bounding box center [846, 550] width 49 height 49
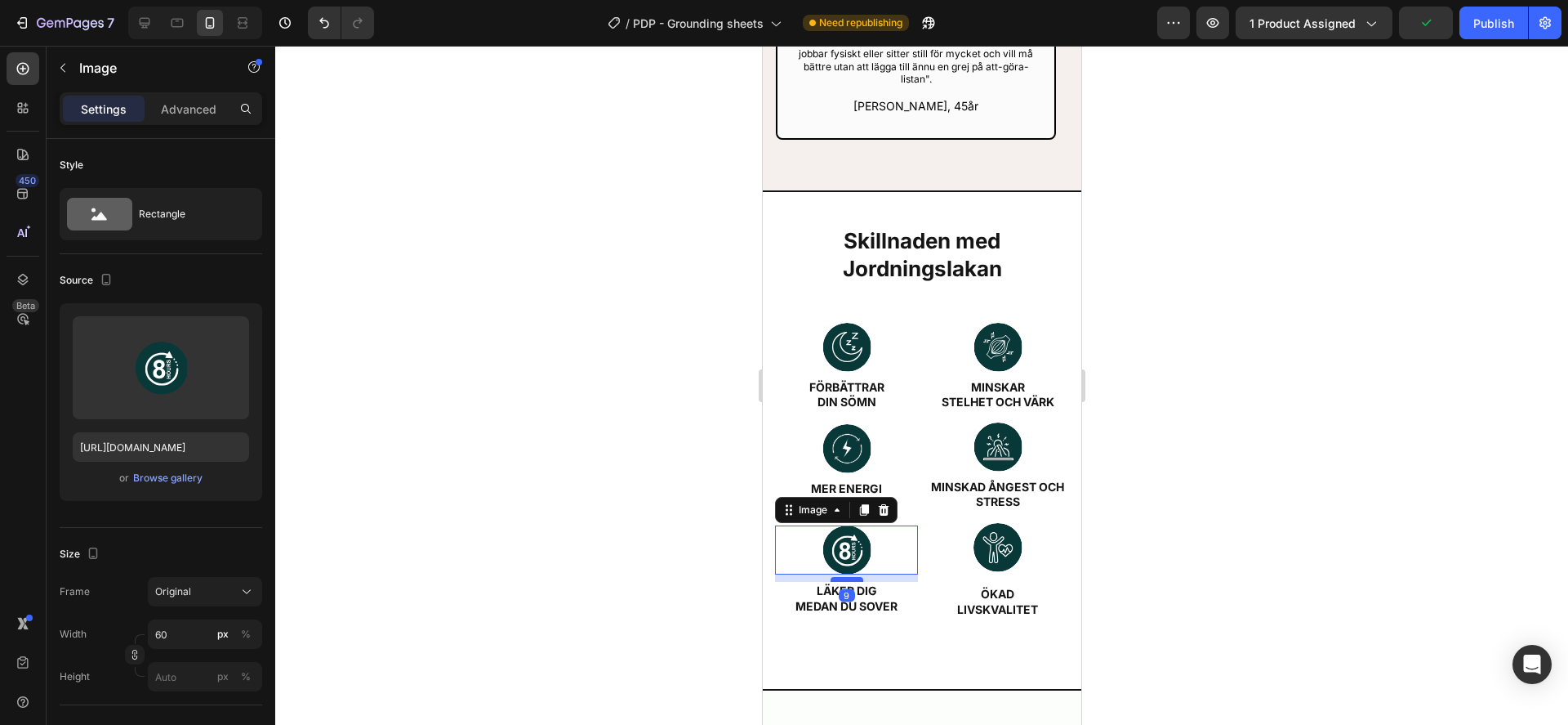
click at [853, 577] on div at bounding box center [846, 578] width 33 height 5
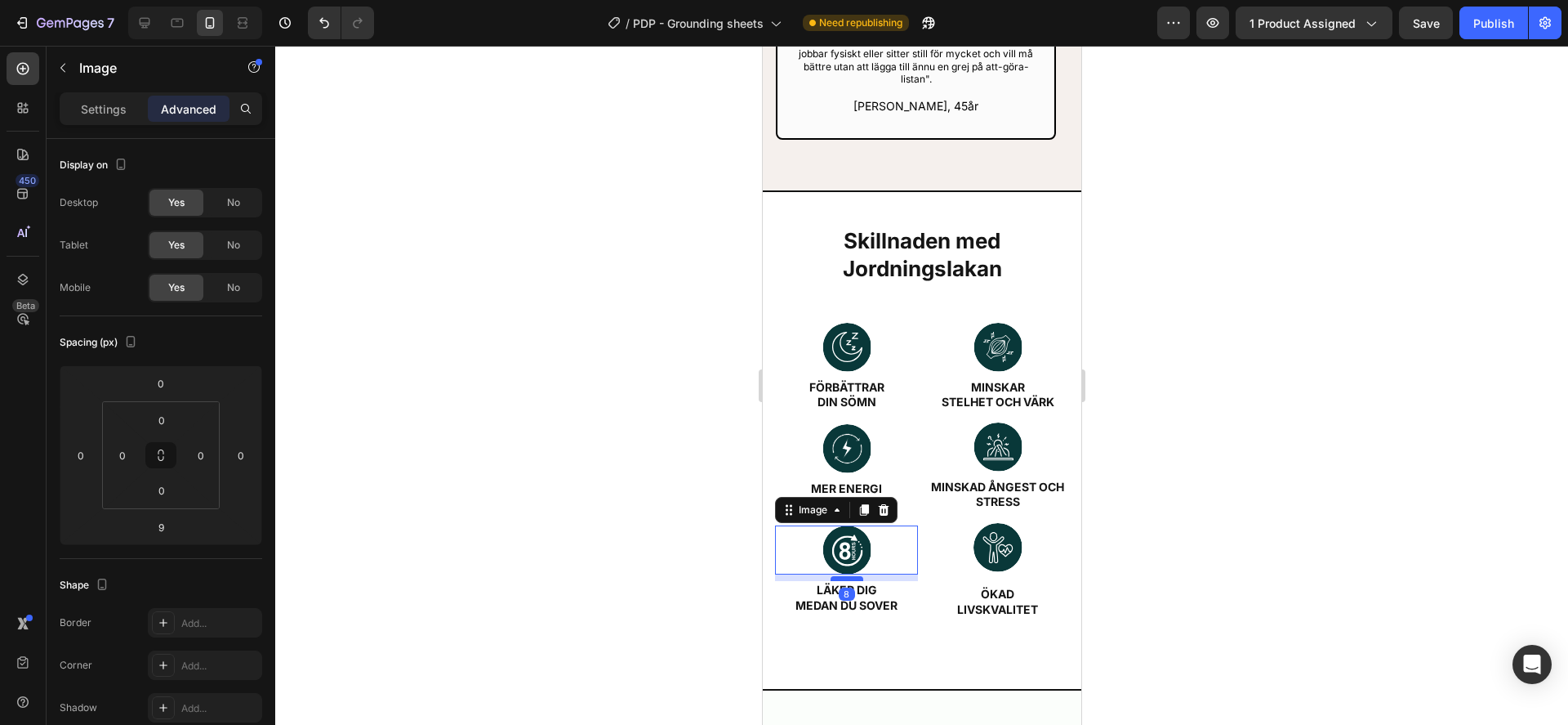
click at [854, 576] on div at bounding box center [846, 577] width 33 height 5
type input "8"
click at [978, 534] on img at bounding box center [997, 547] width 49 height 49
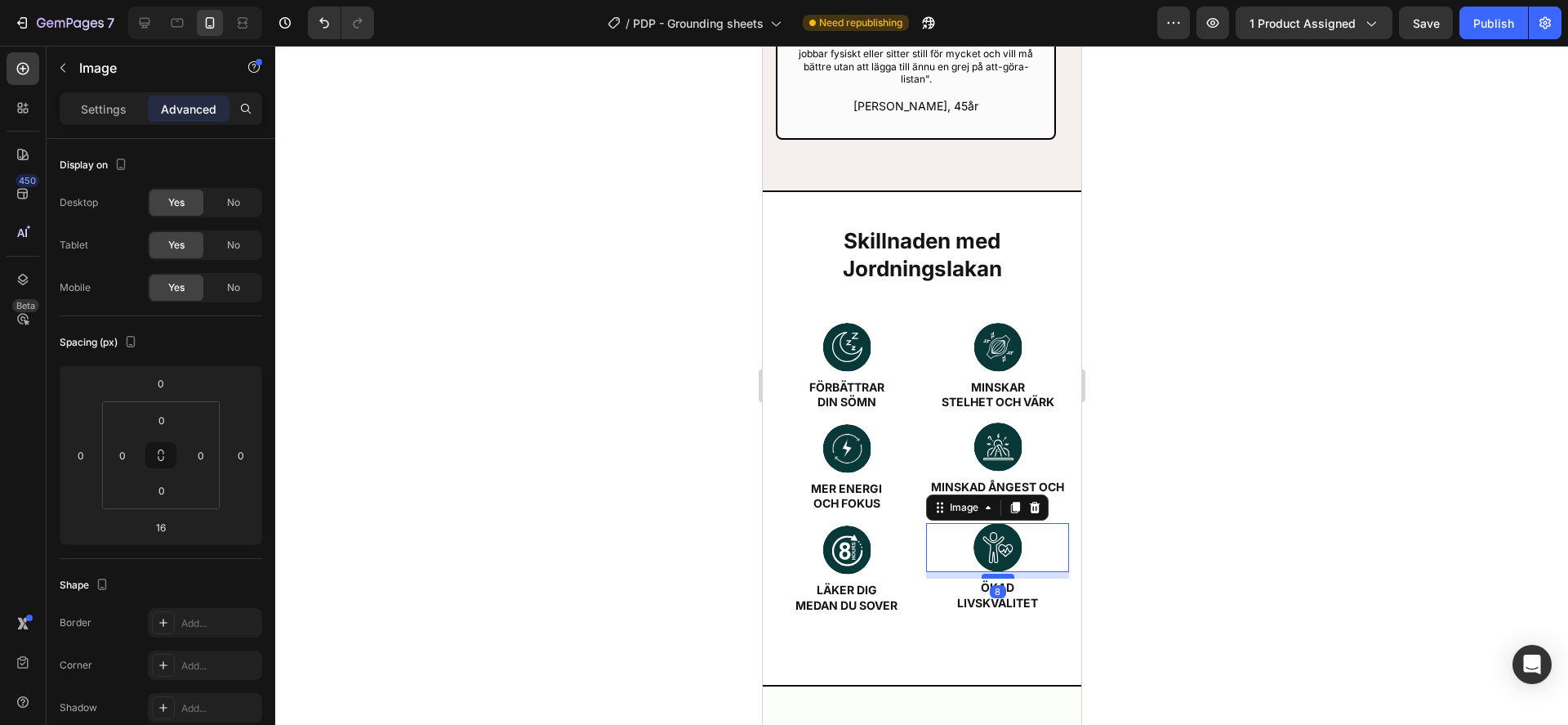
click at [993, 574] on div at bounding box center [997, 576] width 33 height 5
type input "8"
click at [840, 598] on p "medan du sover" at bounding box center [845, 606] width 139 height 15
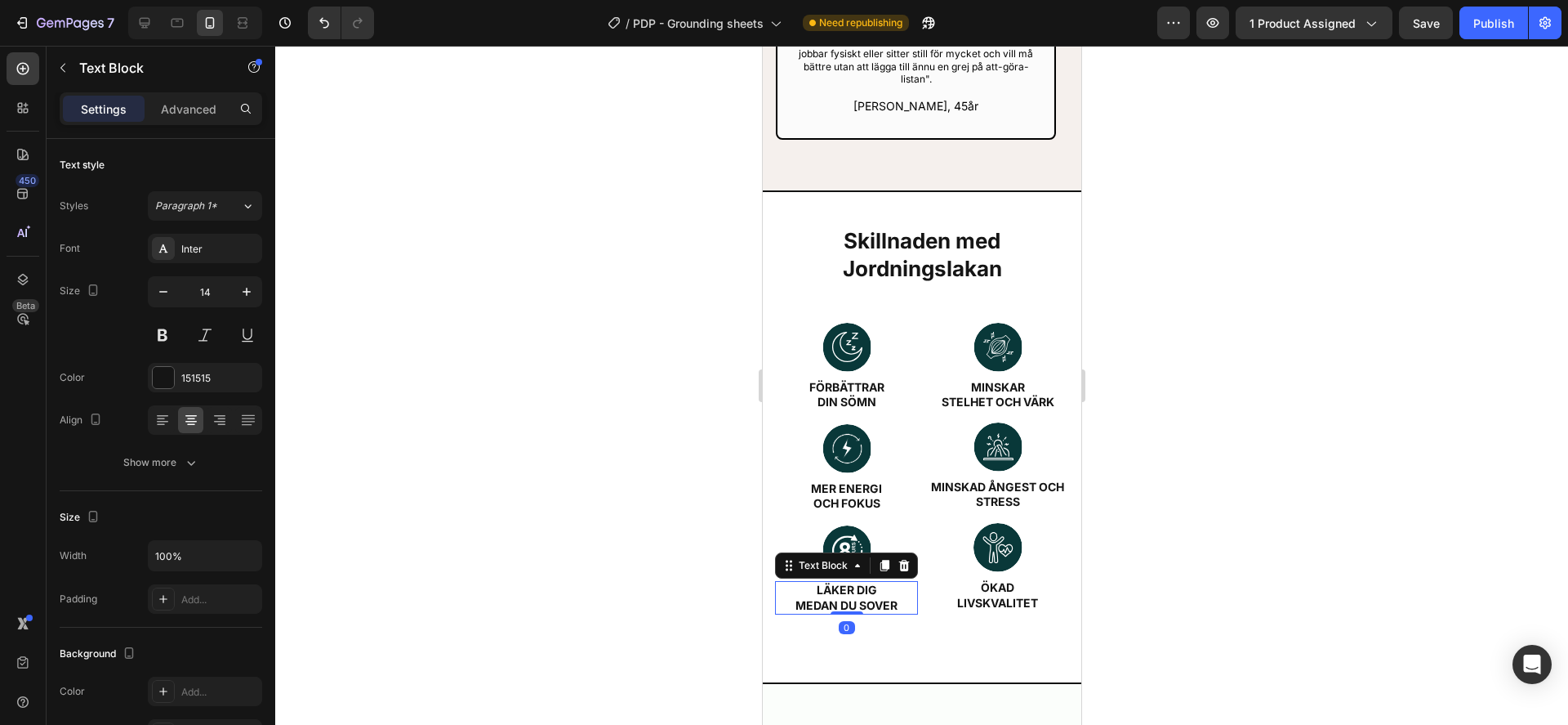
drag, startPoint x: 847, startPoint y: 596, endPoint x: 862, endPoint y: 576, distance: 25.0
click at [852, 581] on div "Läker dig medan du sover Text Block 0" at bounding box center [845, 597] width 143 height 33
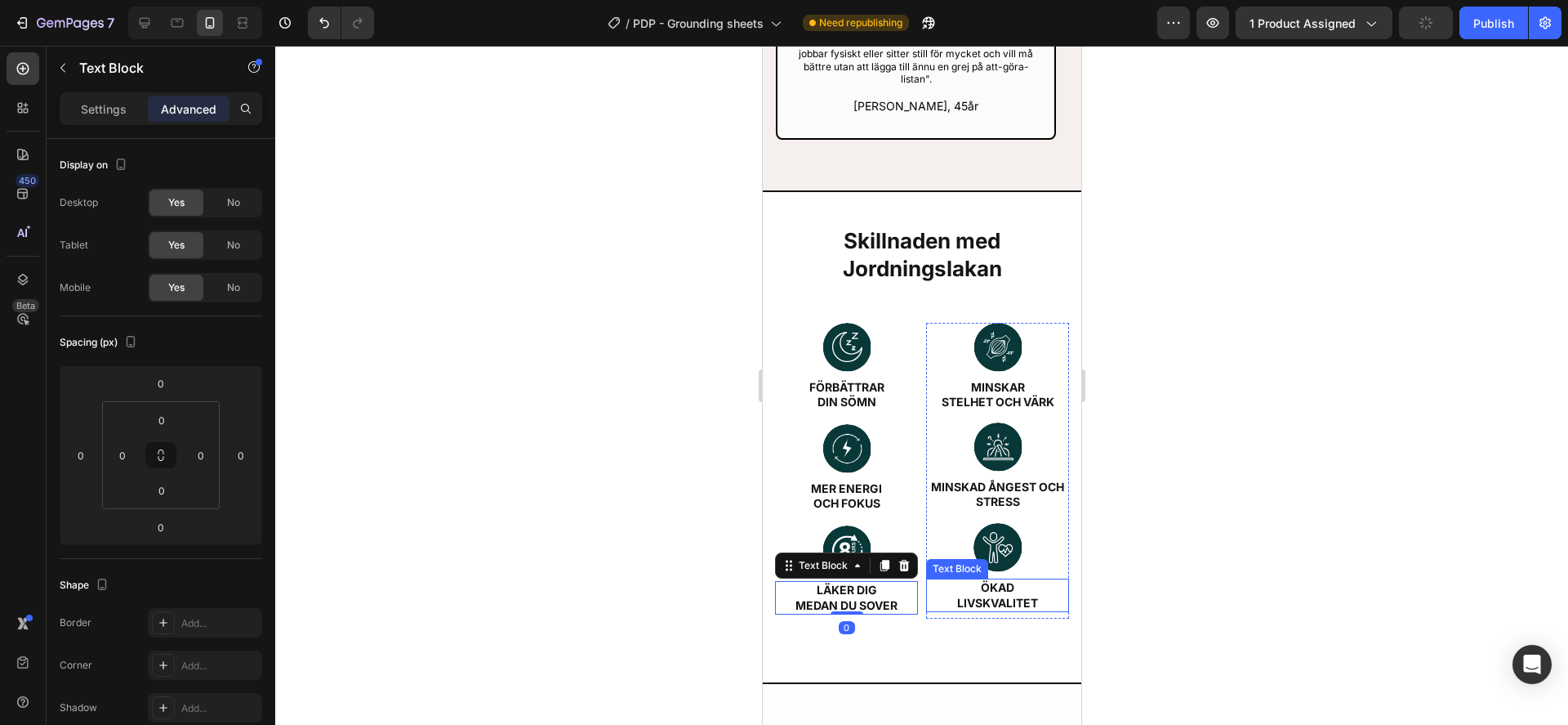
click at [1005, 580] on p "Ökad" at bounding box center [996, 587] width 139 height 15
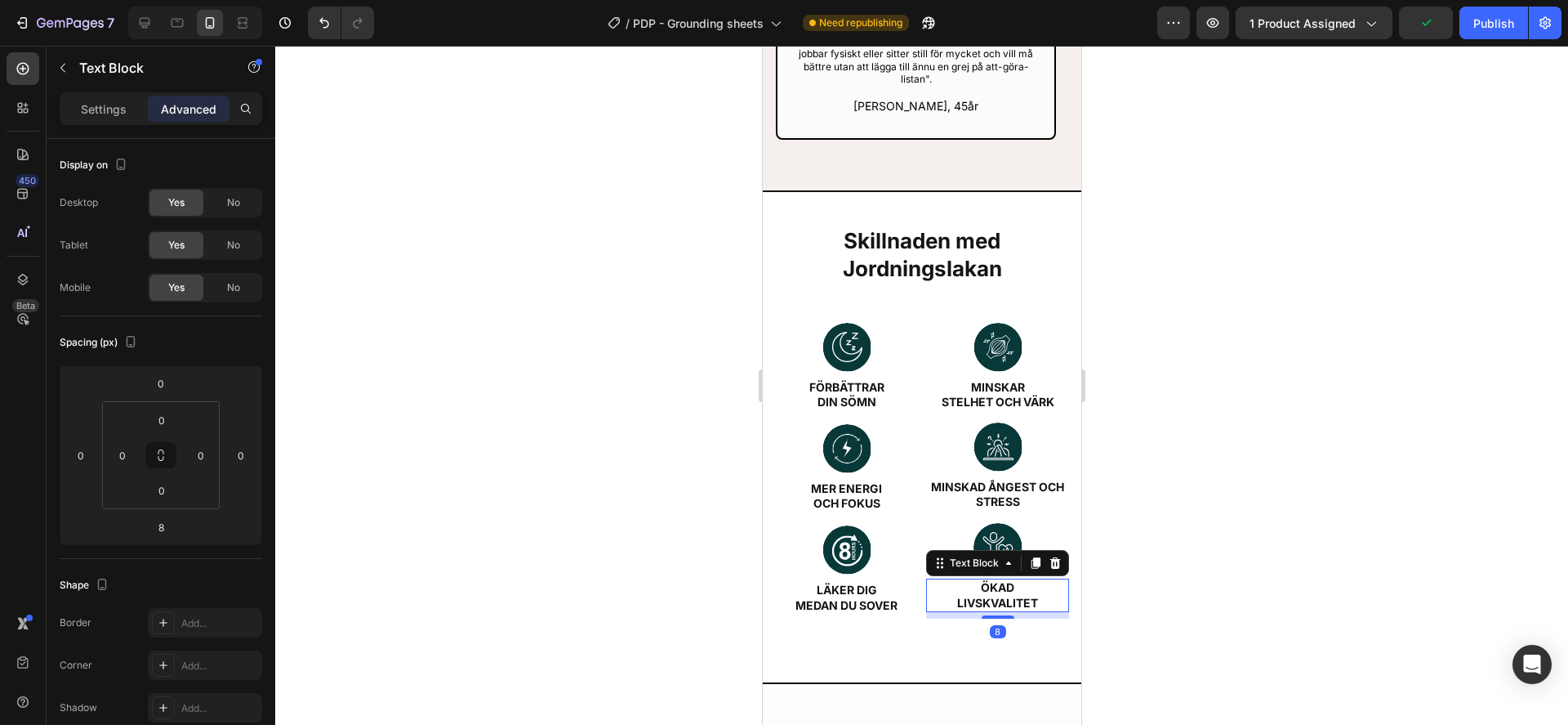
drag, startPoint x: 987, startPoint y: 594, endPoint x: 993, endPoint y: 564, distance: 30.6
click at [988, 578] on div "Ökad livskvalitet Text Block 8" at bounding box center [996, 595] width 143 height 33
type input "0"
click at [1334, 466] on div at bounding box center [921, 384] width 1293 height 679
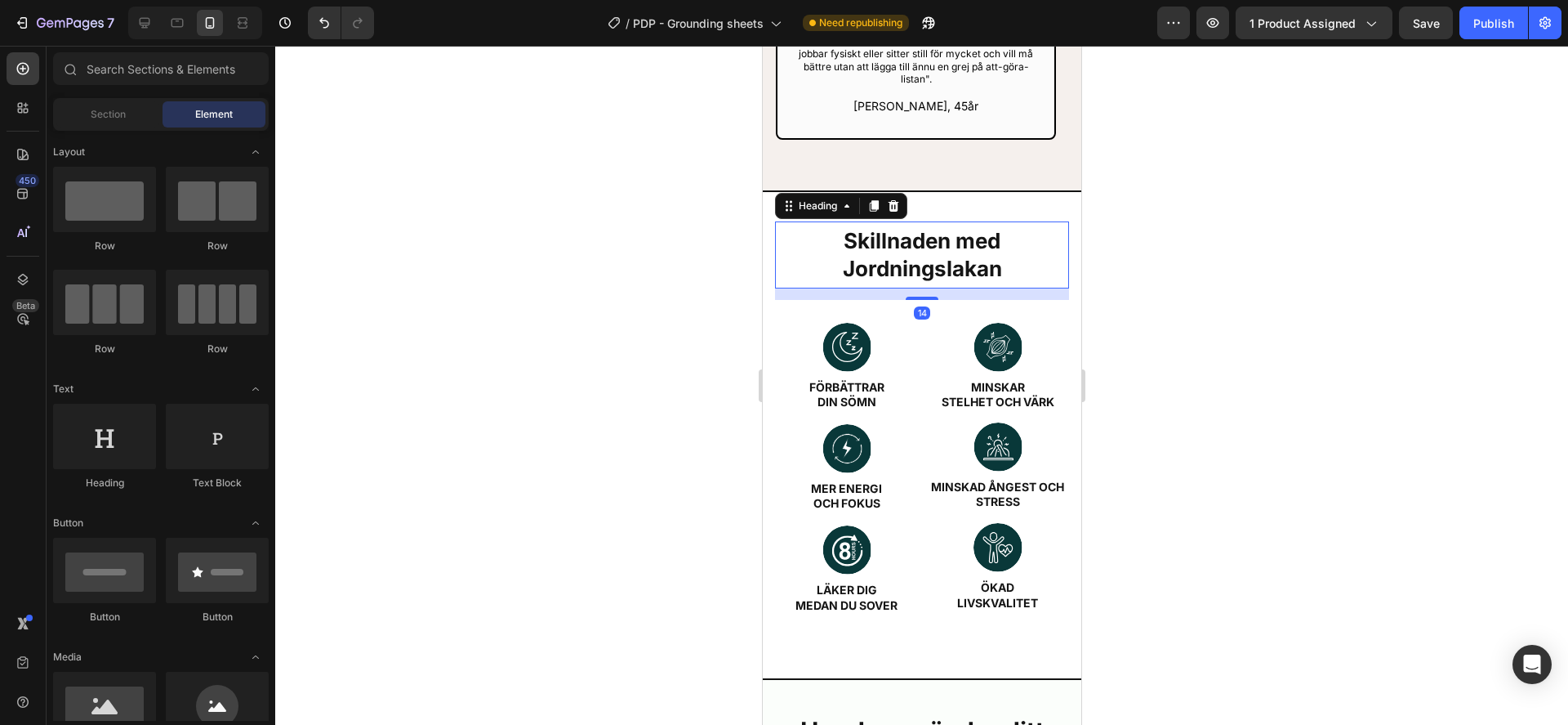
click at [901, 226] on h2 "Skillnaden med Jordningslakan" at bounding box center [921, 255] width 294 height 59
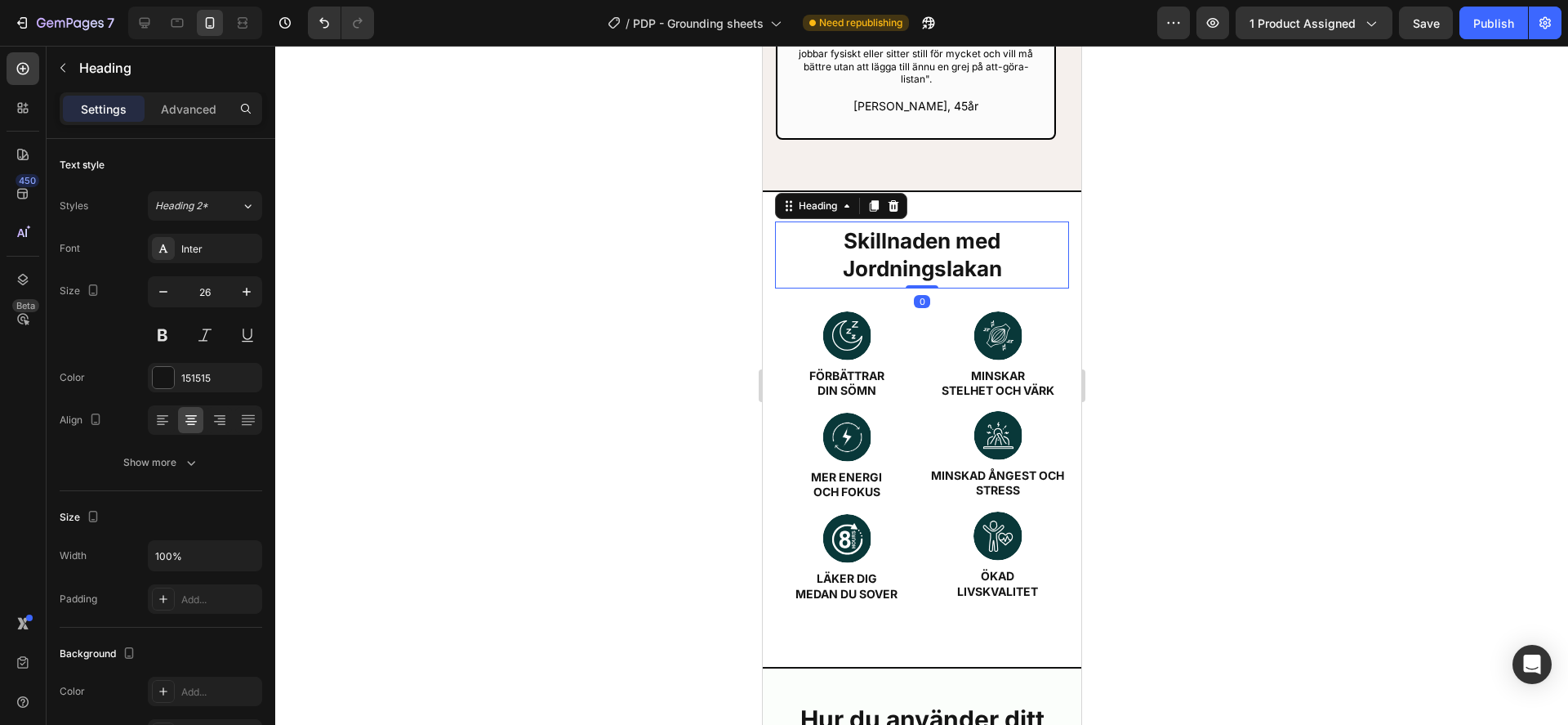
drag, startPoint x: 924, startPoint y: 273, endPoint x: 1009, endPoint y: 256, distance: 86.7
click at [923, 248] on div "Skillnaden med Jordningslakan Heading 0" at bounding box center [921, 255] width 294 height 67
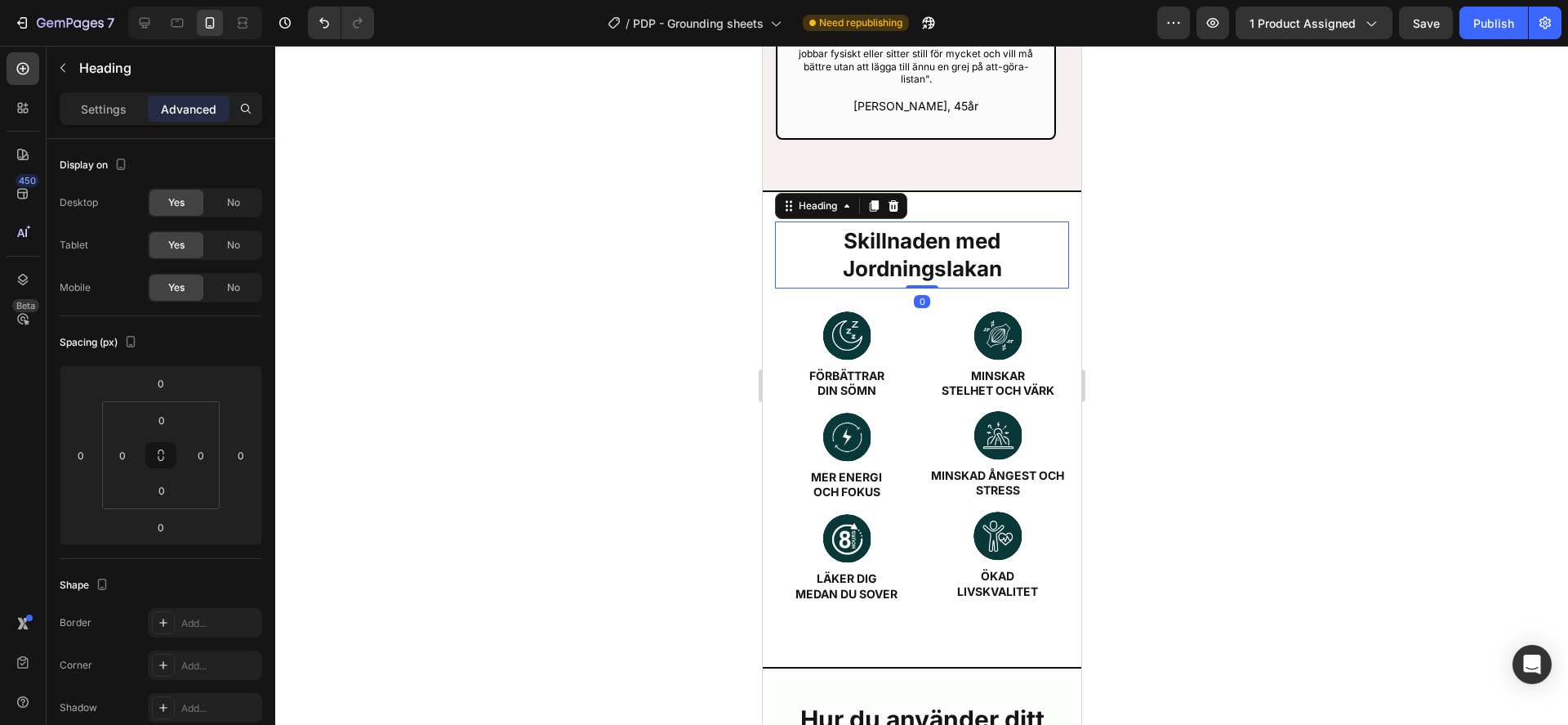
drag, startPoint x: 1371, startPoint y: 316, endPoint x: 1355, endPoint y: 313, distance: 16.3
click at [1370, 315] on div at bounding box center [921, 384] width 1293 height 679
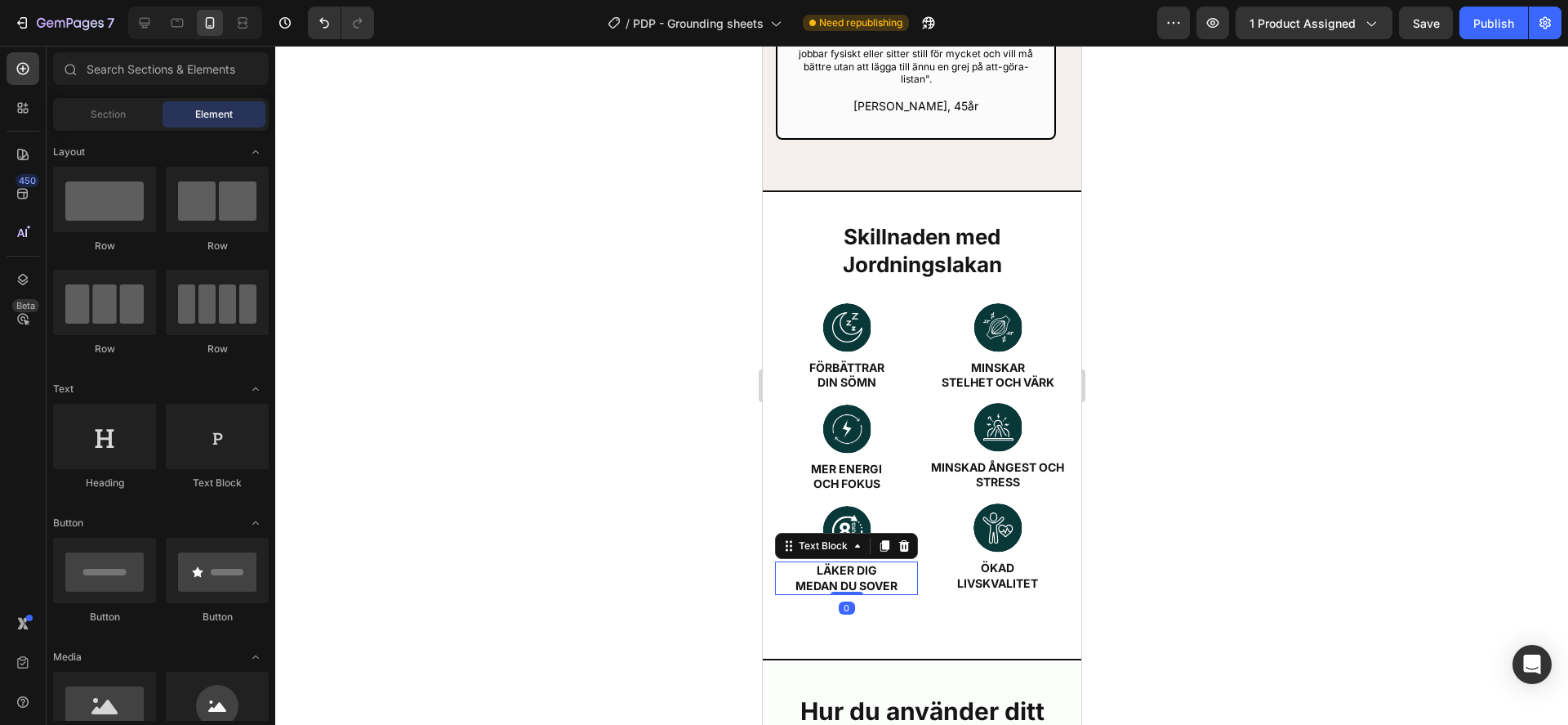
click at [900, 563] on p "Läker dig" at bounding box center [845, 570] width 139 height 15
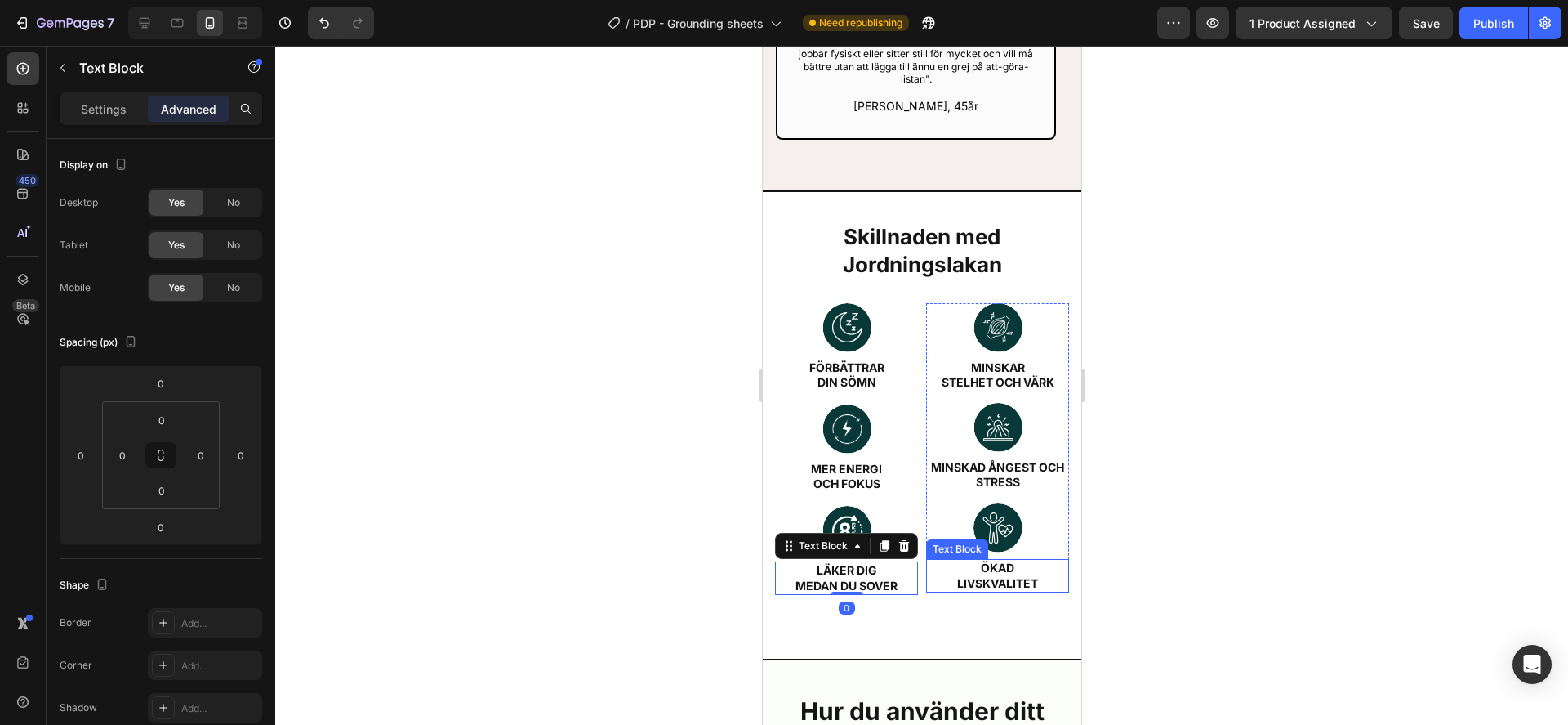
click at [926, 539] on div "Text Block" at bounding box center [956, 549] width 62 height 20
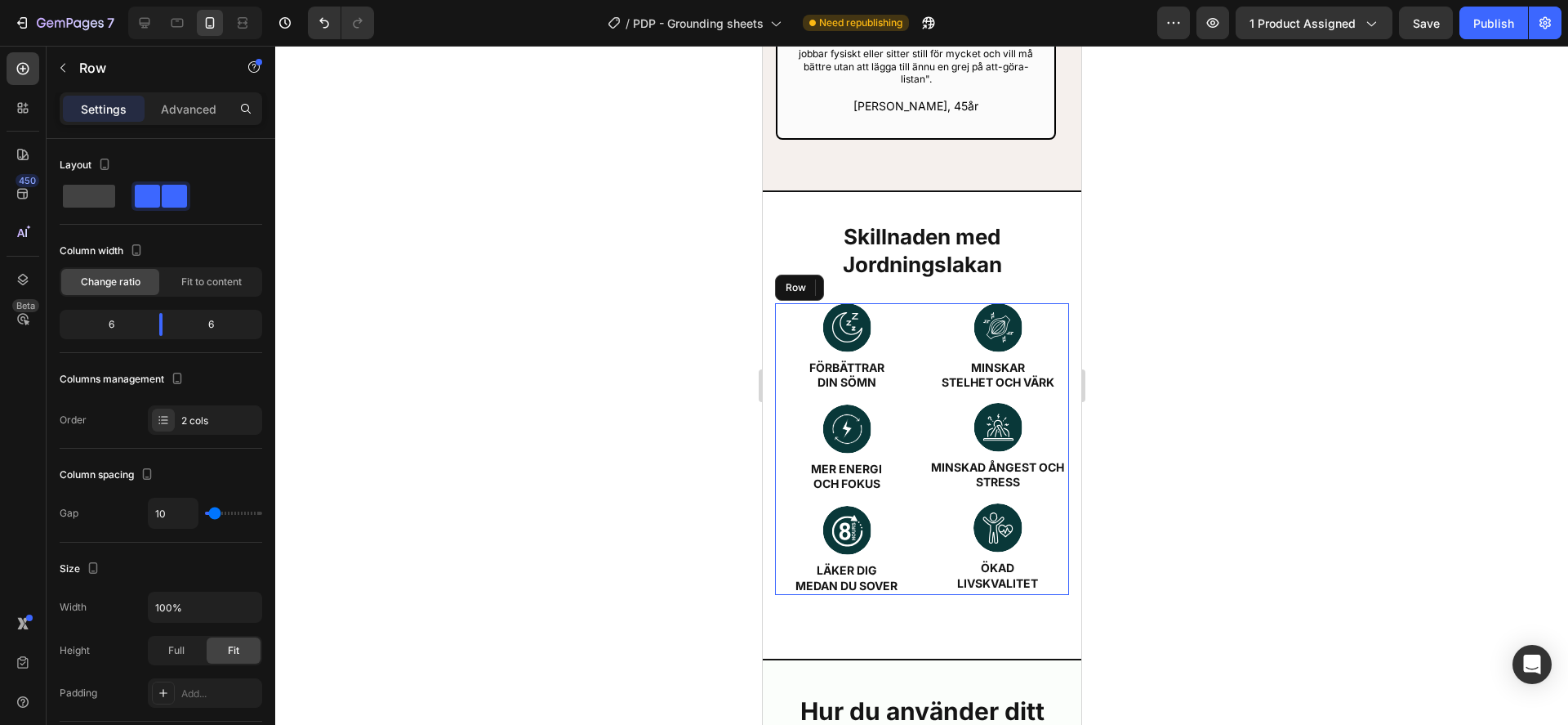
click at [912, 551] on div "Image fÖRBÄTTRAR DIN SÖMN Text Block Om du ofta vaknar mitt i natten eller har …" at bounding box center [921, 449] width 294 height 291
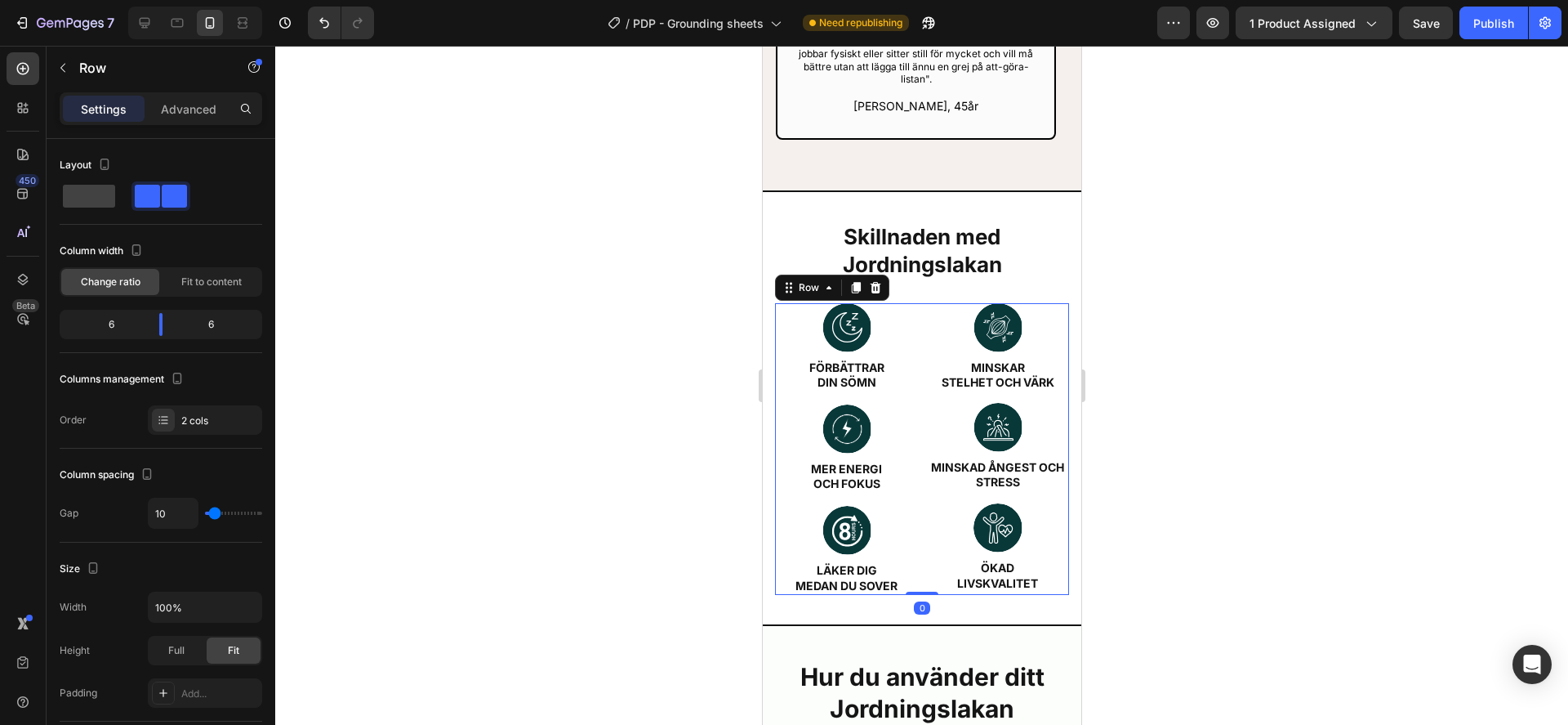
drag, startPoint x: 924, startPoint y: 602, endPoint x: 1079, endPoint y: 495, distance: 188.3
click at [925, 541] on div "Image fÖRBÄTTRAR DIN SÖMN Text Block Om du ofta vaknar mitt i natten eller har …" at bounding box center [921, 449] width 294 height 291
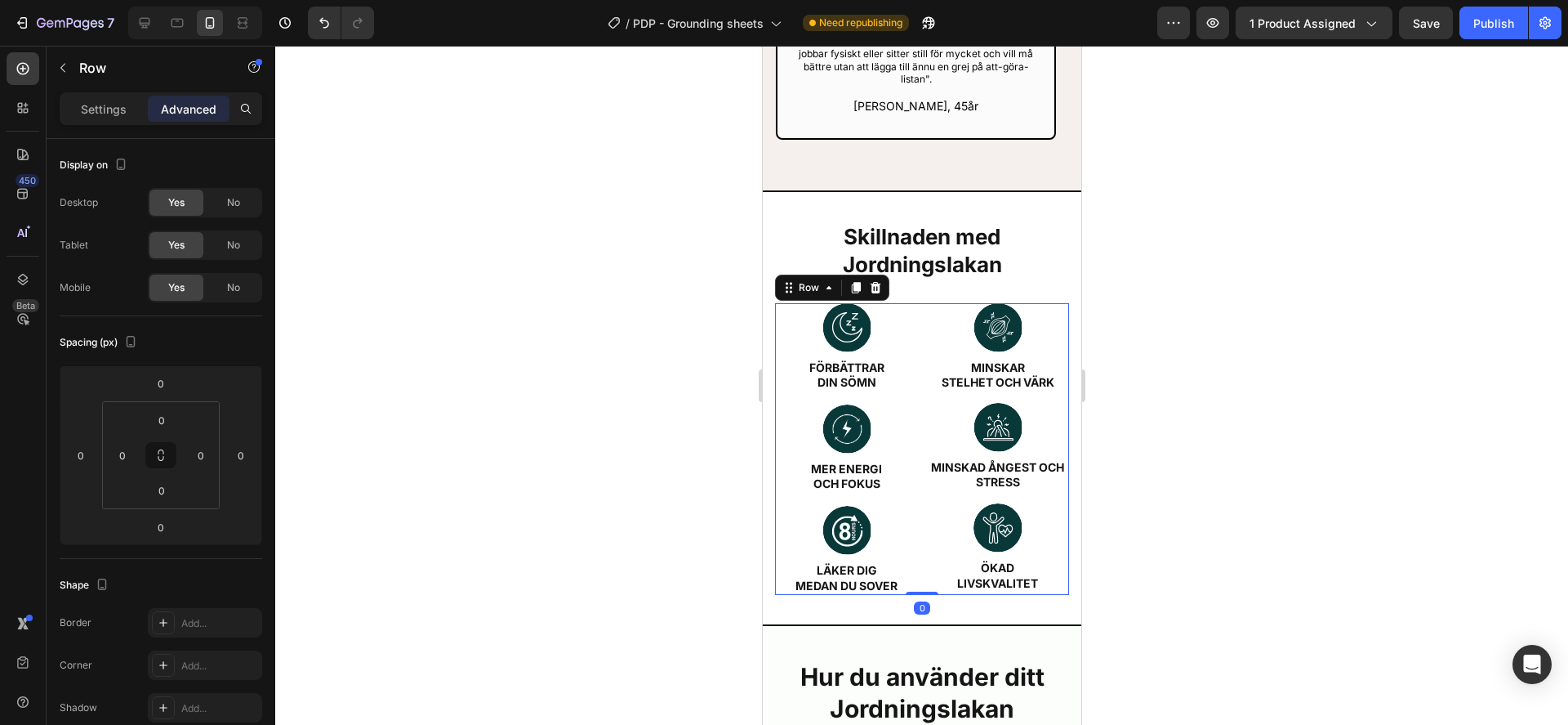
click at [1330, 473] on div at bounding box center [921, 384] width 1293 height 679
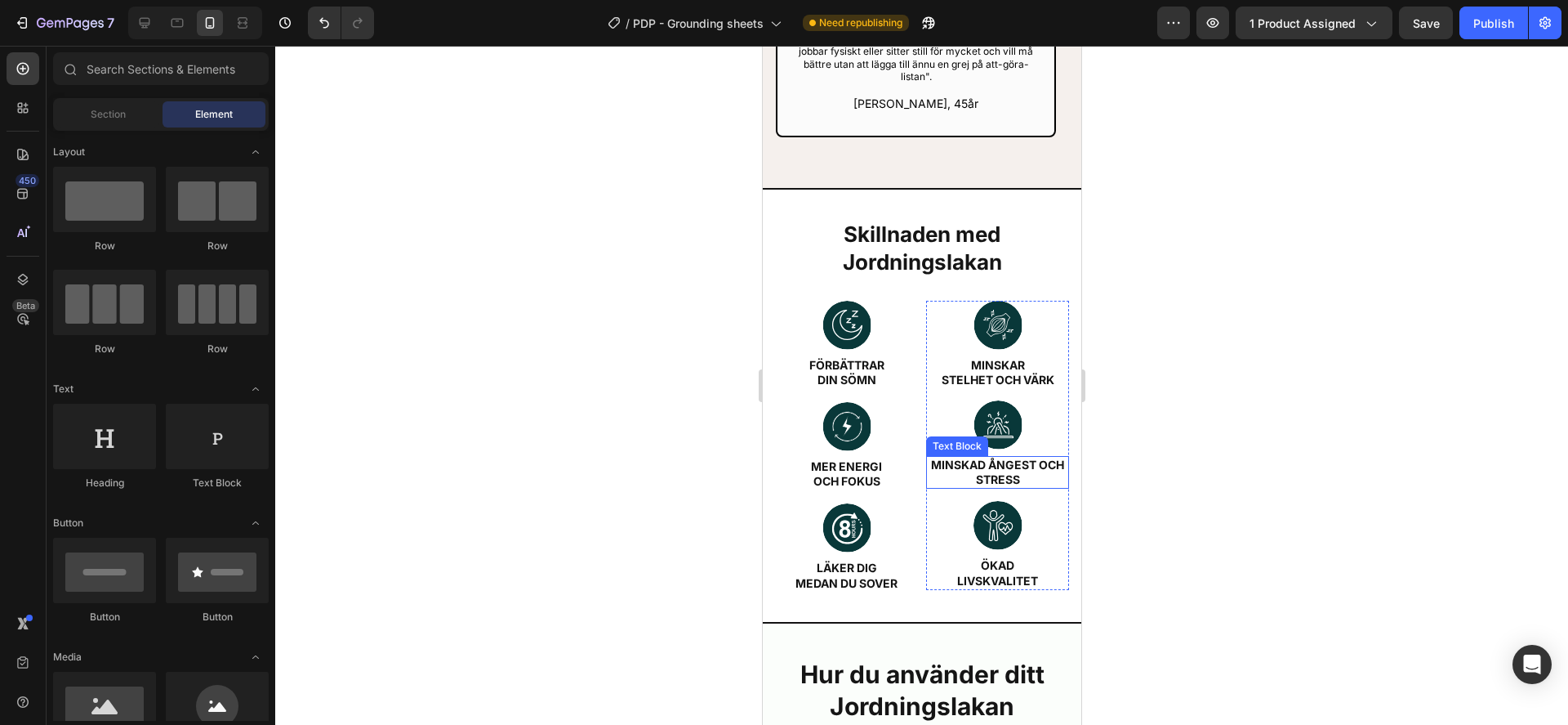
scroll to position [3205, 0]
click at [970, 230] on h2 "Skillnaden med Jordningslakan" at bounding box center [921, 248] width 294 height 59
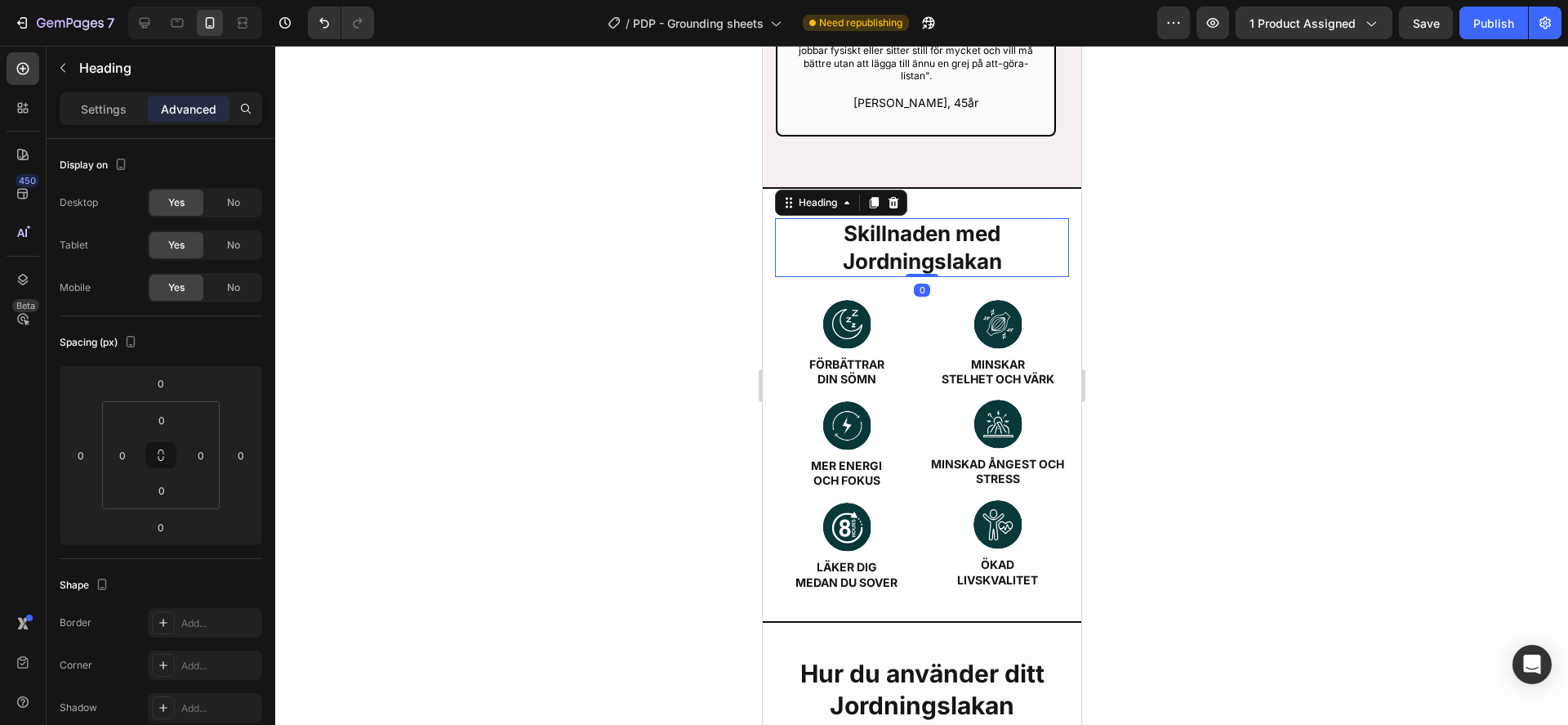
click at [943, 219] on h2 "Skillnaden med Jordningslakan" at bounding box center [921, 248] width 294 height 59
click at [943, 220] on p "Skillnaden med Jordningslakan" at bounding box center [921, 247] width 290 height 56
click at [981, 220] on p "Skillnaden med Jordningslakan" at bounding box center [921, 247] width 290 height 56
drag, startPoint x: 923, startPoint y: 236, endPoint x: 952, endPoint y: 240, distance: 29.3
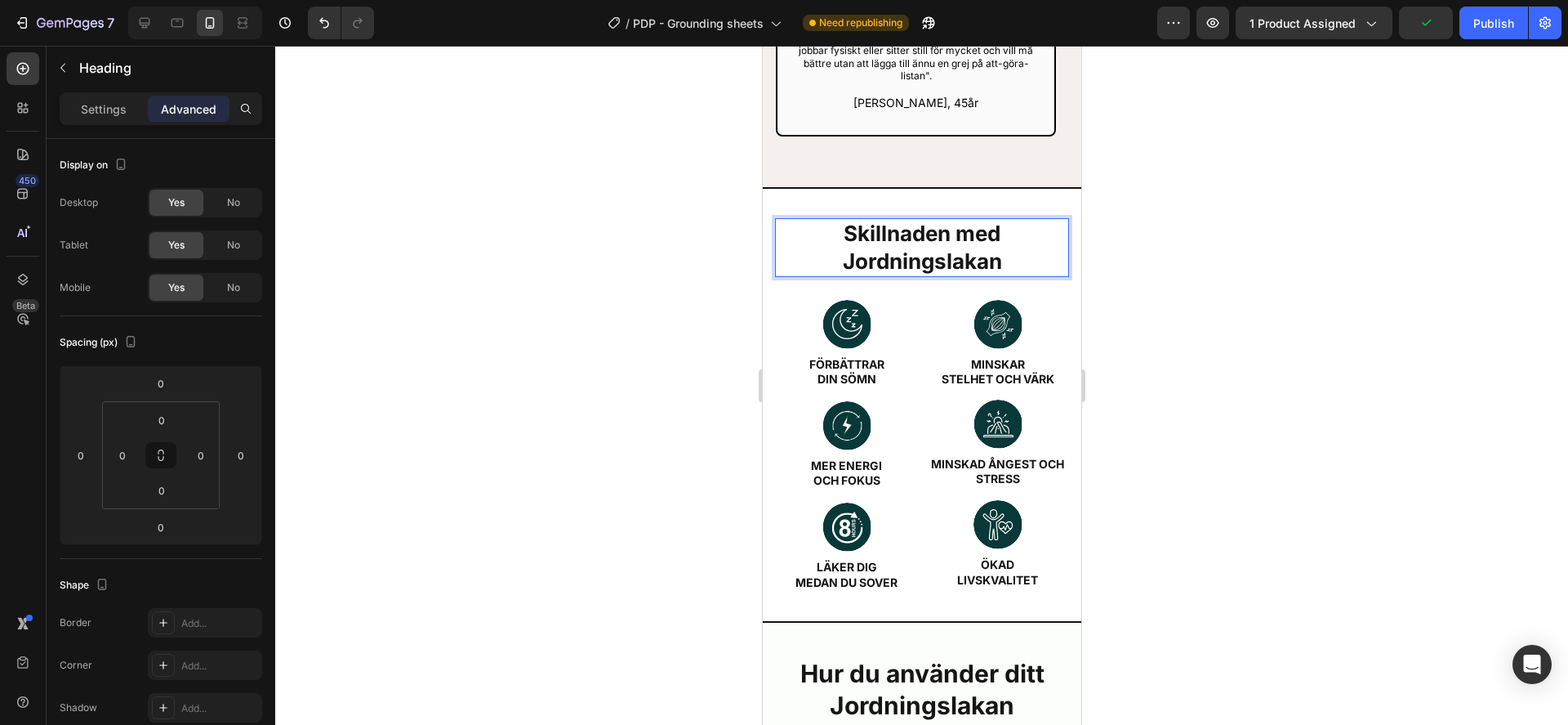
click at [923, 236] on p "Skillnaden med Jordningslakan" at bounding box center [921, 247] width 290 height 56
drag, startPoint x: 1325, startPoint y: 311, endPoint x: 1107, endPoint y: 252, distance: 225.8
click at [1322, 308] on div at bounding box center [921, 384] width 1293 height 679
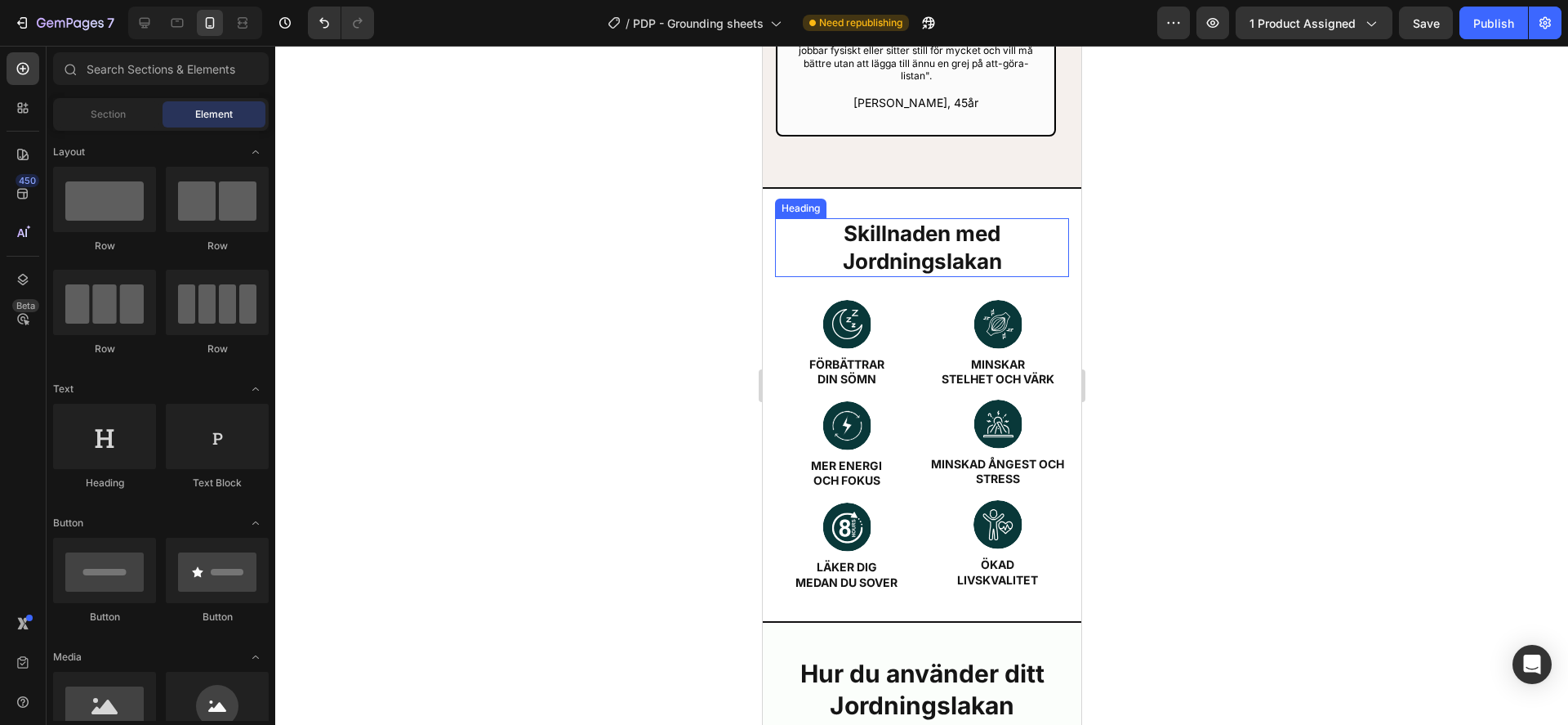
click at [972, 223] on p "Skillnaden med Jordningslakan" at bounding box center [921, 247] width 290 height 56
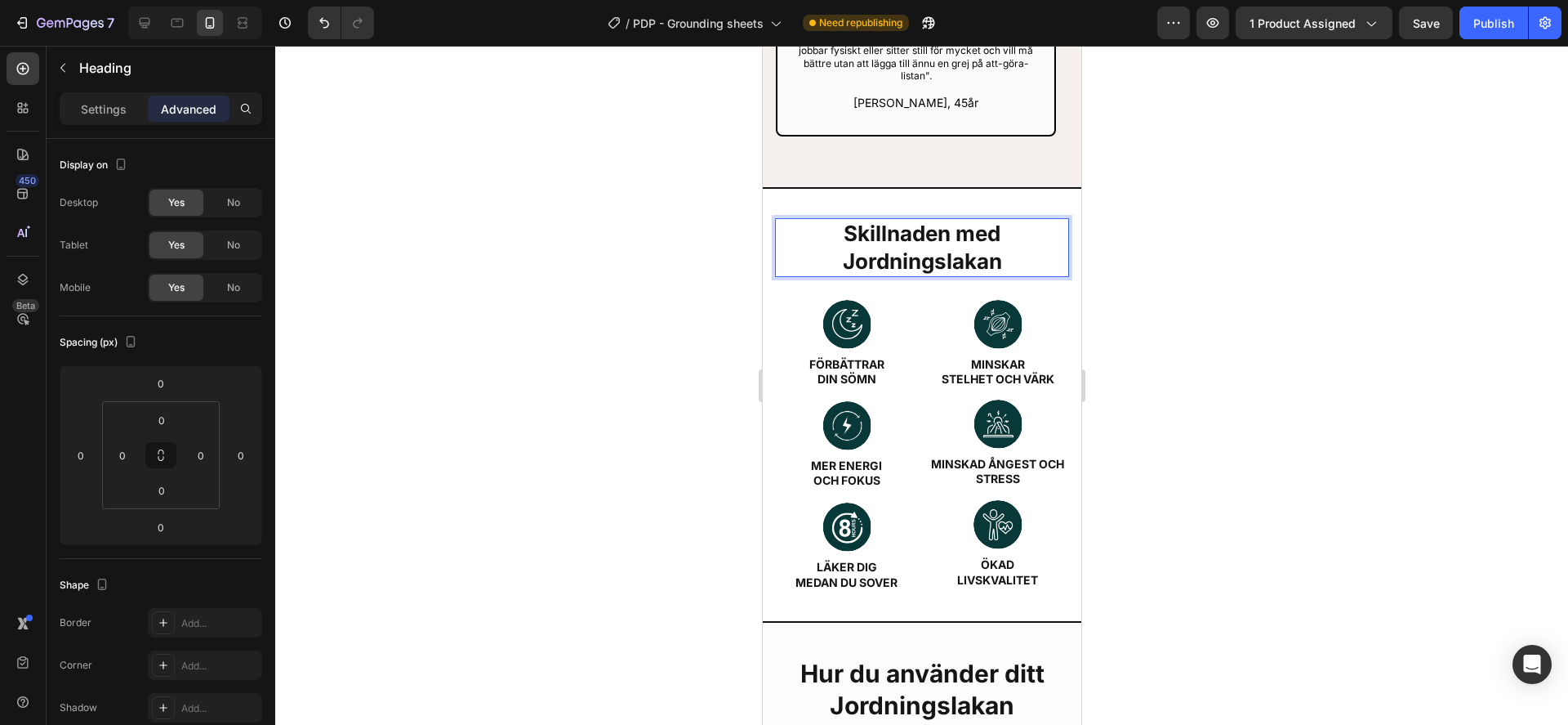
click at [941, 240] on p "Skillnaden med Jordningslakan" at bounding box center [921, 247] width 290 height 56
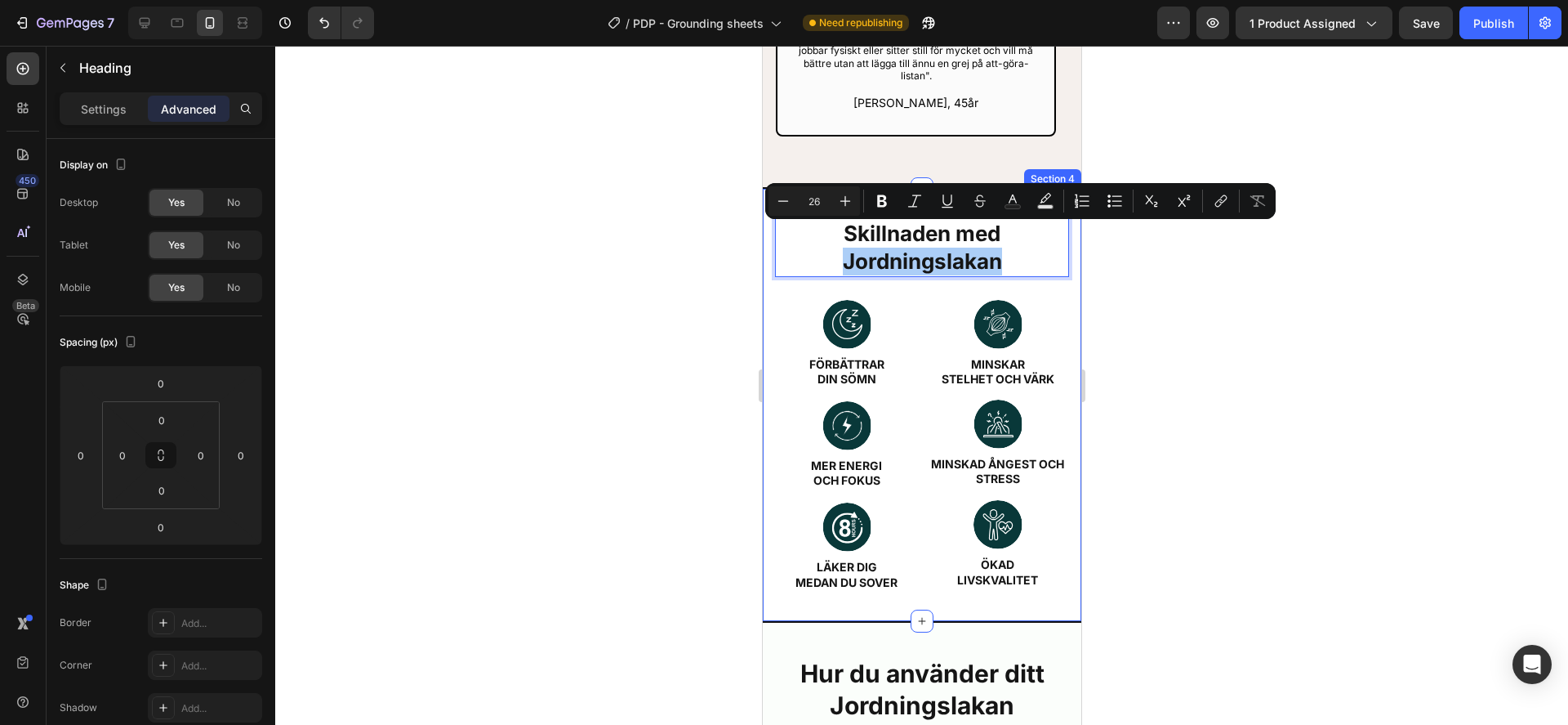
click at [1234, 316] on div at bounding box center [921, 384] width 1293 height 679
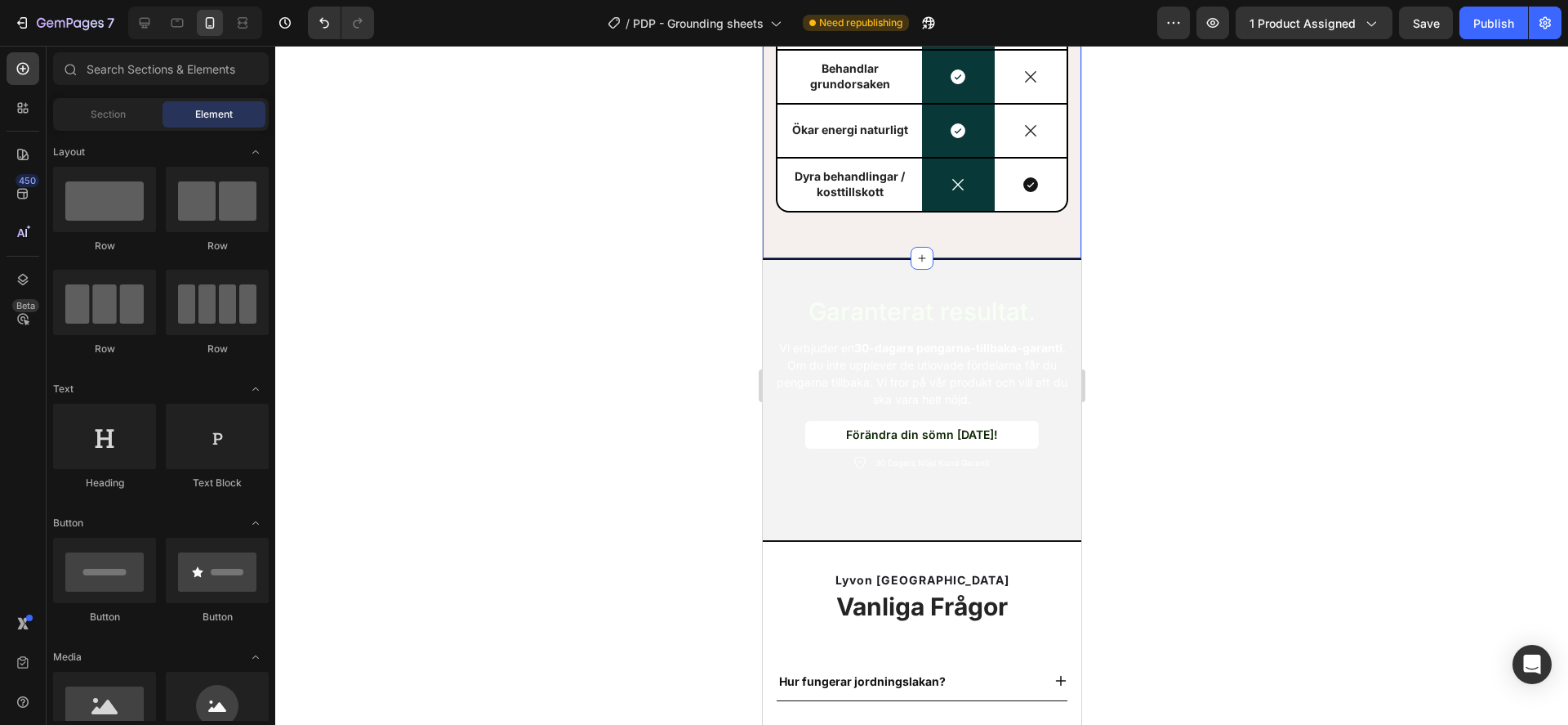
scroll to position [5717, 0]
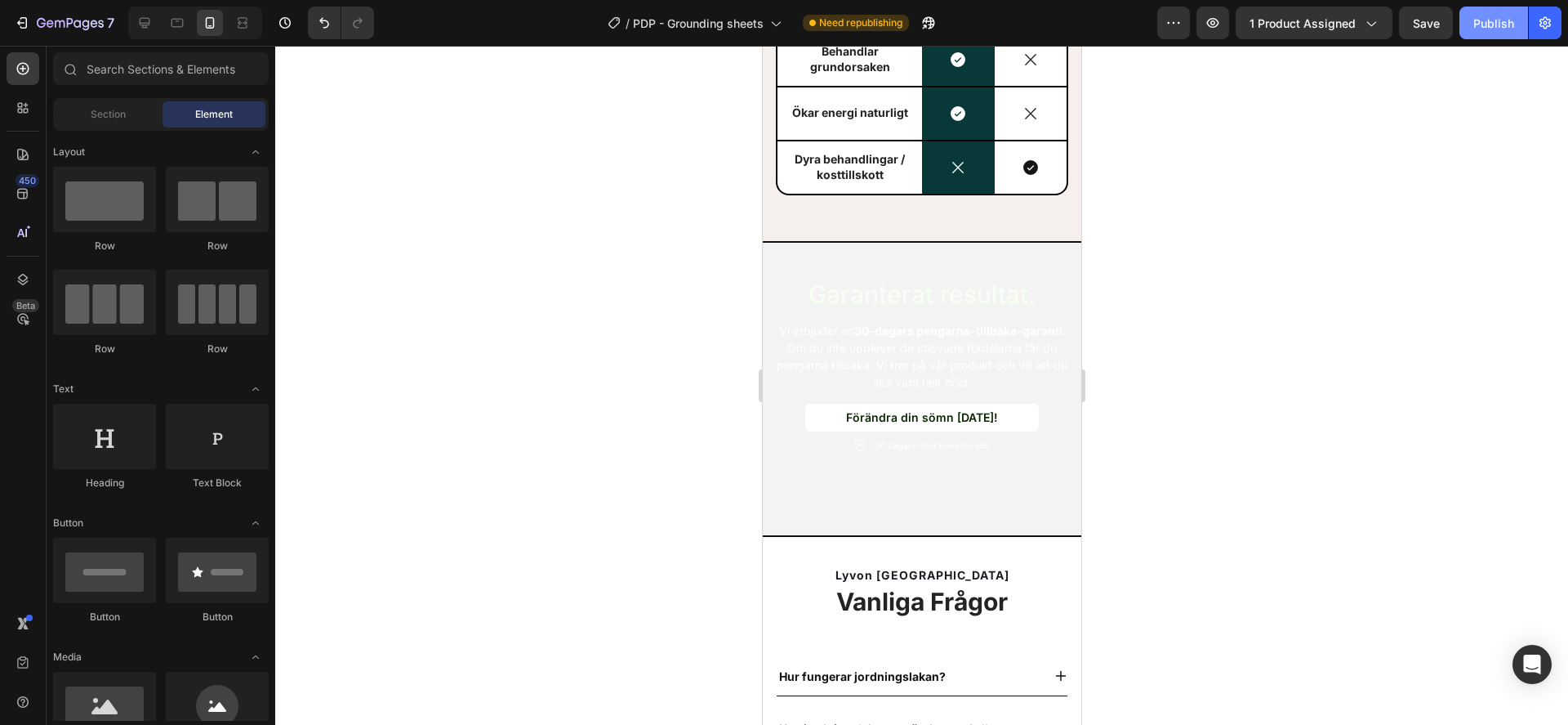
click at [1484, 15] on div "Publish" at bounding box center [1493, 23] width 41 height 17
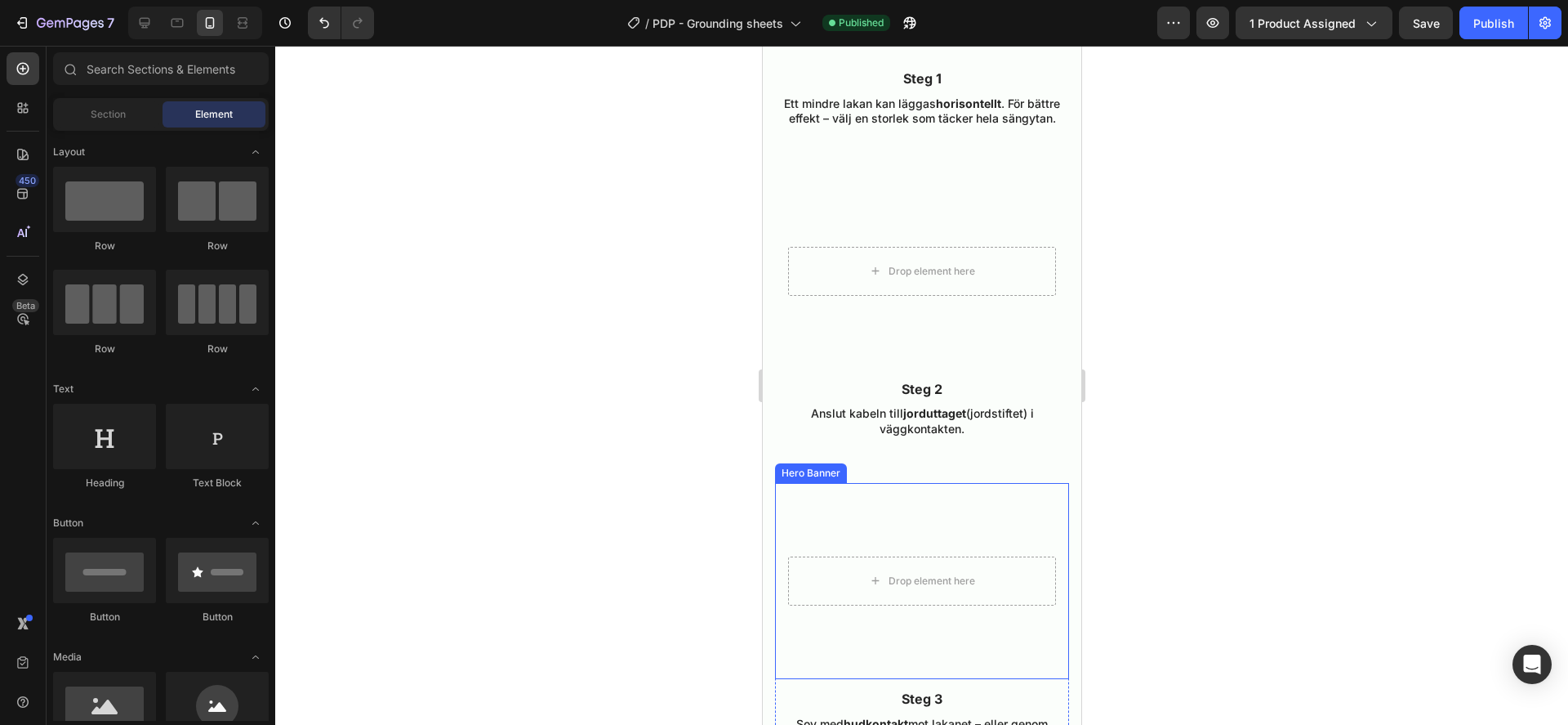
scroll to position [4808, 0]
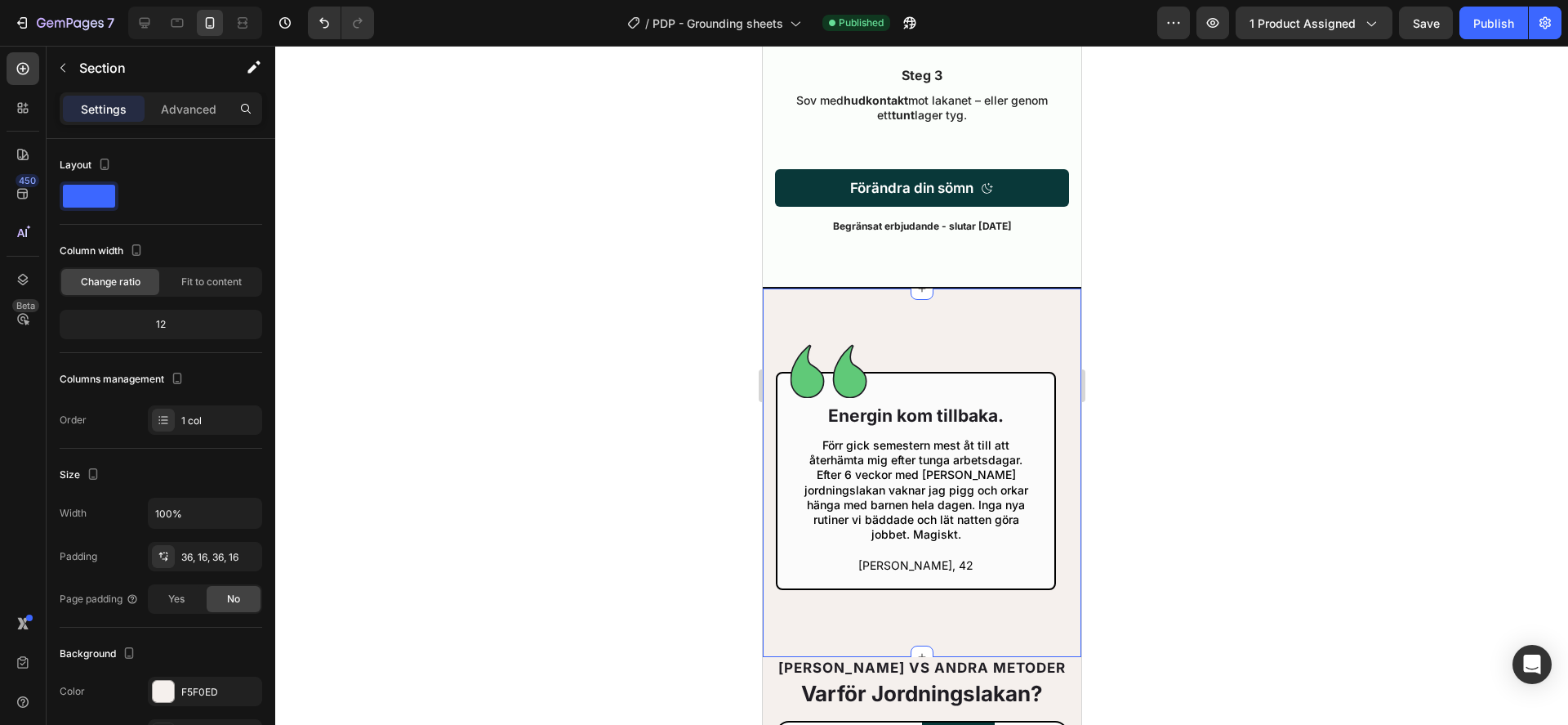
click at [765, 305] on div "Image Energin kom tillbaka. Heading Förr gick semestern mest åt till att återhä…" at bounding box center [921, 472] width 319 height 370
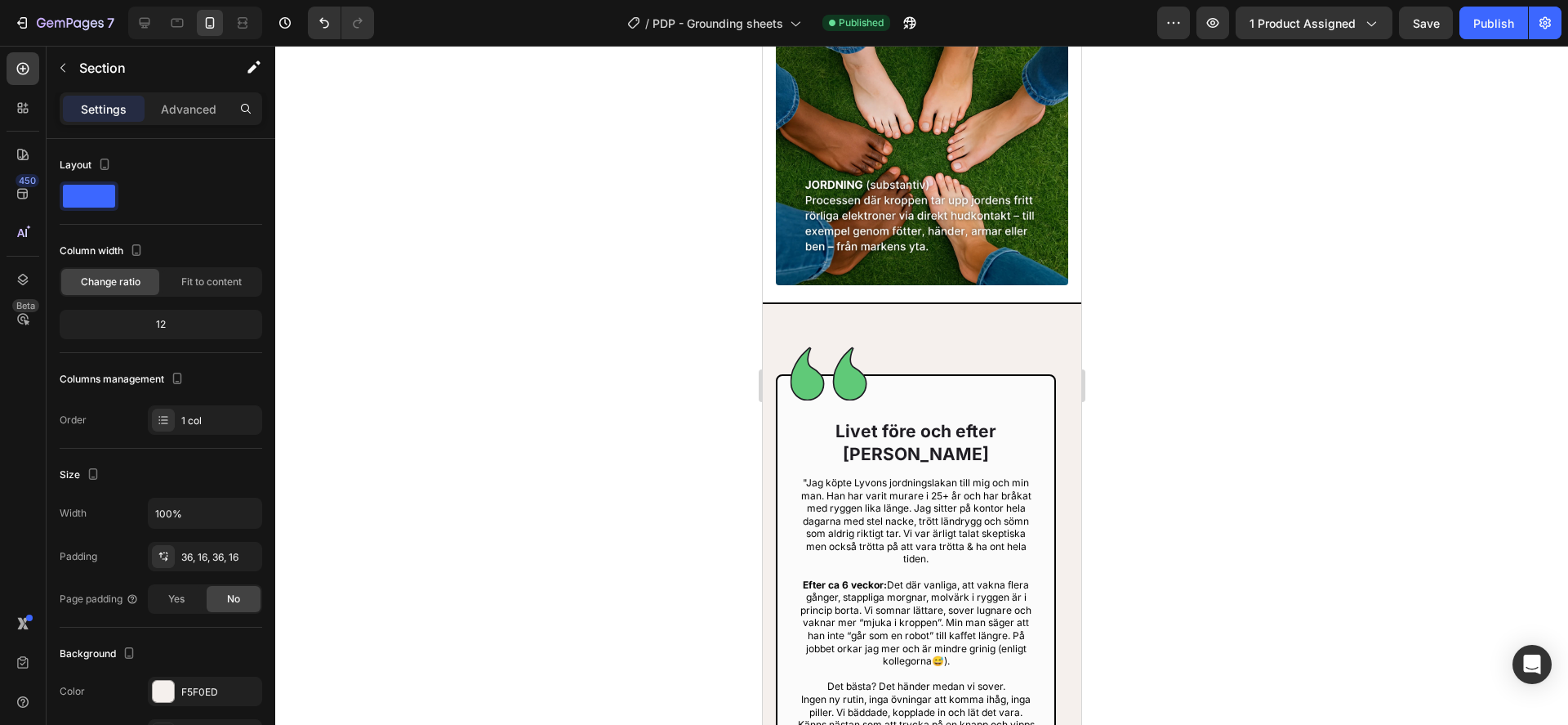
scroll to position [2660, 0]
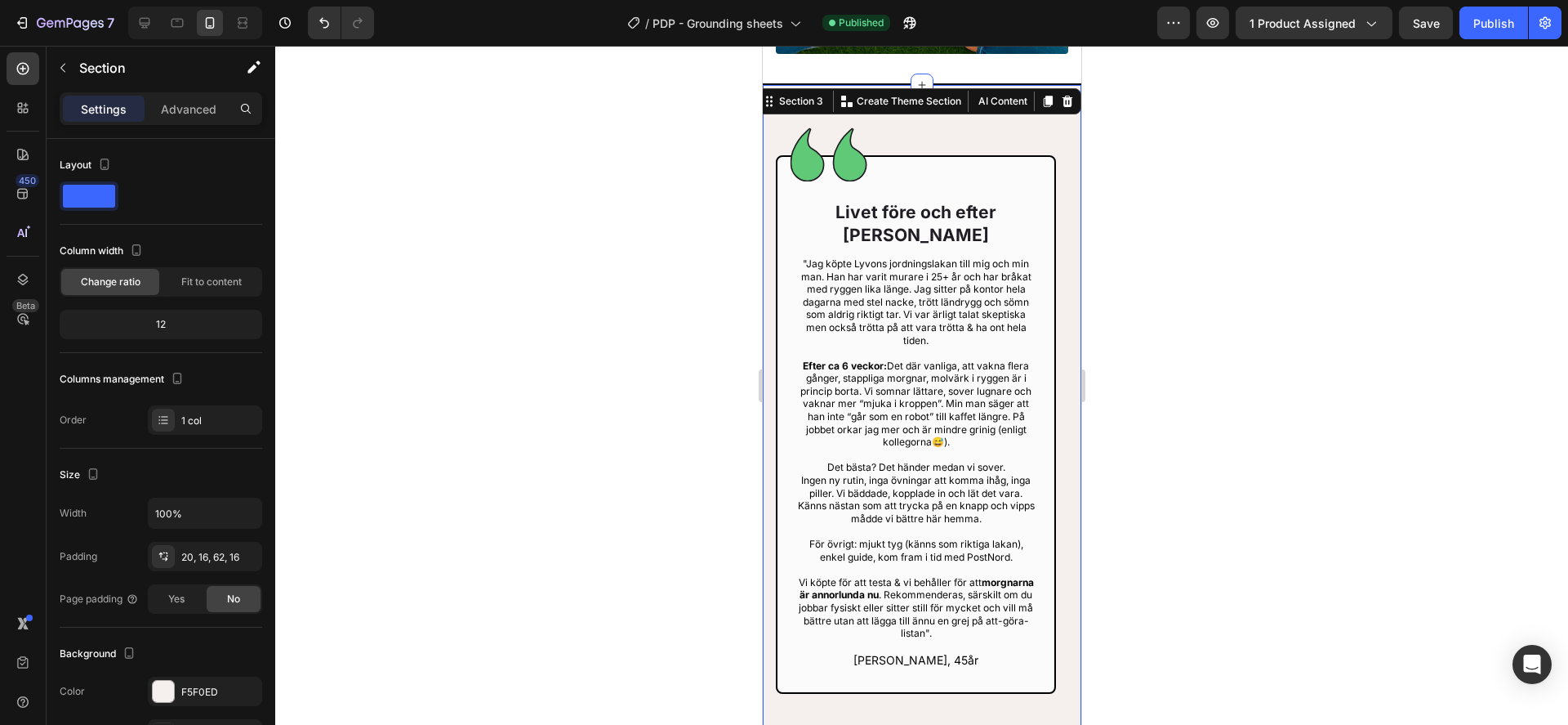
click at [768, 339] on div "Image Livet före och efter Lyvon Heading "Jag köpte Lyvons jordningslakan till …" at bounding box center [921, 414] width 319 height 661
click at [135, 20] on div at bounding box center [144, 23] width 26 height 26
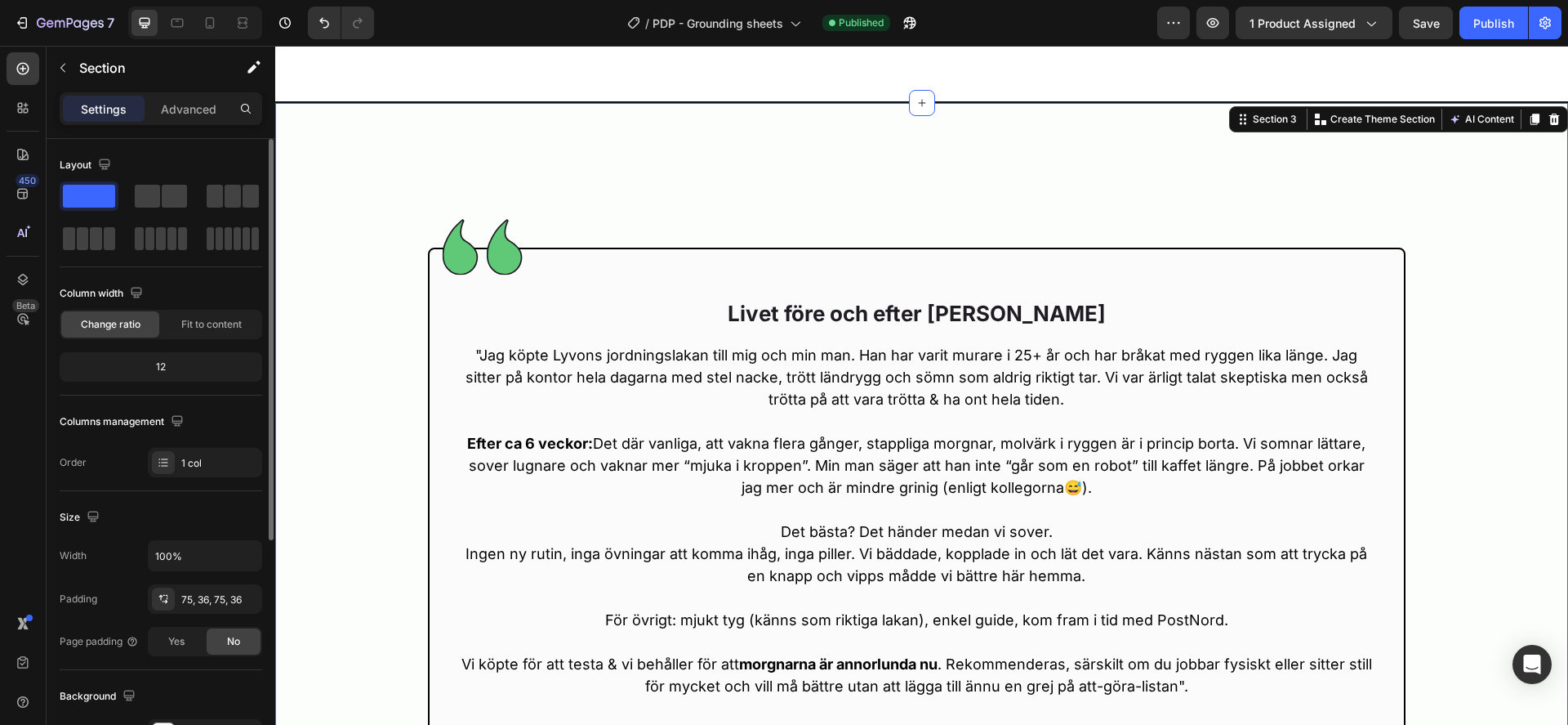
scroll to position [364, 0]
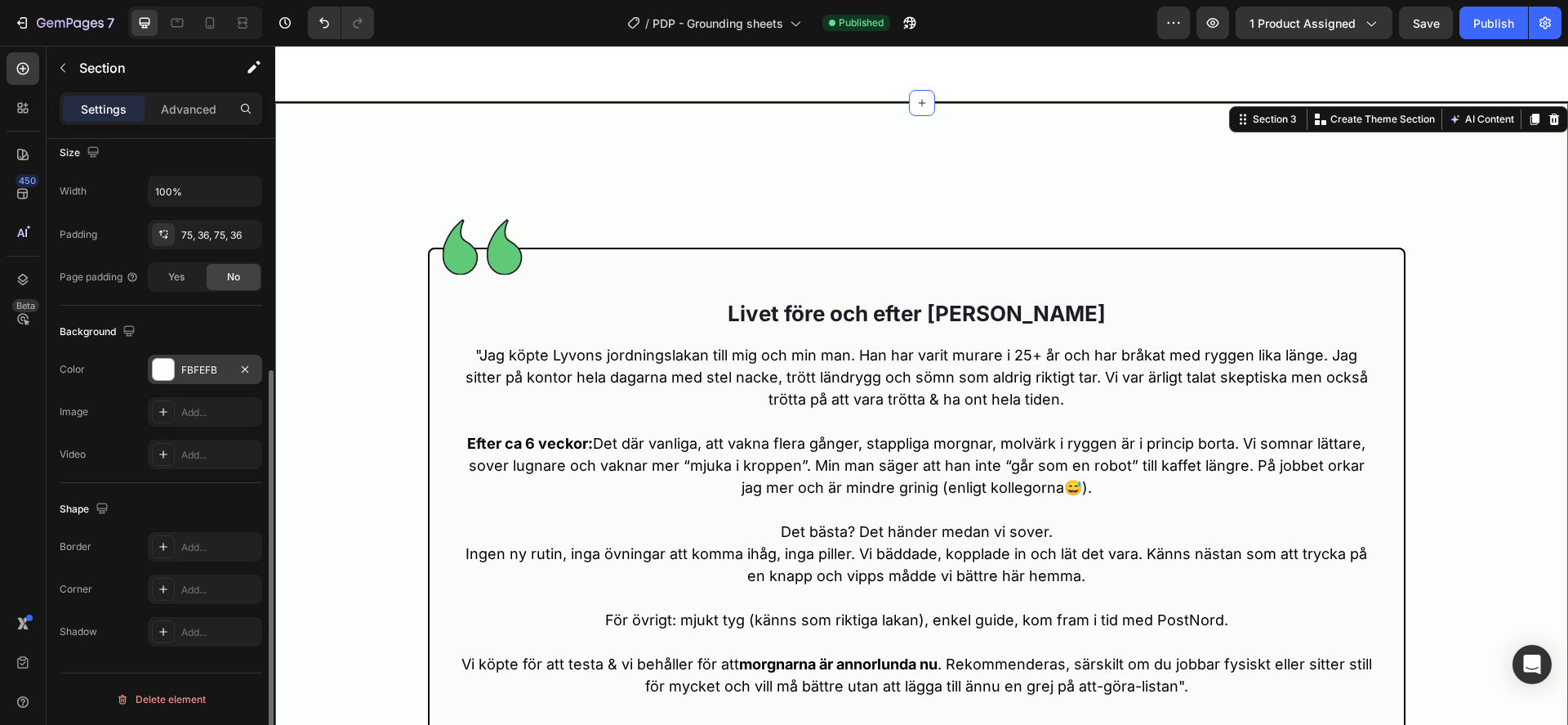
click at [202, 365] on div "FBFEFB" at bounding box center [205, 370] width 47 height 15
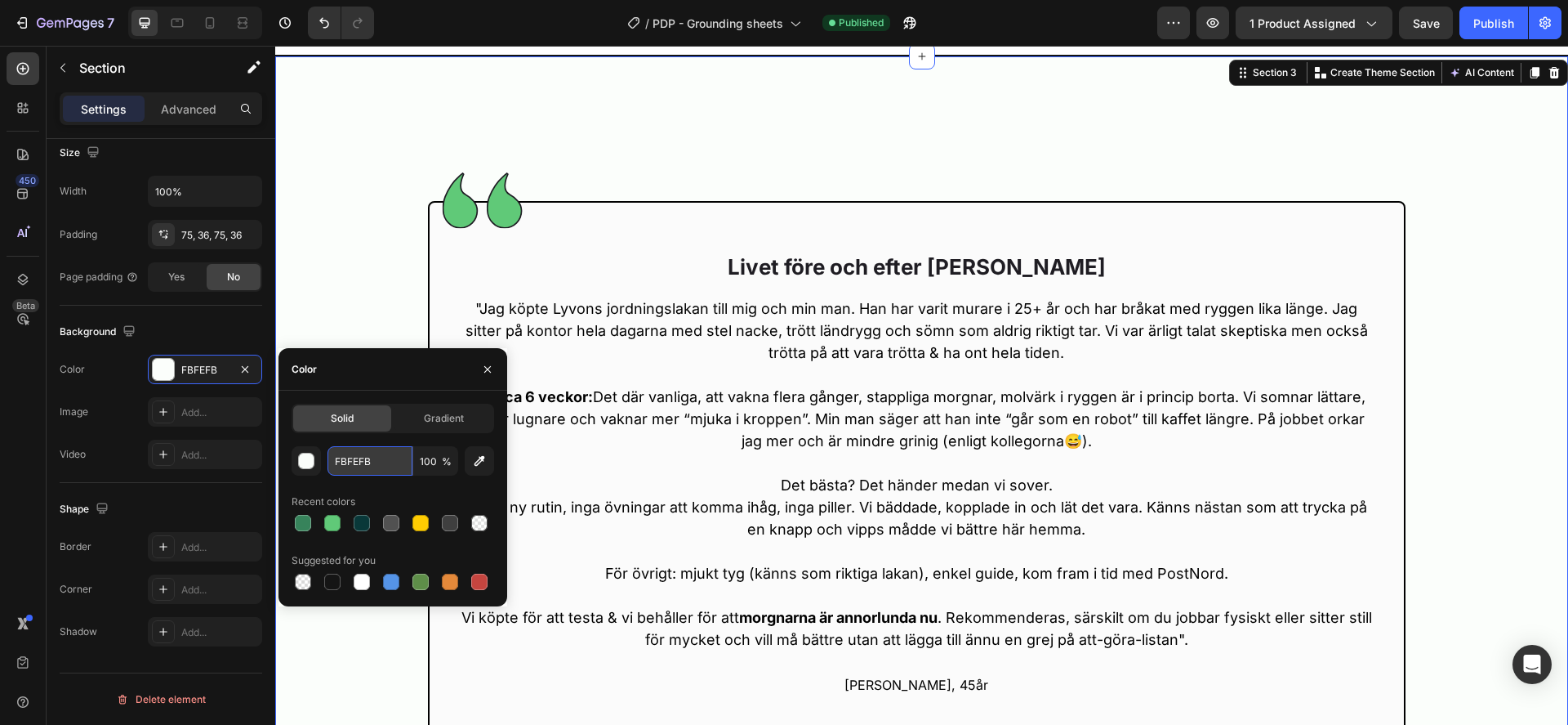
click at [344, 467] on input "FBFEFB" at bounding box center [370, 461] width 85 height 29
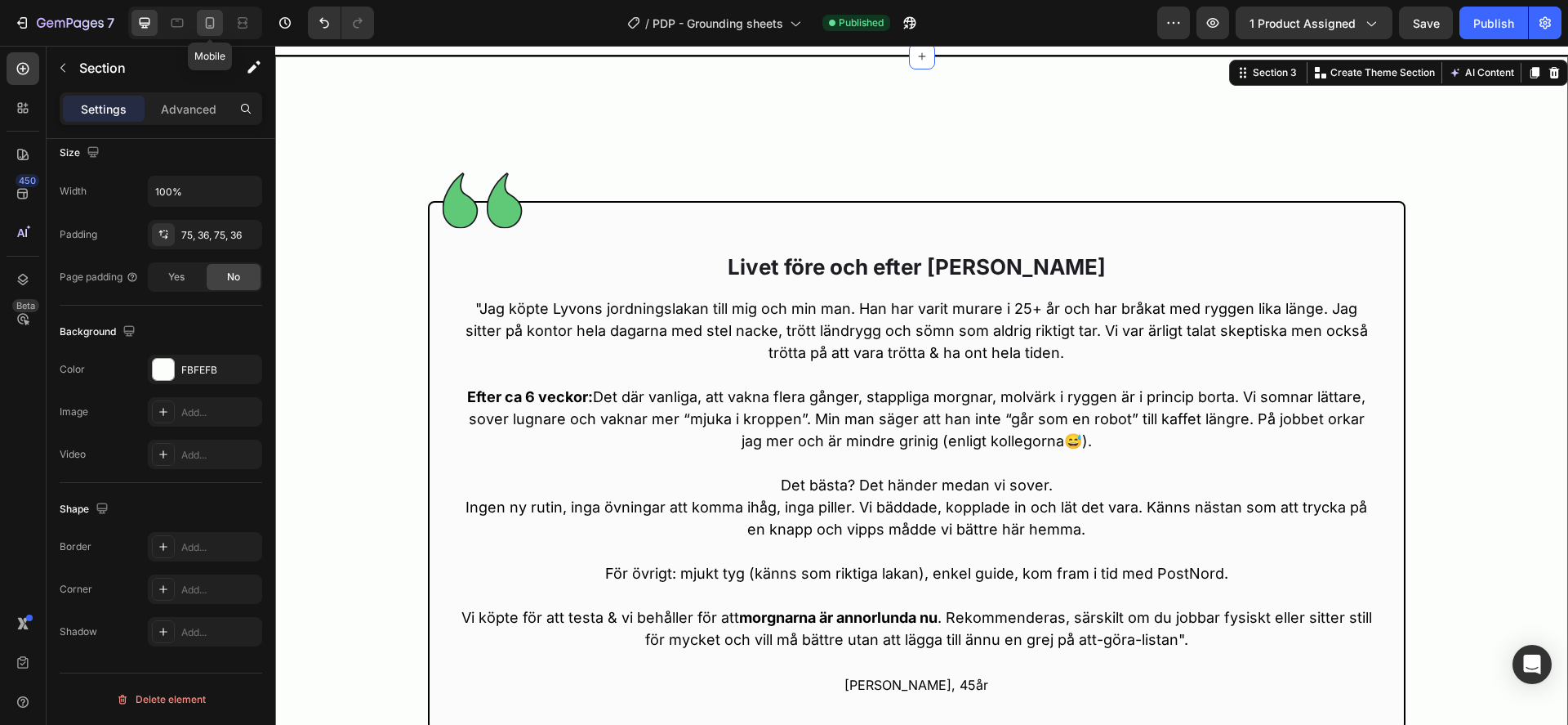
click at [213, 27] on icon at bounding box center [210, 23] width 9 height 12
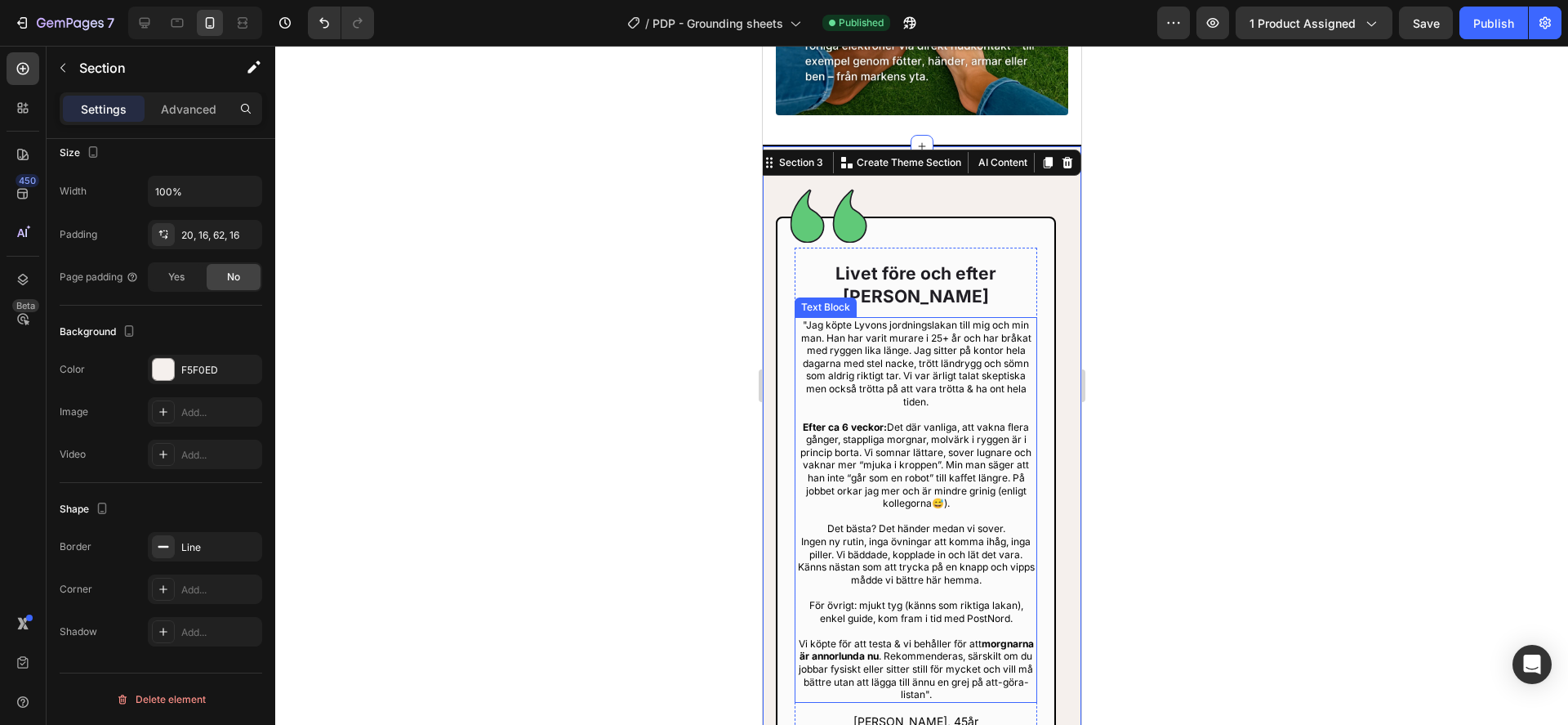
scroll to position [2598, 0]
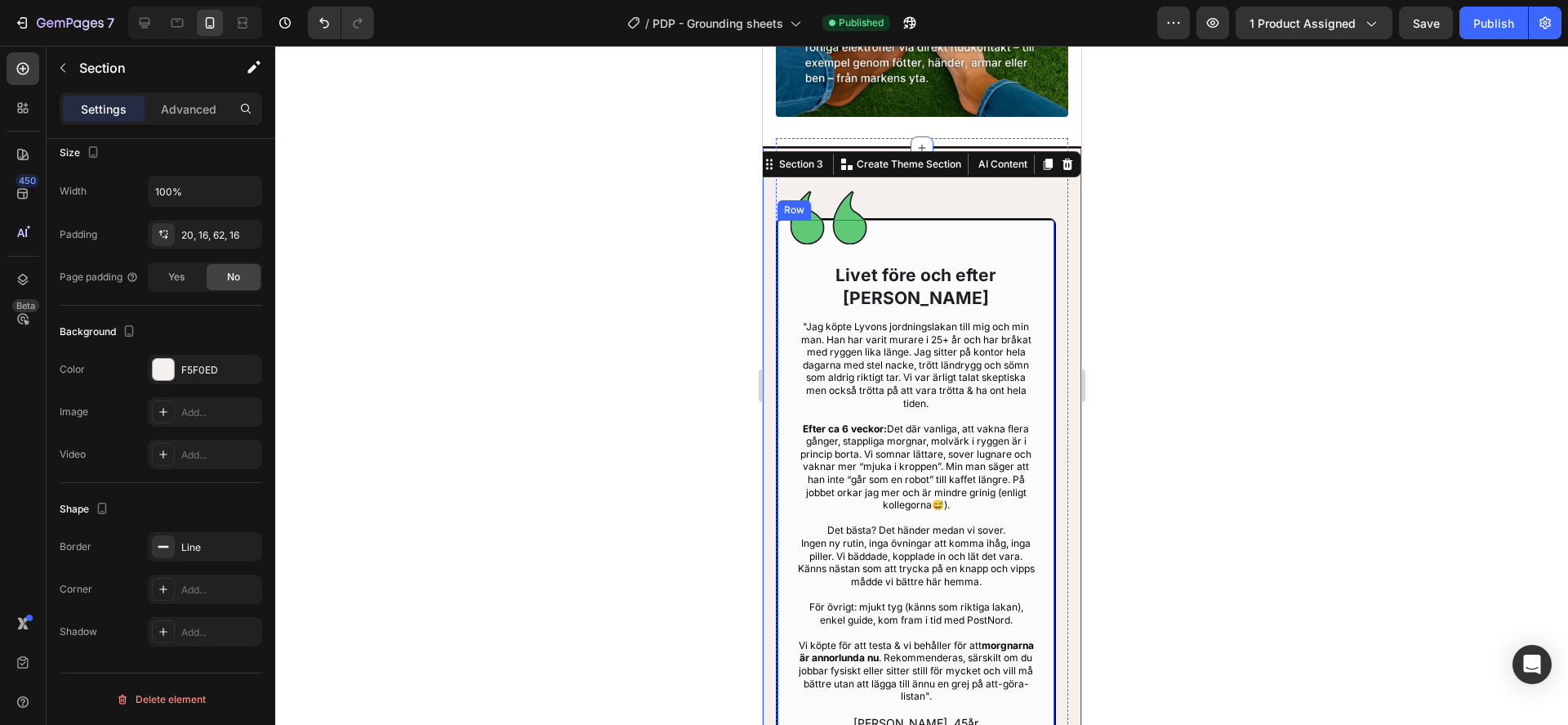
click at [1362, 274] on div at bounding box center [921, 384] width 1293 height 679
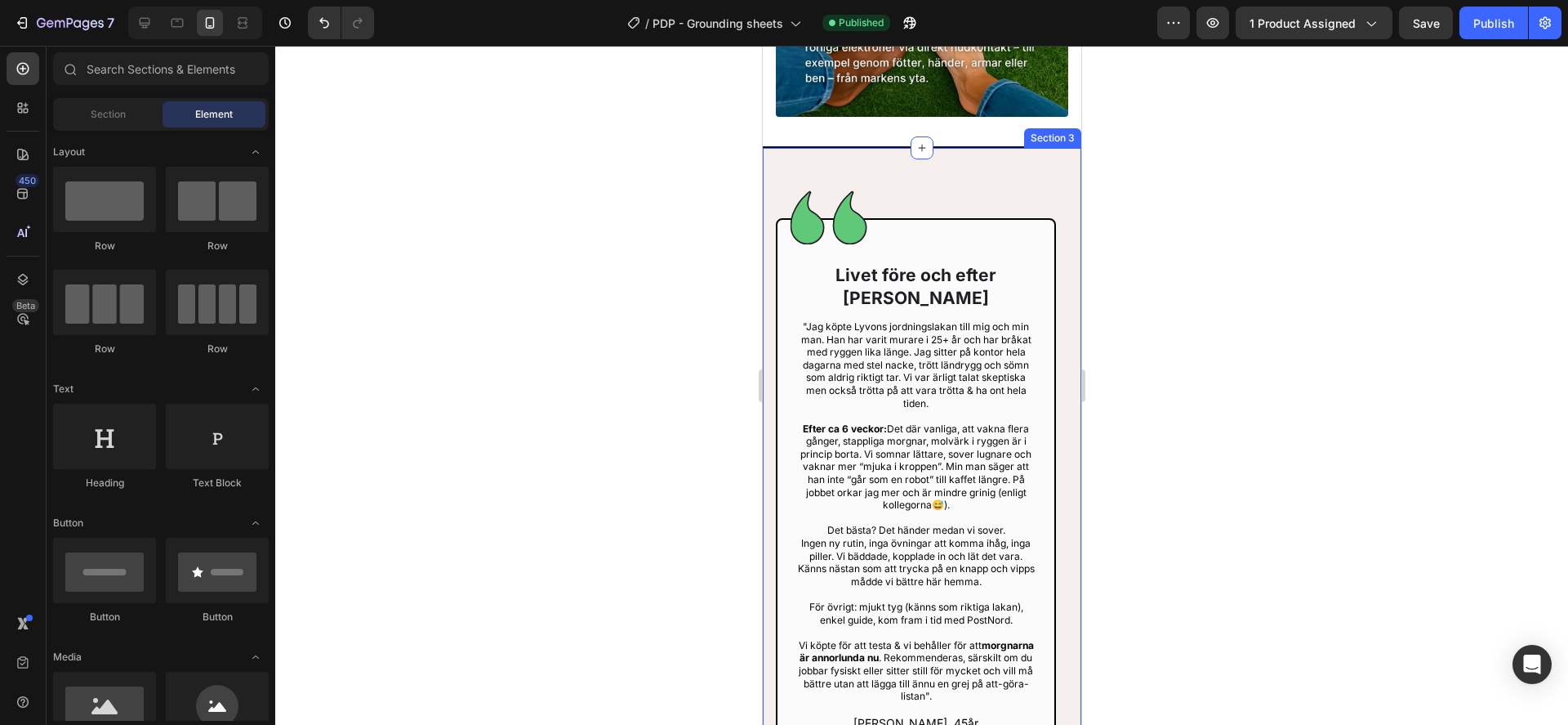
drag, startPoint x: 770, startPoint y: 176, endPoint x: 762, endPoint y: 180, distance: 8.9
click at [770, 176] on div "Image Livet före och efter Lyvon Heading "Jag köpte Lyvons jordningslakan till …" at bounding box center [921, 477] width 319 height 661
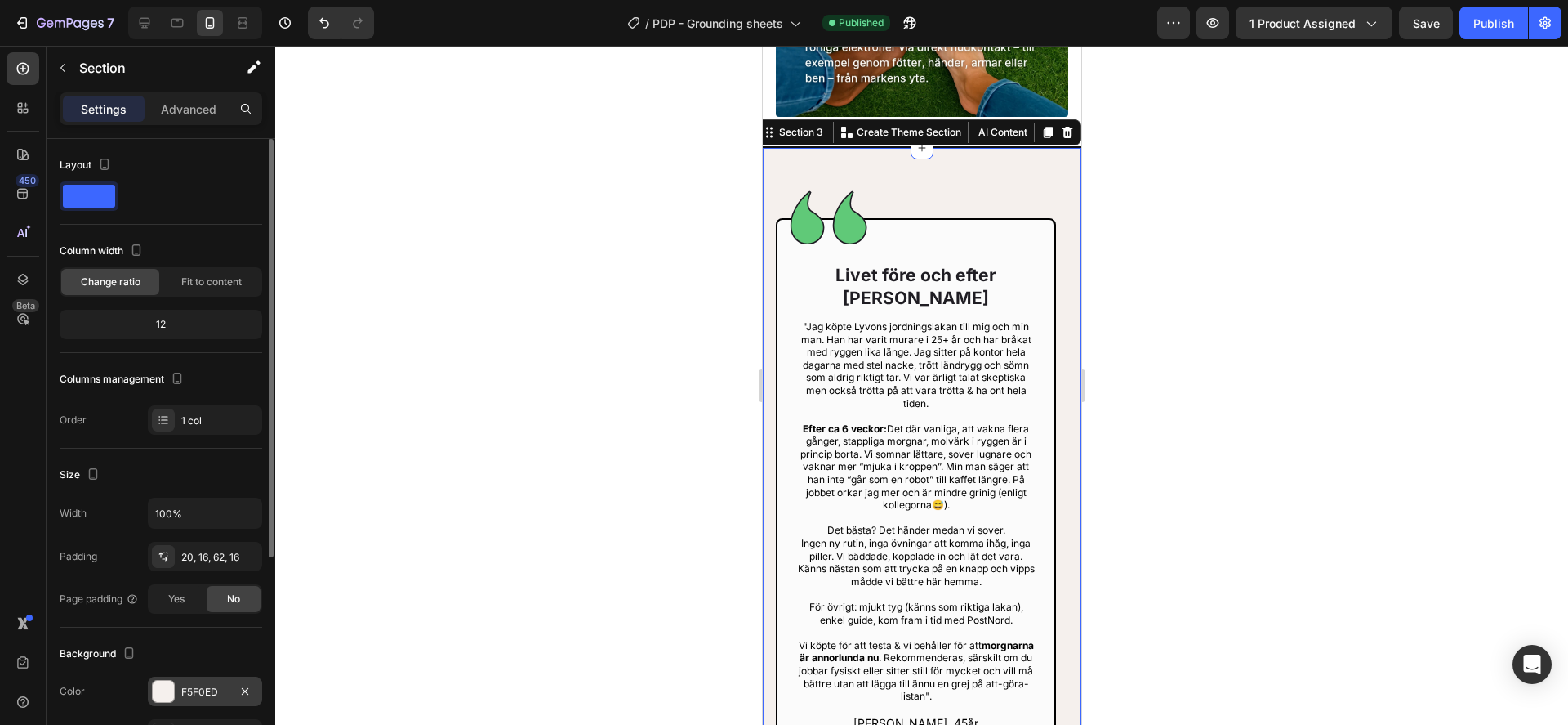
scroll to position [15, 0]
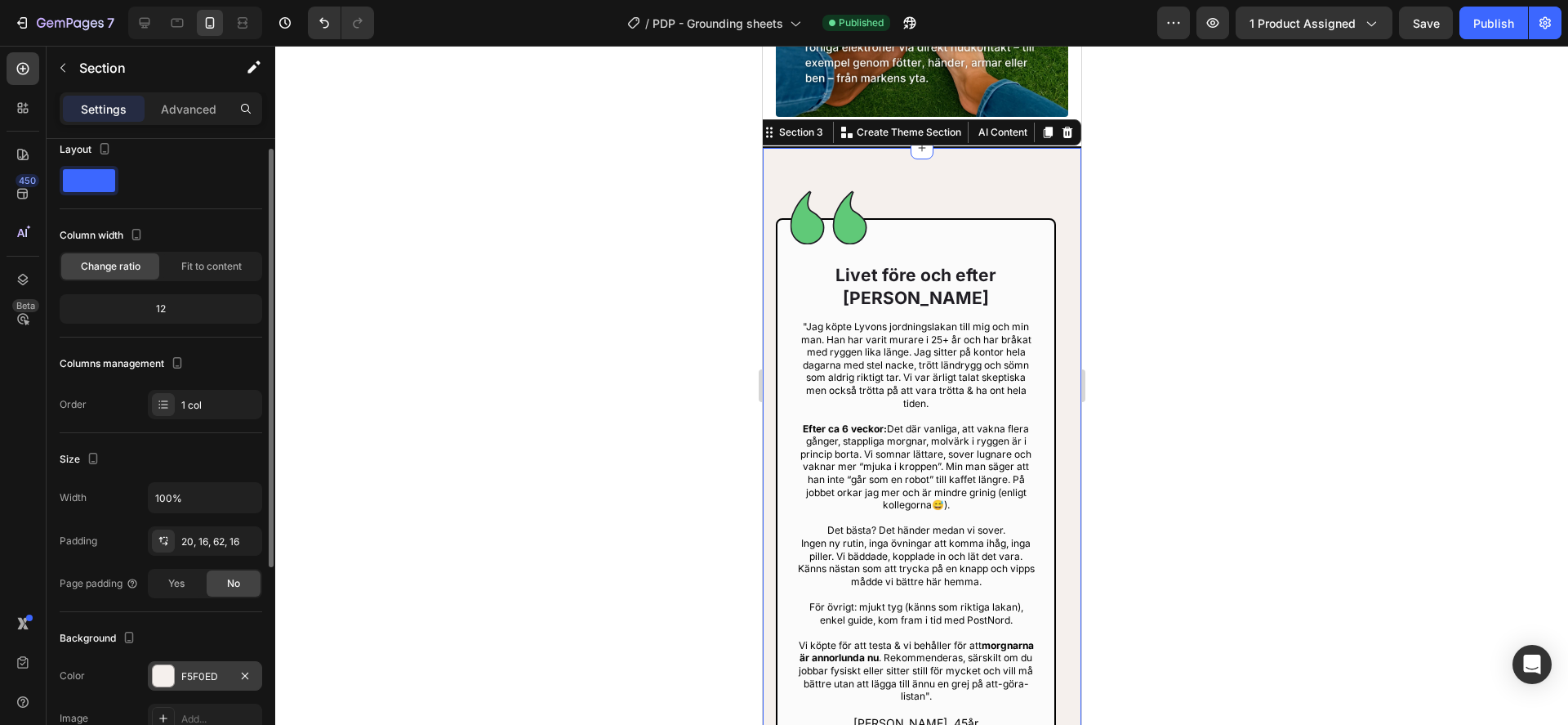
click at [199, 676] on div "F5F0ED" at bounding box center [205, 677] width 47 height 15
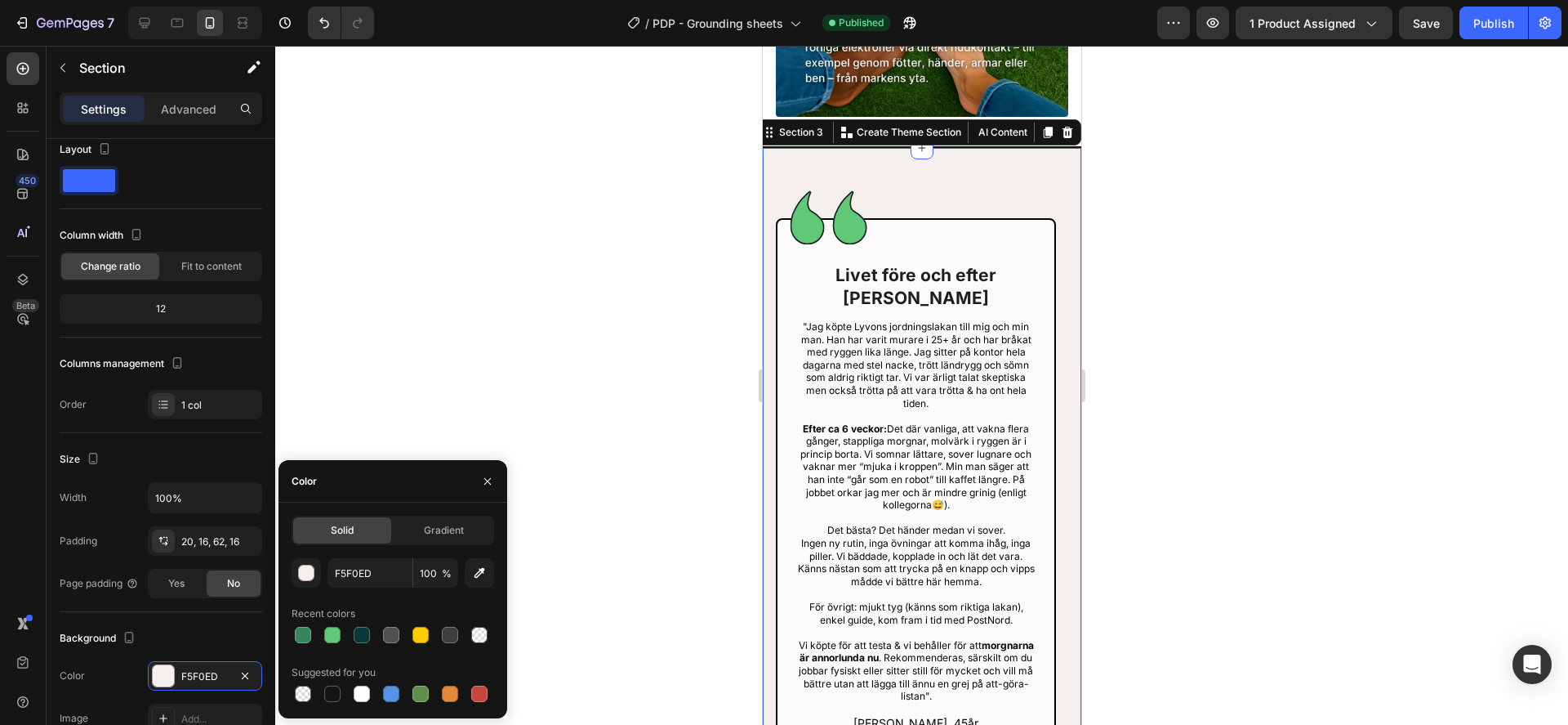
click at [1294, 346] on div at bounding box center [921, 384] width 1293 height 679
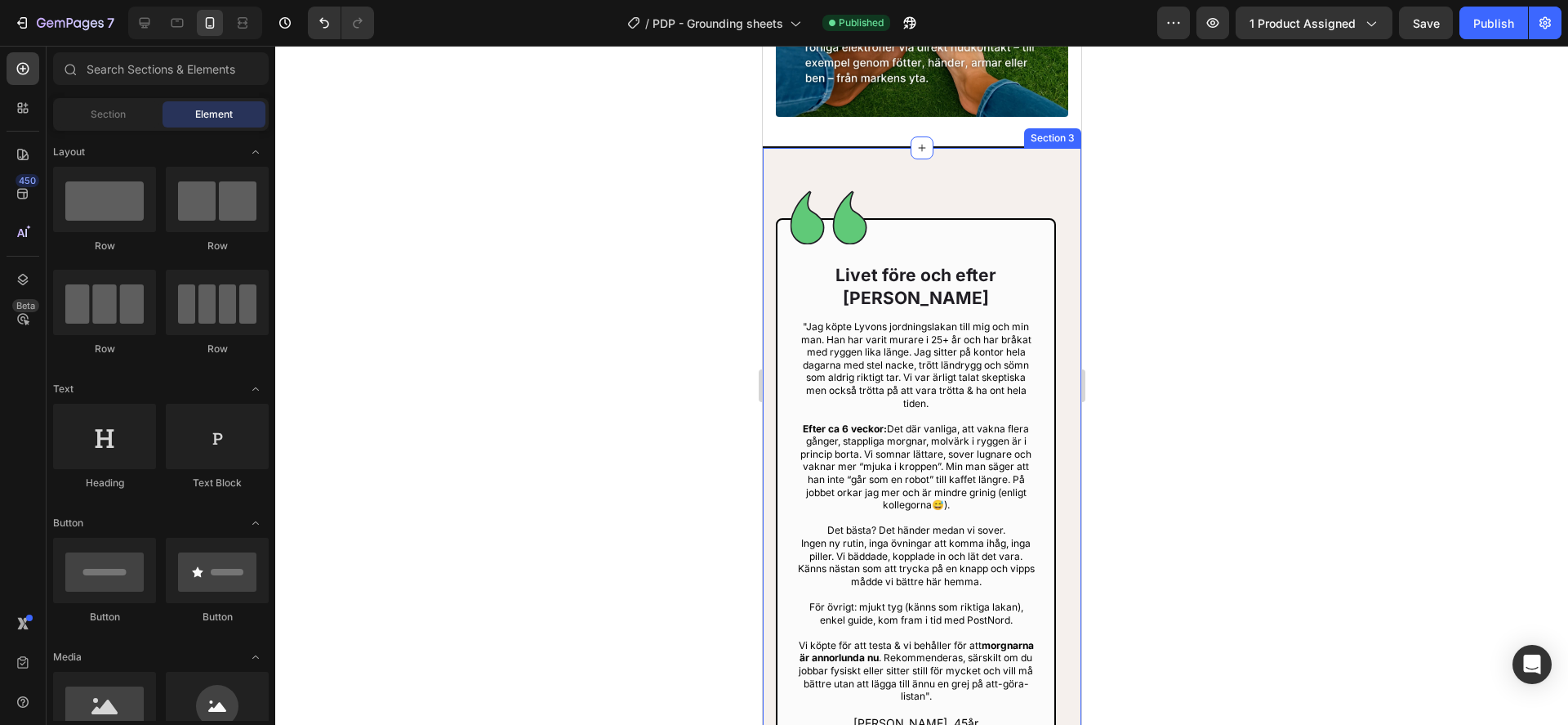
click at [766, 168] on div "Image Livet före och efter Lyvon Heading "Jag köpte Lyvons jordningslakan till …" at bounding box center [921, 477] width 319 height 661
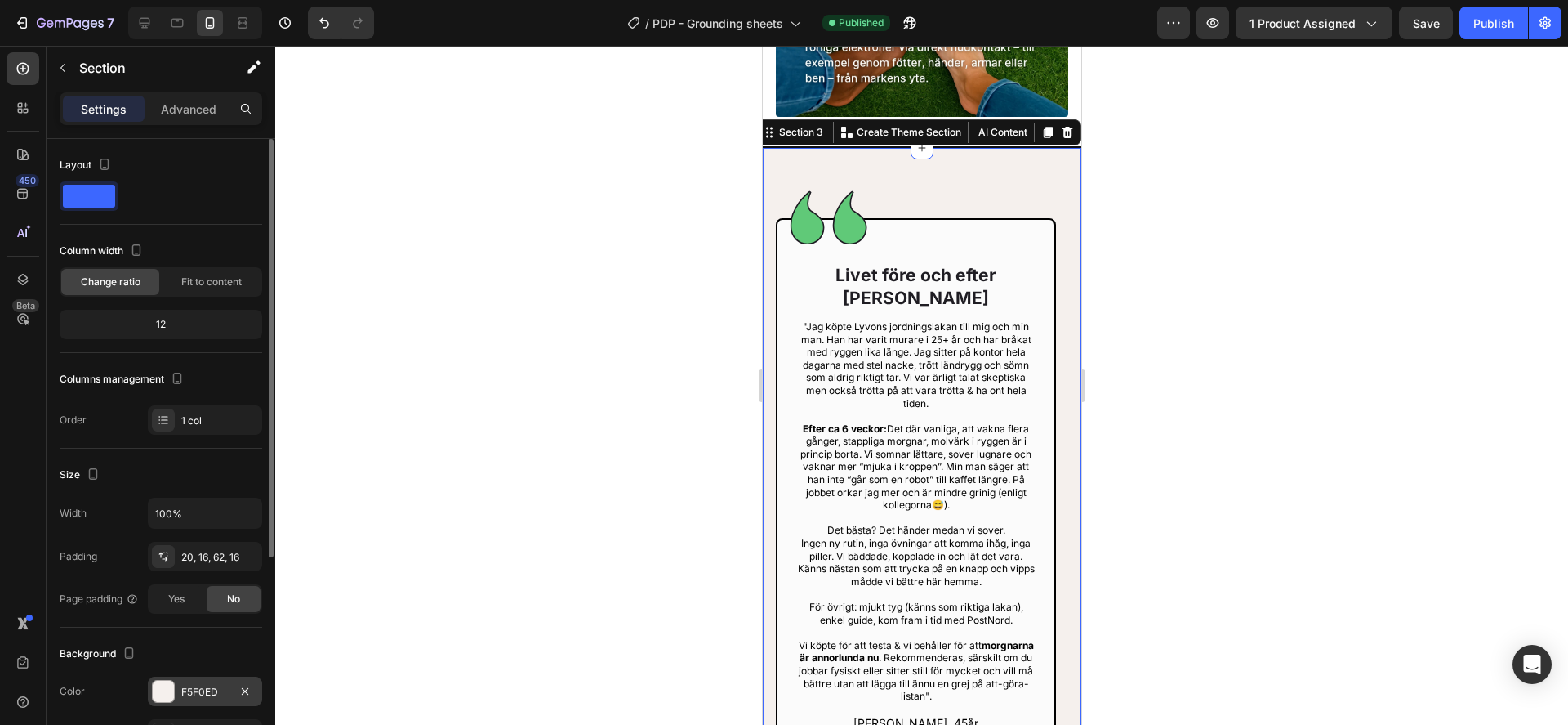
click at [201, 690] on div "F5F0ED" at bounding box center [205, 692] width 47 height 15
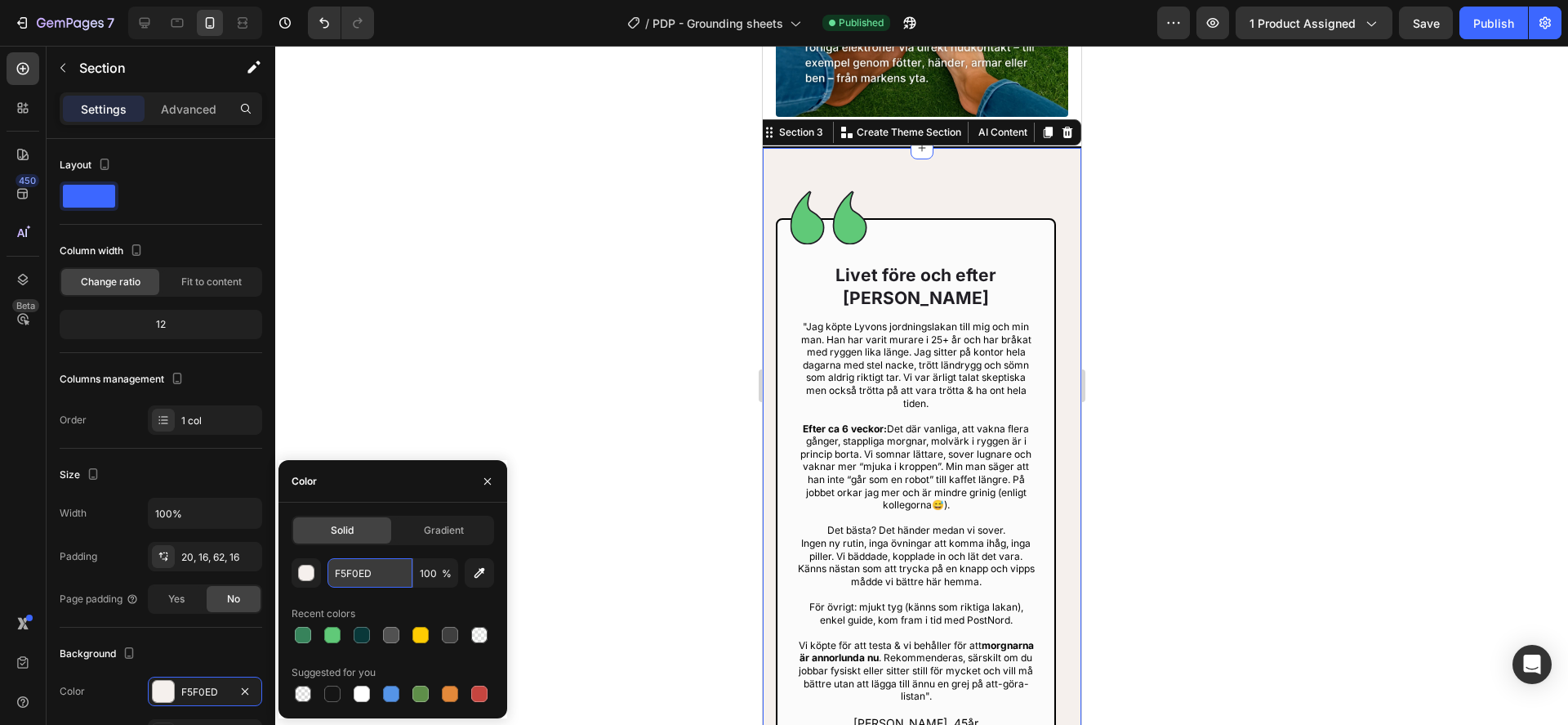
click at [372, 566] on input "F5F0ED" at bounding box center [370, 573] width 85 height 29
click at [371, 566] on input "F5F0ED" at bounding box center [370, 573] width 85 height 29
paste input "BFEFB"
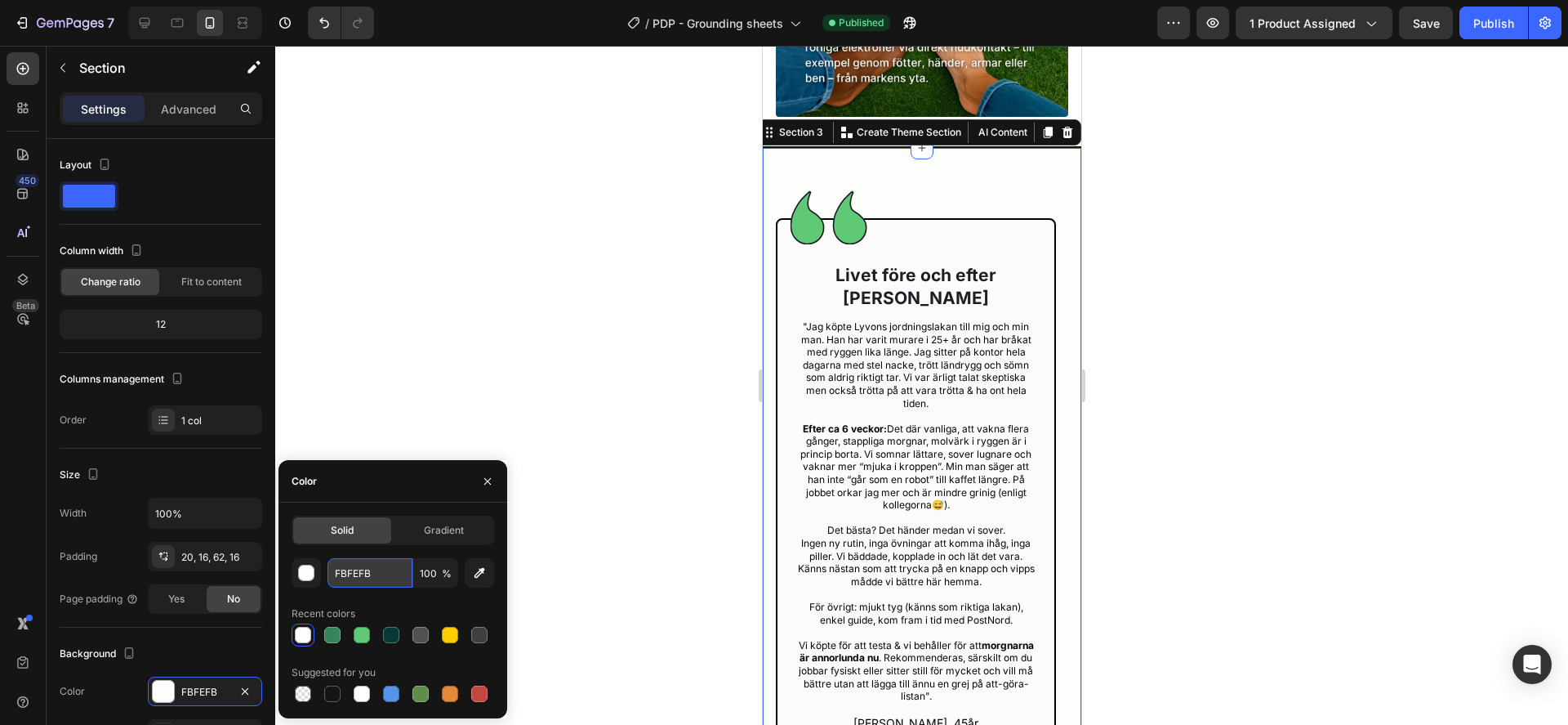
type input "FBFEFB+"
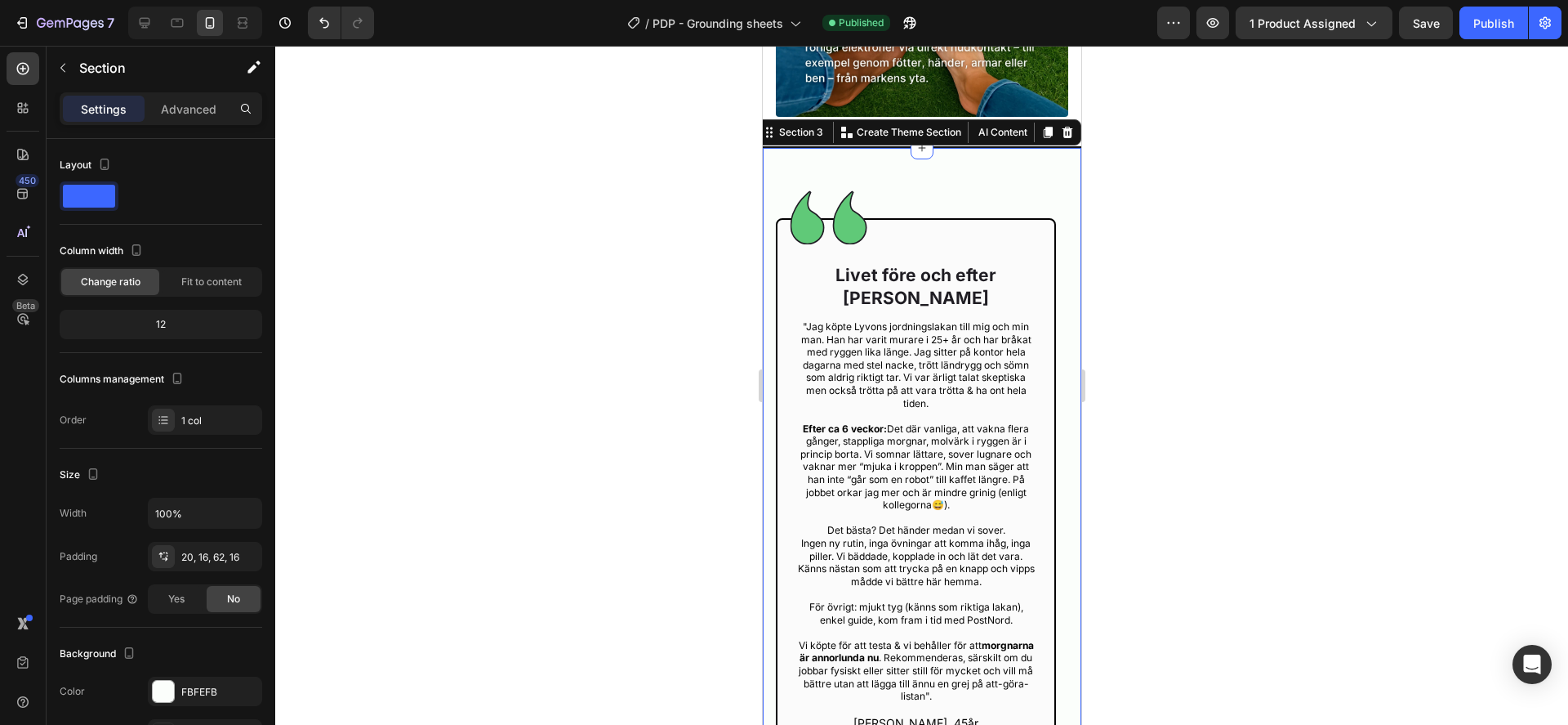
click at [460, 351] on div at bounding box center [921, 384] width 1293 height 679
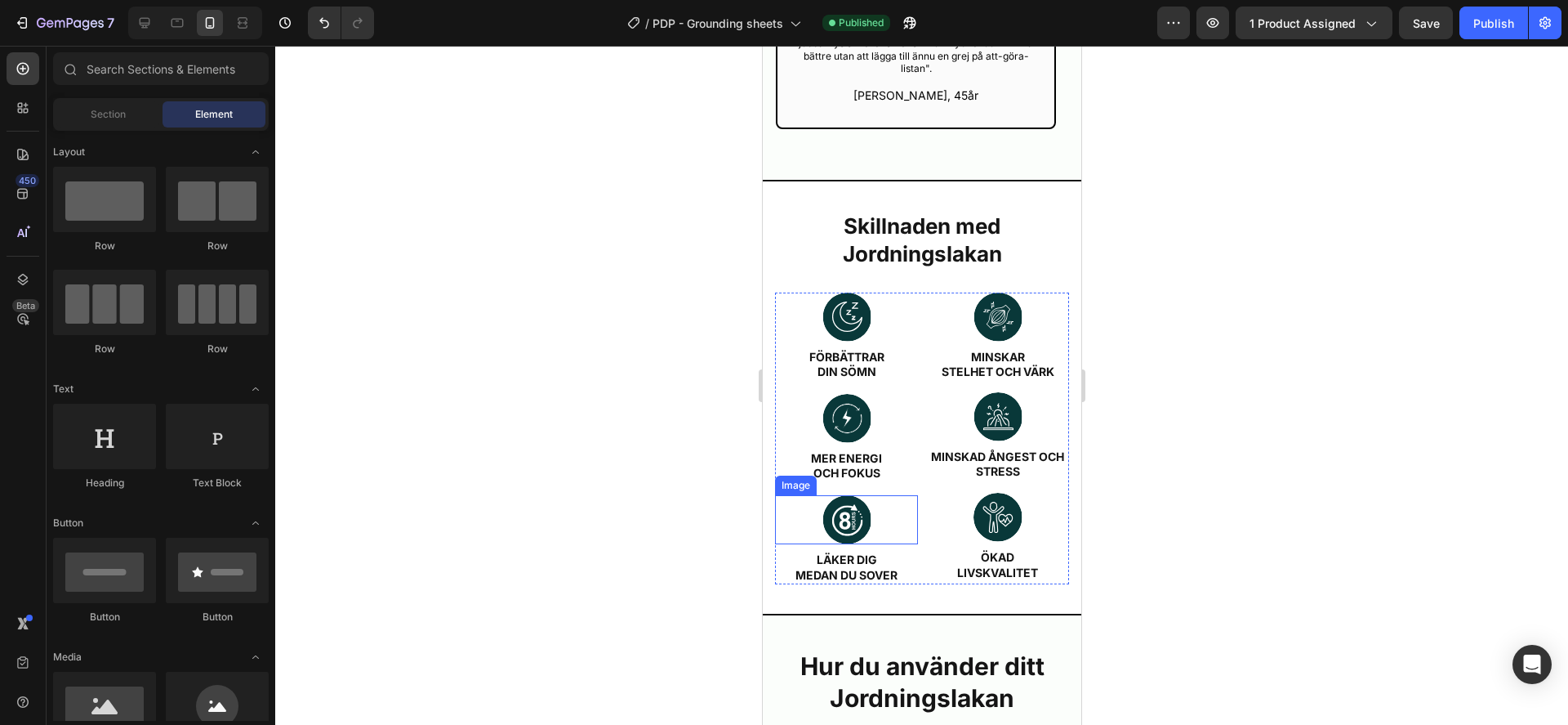
scroll to position [3528, 0]
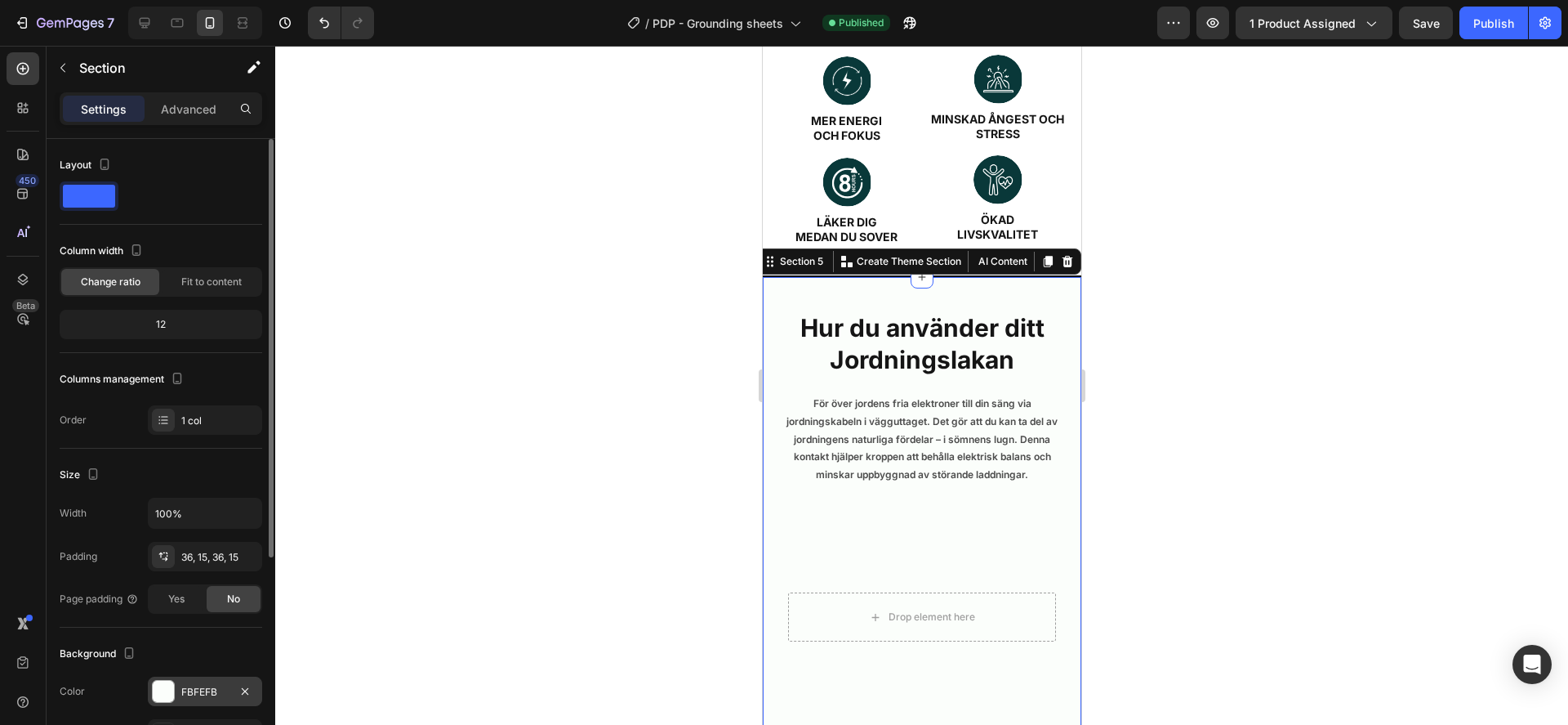
drag, startPoint x: 211, startPoint y: 686, endPoint x: 232, endPoint y: 687, distance: 21.0
click at [211, 686] on div "FBFEFB" at bounding box center [205, 692] width 47 height 15
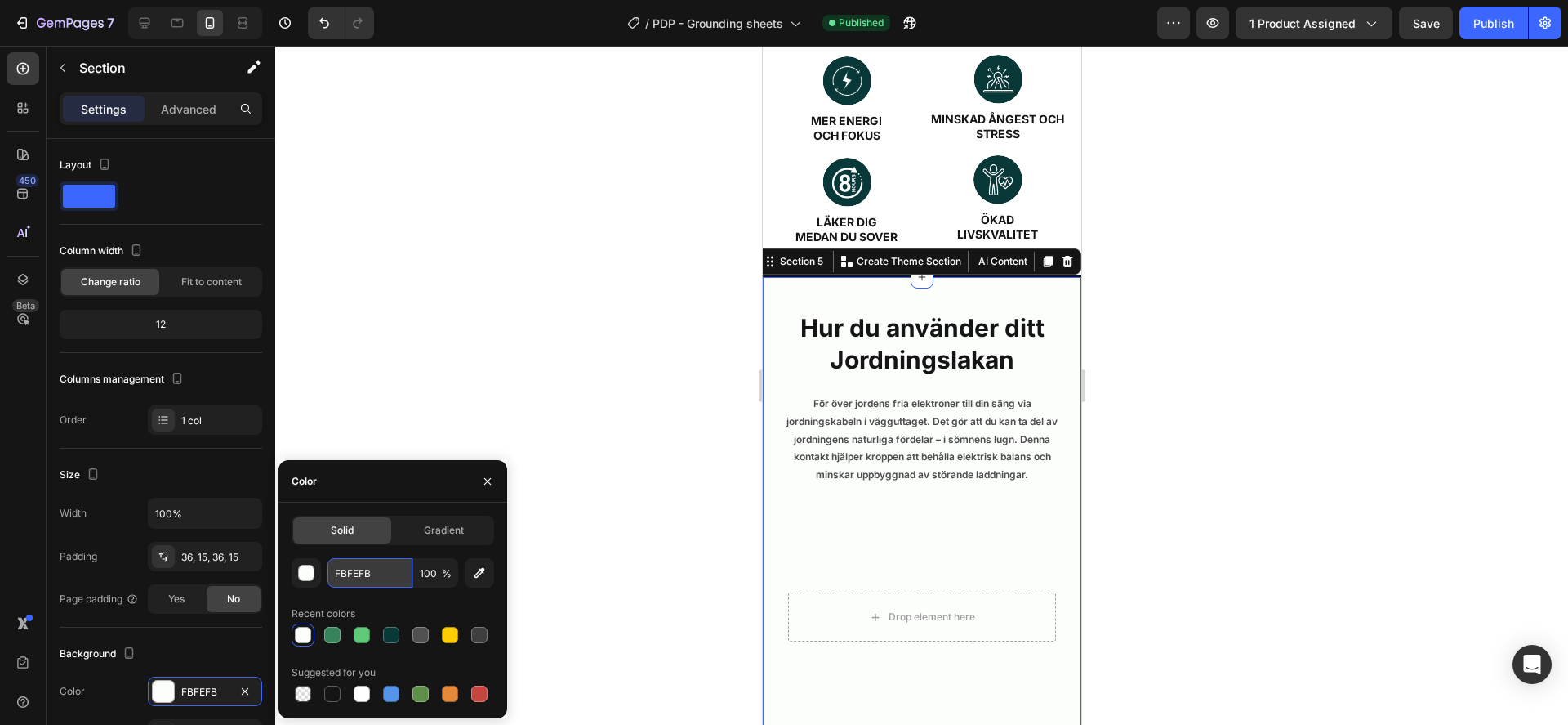
click at [358, 582] on input "FBFEFB" at bounding box center [370, 573] width 85 height 29
click at [586, 534] on div at bounding box center [921, 384] width 1293 height 679
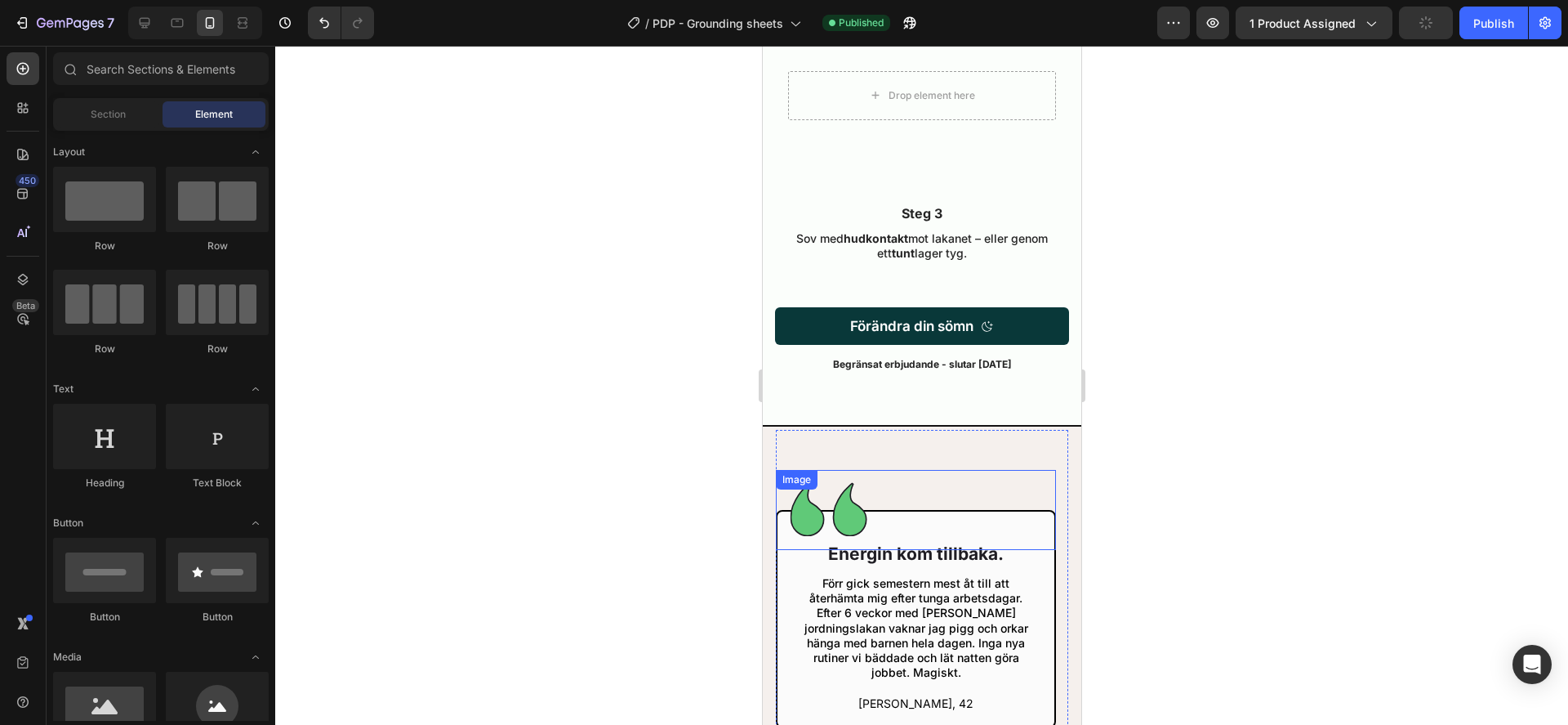
scroll to position [4895, 0]
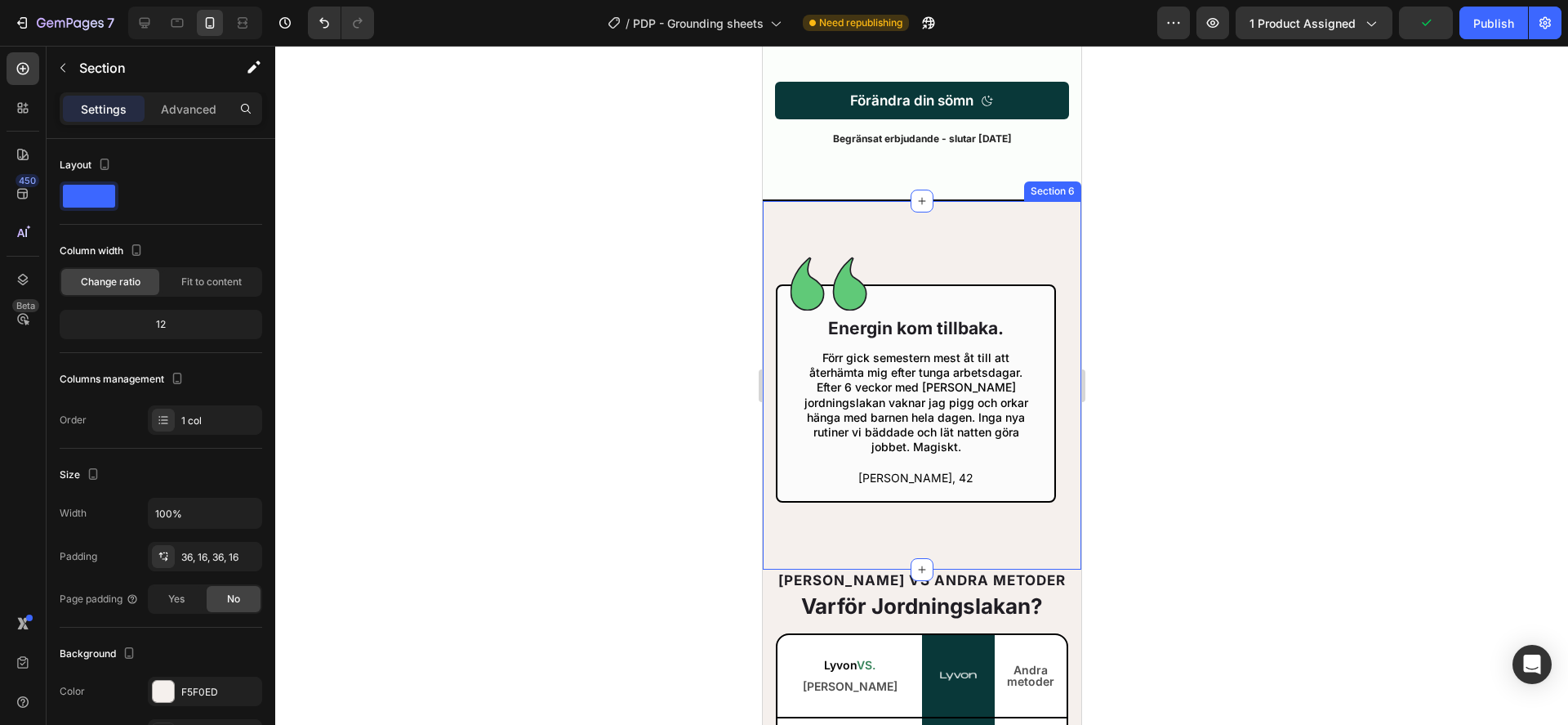
click at [768, 210] on div "Image Energin kom tillbaka. Heading Förr gick semestern mest åt till att återhä…" at bounding box center [921, 384] width 319 height 370
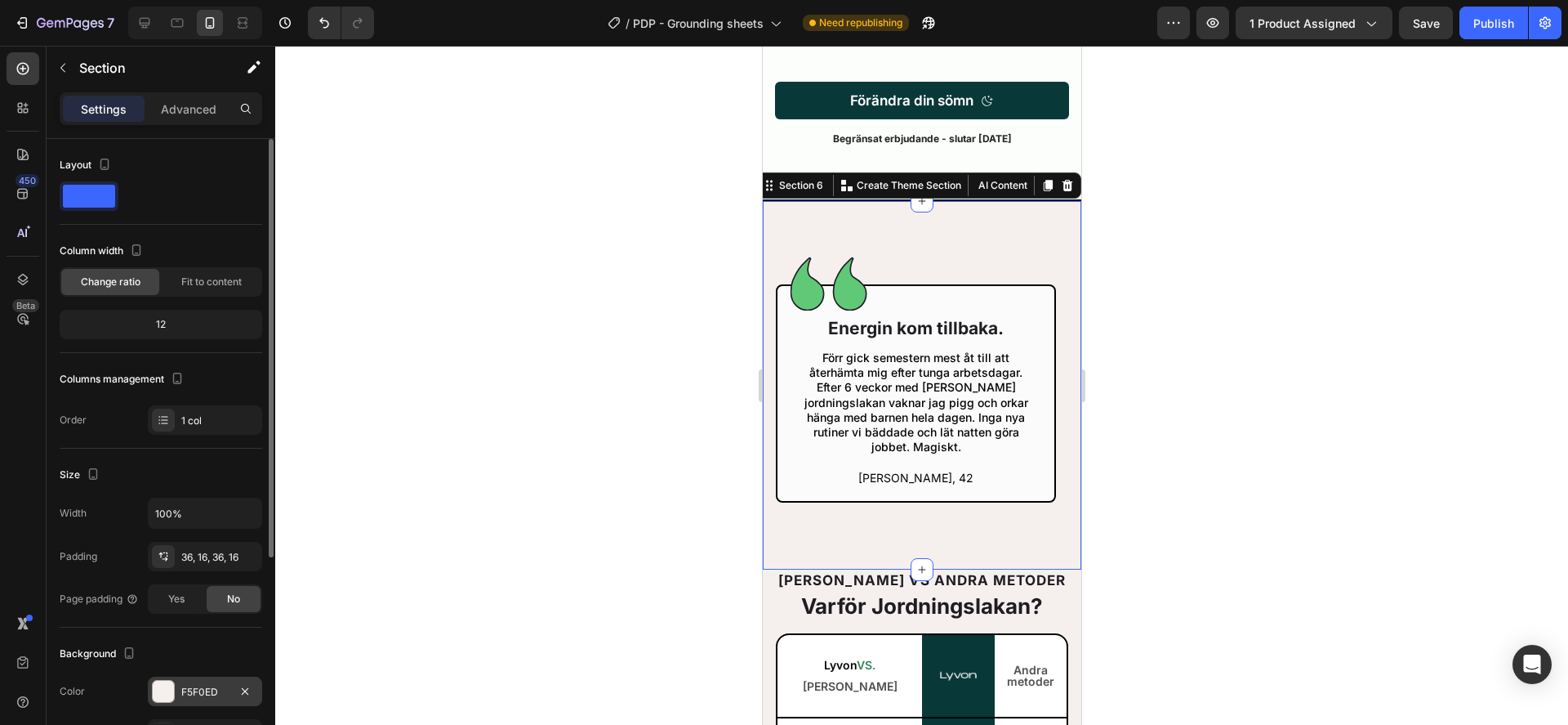
click at [193, 694] on div "F5F0ED" at bounding box center [205, 692] width 47 height 15
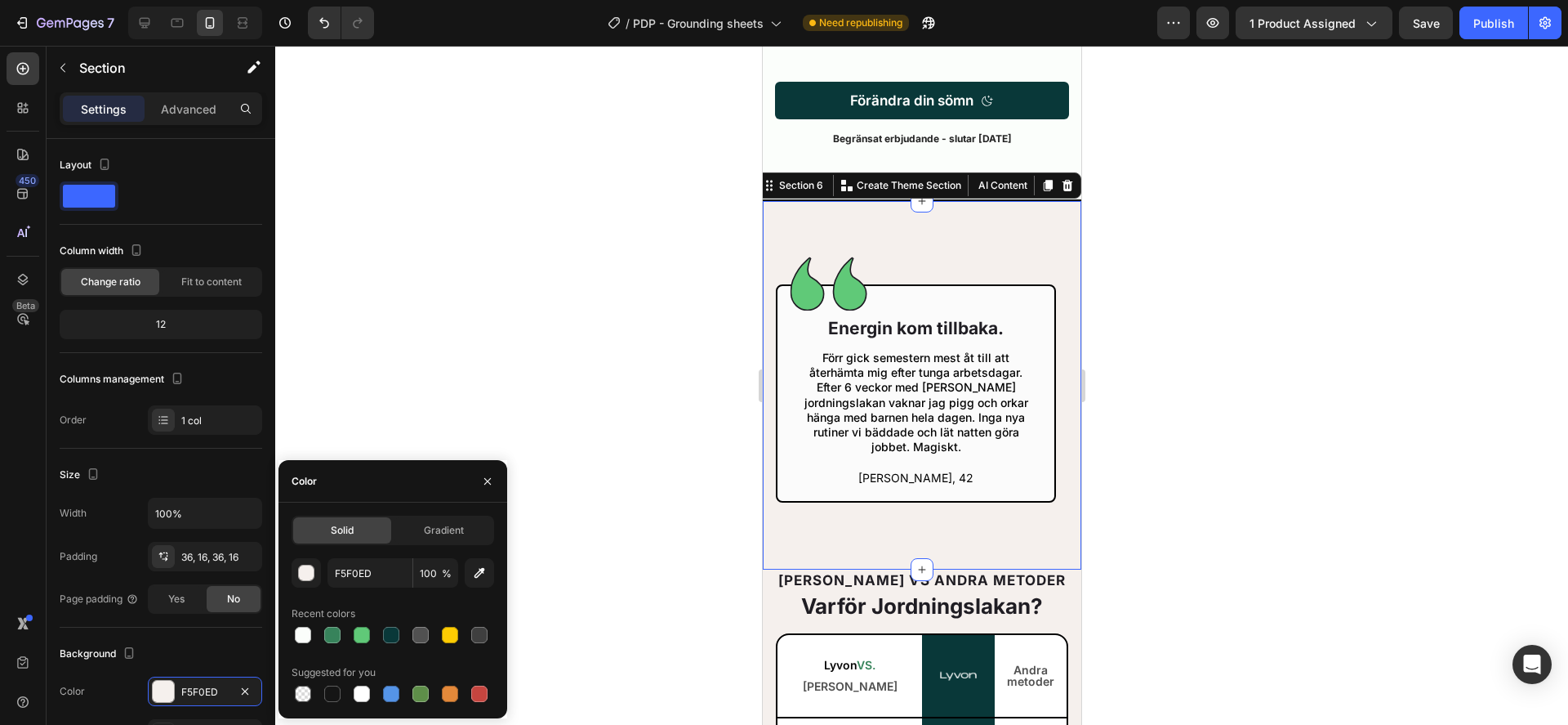
drag, startPoint x: 361, startPoint y: 697, endPoint x: 374, endPoint y: 682, distance: 19.8
click at [362, 697] on div at bounding box center [361, 694] width 16 height 16
type input "FFFFFF"
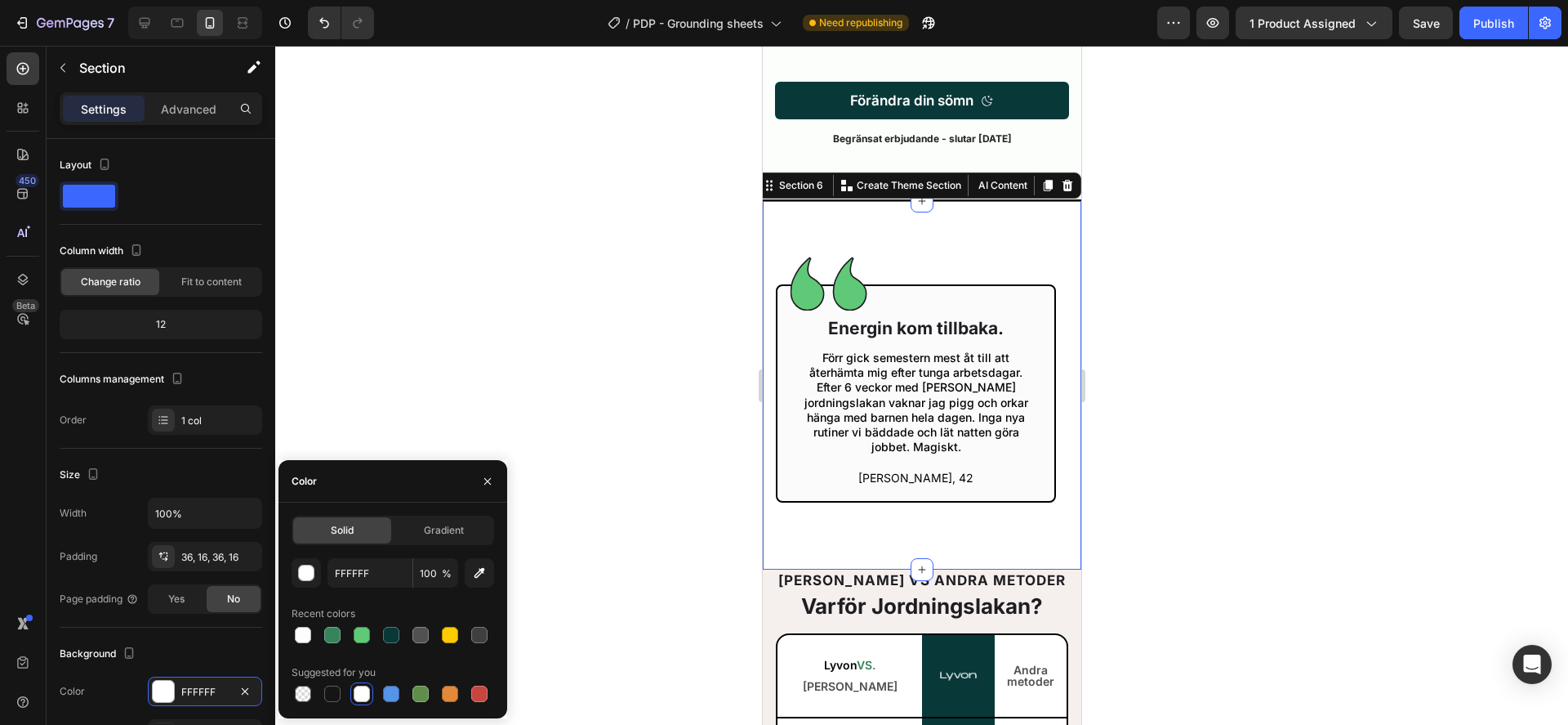
drag, startPoint x: 540, startPoint y: 346, endPoint x: 641, endPoint y: 437, distance: 135.9
click at [541, 346] on div at bounding box center [921, 384] width 1293 height 679
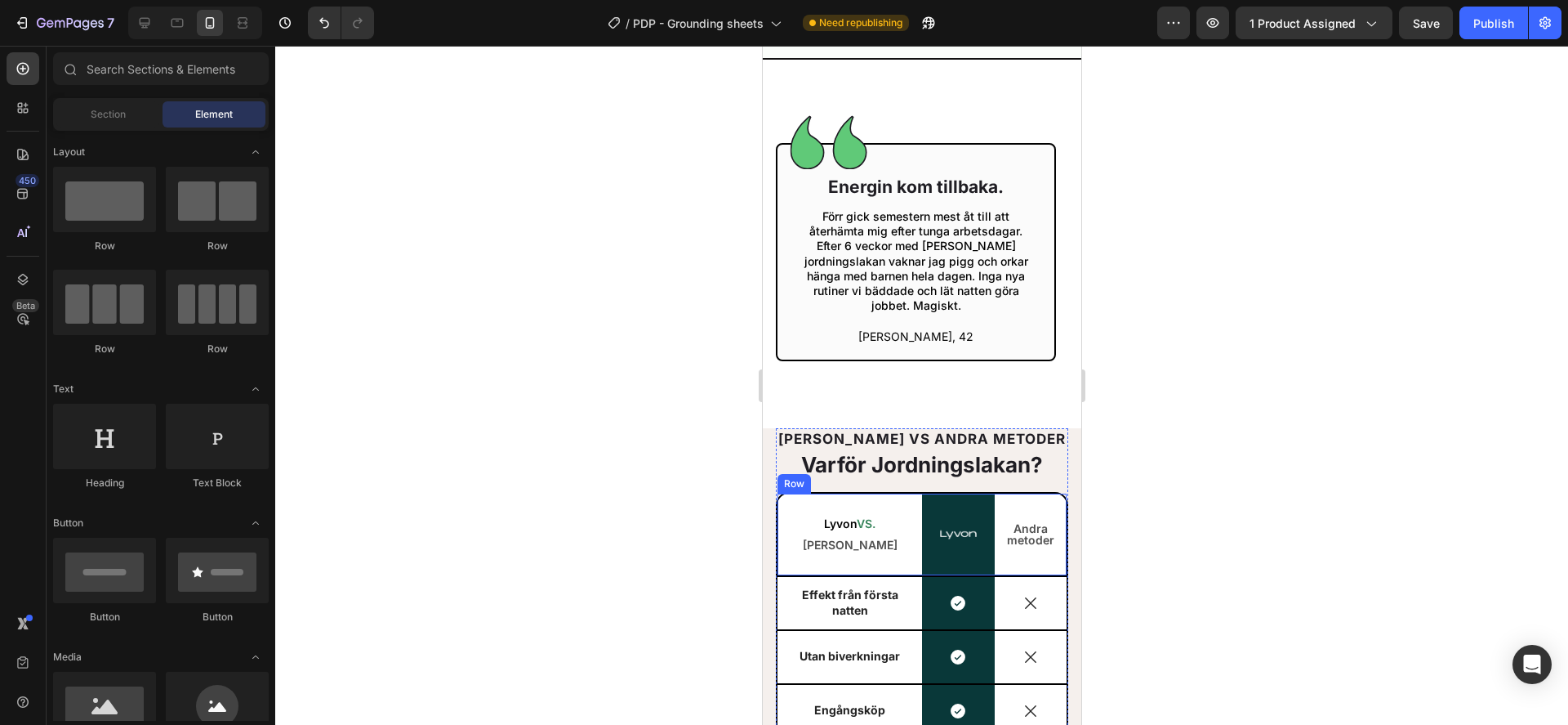
scroll to position [5115, 0]
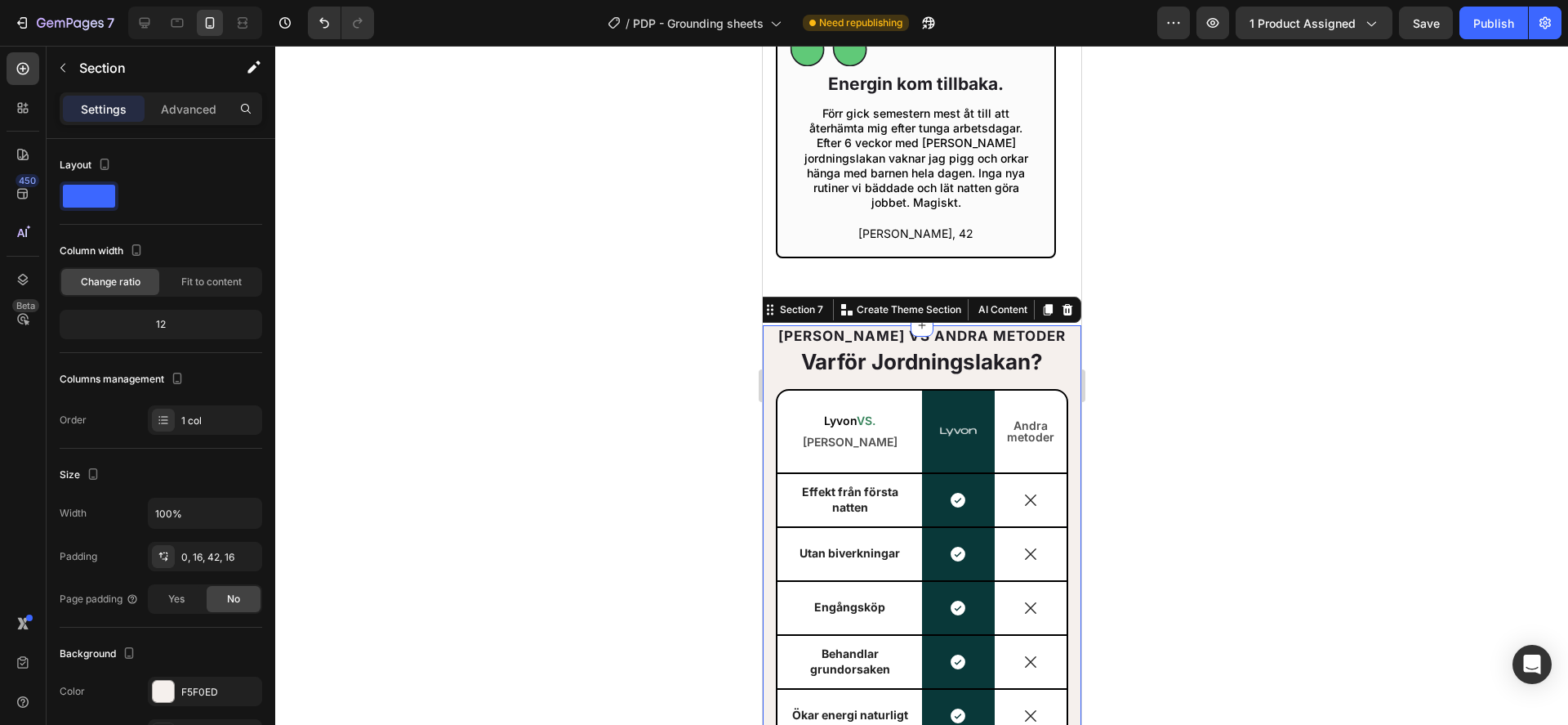
click at [769, 342] on div "Lyvon VS ANDRA METODER Heading Varför Jordningslakan? Heading Lyvon VS. Andra T…" at bounding box center [921, 585] width 319 height 520
drag, startPoint x: 204, startPoint y: 689, endPoint x: 272, endPoint y: 671, distance: 70.3
click at [205, 689] on div "F5F0ED" at bounding box center [219, 692] width 76 height 15
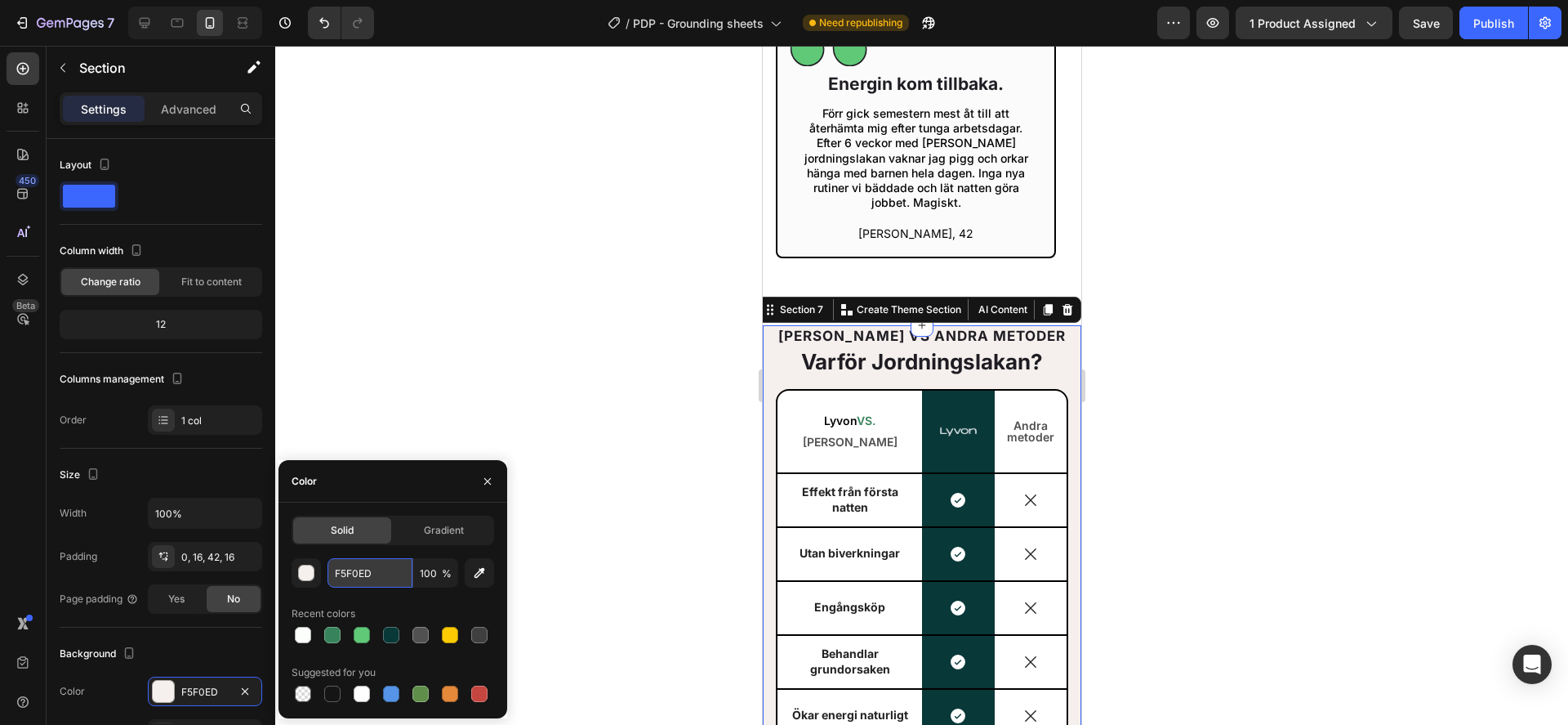
click at [348, 575] on input "F5F0ED" at bounding box center [370, 573] width 85 height 29
click at [348, 574] on input "F5F0ED" at bounding box center [370, 573] width 85 height 29
paste input "BFEFB"
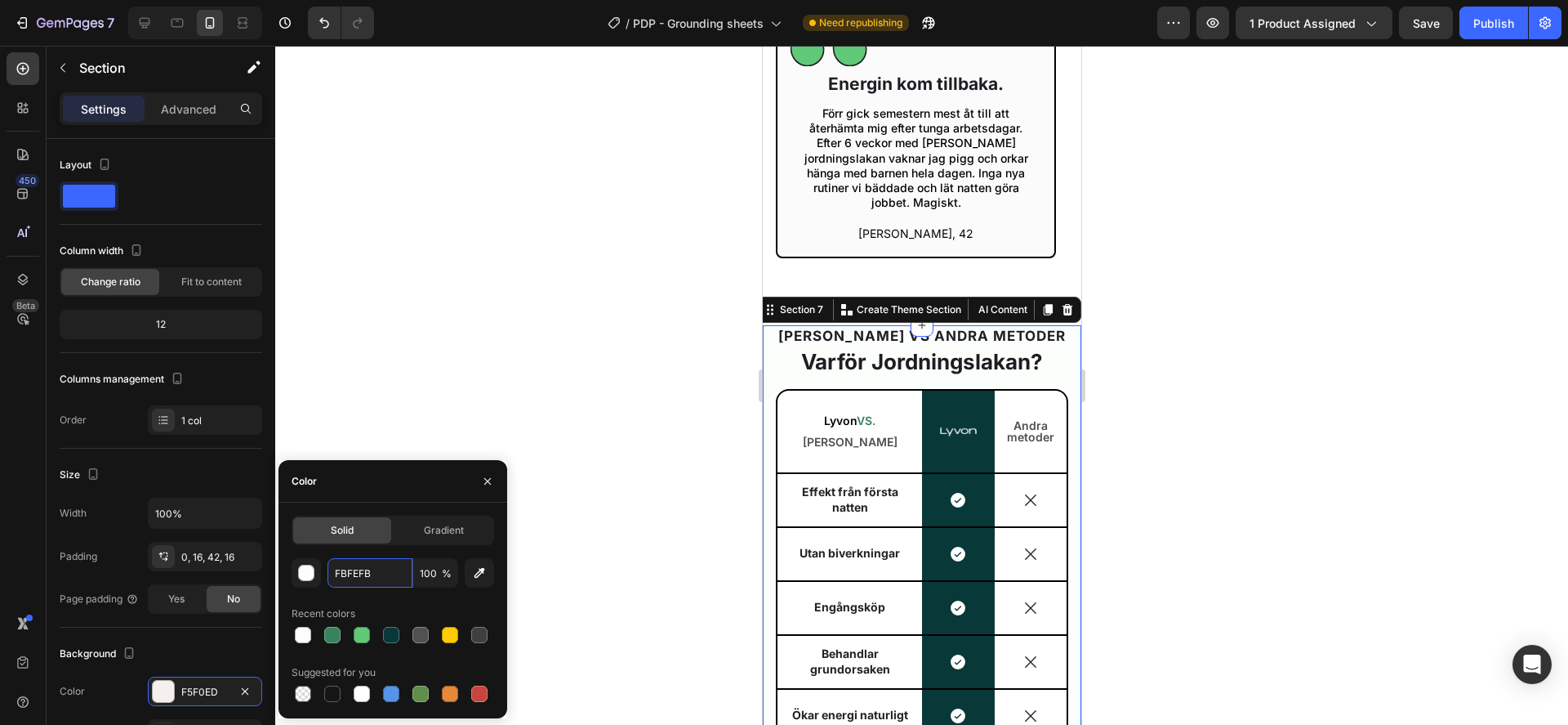
type input "FBFEFB"
click at [203, 475] on div "Size" at bounding box center [160, 475] width 202 height 26
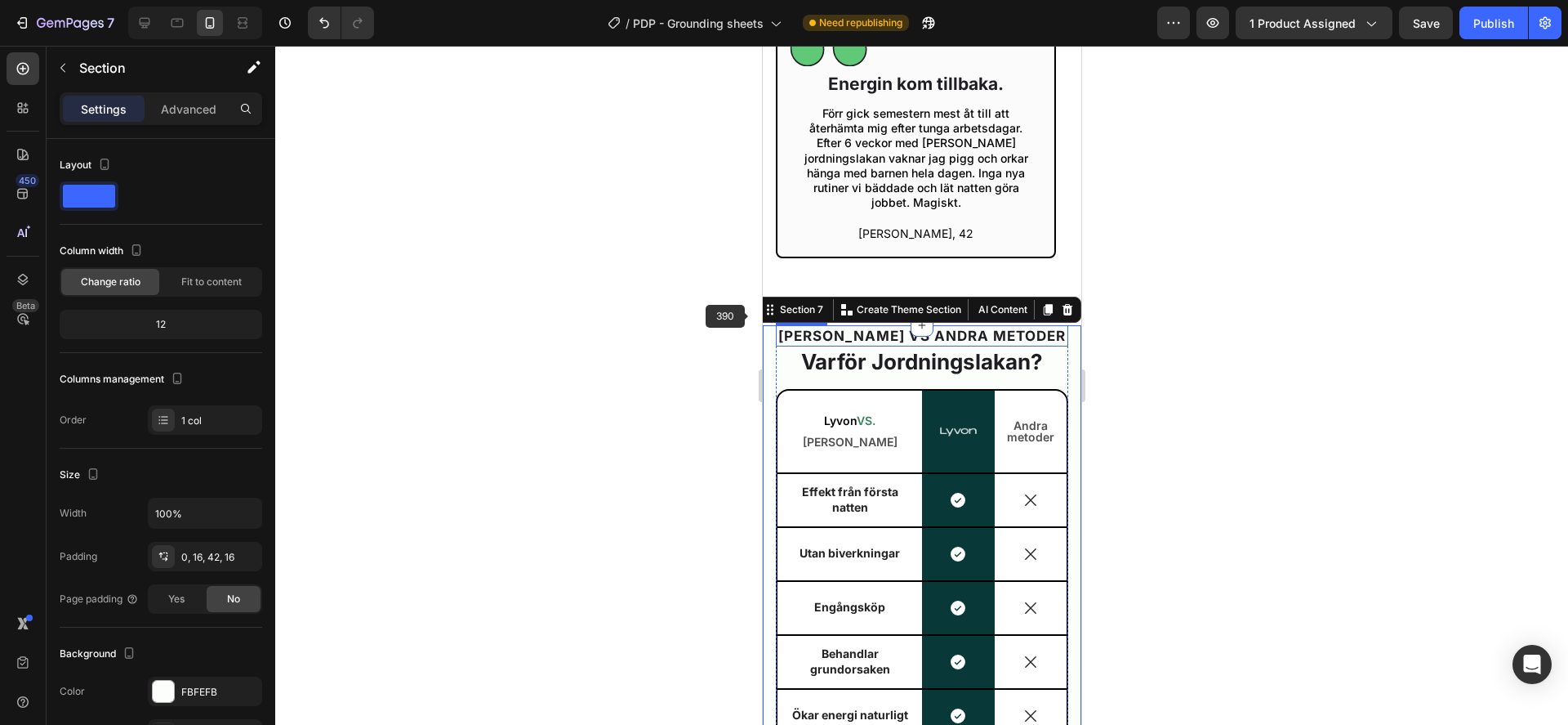
click at [594, 271] on div at bounding box center [921, 384] width 1293 height 679
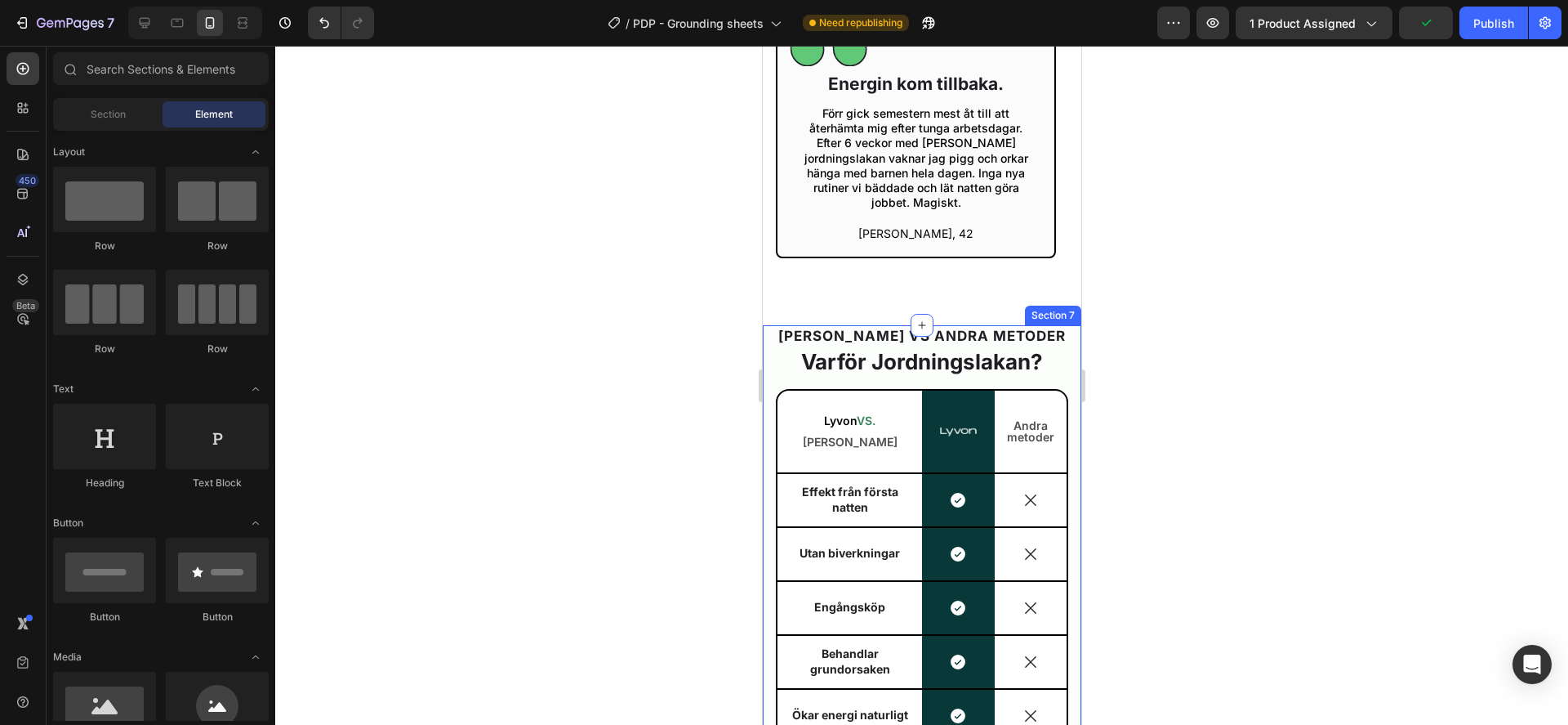
click at [771, 340] on div "Lyvon VS ANDRA METODER Heading Varför Jordningslakan? Heading Lyvon VS. Andra T…" at bounding box center [921, 585] width 319 height 520
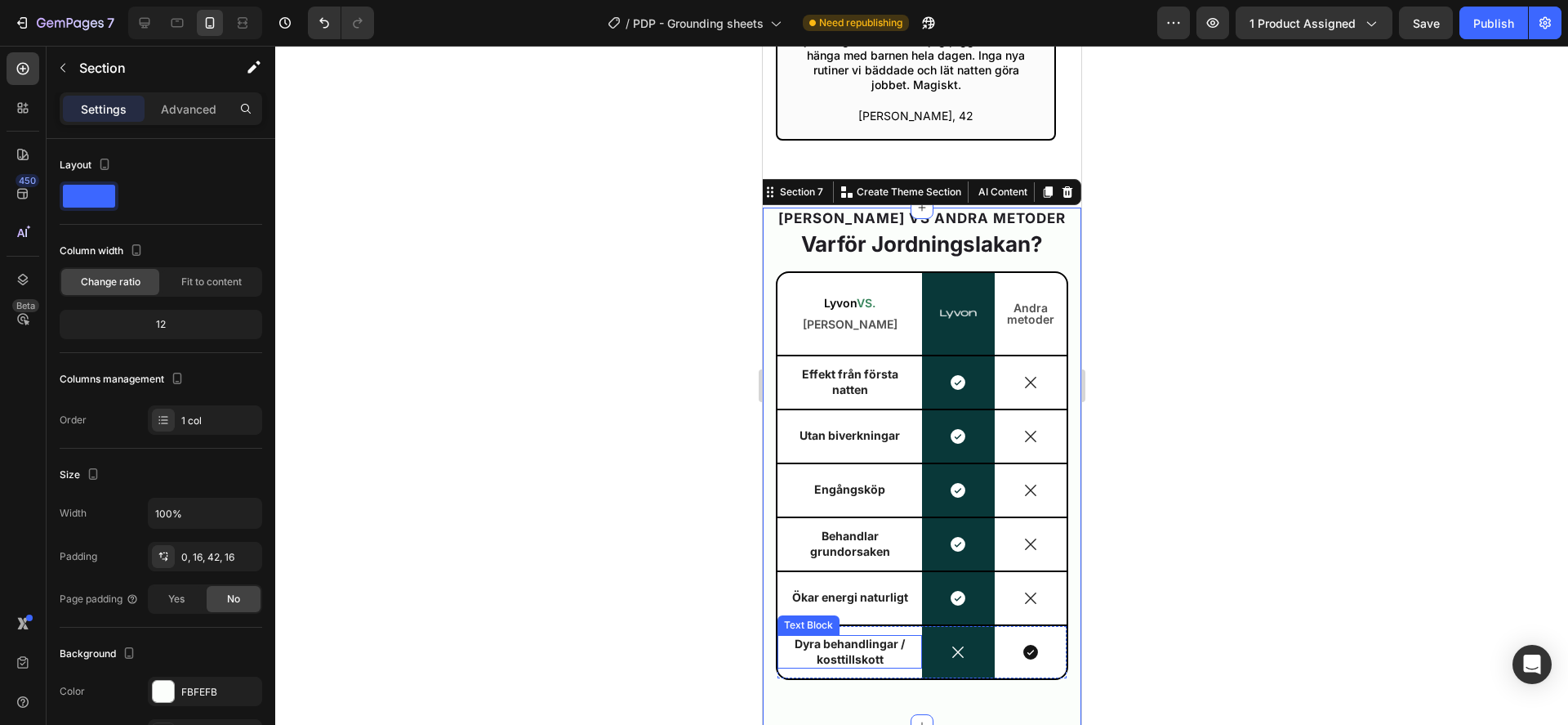
scroll to position [5223, 0]
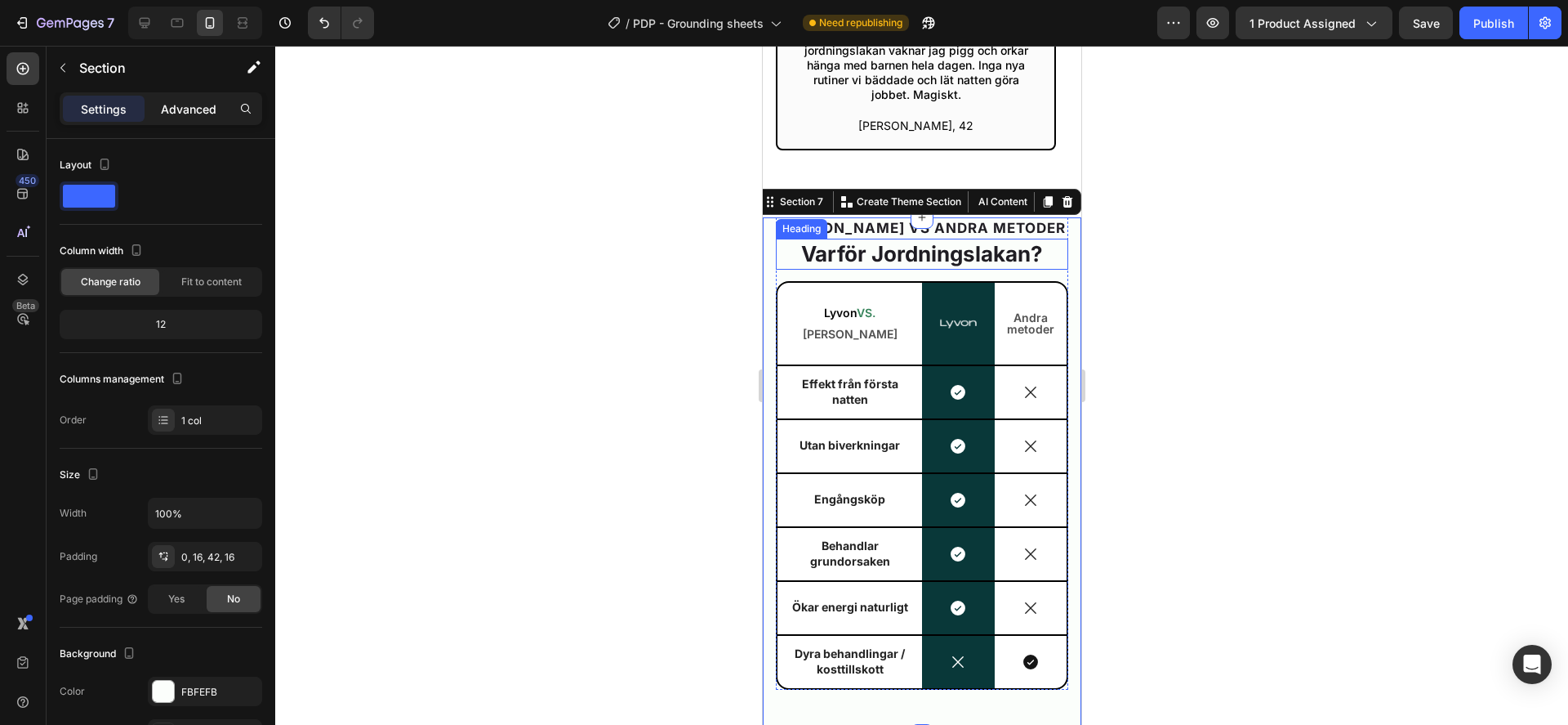
drag, startPoint x: 202, startPoint y: 105, endPoint x: 187, endPoint y: 126, distance: 25.8
click at [202, 105] on p "Advanced" at bounding box center [188, 108] width 56 height 17
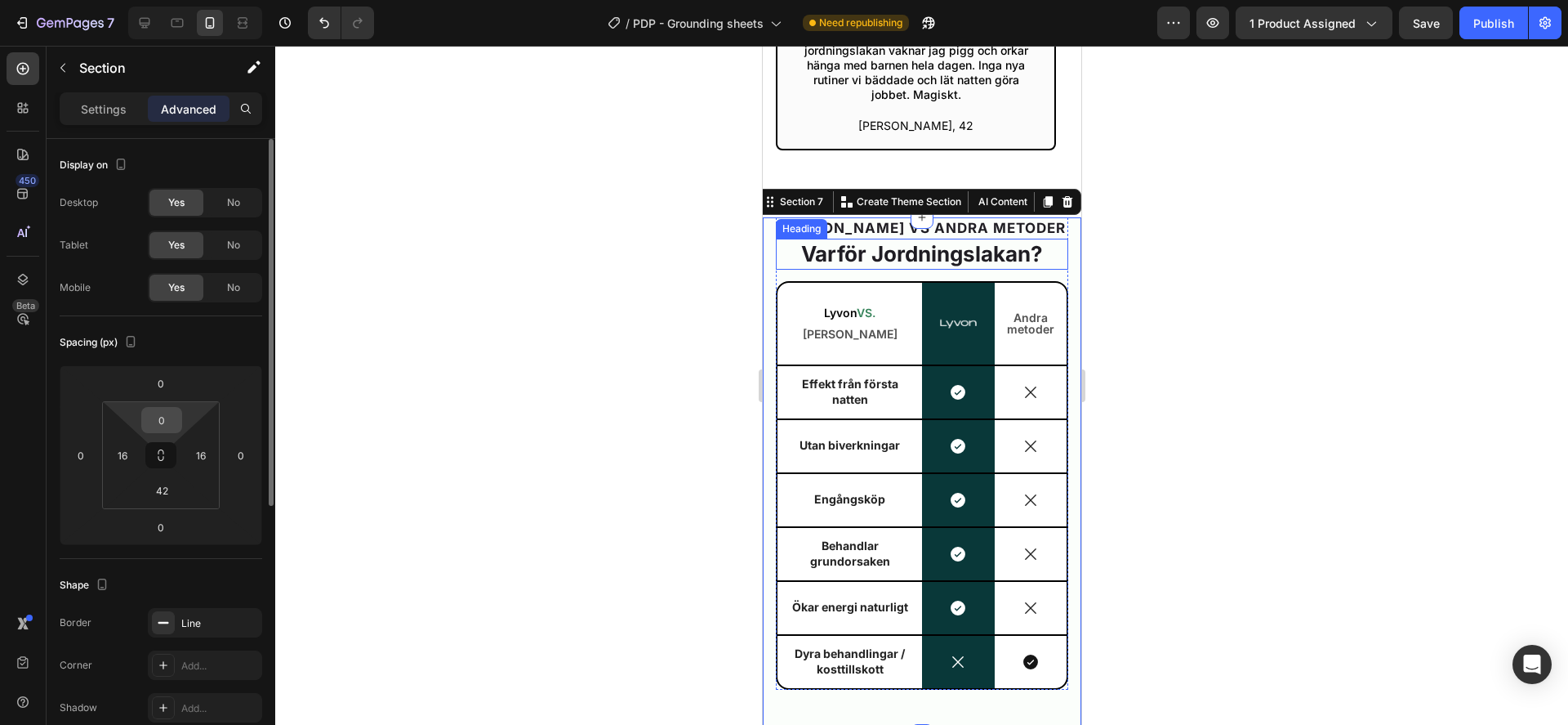
click at [163, 424] on input "0" at bounding box center [162, 420] width 33 height 25
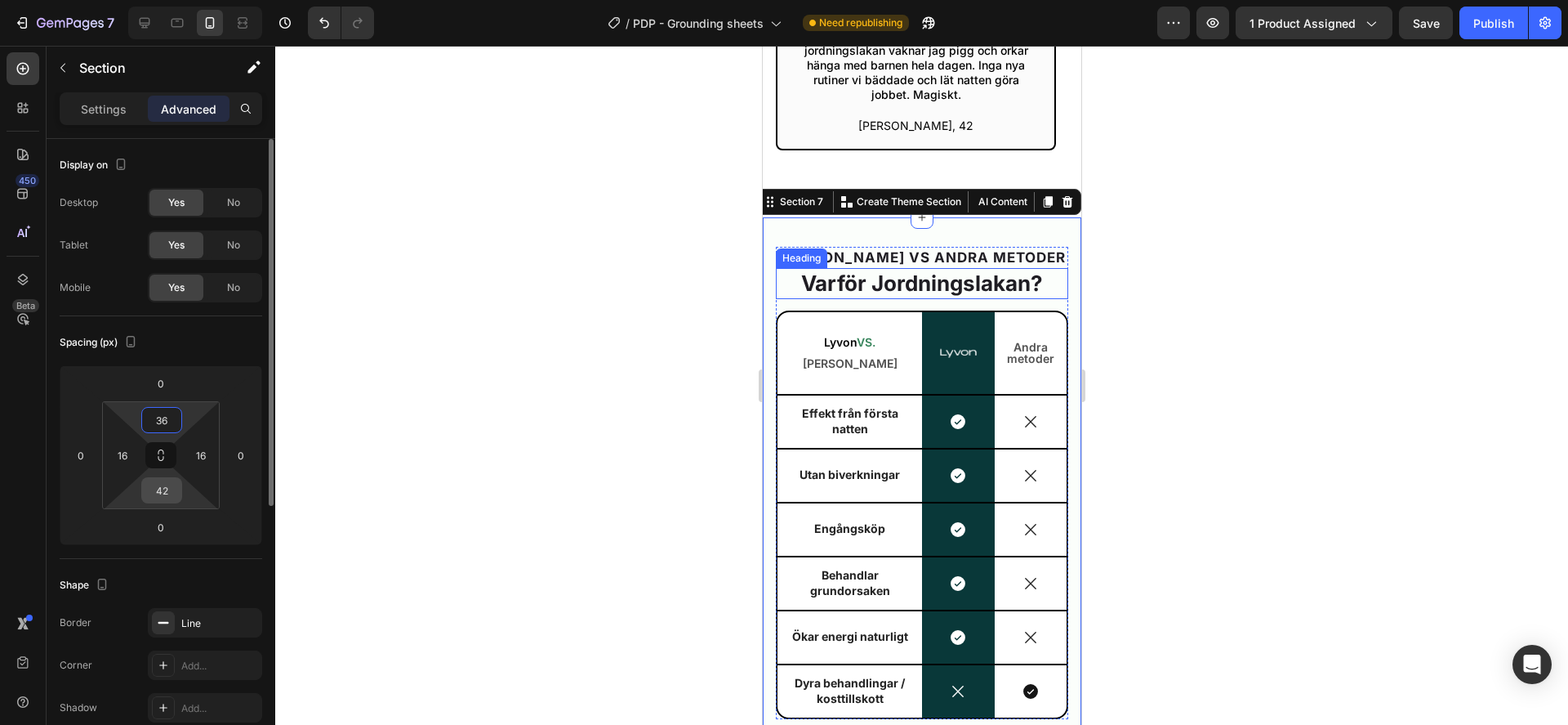
type input "36"
click at [170, 487] on input "42" at bounding box center [162, 490] width 33 height 25
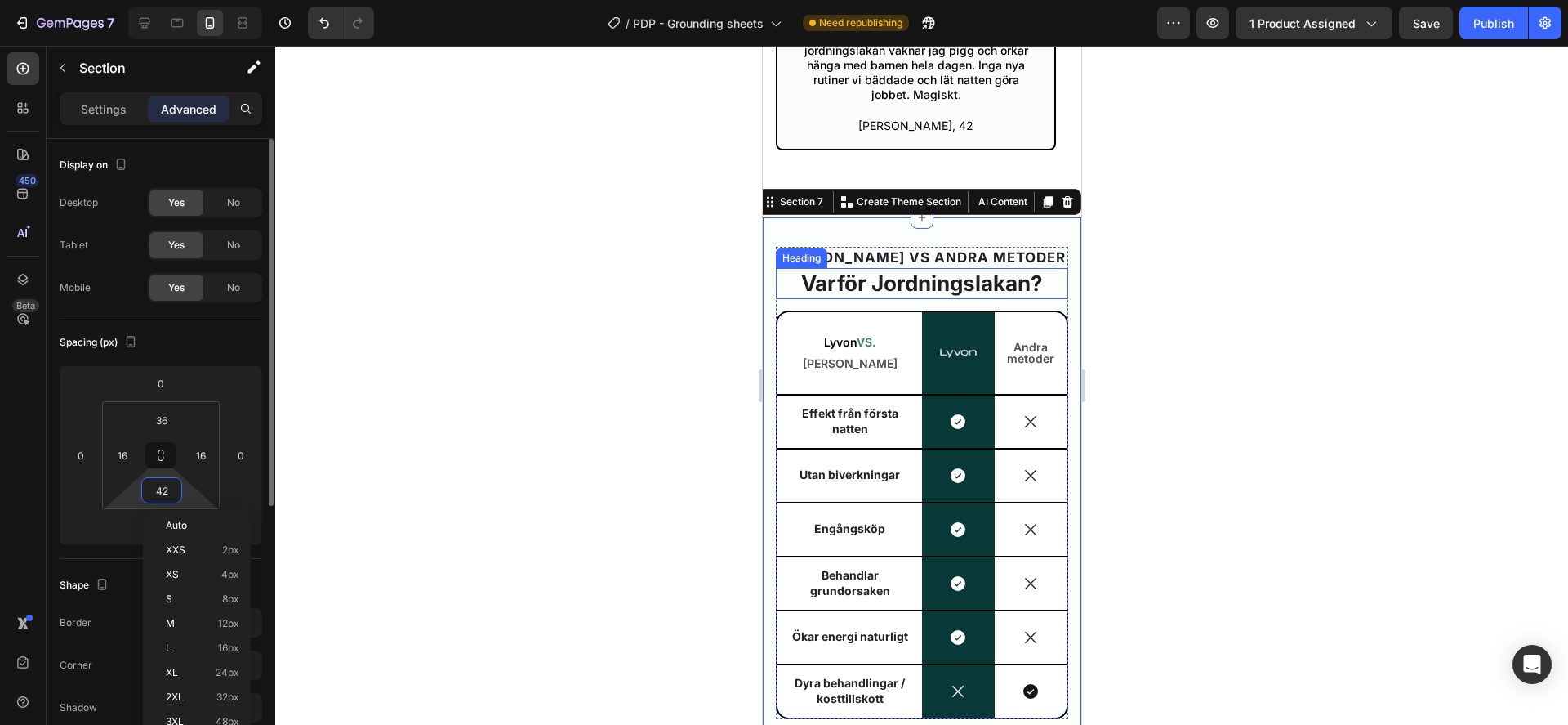
click at [170, 487] on input "42" at bounding box center [162, 490] width 33 height 25
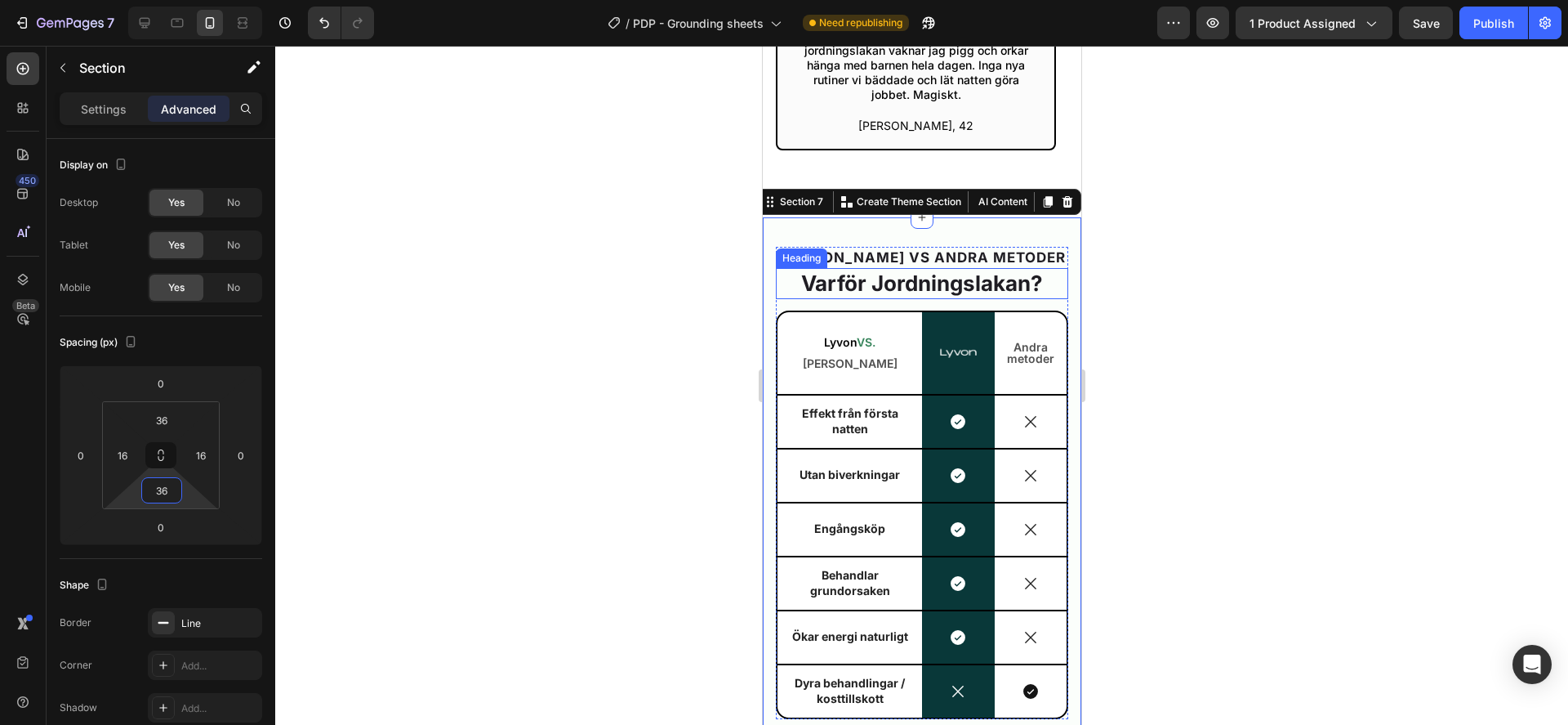
type input "36"
click at [474, 459] on div at bounding box center [921, 384] width 1293 height 679
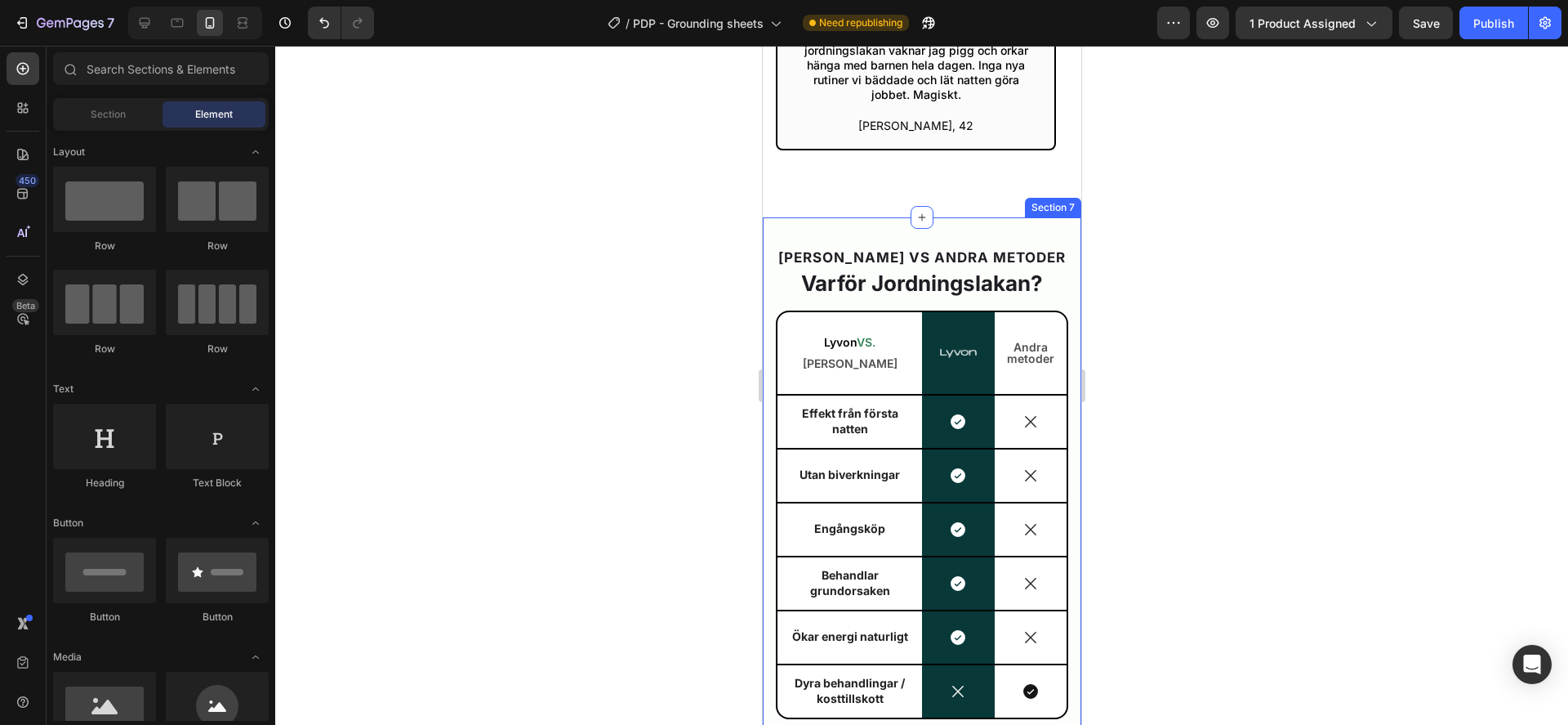
click at [769, 285] on div "Lyvon VS ANDRA METODER Heading Varför Jordningslakan? Heading Lyvon VS. Andra T…" at bounding box center [921, 489] width 319 height 544
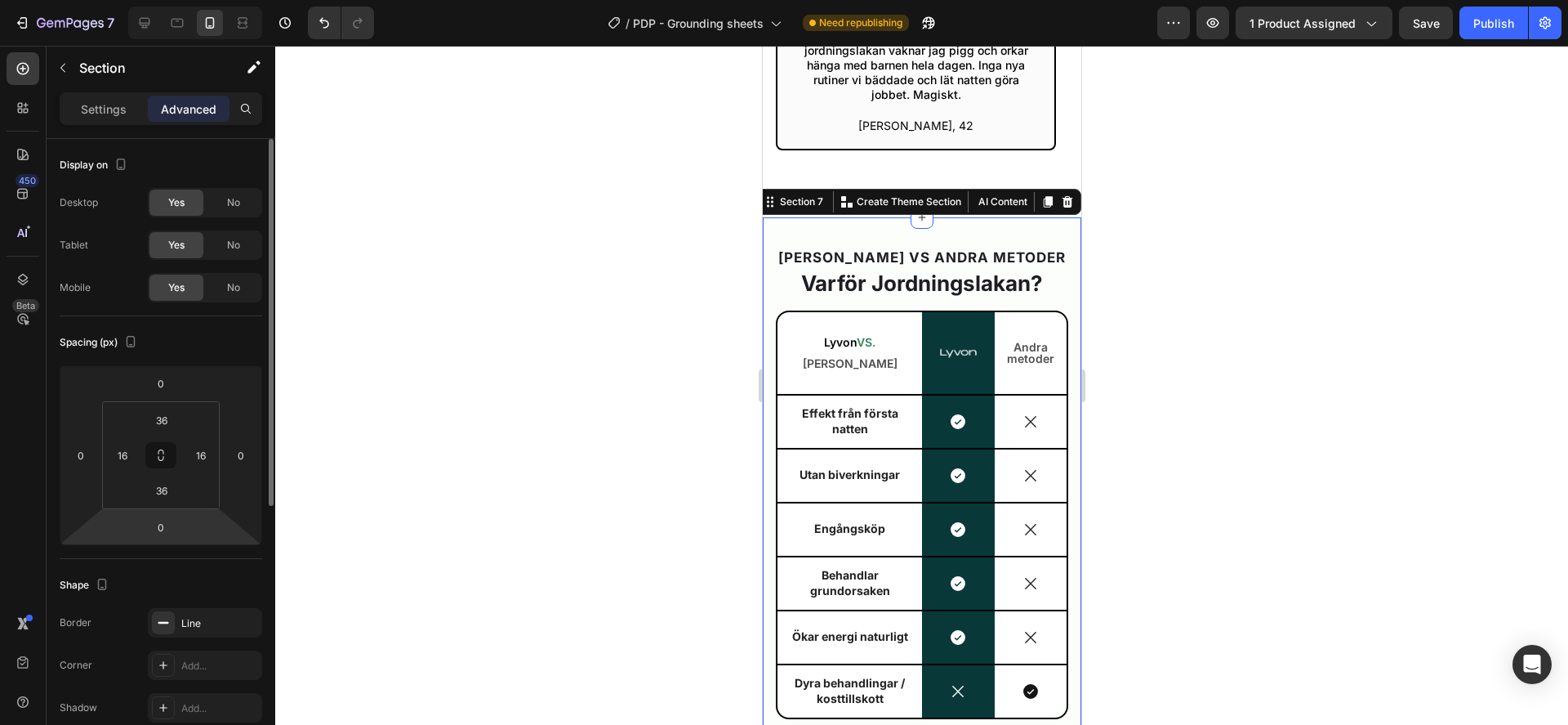
scroll to position [457, 0]
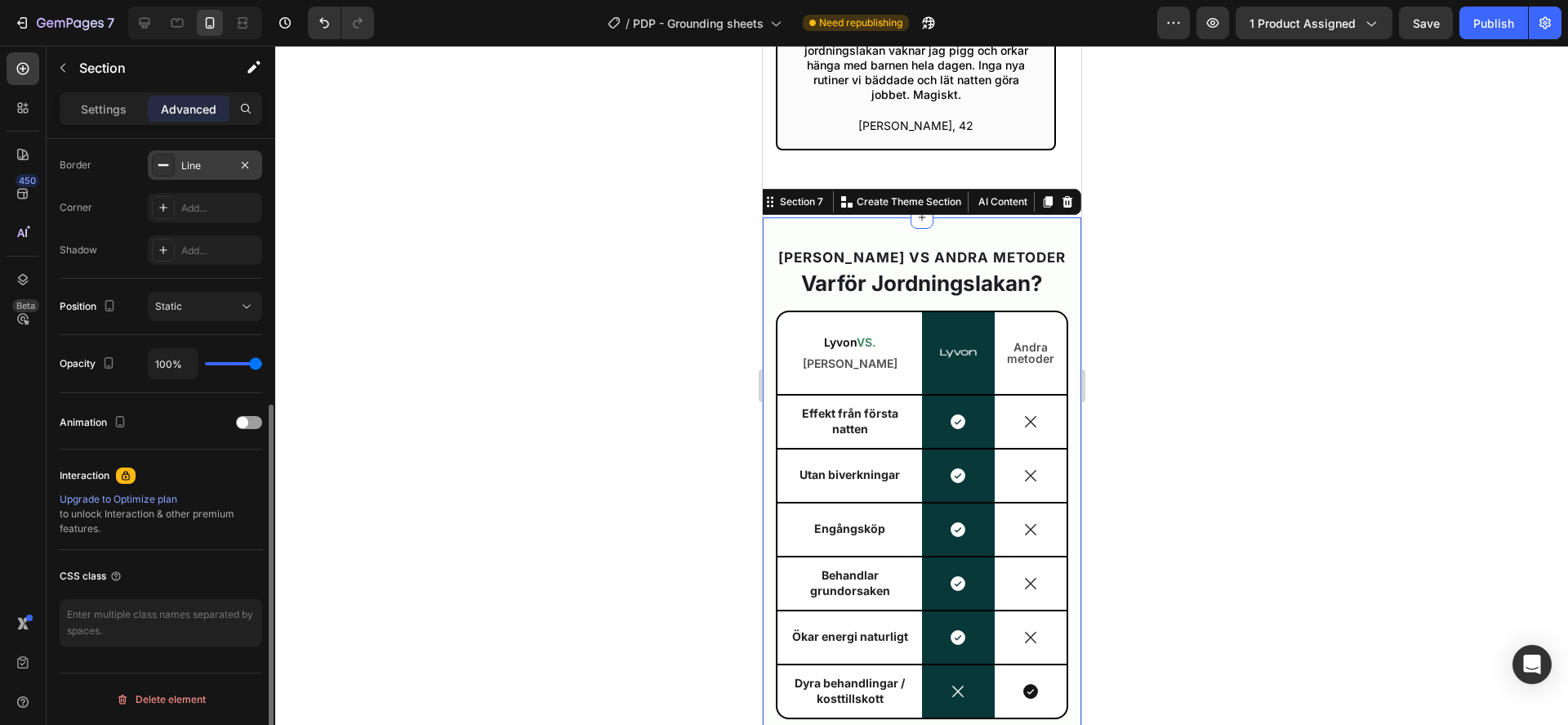
click at [193, 158] on div "Line" at bounding box center [205, 166] width 47 height 15
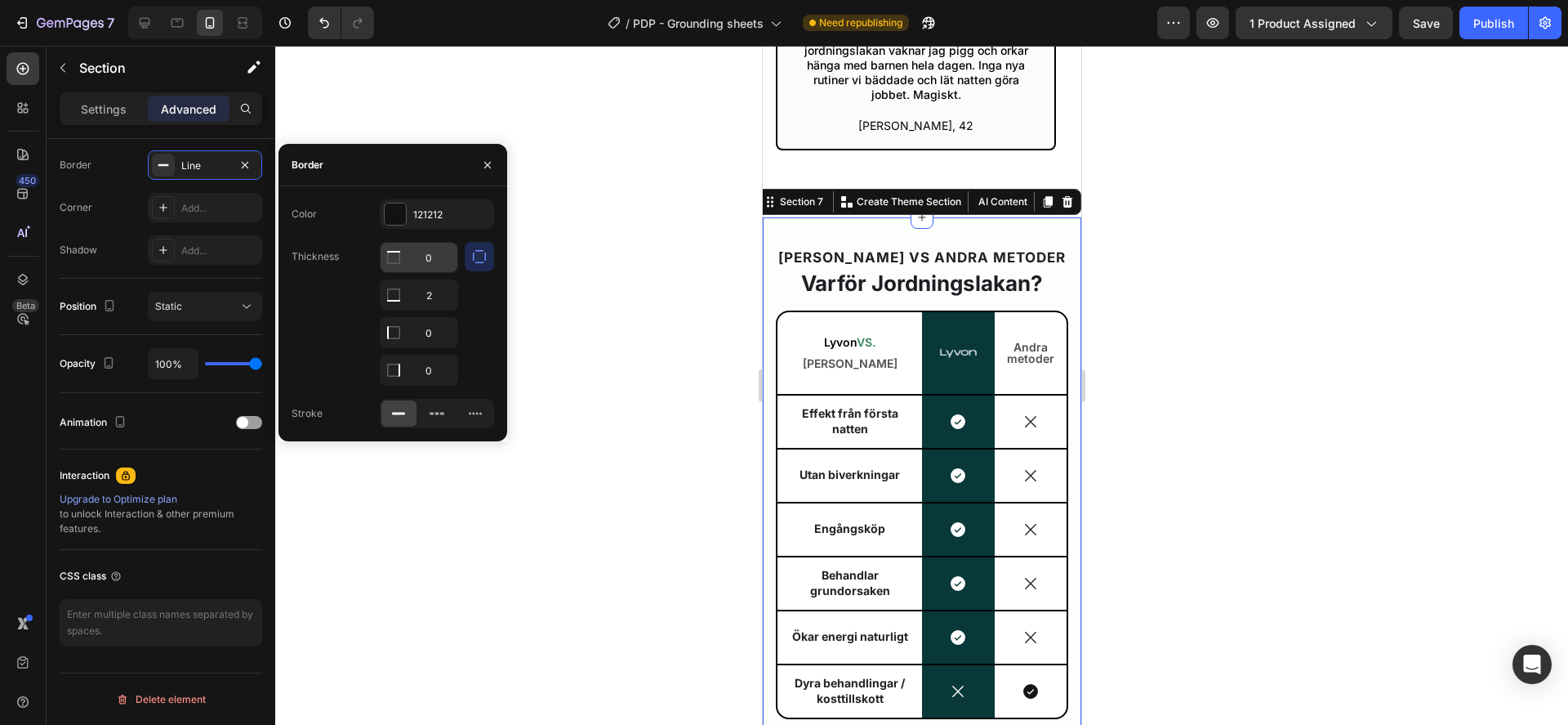
click at [433, 254] on input "0" at bounding box center [419, 257] width 76 height 29
type input "2"
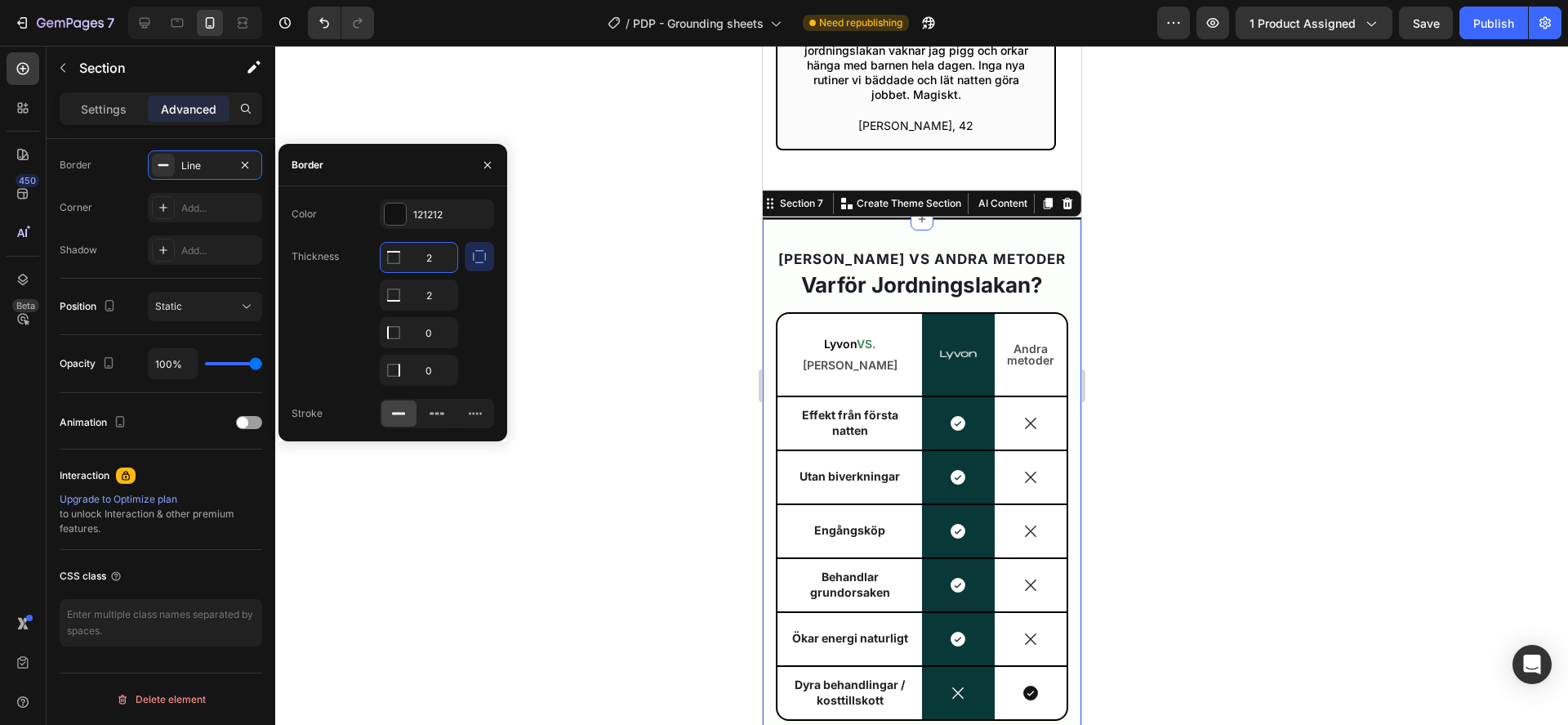
click at [701, 356] on div at bounding box center [921, 384] width 1293 height 679
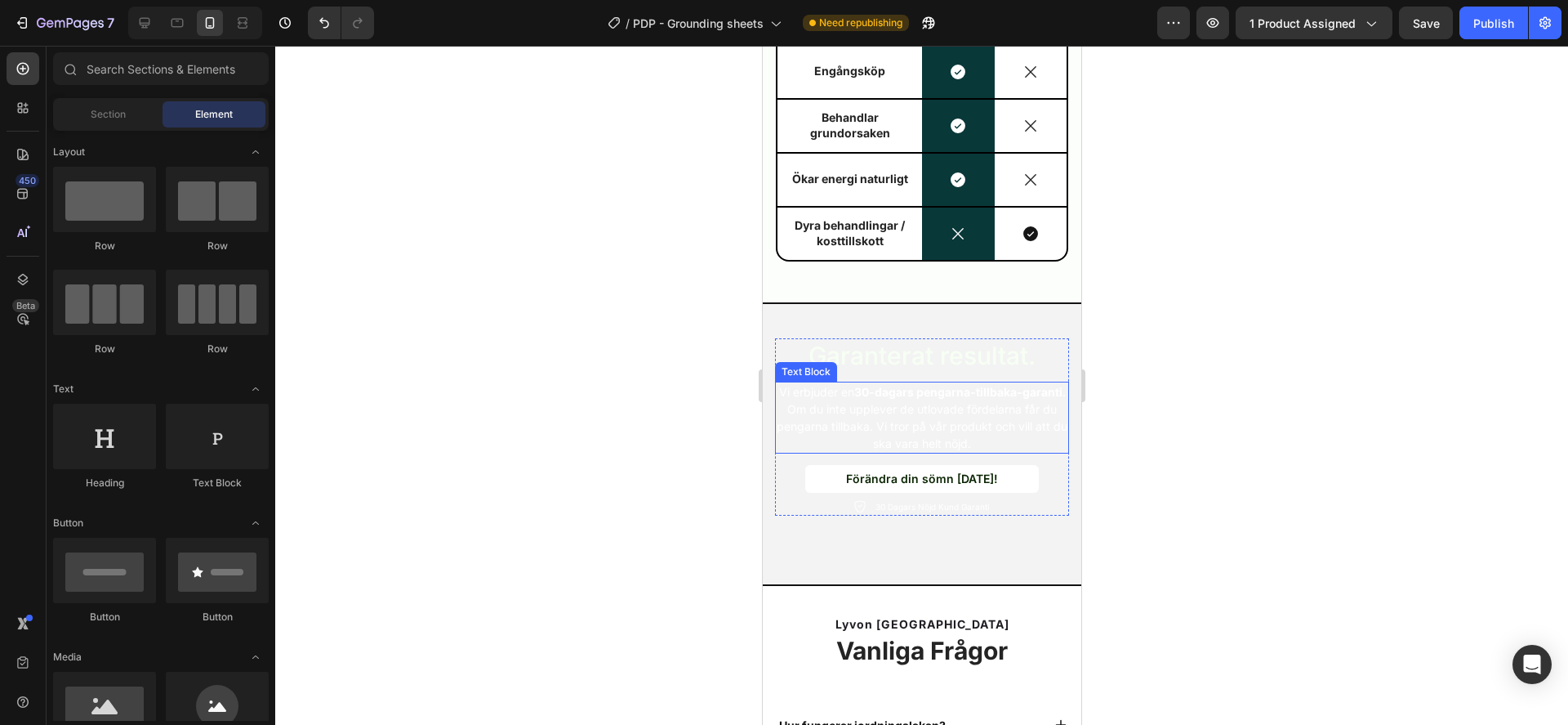
scroll to position [5683, 0]
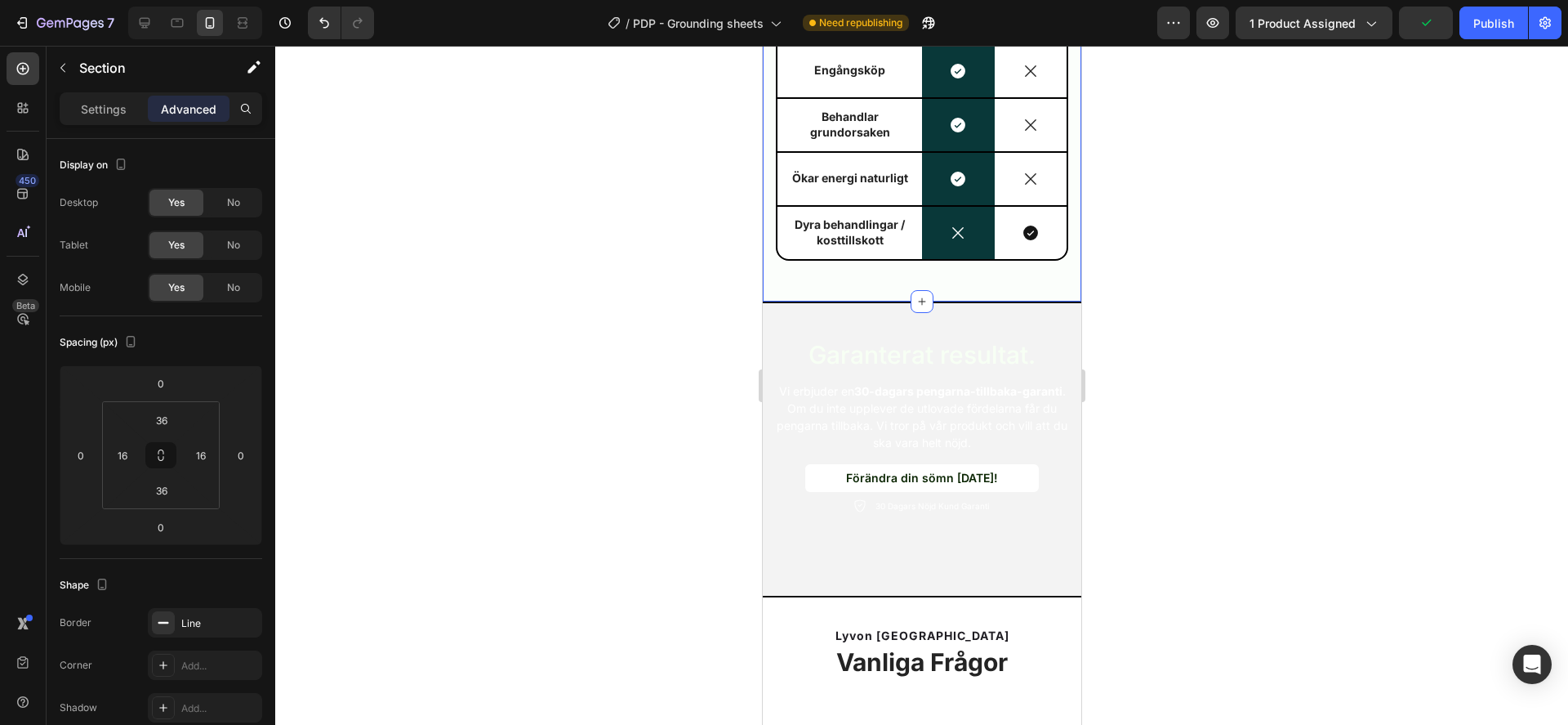
click at [764, 269] on div "Lyvon VS ANDRA METODER Heading Varför Jordningslakan? Heading Lyvon VS. Andra T…" at bounding box center [921, 30] width 319 height 546
click at [115, 121] on div "Settings" at bounding box center [104, 108] width 82 height 26
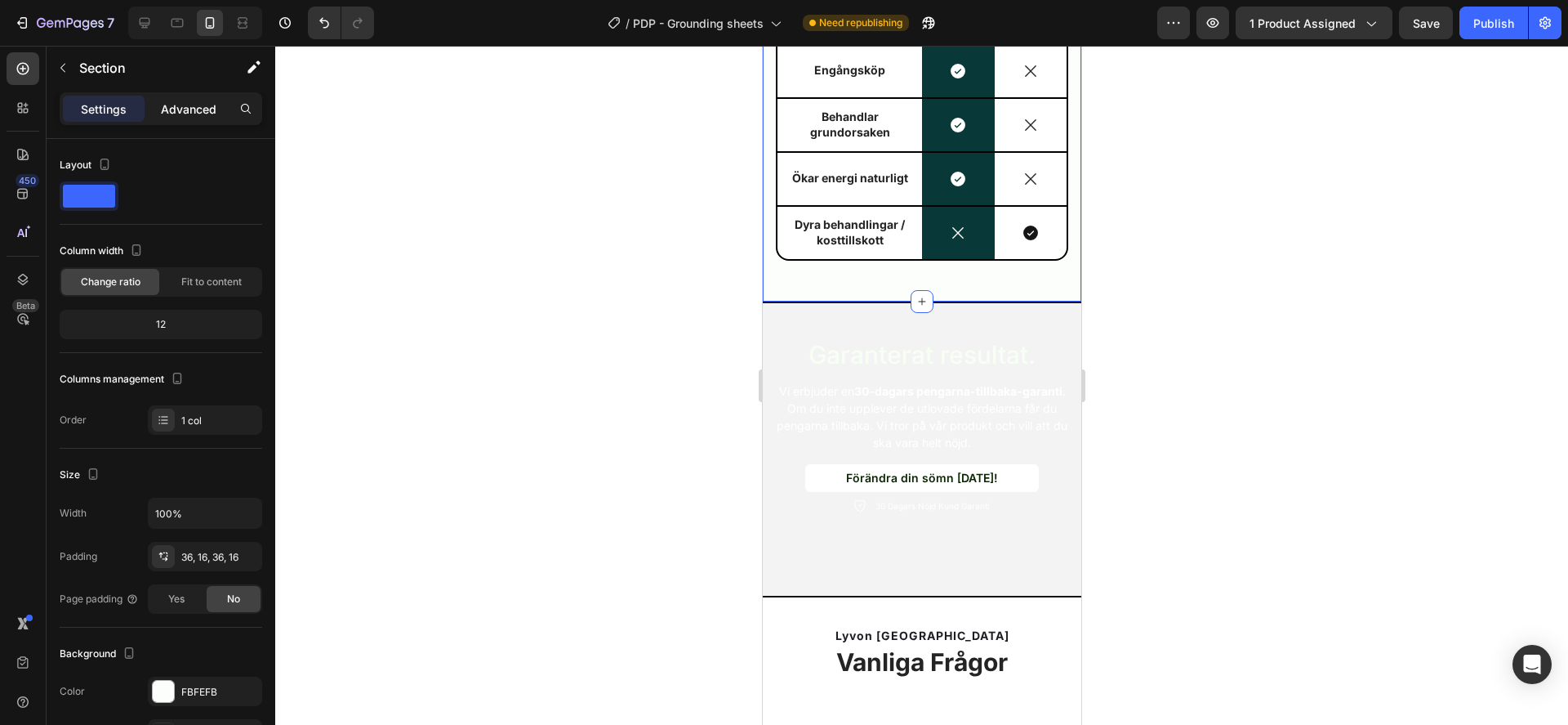
click at [189, 118] on div "Advanced" at bounding box center [188, 108] width 82 height 26
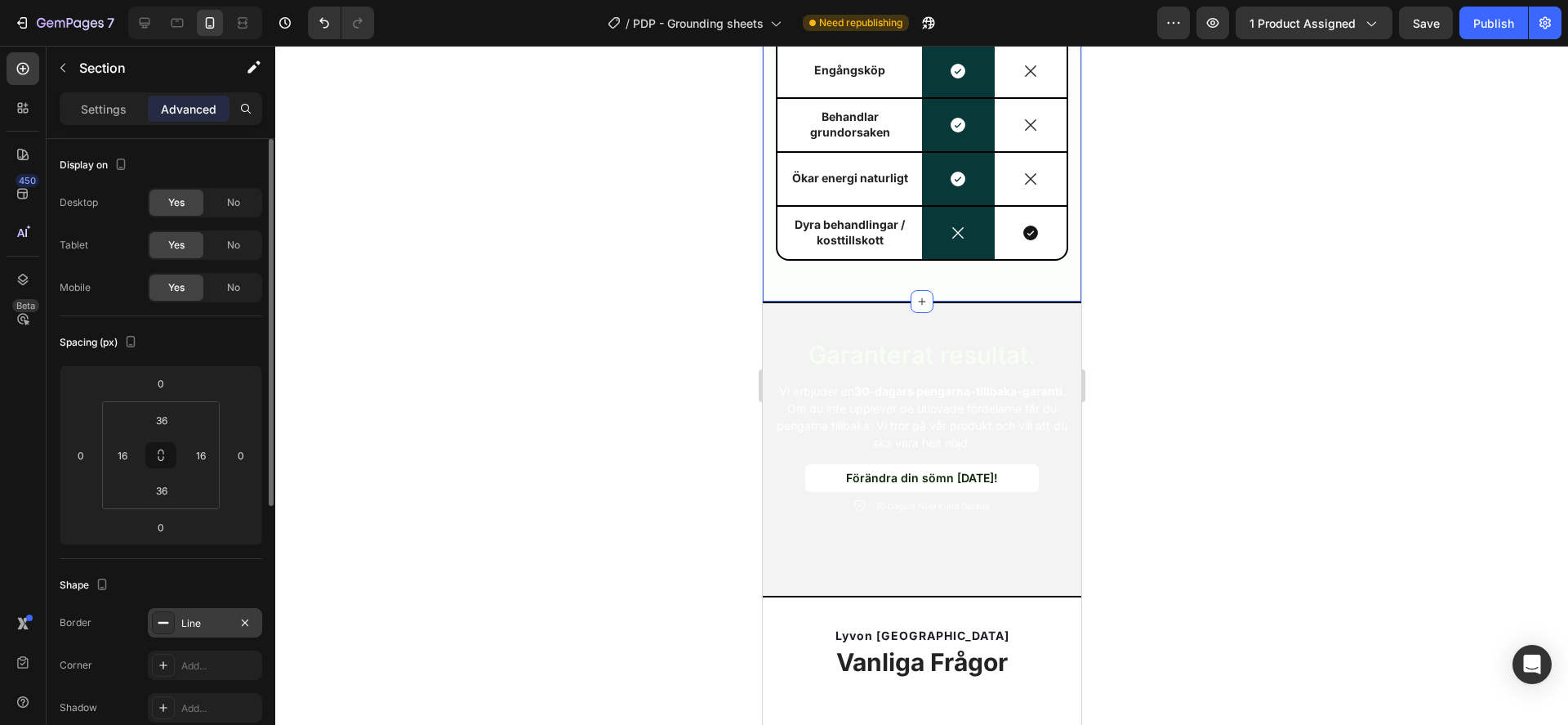
click at [200, 625] on div "Line" at bounding box center [205, 623] width 47 height 15
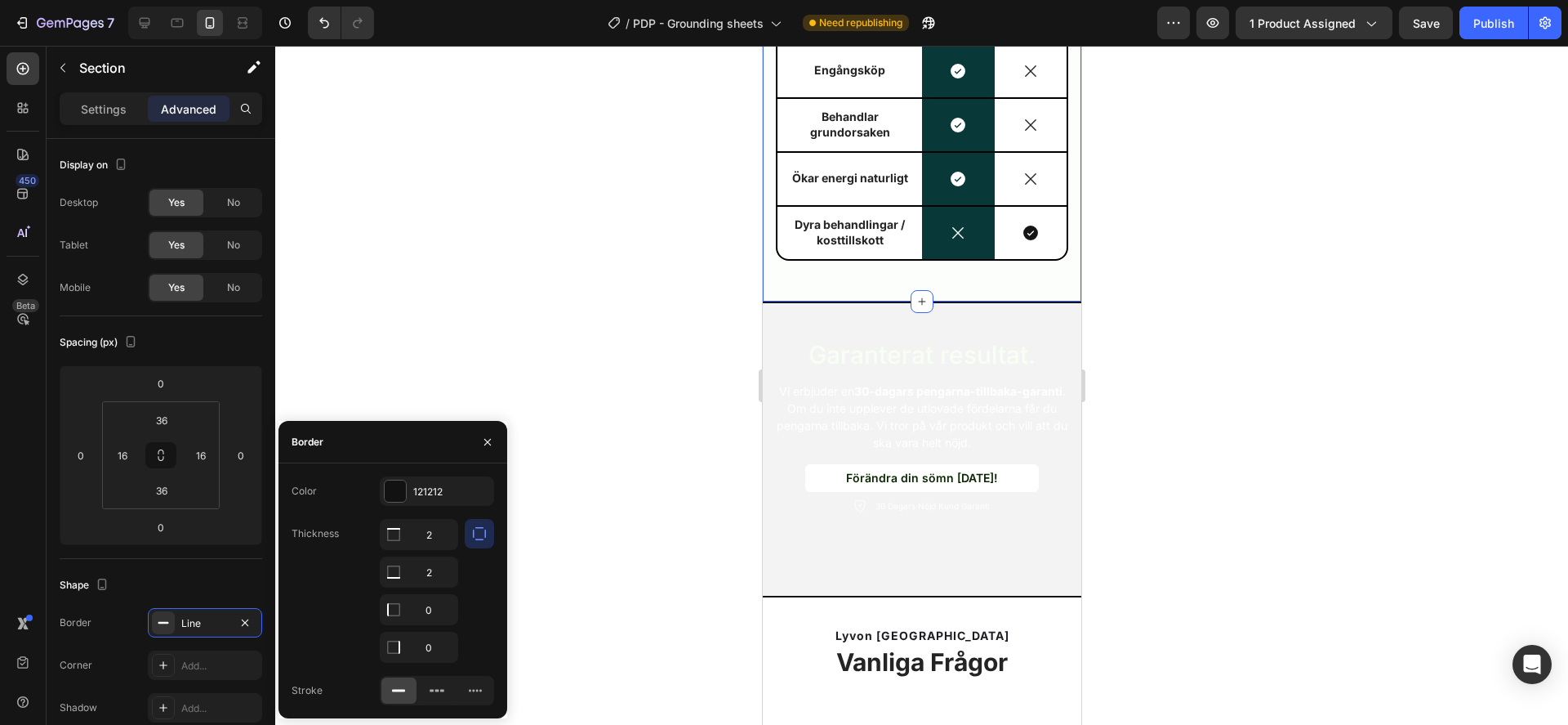
click at [623, 424] on div at bounding box center [921, 384] width 1293 height 679
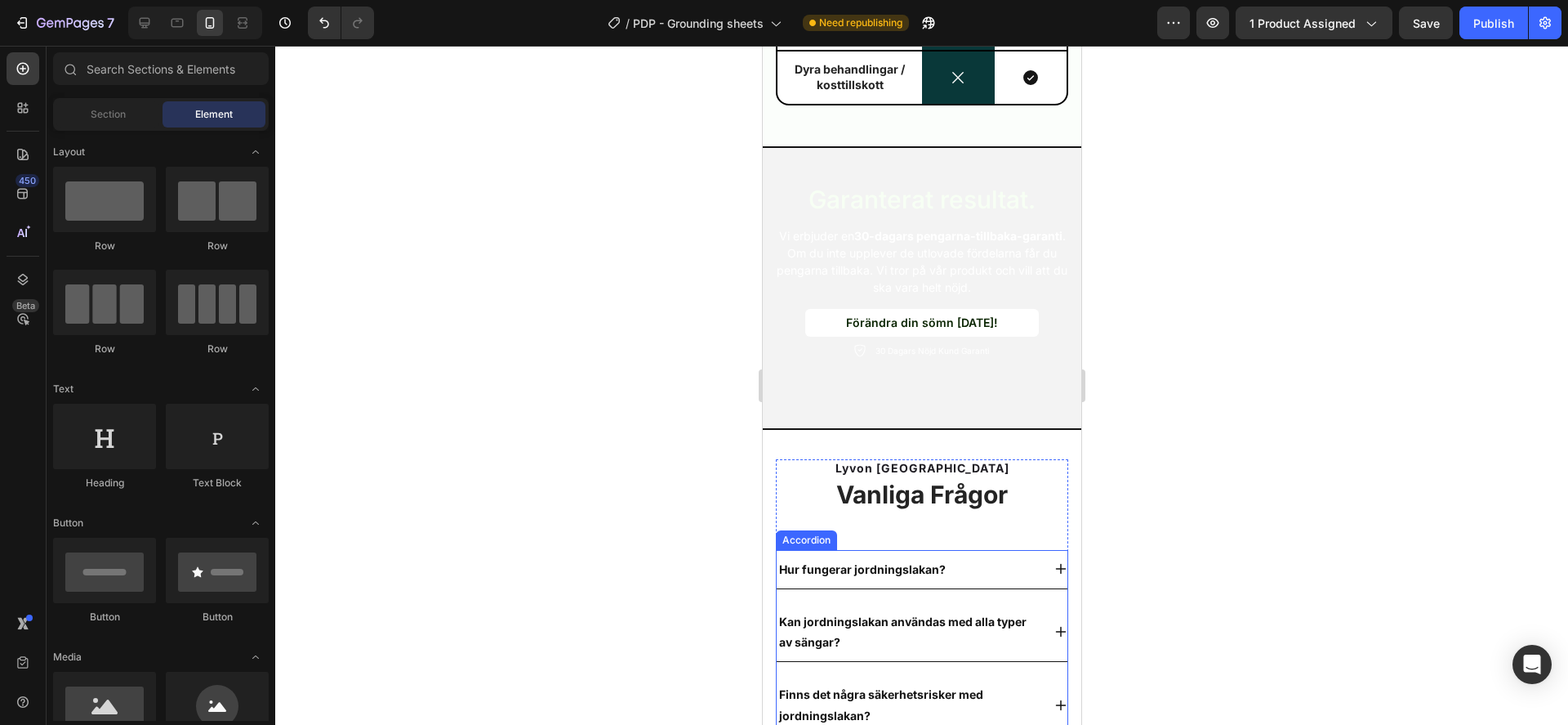
scroll to position [5822, 0]
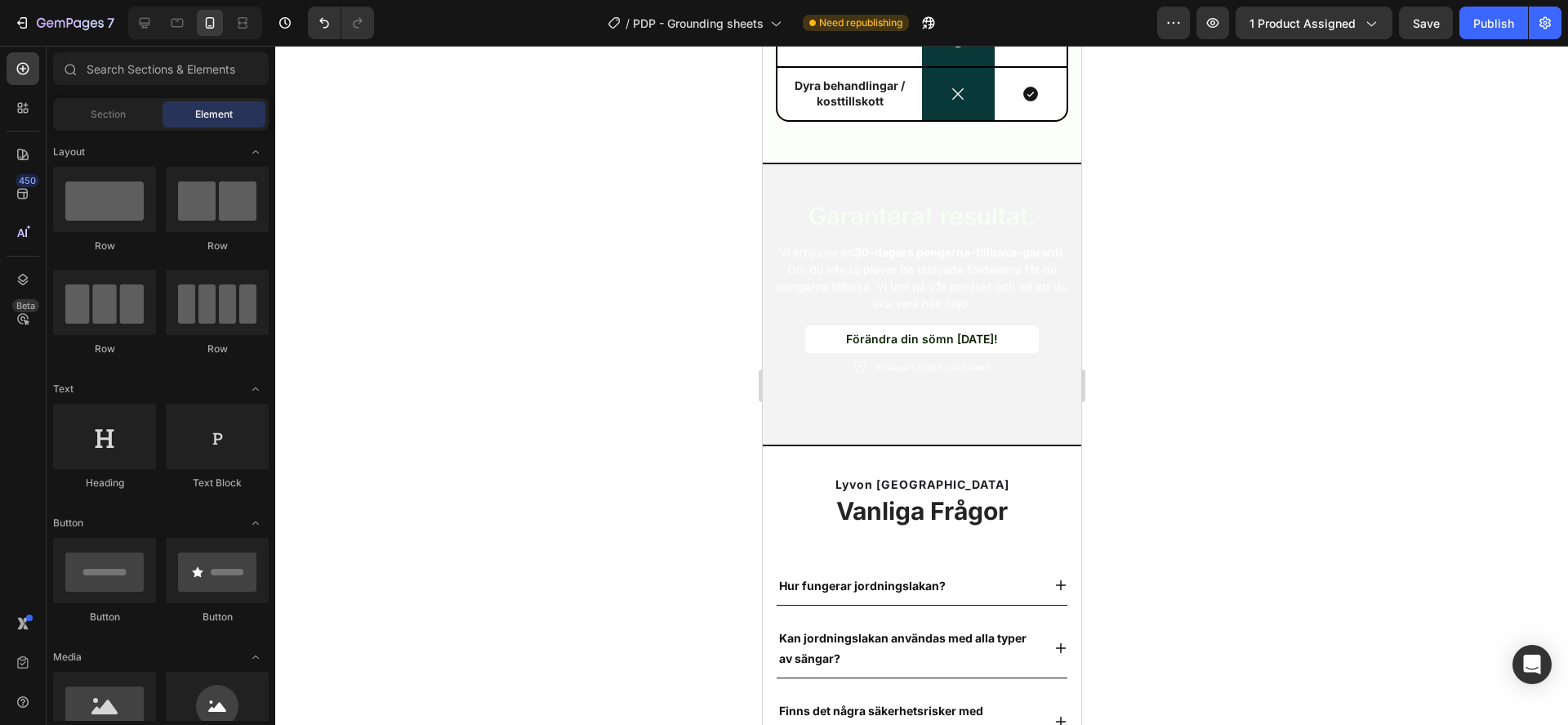
drag, startPoint x: 1359, startPoint y: 475, endPoint x: 1322, endPoint y: 473, distance: 37.1
click at [1359, 475] on div at bounding box center [921, 384] width 1293 height 679
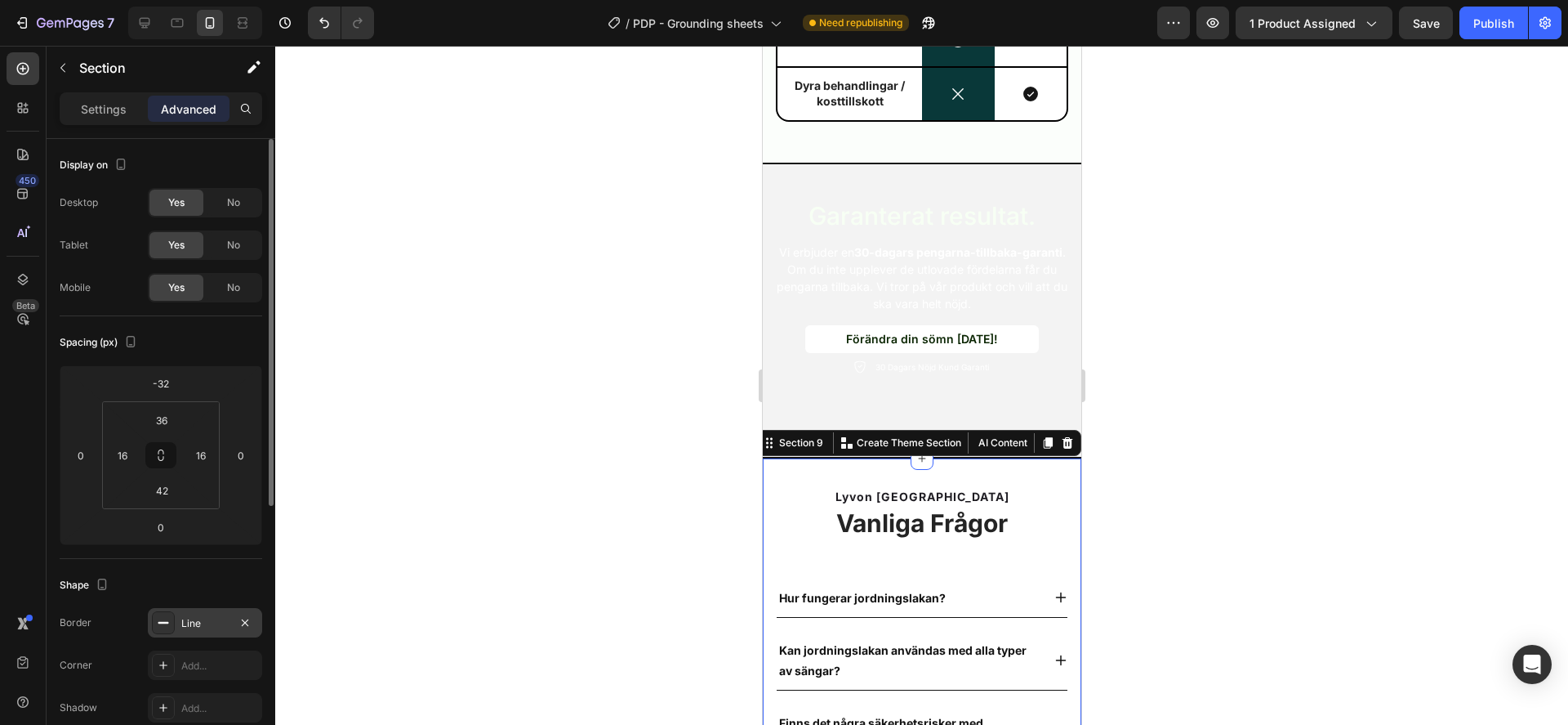
click at [200, 626] on div "Line" at bounding box center [205, 623] width 47 height 15
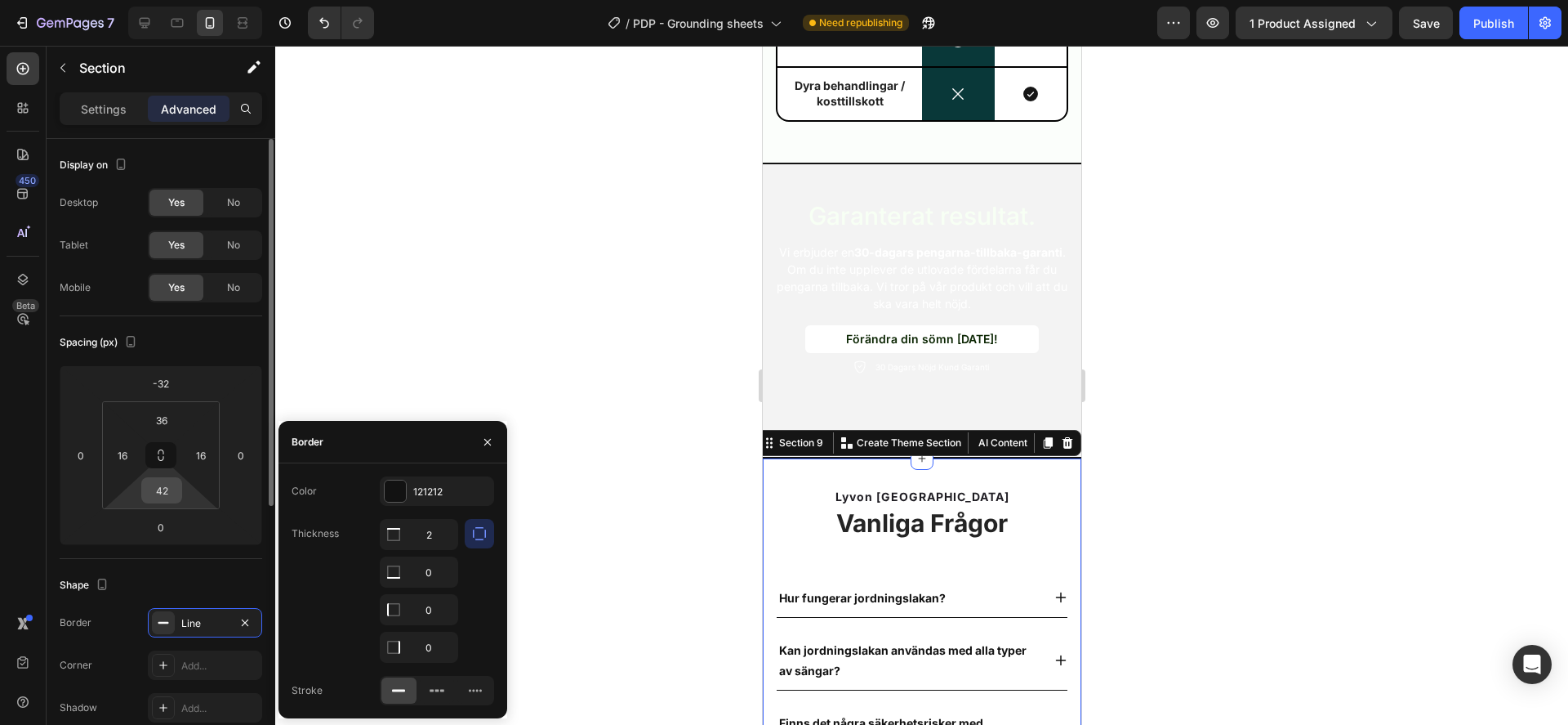
click at [178, 488] on div "42" at bounding box center [161, 490] width 41 height 26
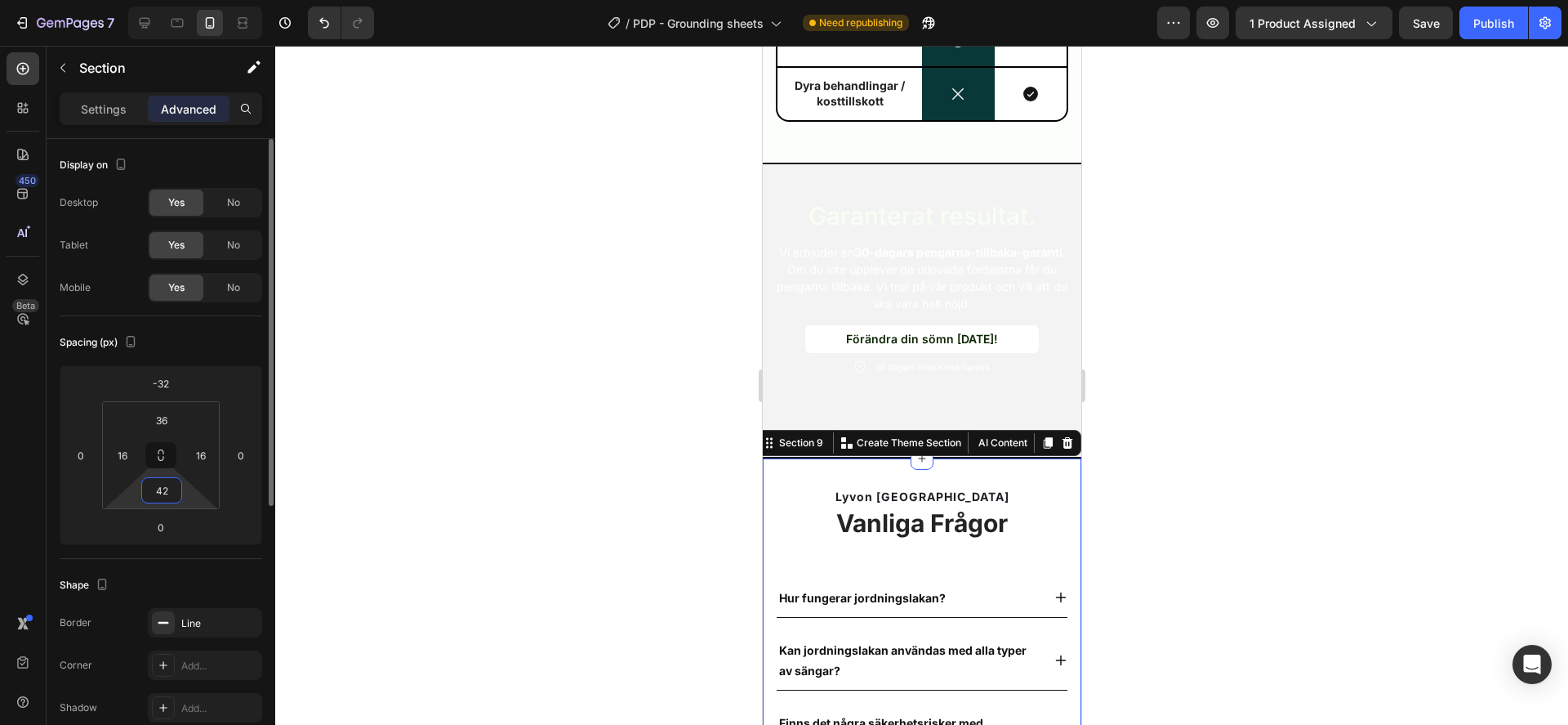
click at [149, 488] on input "42" at bounding box center [162, 490] width 33 height 25
type input "36"
click at [228, 341] on div "Spacing (px)" at bounding box center [160, 342] width 202 height 26
click at [179, 384] on div "-32" at bounding box center [160, 383] width 41 height 26
click at [167, 379] on input "-32" at bounding box center [161, 383] width 33 height 25
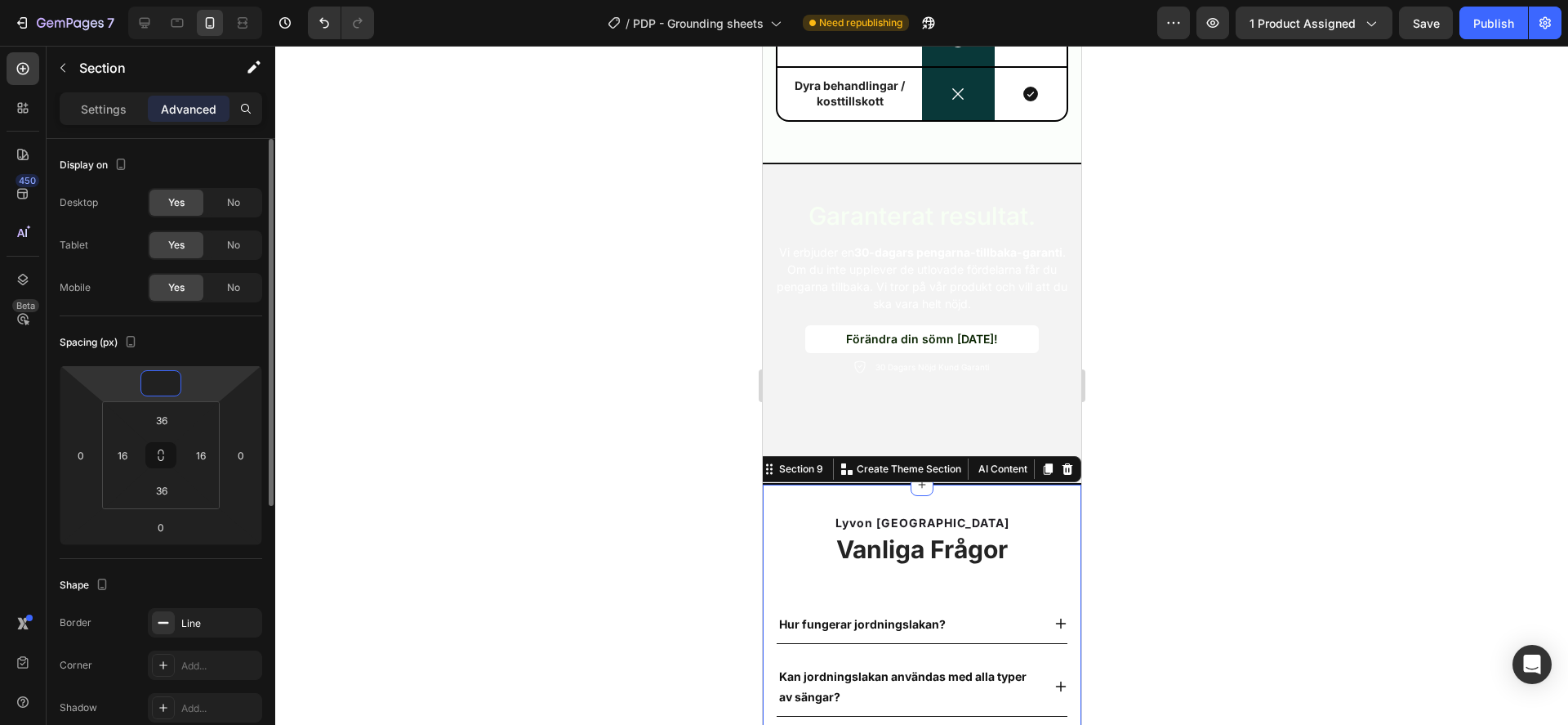
type input "0"
click at [225, 335] on div "Spacing (px)" at bounding box center [160, 342] width 202 height 26
click at [561, 439] on div at bounding box center [921, 384] width 1293 height 679
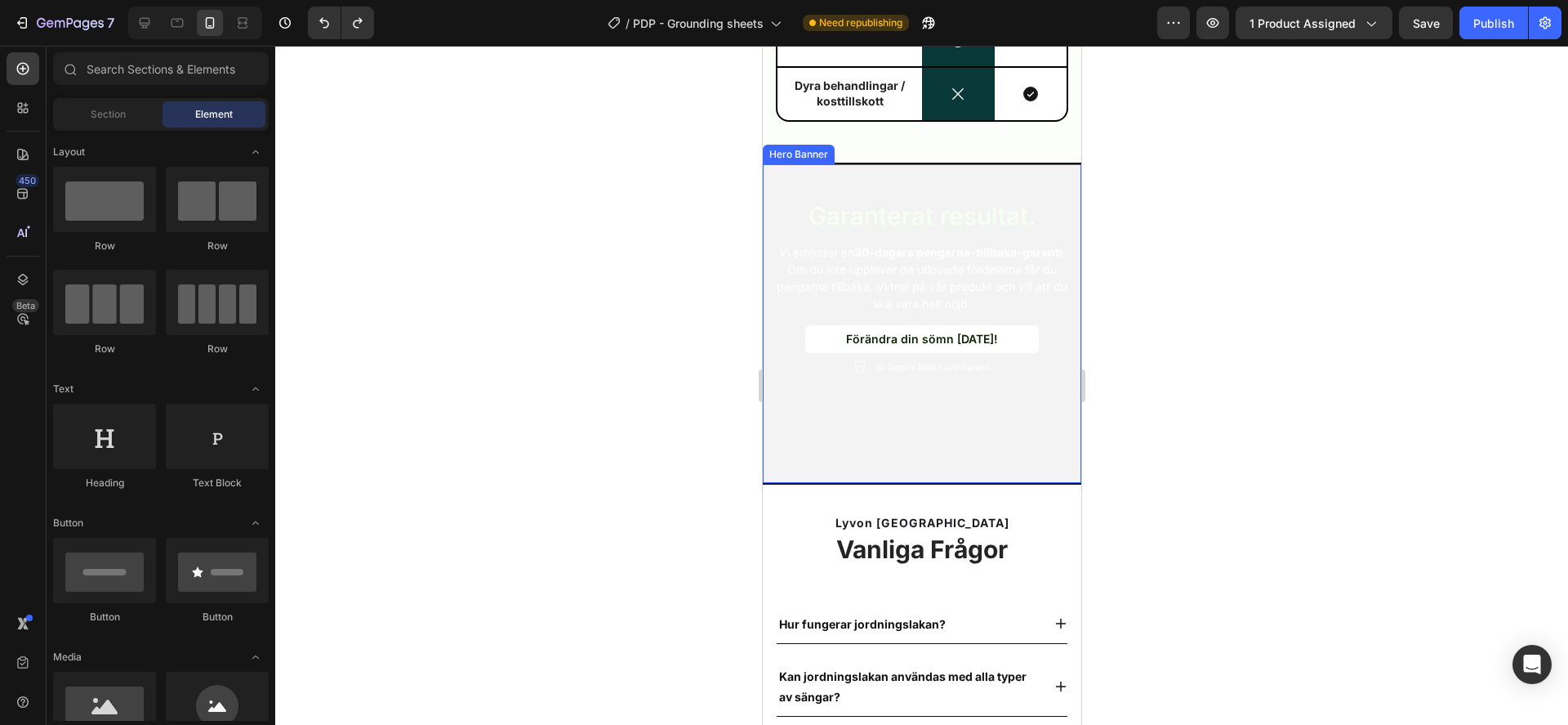
click at [687, 326] on div at bounding box center [921, 384] width 1293 height 679
click at [769, 330] on div "Garanterat resultat. Heading Vi erbjuder en 30-dagars pengarna-tillbaka-garanti…" at bounding box center [921, 289] width 319 height 250
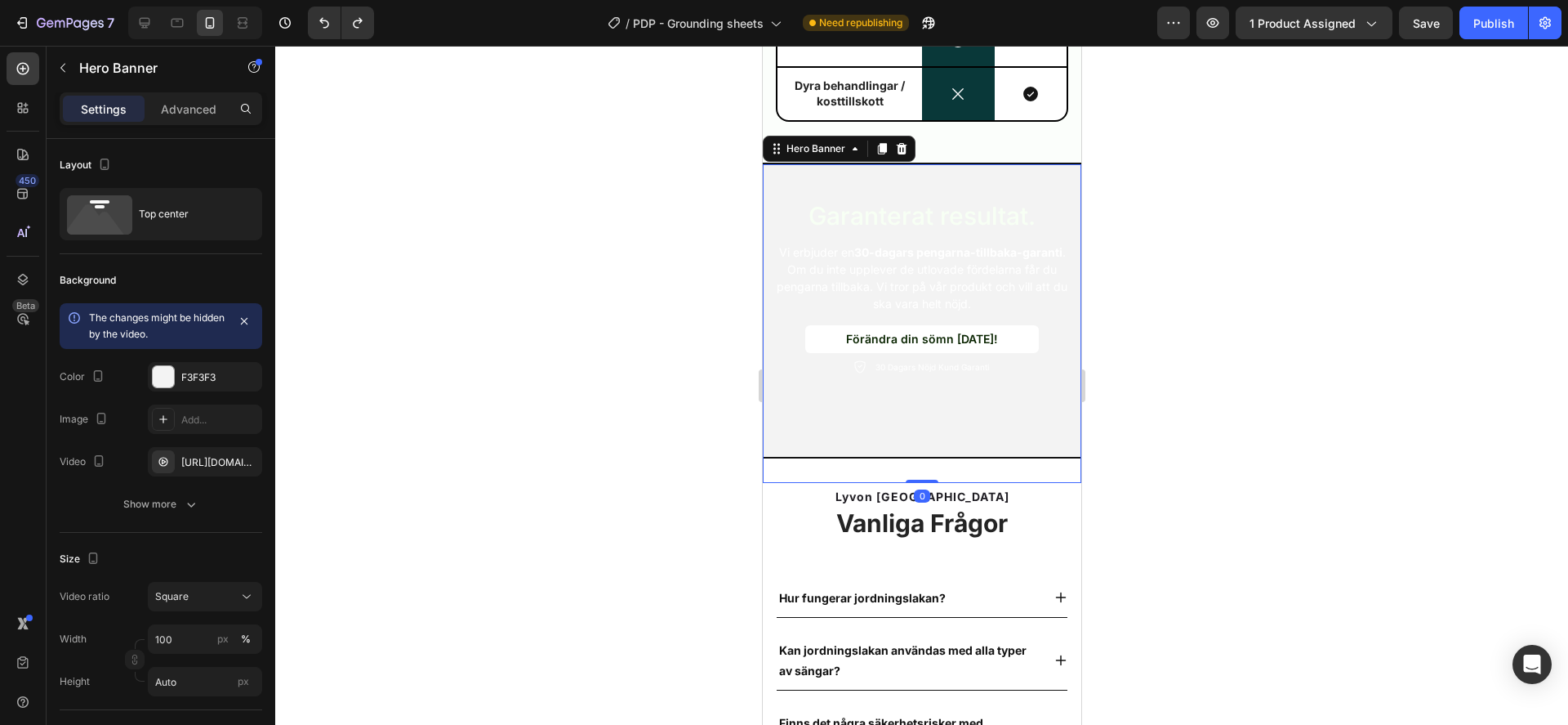
drag, startPoint x: 1376, startPoint y: 371, endPoint x: 1346, endPoint y: 373, distance: 30.1
click at [1369, 373] on div at bounding box center [921, 384] width 1293 height 679
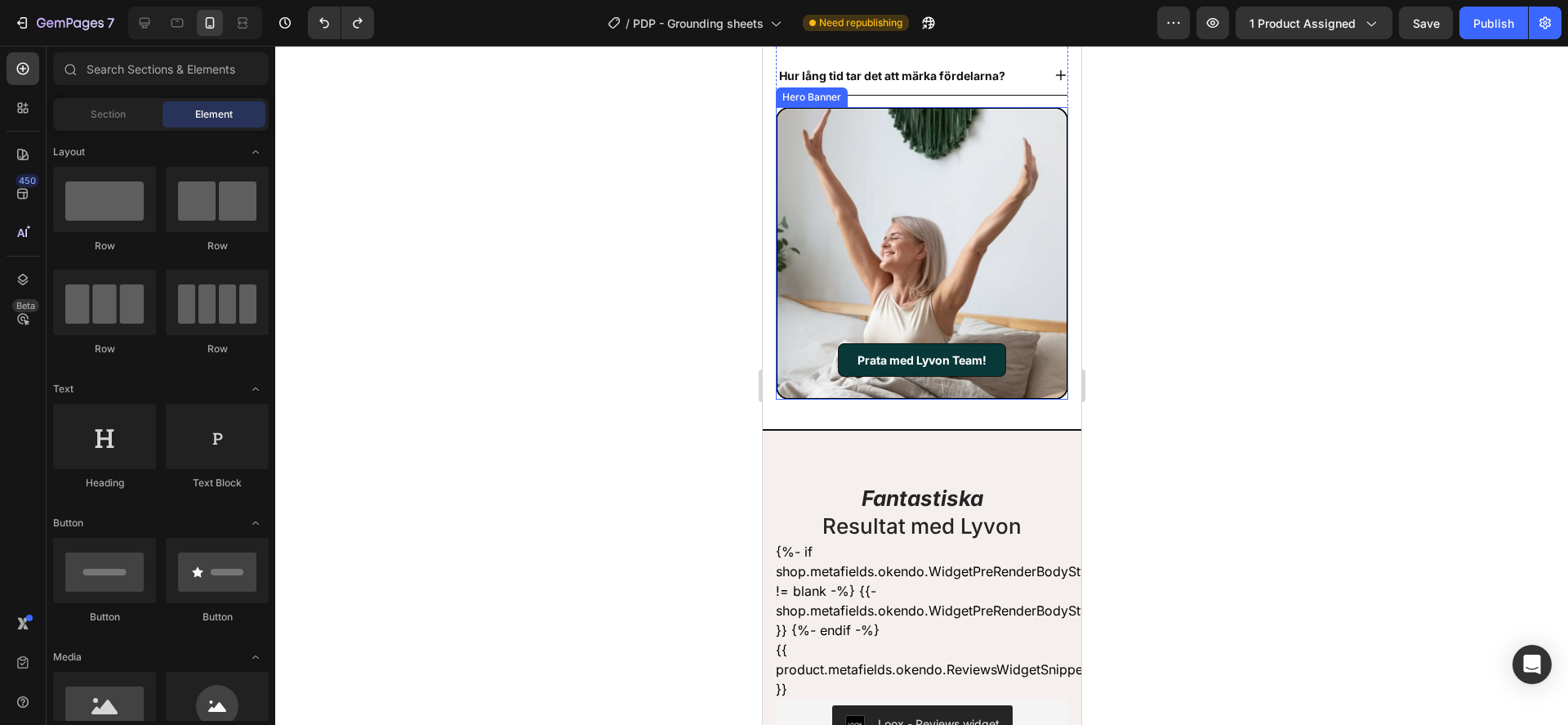
scroll to position [6960, 0]
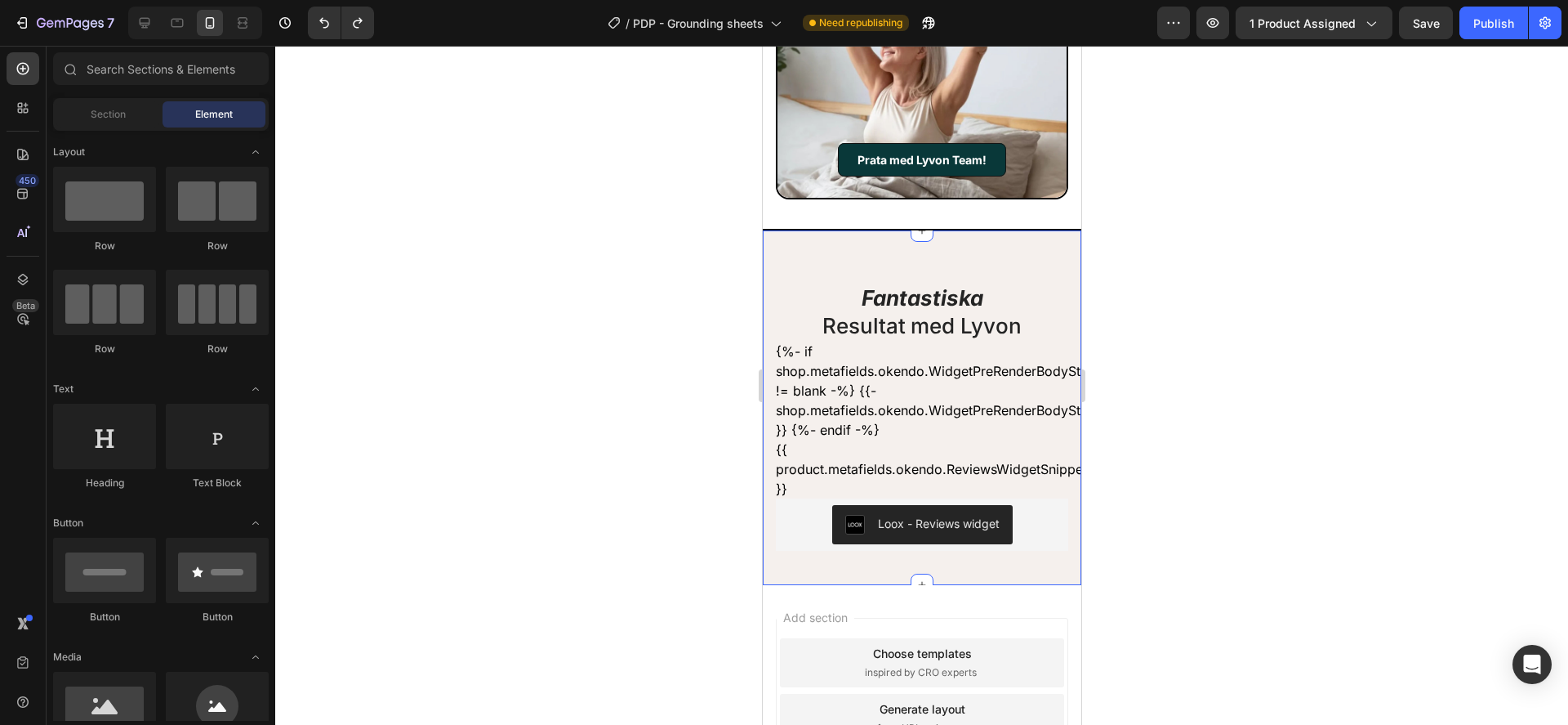
click at [771, 239] on div "Fantastiska Resultat med Lyvon Heading {%- if shop.metafields.okendo.WidgetPreR…" at bounding box center [921, 406] width 319 height 356
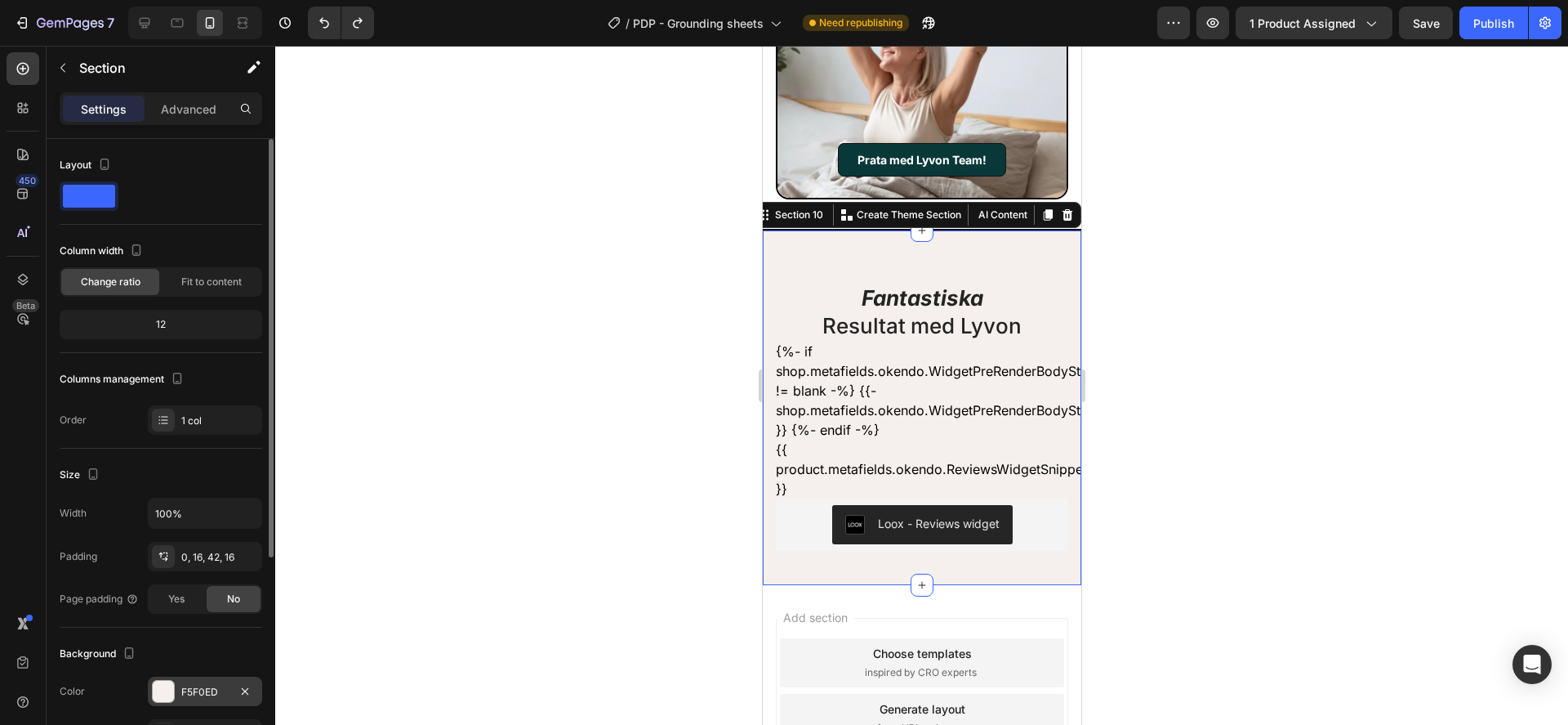
click at [188, 696] on div "F5F0ED" at bounding box center [205, 692] width 47 height 15
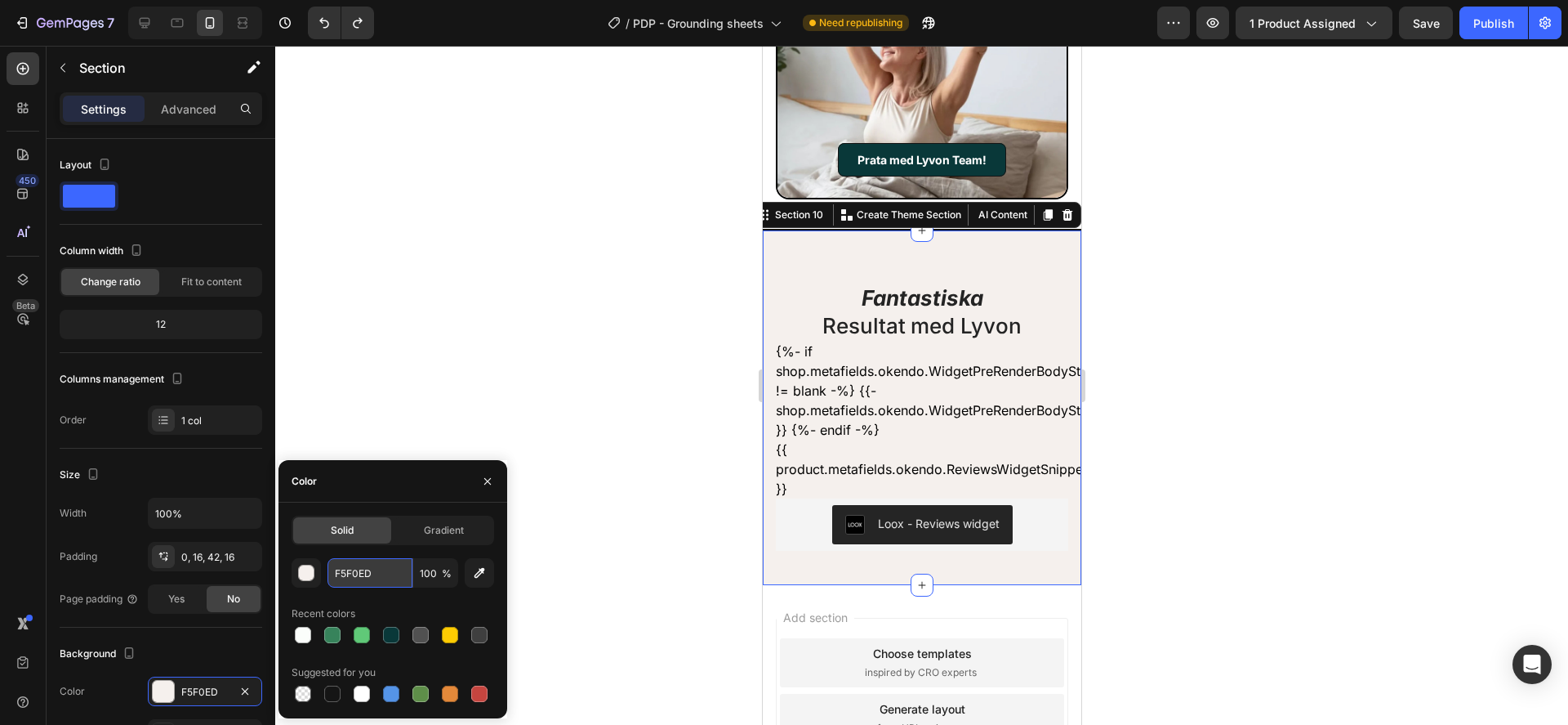
click at [385, 567] on input "F5F0ED" at bounding box center [370, 573] width 85 height 29
paste input "BFEFB"
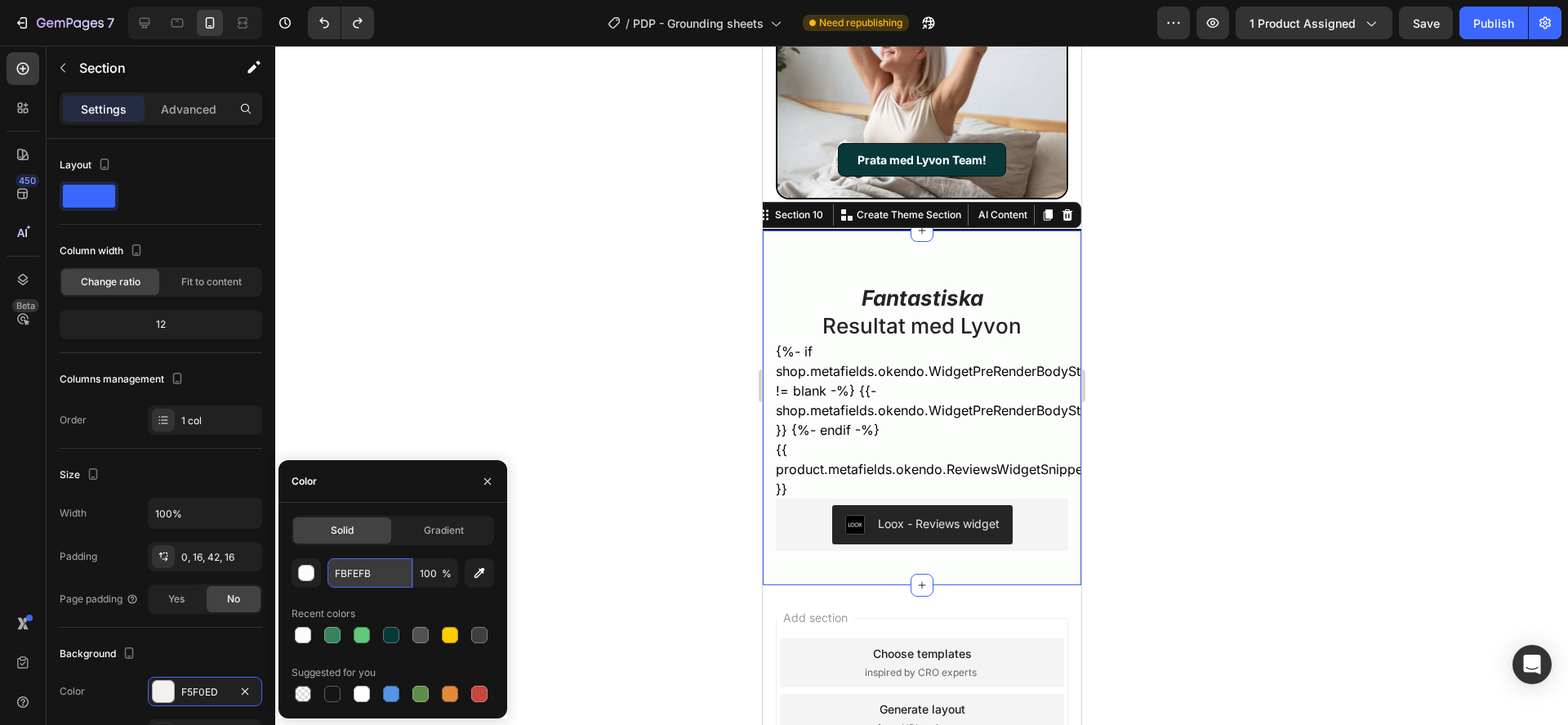
type input "FBFEFB"
click at [496, 197] on div at bounding box center [921, 384] width 1293 height 679
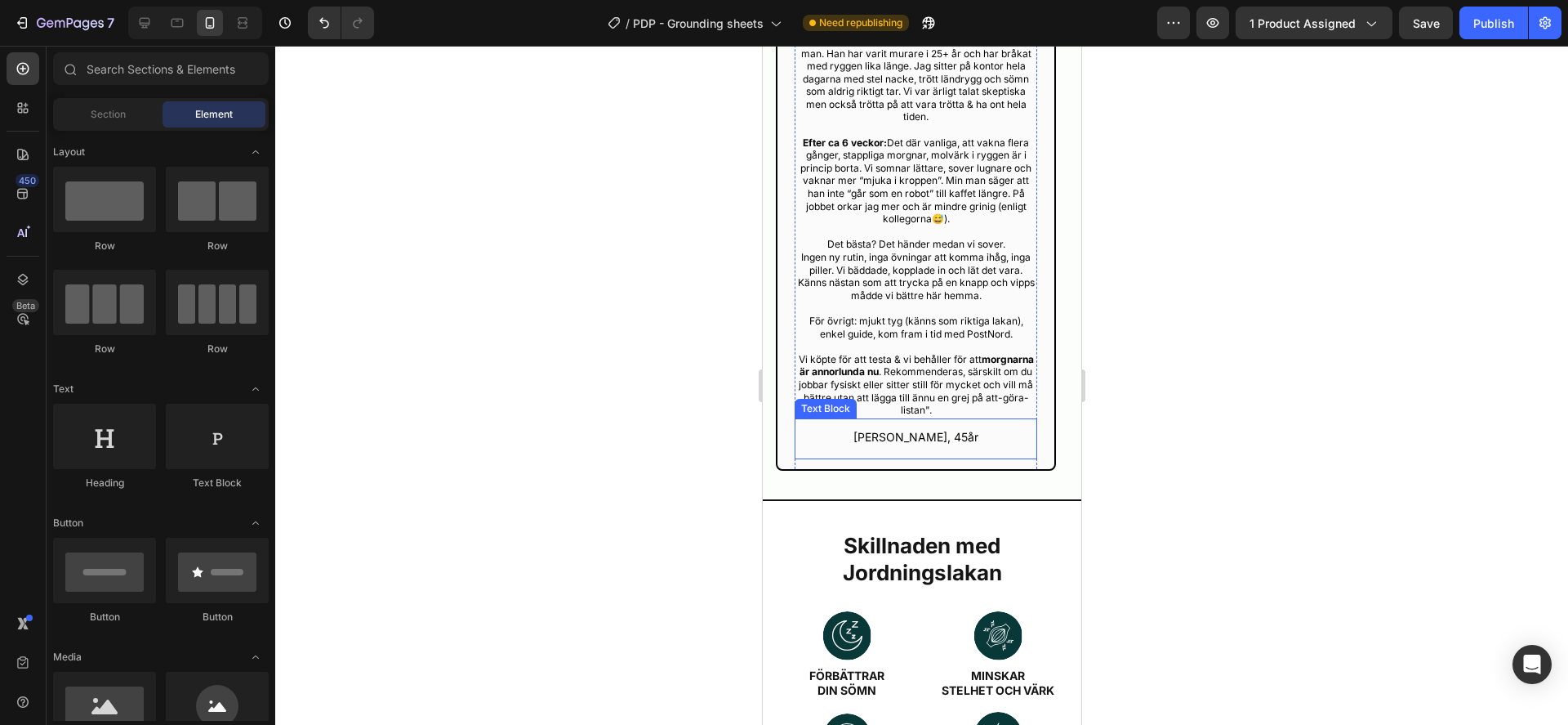
scroll to position [3083, 0]
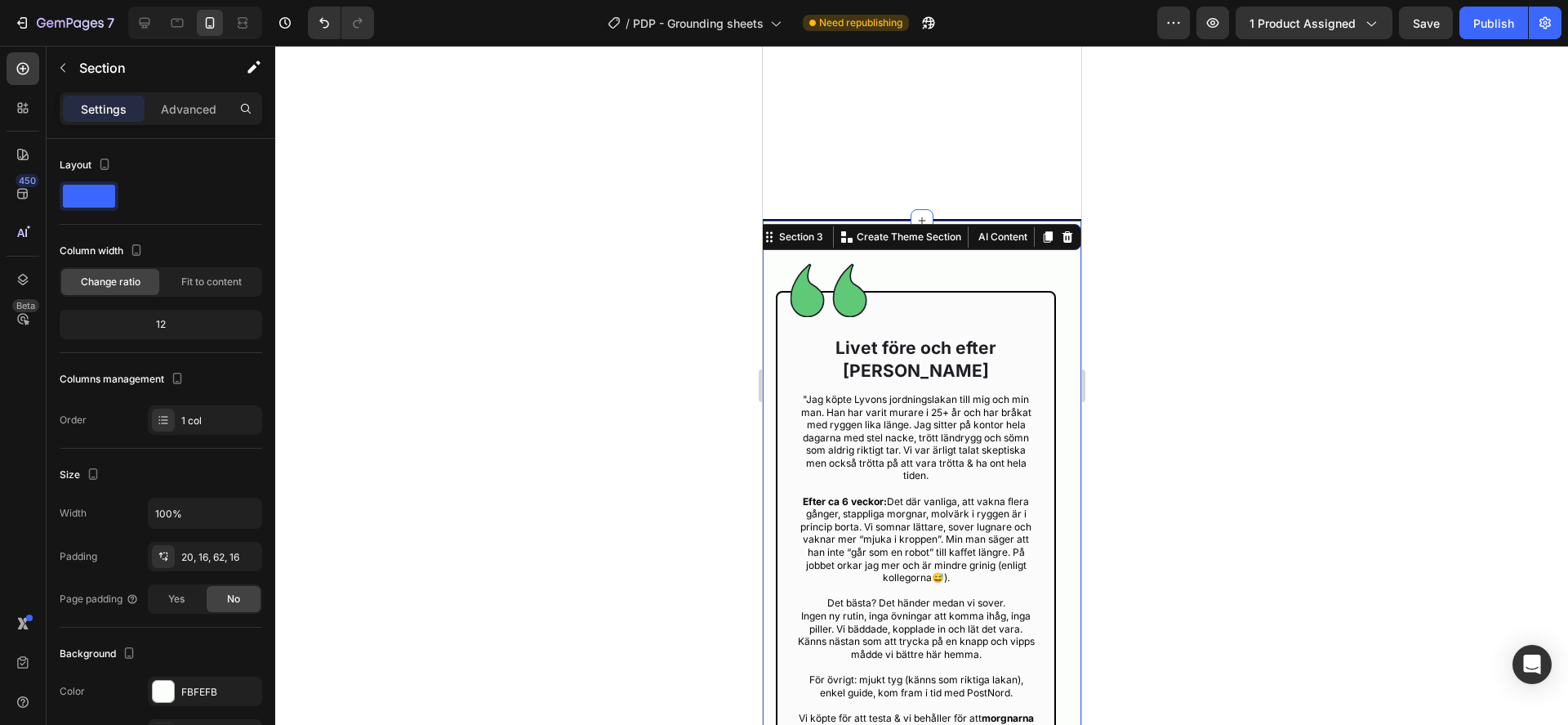
scroll to position [2478, 0]
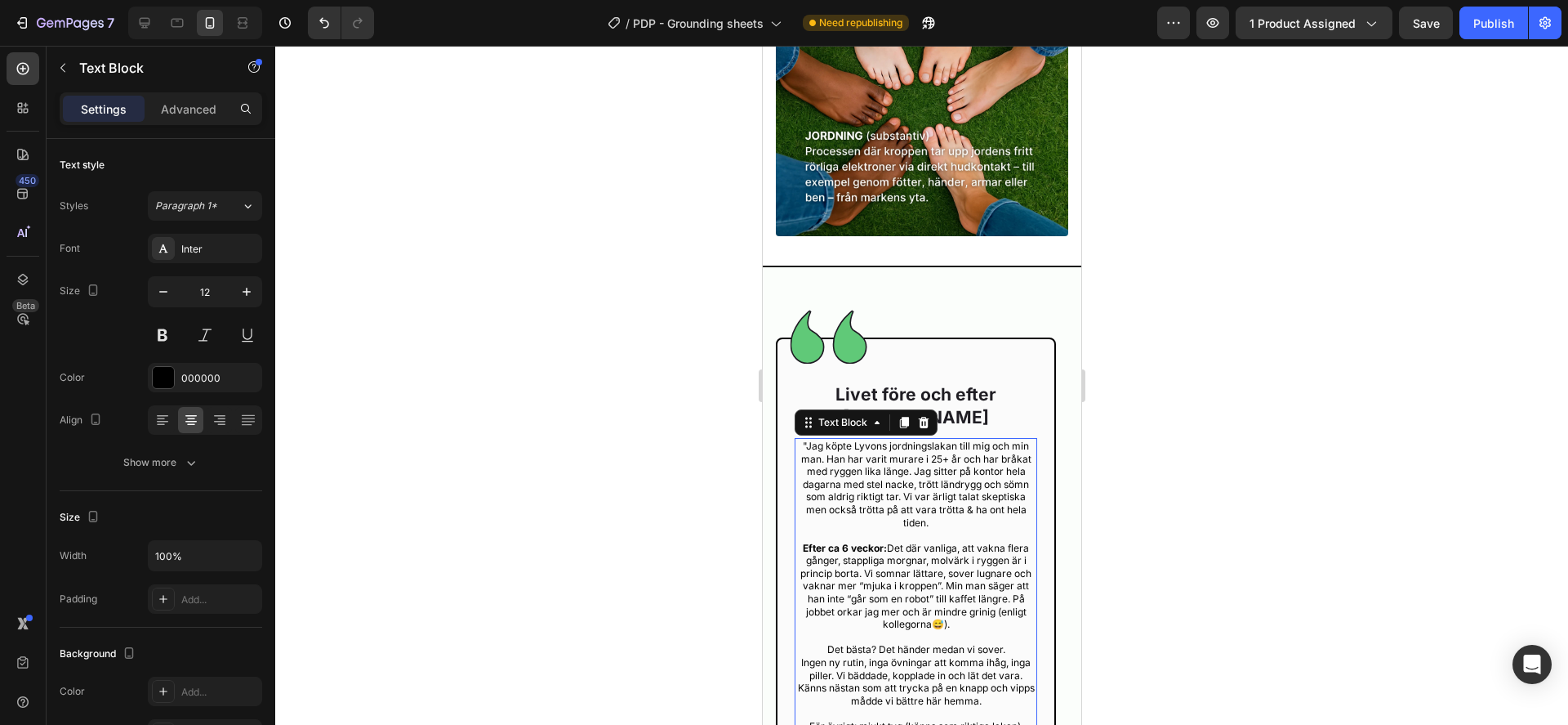
click at [939, 586] on p "Efter ca 6 veckor: Det där vanliga, att vakna flera gånger, stappliga morgnar, …" at bounding box center [915, 587] width 239 height 89
click at [945, 631] on p at bounding box center [915, 638] width 239 height 13
click at [942, 589] on p "Efter ca 6 veckor: Det där vanliga, att vakna flera gånger, stappliga morgnar, …" at bounding box center [915, 587] width 239 height 89
drag, startPoint x: 1347, startPoint y: 500, endPoint x: 1334, endPoint y: 508, distance: 15.3
click at [1346, 500] on div at bounding box center [921, 384] width 1293 height 679
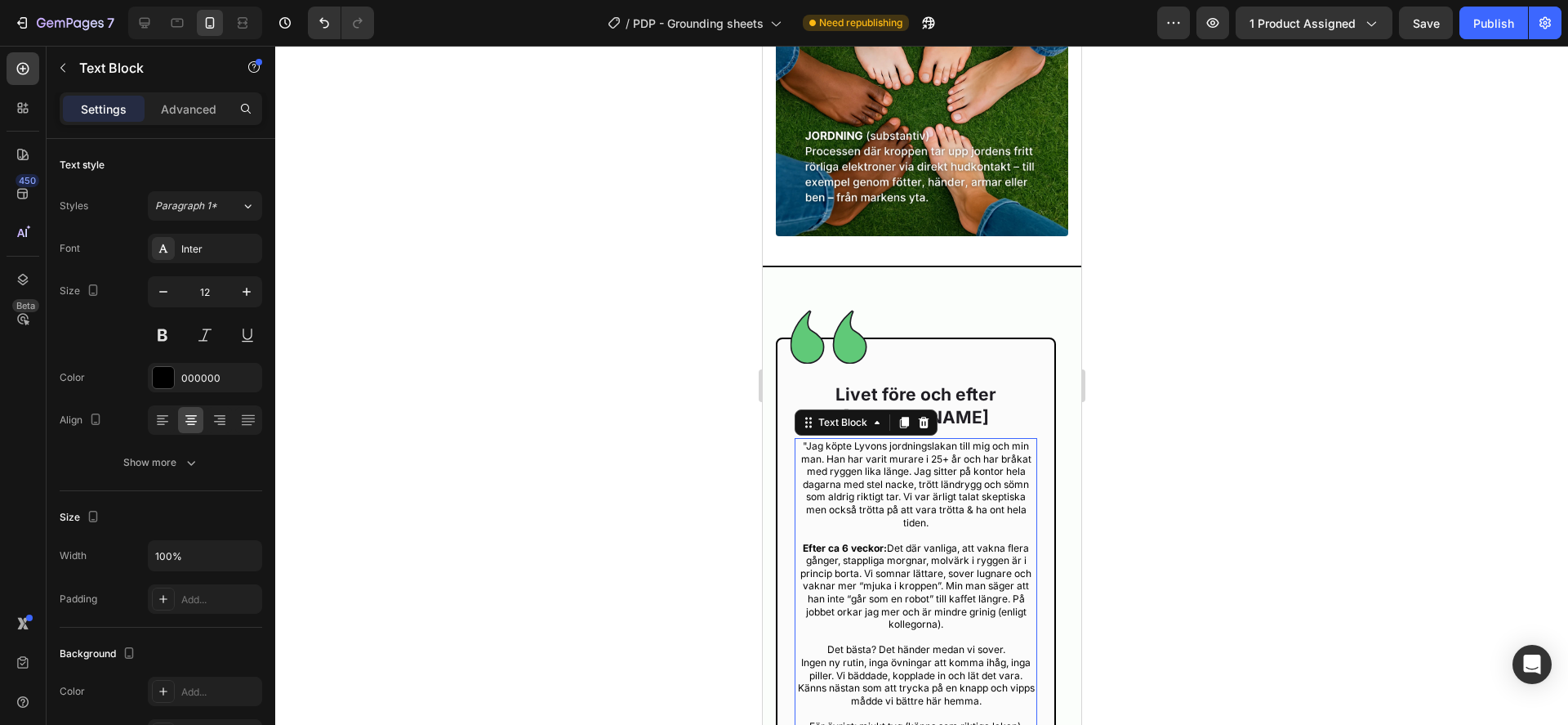
click at [838, 484] on p ""Jag köpte Lyvons jordningslakan till mig och min man. Han har varit murare i 2…" at bounding box center [915, 485] width 239 height 89
click at [187, 115] on p "Advanced" at bounding box center [188, 108] width 56 height 17
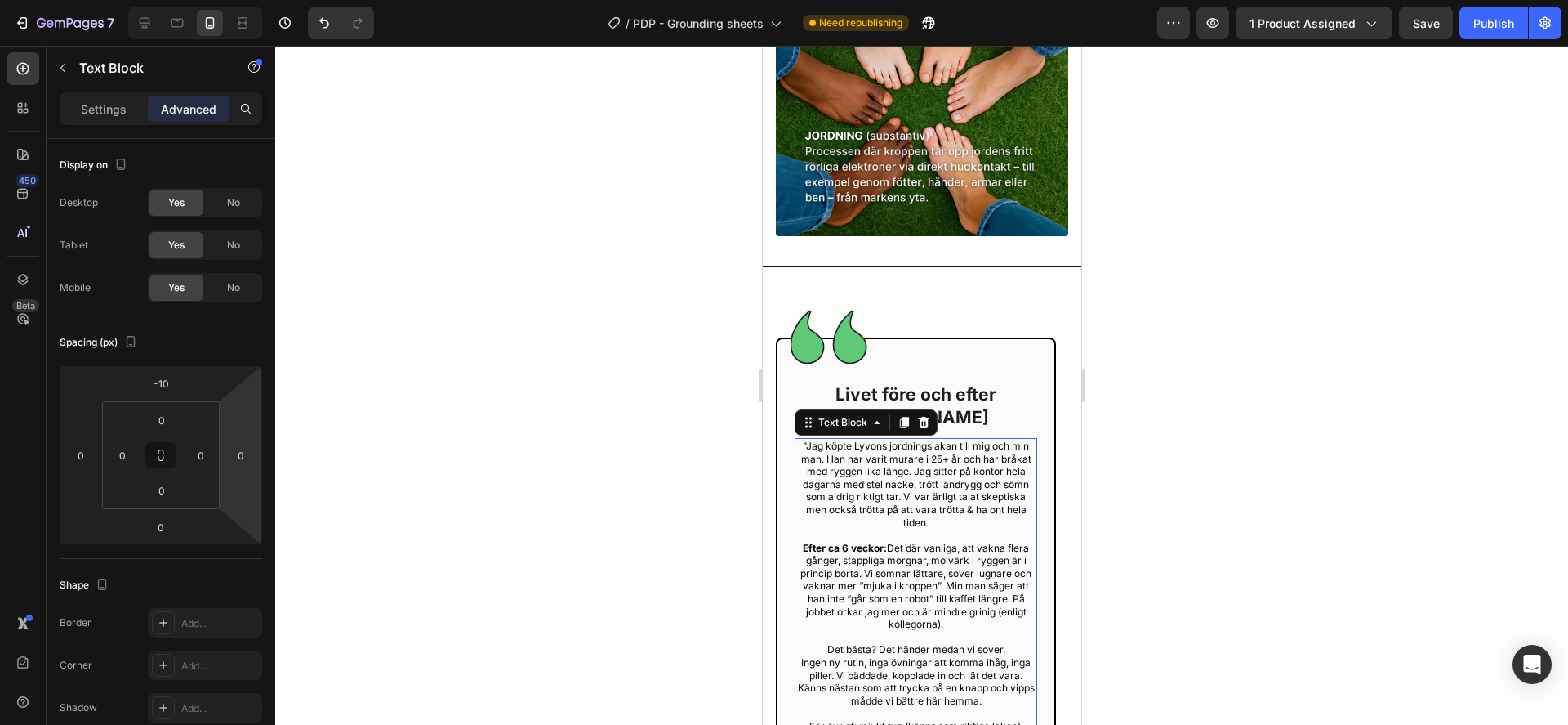
click at [1249, 503] on div at bounding box center [921, 384] width 1293 height 679
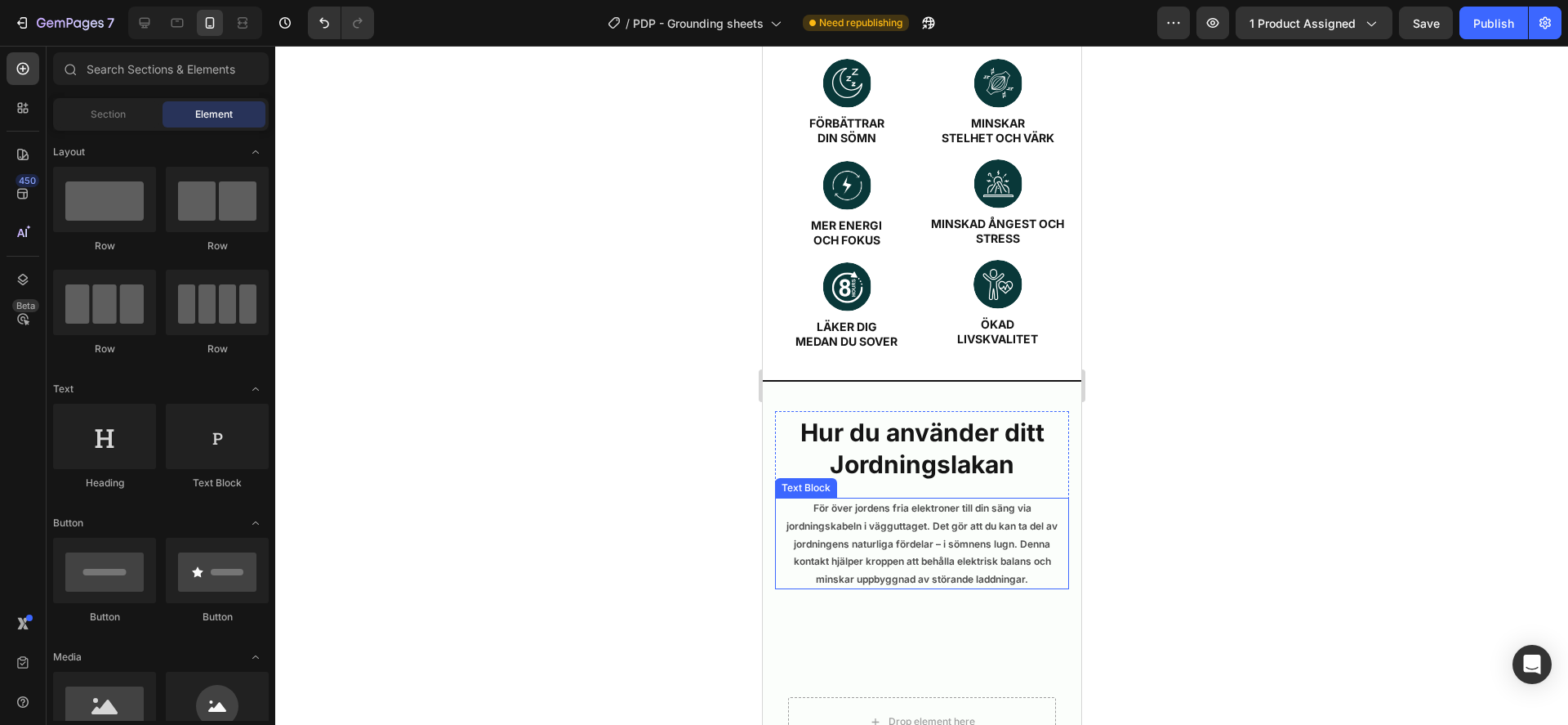
scroll to position [3190, 0]
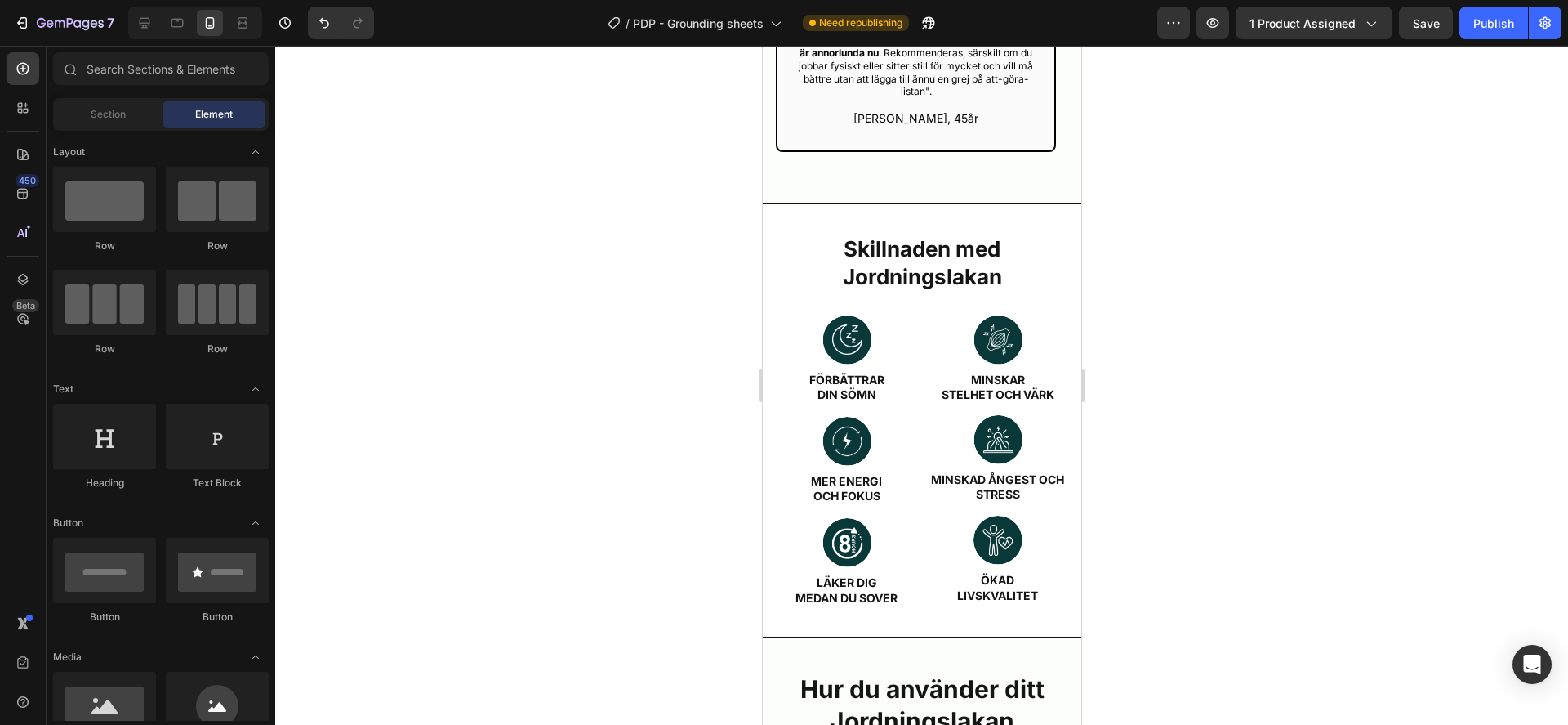
drag, startPoint x: 1461, startPoint y: 430, endPoint x: 1441, endPoint y: 435, distance: 20.6
click at [1458, 433] on div at bounding box center [921, 384] width 1293 height 679
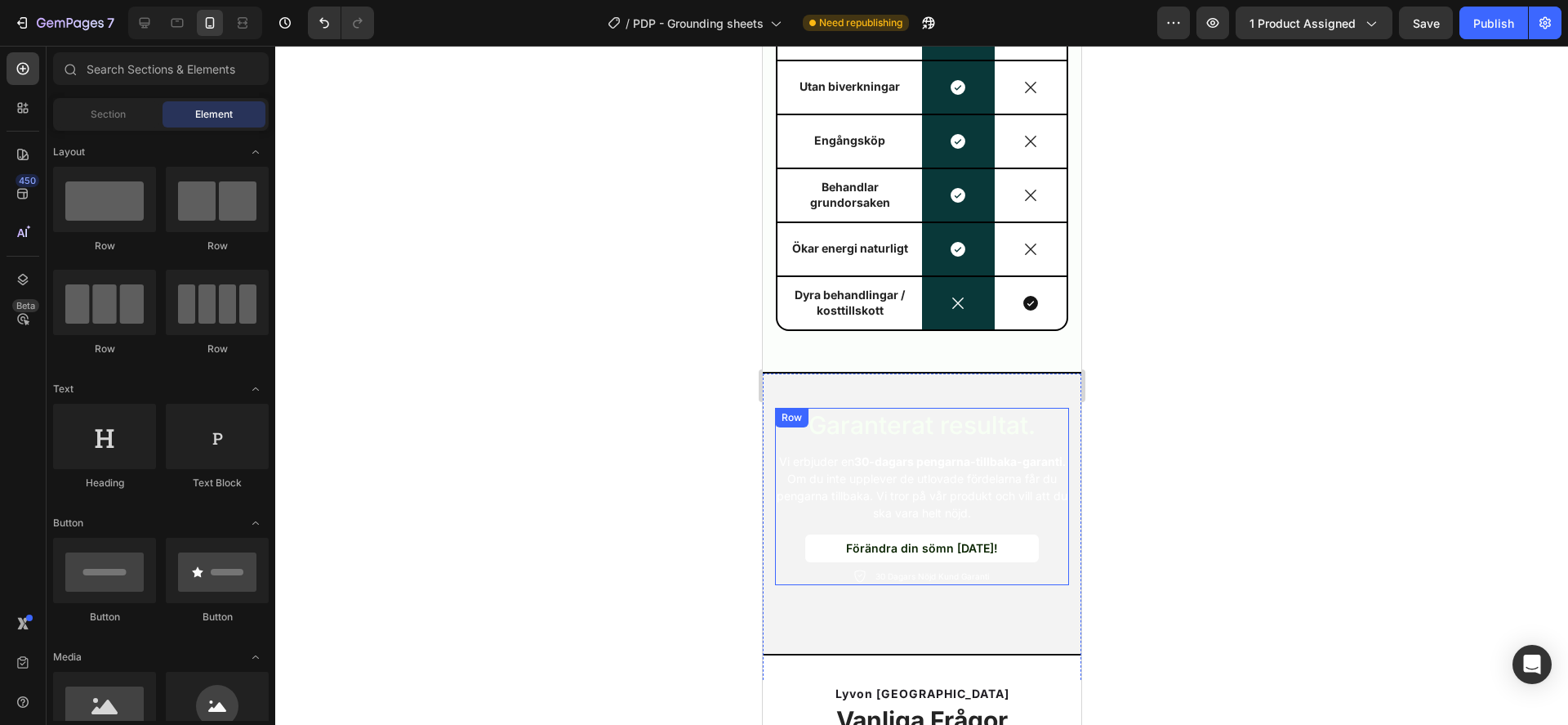
scroll to position [5921, 0]
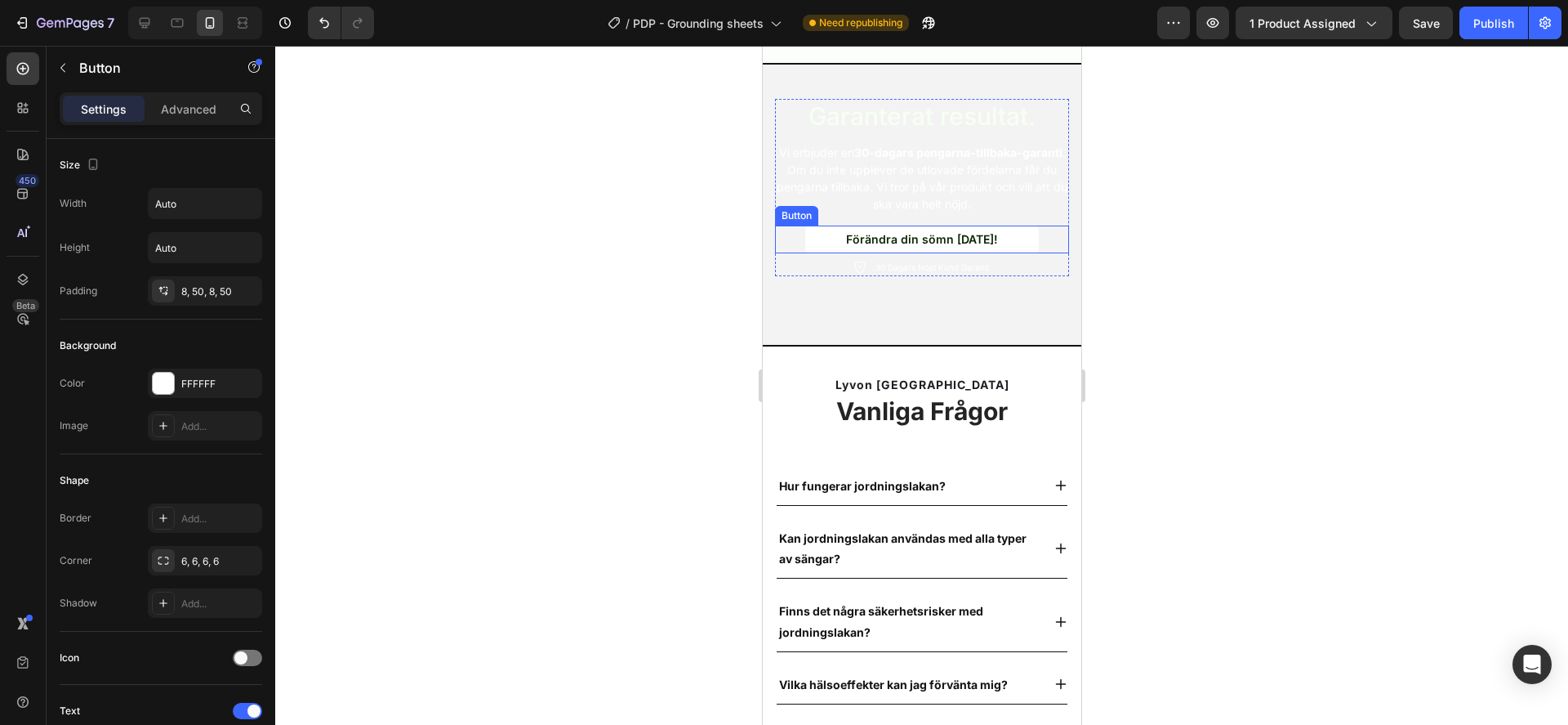
click at [777, 226] on div "Förändra din sömn idag! Button" at bounding box center [921, 240] width 294 height 28
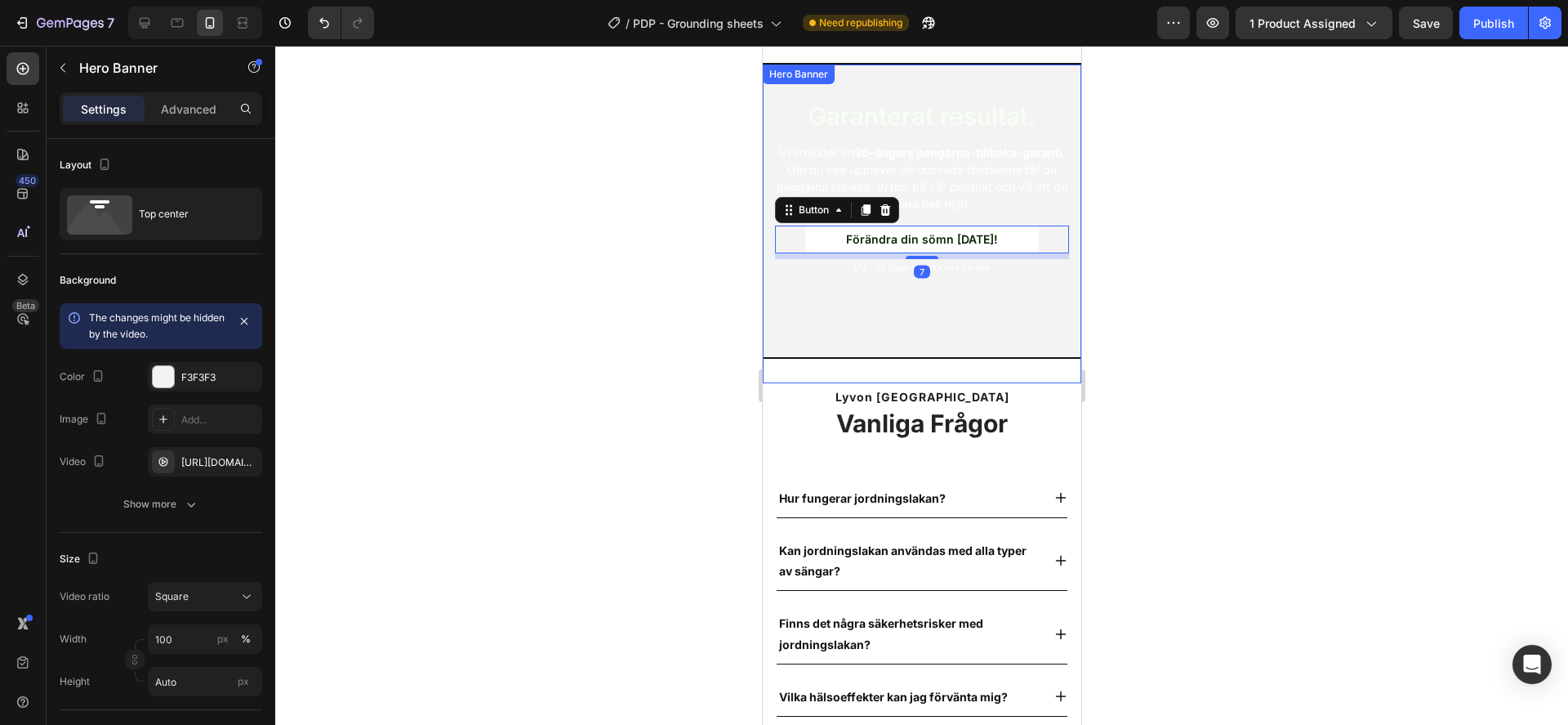
click at [764, 221] on div "Garanterat resultat. Heading Vi erbjuder en 30-dagars pengarna-tillbaka-garanti…" at bounding box center [921, 189] width 319 height 250
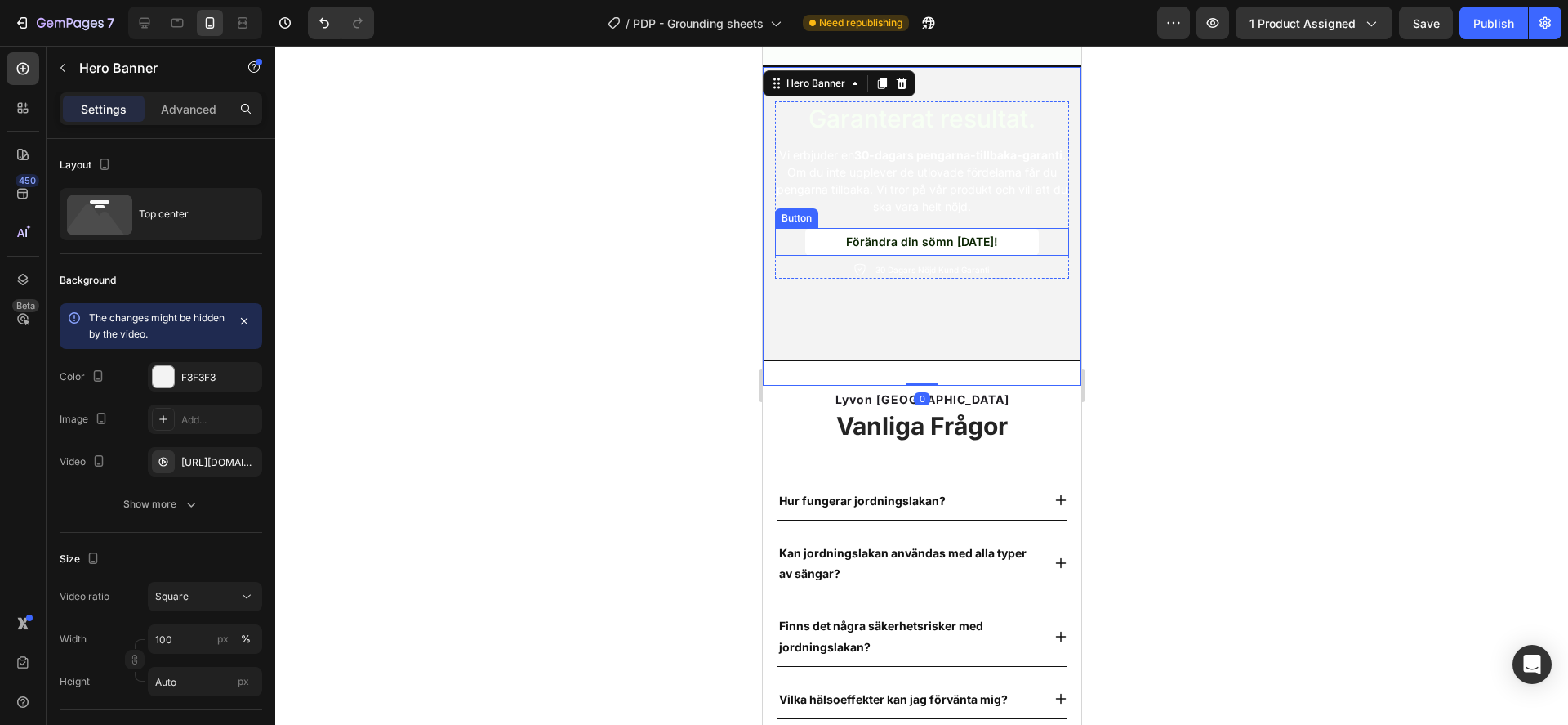
scroll to position [5387, 0]
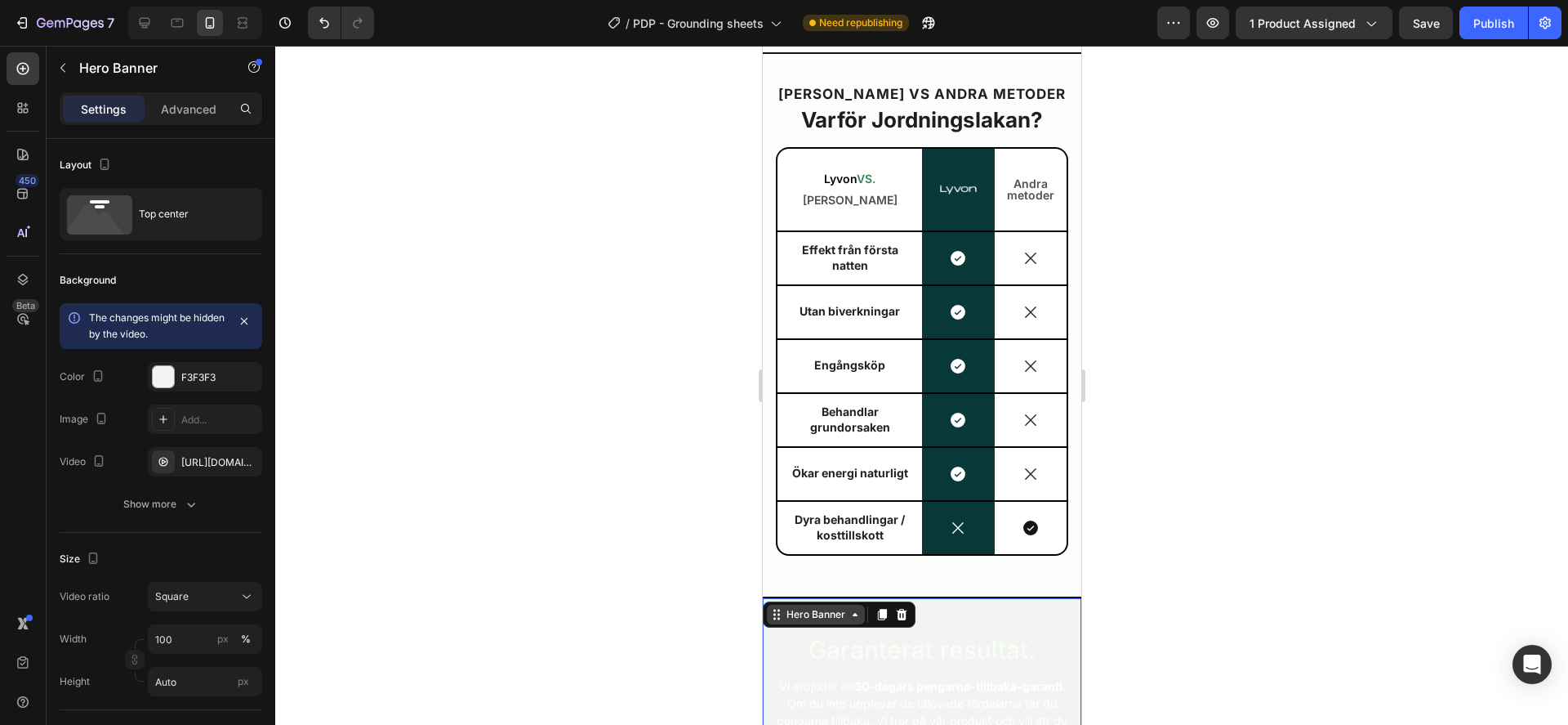
click at [806, 618] on div "Hero Banner" at bounding box center [815, 615] width 66 height 15
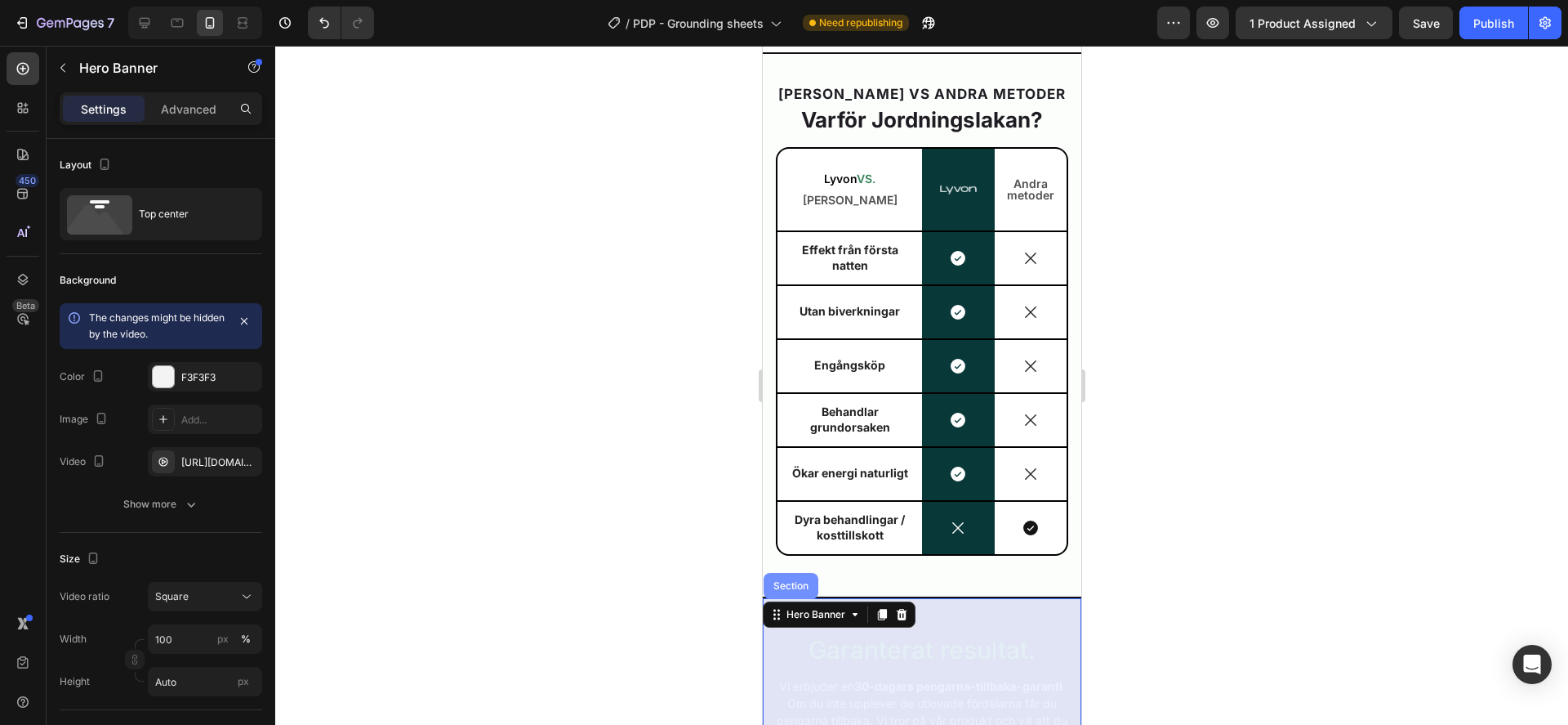
click at [796, 590] on div "Section" at bounding box center [790, 586] width 55 height 26
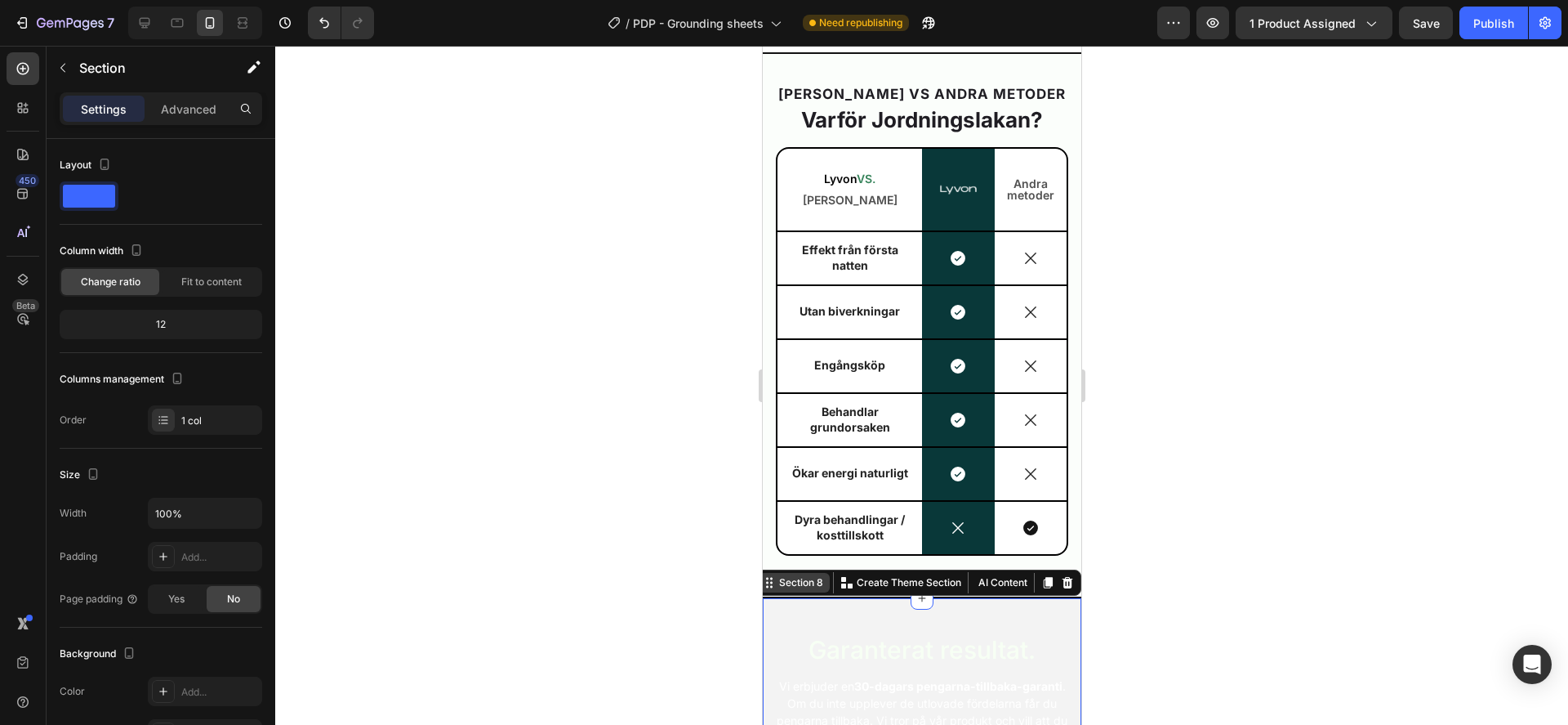
click at [798, 588] on div "Section 8" at bounding box center [800, 583] width 51 height 15
click at [682, 540] on div at bounding box center [921, 384] width 1293 height 679
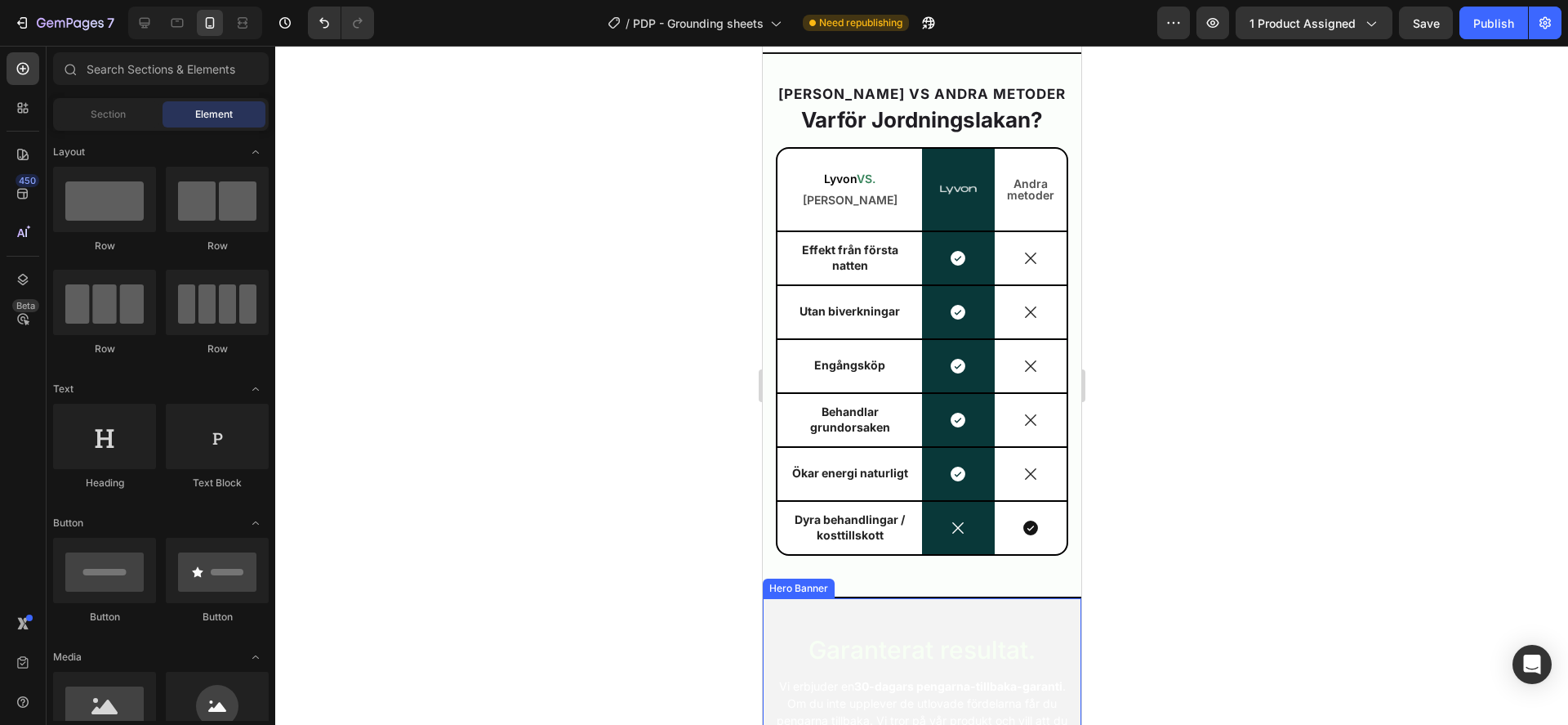
click at [769, 608] on div "Garanterat resultat. Heading Vi erbjuder en 30-dagars pengarna-tillbaka-garanti…" at bounding box center [921, 723] width 319 height 250
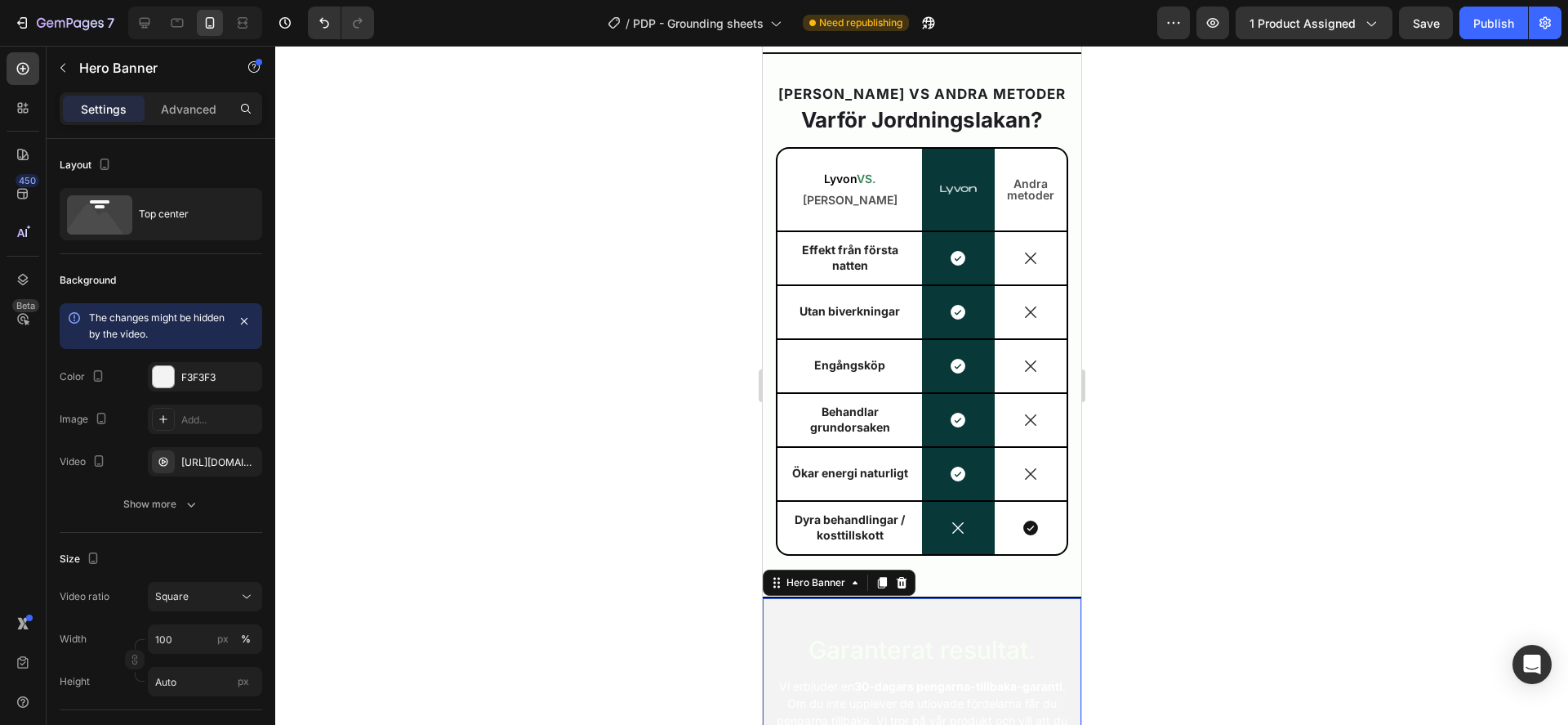
click at [830, 592] on div "Hero Banner" at bounding box center [839, 582] width 153 height 26
click at [829, 584] on div "Hero Banner" at bounding box center [815, 583] width 66 height 15
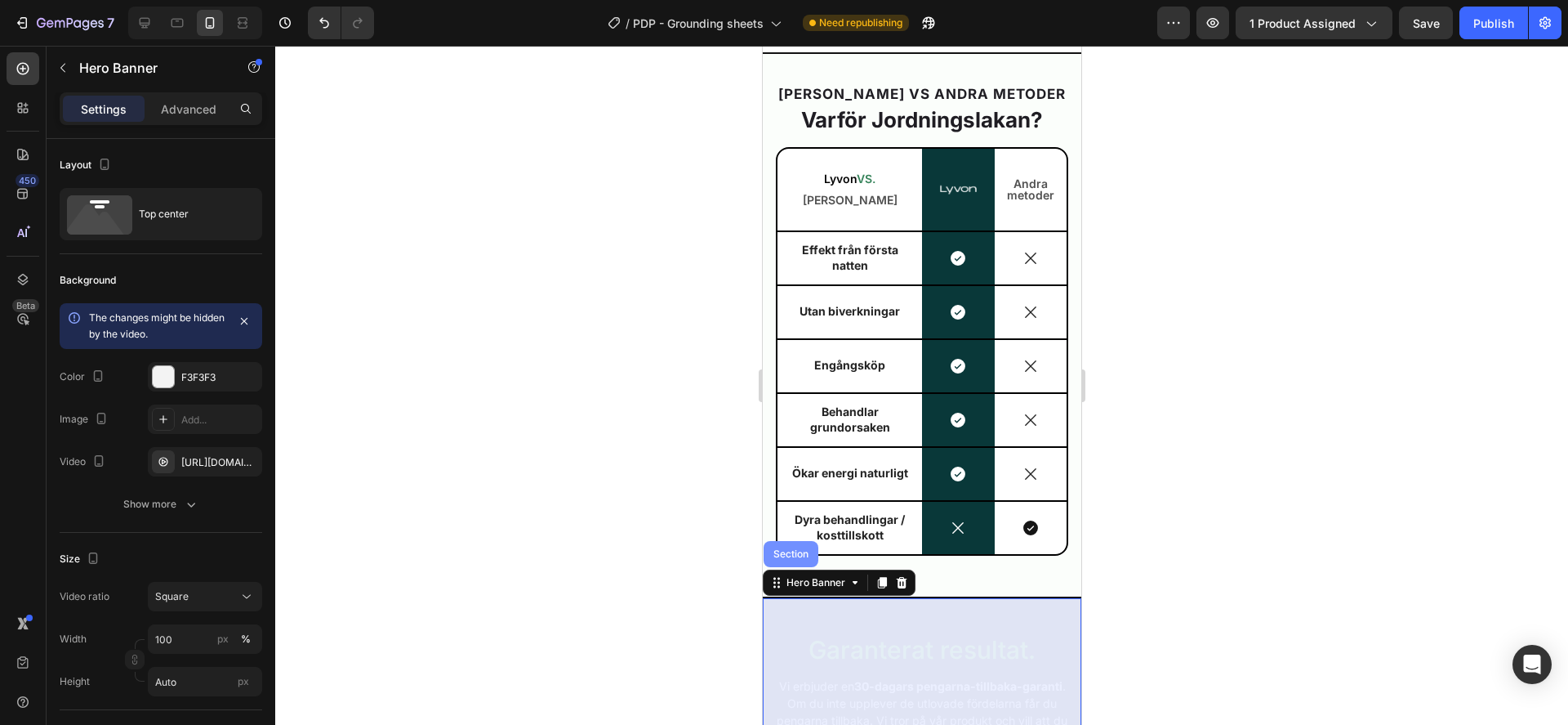
click at [783, 555] on div "Section" at bounding box center [790, 554] width 42 height 10
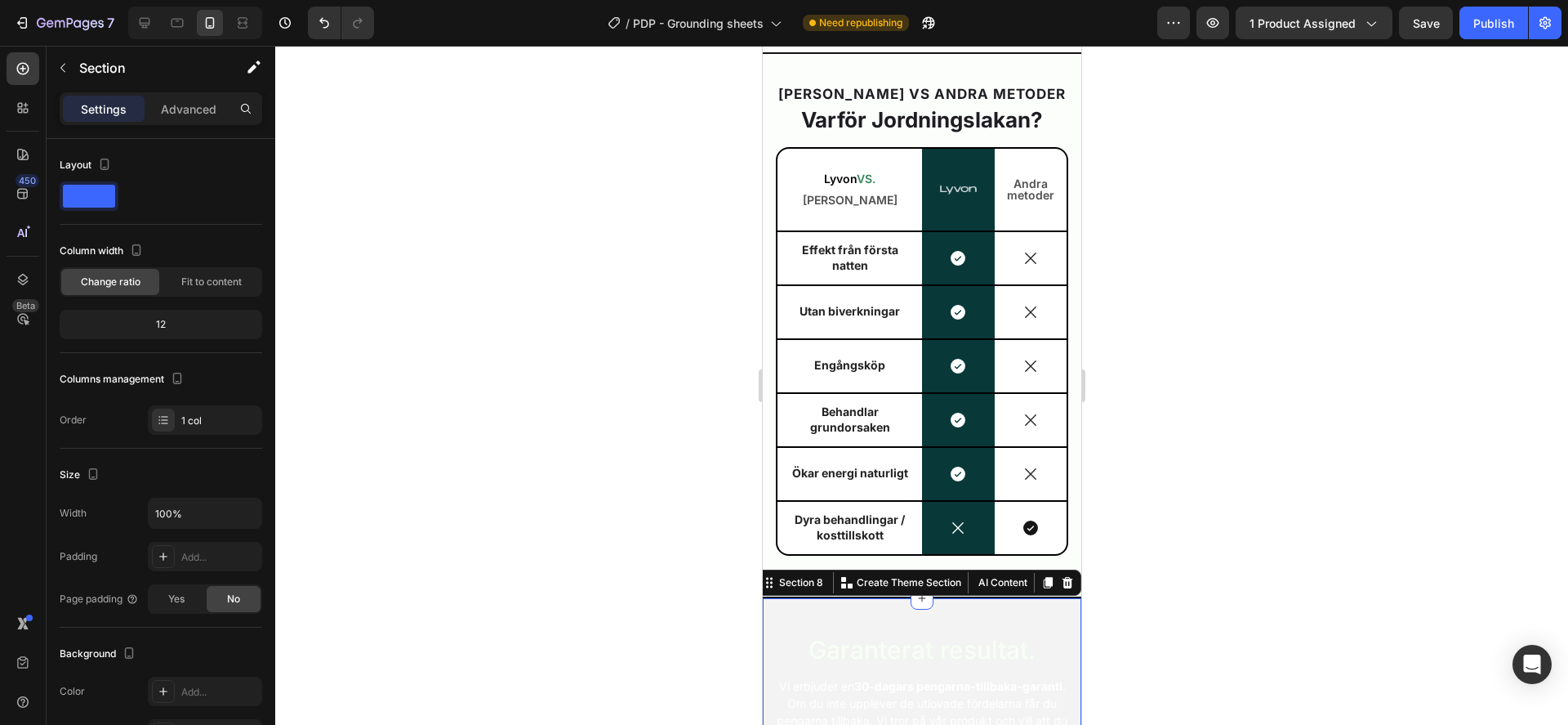
scroll to position [5385, 0]
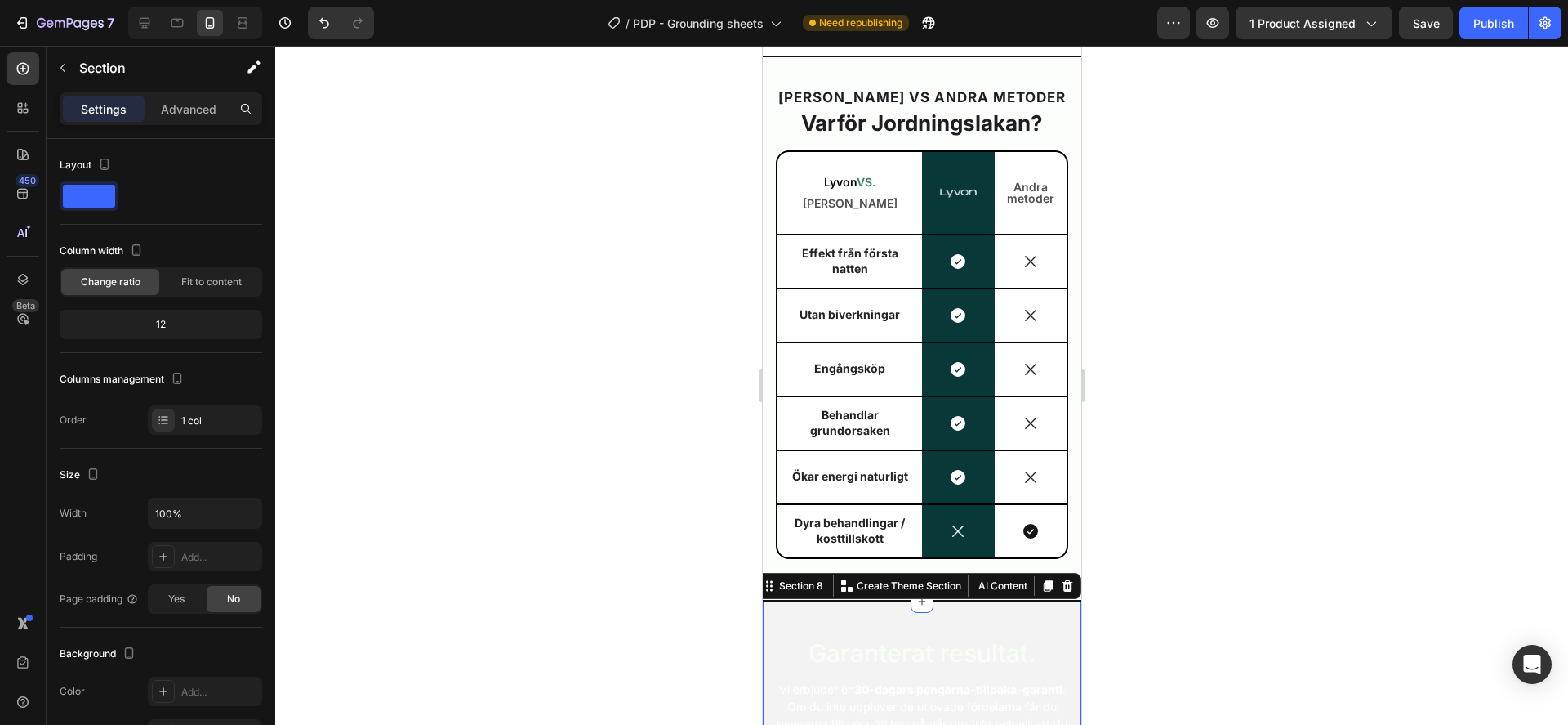
drag, startPoint x: 1339, startPoint y: 525, endPoint x: 1319, endPoint y: 536, distance: 22.8
click at [1336, 529] on div at bounding box center [921, 384] width 1293 height 679
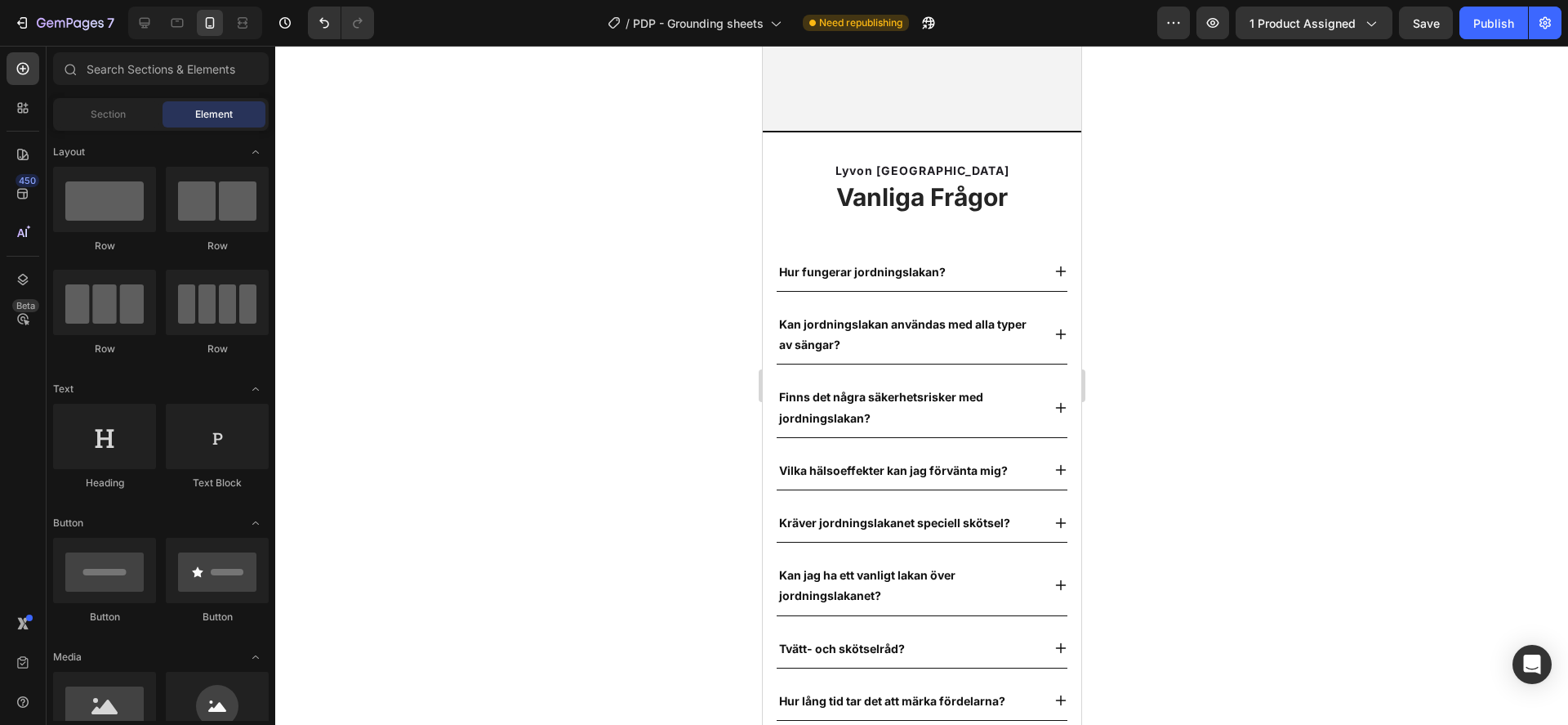
drag, startPoint x: 1349, startPoint y: 414, endPoint x: 1285, endPoint y: 423, distance: 64.6
click at [1342, 420] on div at bounding box center [921, 384] width 1293 height 679
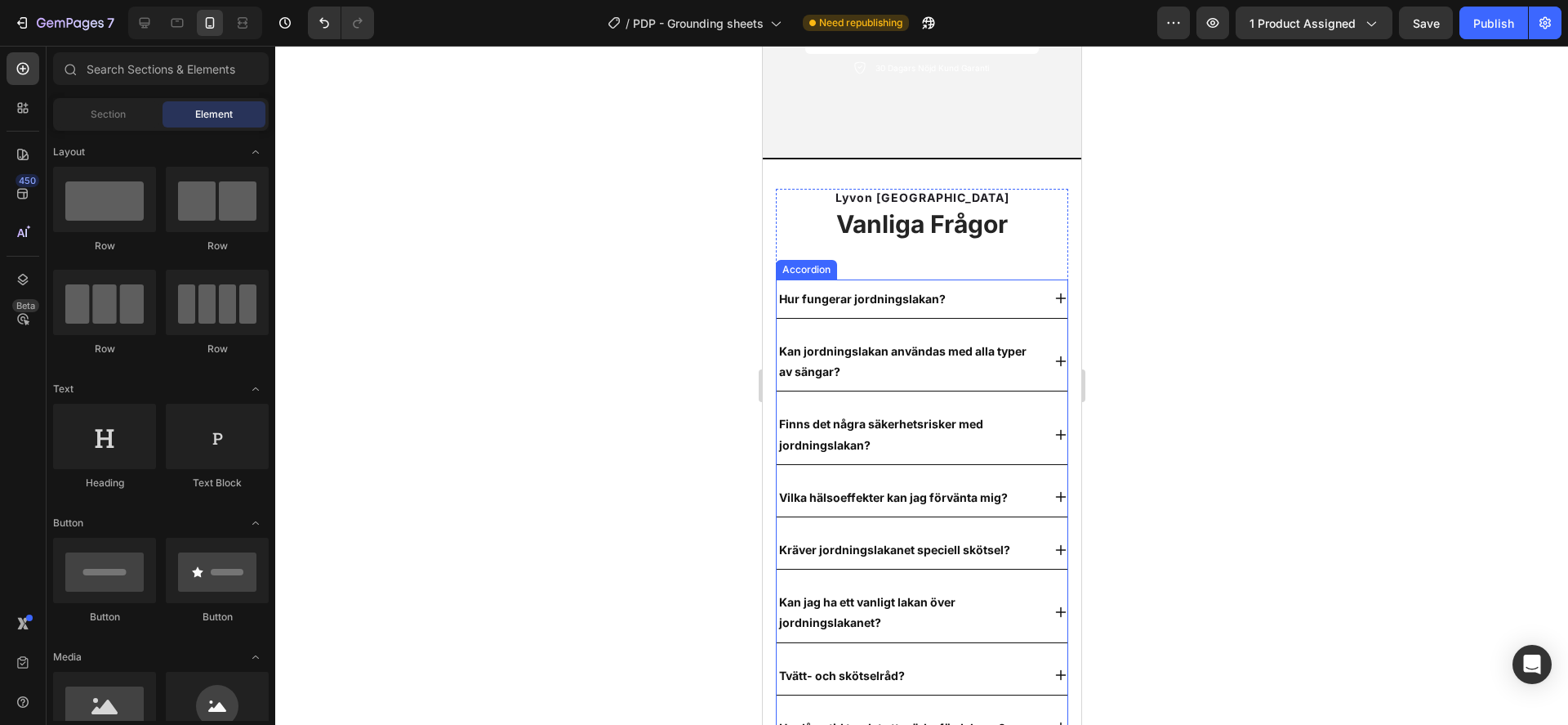
scroll to position [6120, 0]
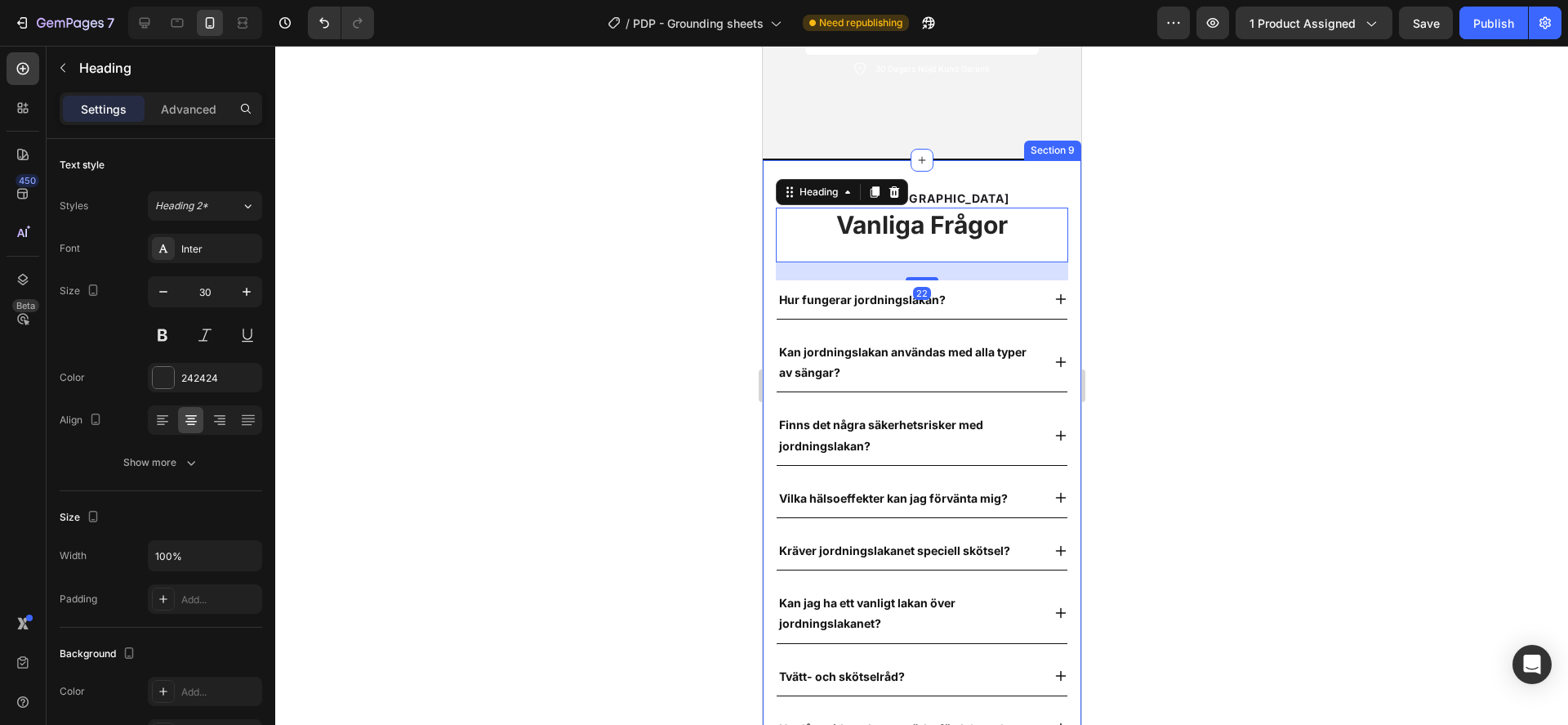
click at [494, 250] on div at bounding box center [921, 384] width 1293 height 679
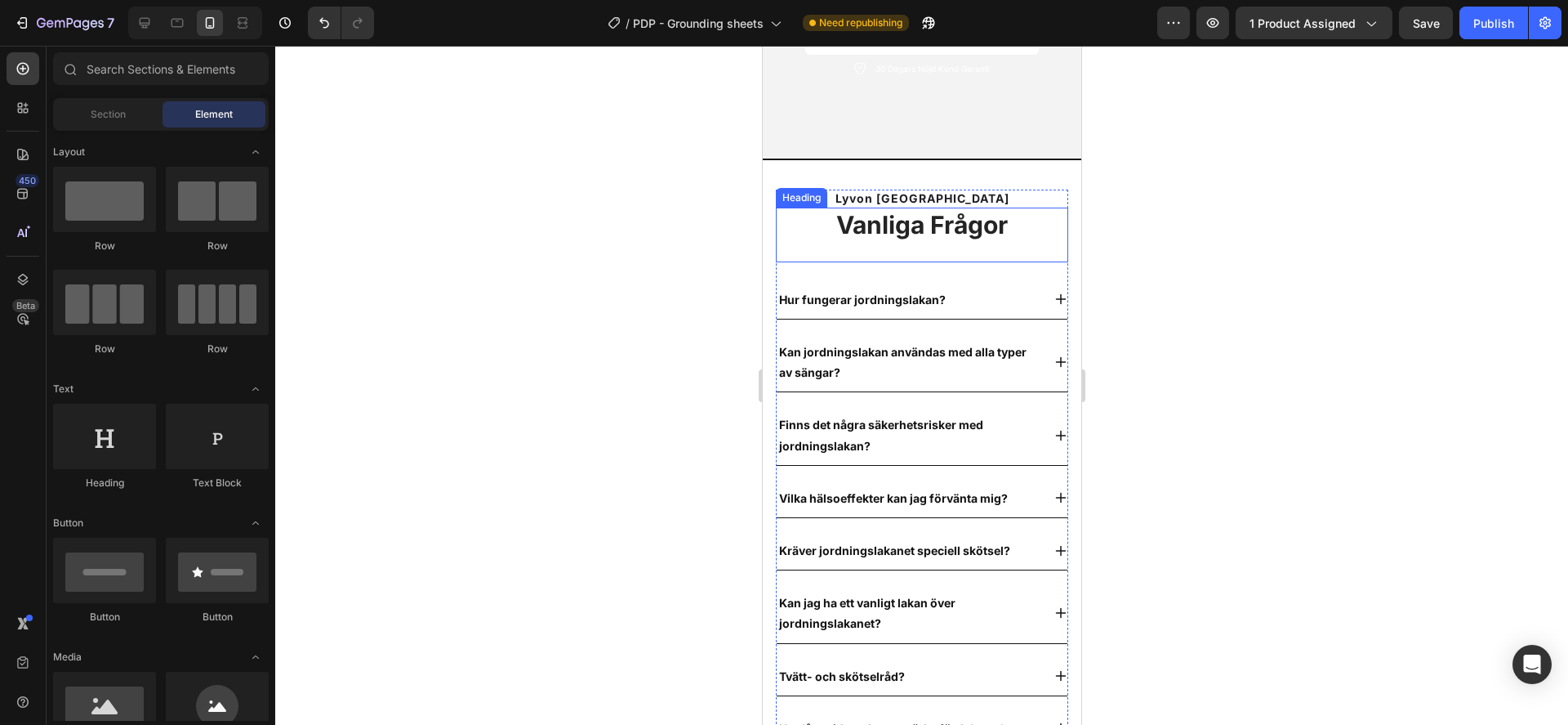
click at [910, 214] on strong "Vanliga Frågor" at bounding box center [921, 225] width 171 height 29
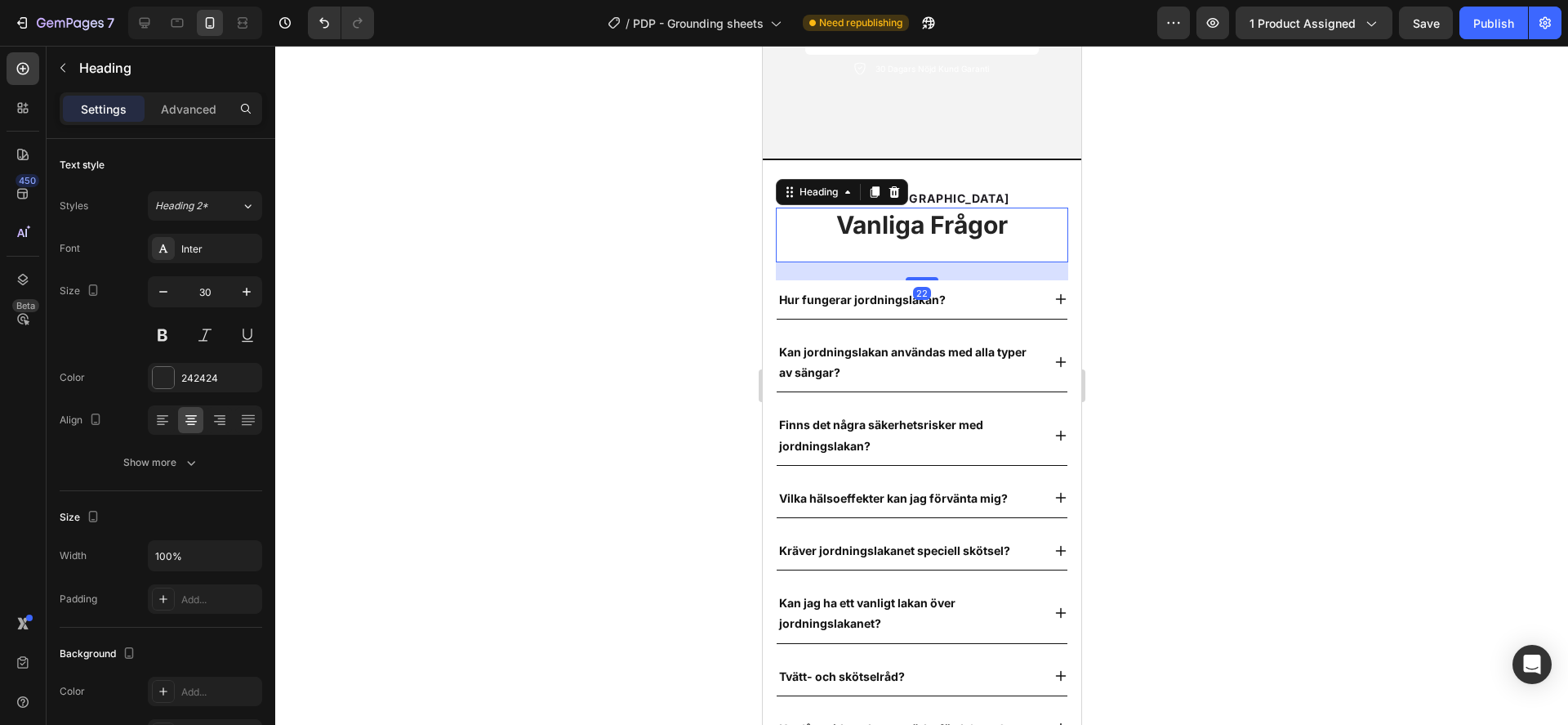
drag, startPoint x: 917, startPoint y: 265, endPoint x: 1021, endPoint y: 219, distance: 113.7
click at [946, 219] on div "Vanliga Frågor Heading 22" at bounding box center [921, 235] width 292 height 55
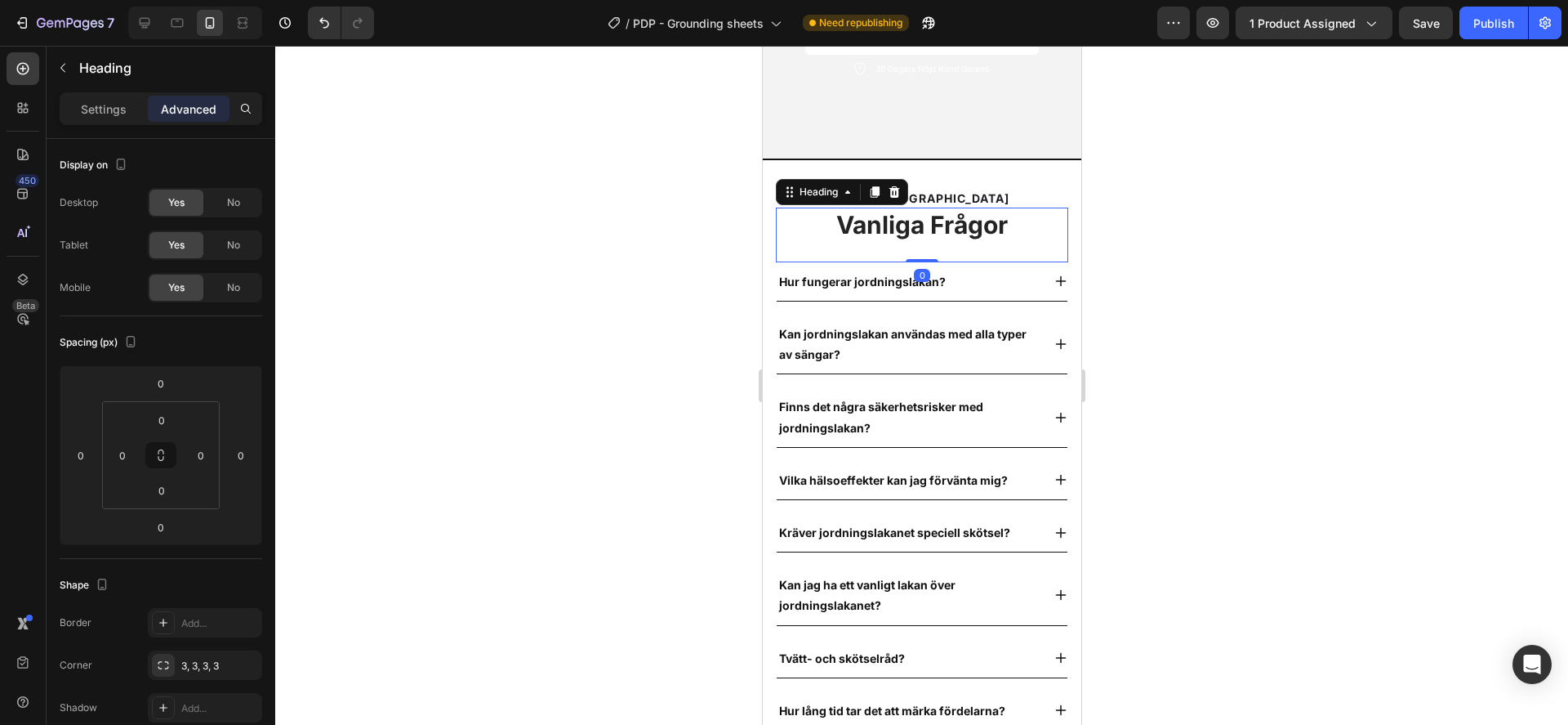
click at [1272, 235] on div at bounding box center [921, 384] width 1293 height 679
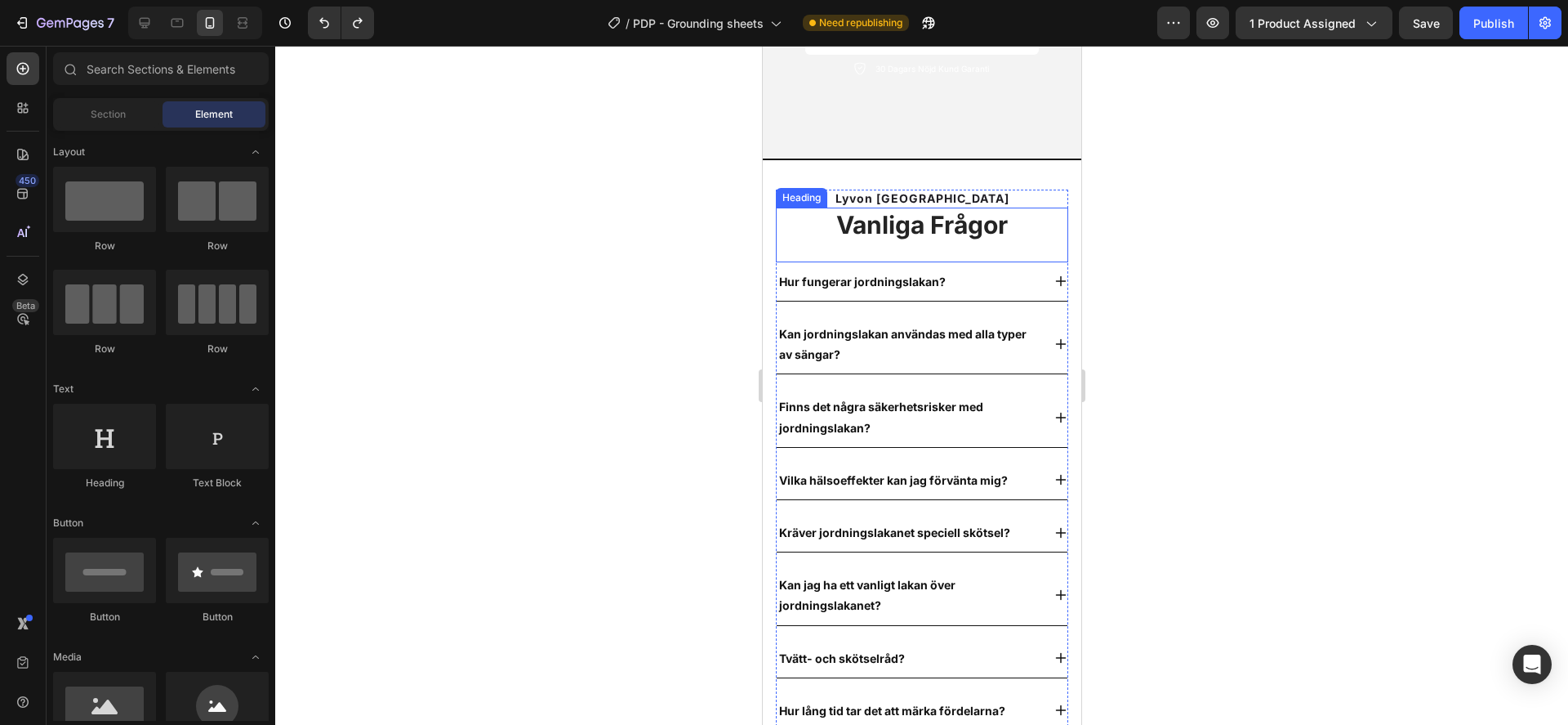
click at [847, 210] on strong "Vanliga Frågor" at bounding box center [921, 225] width 171 height 29
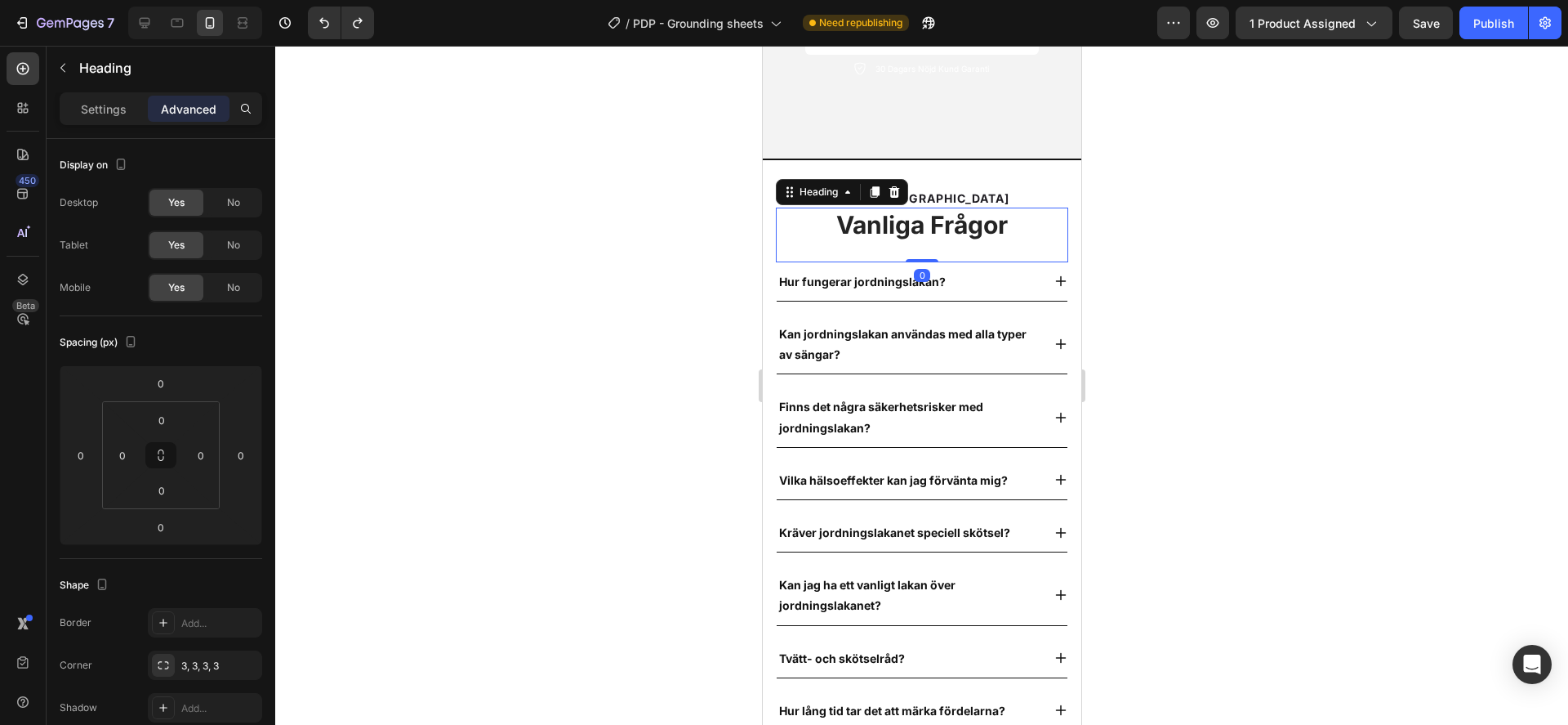
click at [827, 233] on div "Vanliga Frågor Heading 0" at bounding box center [921, 235] width 292 height 55
drag, startPoint x: 1250, startPoint y: 243, endPoint x: 1242, endPoint y: 241, distance: 8.2
click at [1246, 242] on div at bounding box center [921, 384] width 1293 height 679
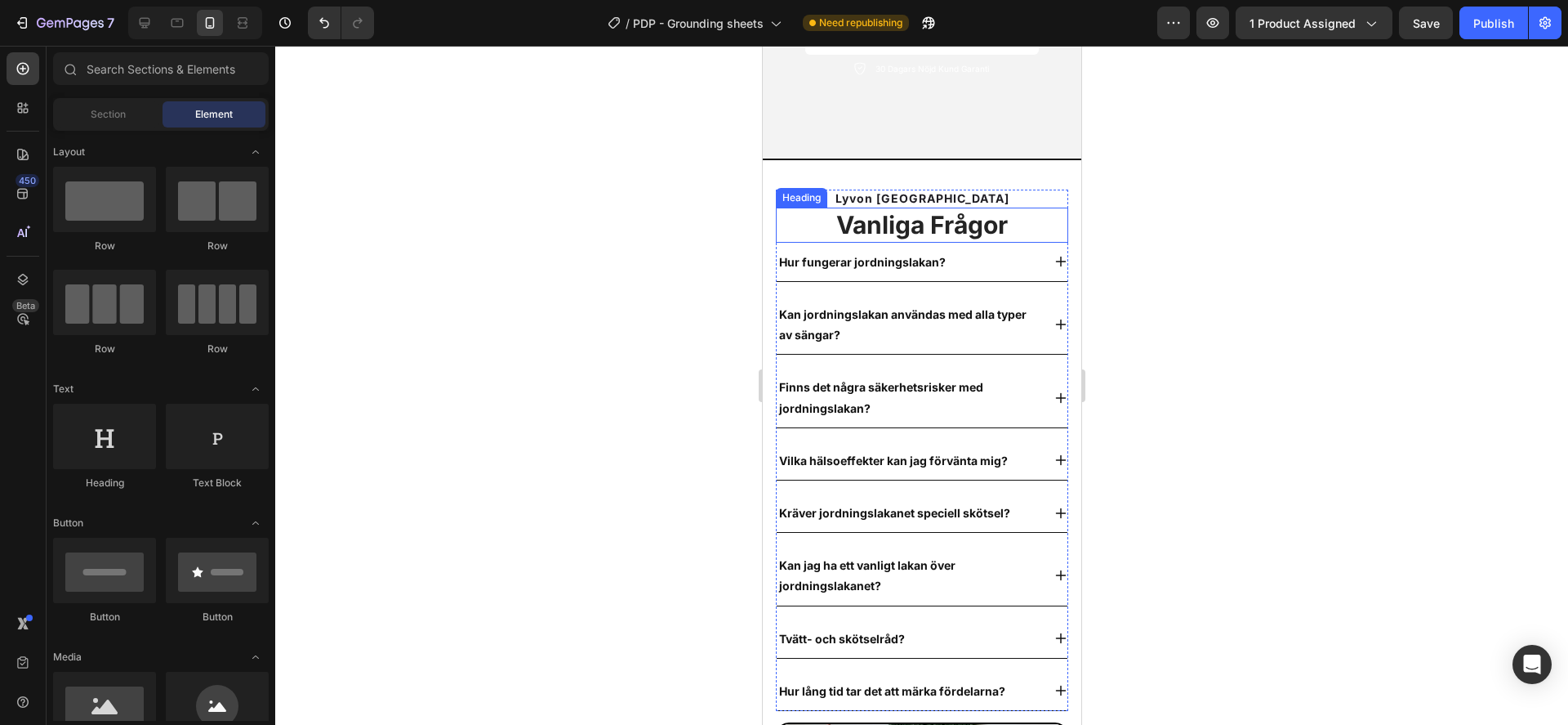
click at [1029, 219] on h2 "Vanliga Frågor" at bounding box center [921, 225] width 292 height 36
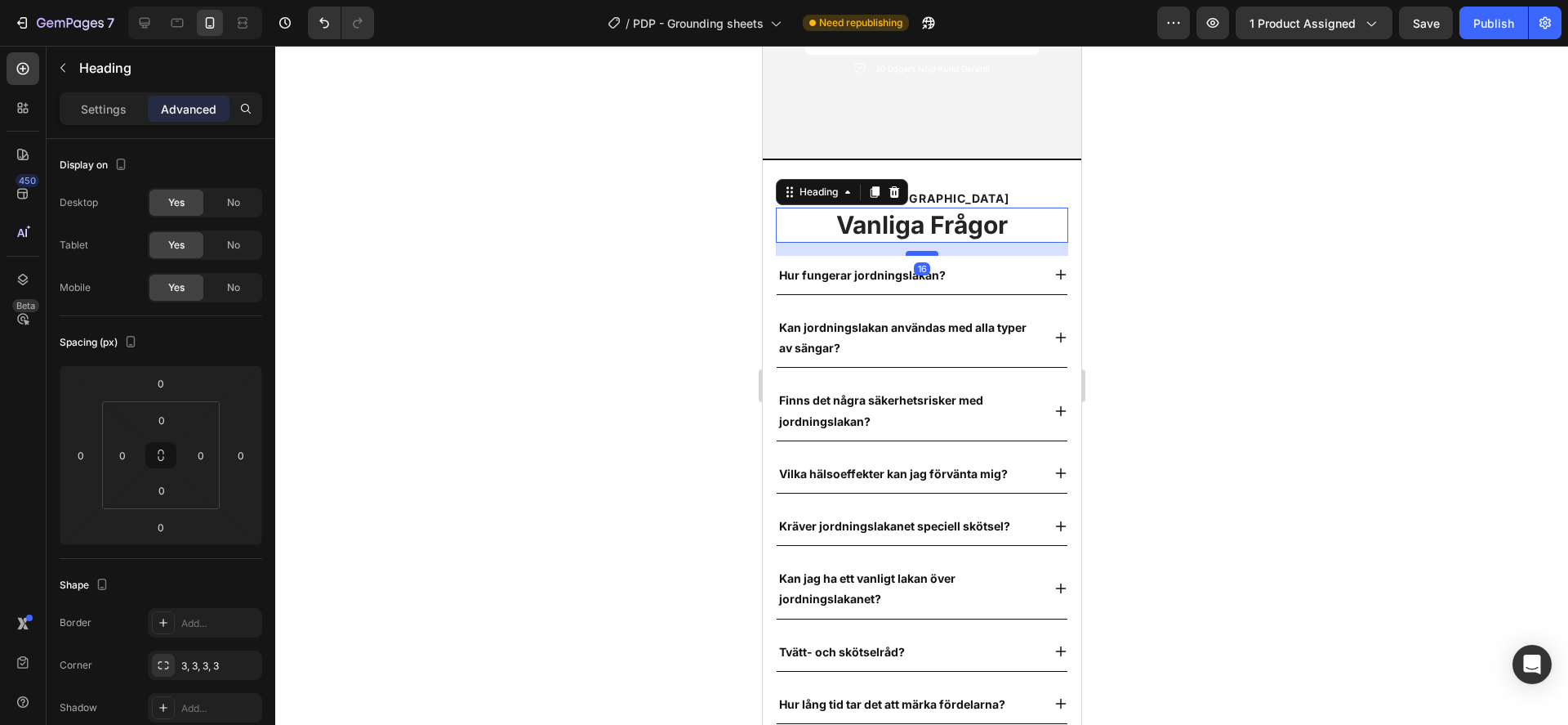
drag, startPoint x: 926, startPoint y: 226, endPoint x: 926, endPoint y: 240, distance: 14.0
click at [926, 250] on div at bounding box center [921, 252] width 33 height 5
type input "16"
click at [1193, 240] on div at bounding box center [921, 384] width 1293 height 679
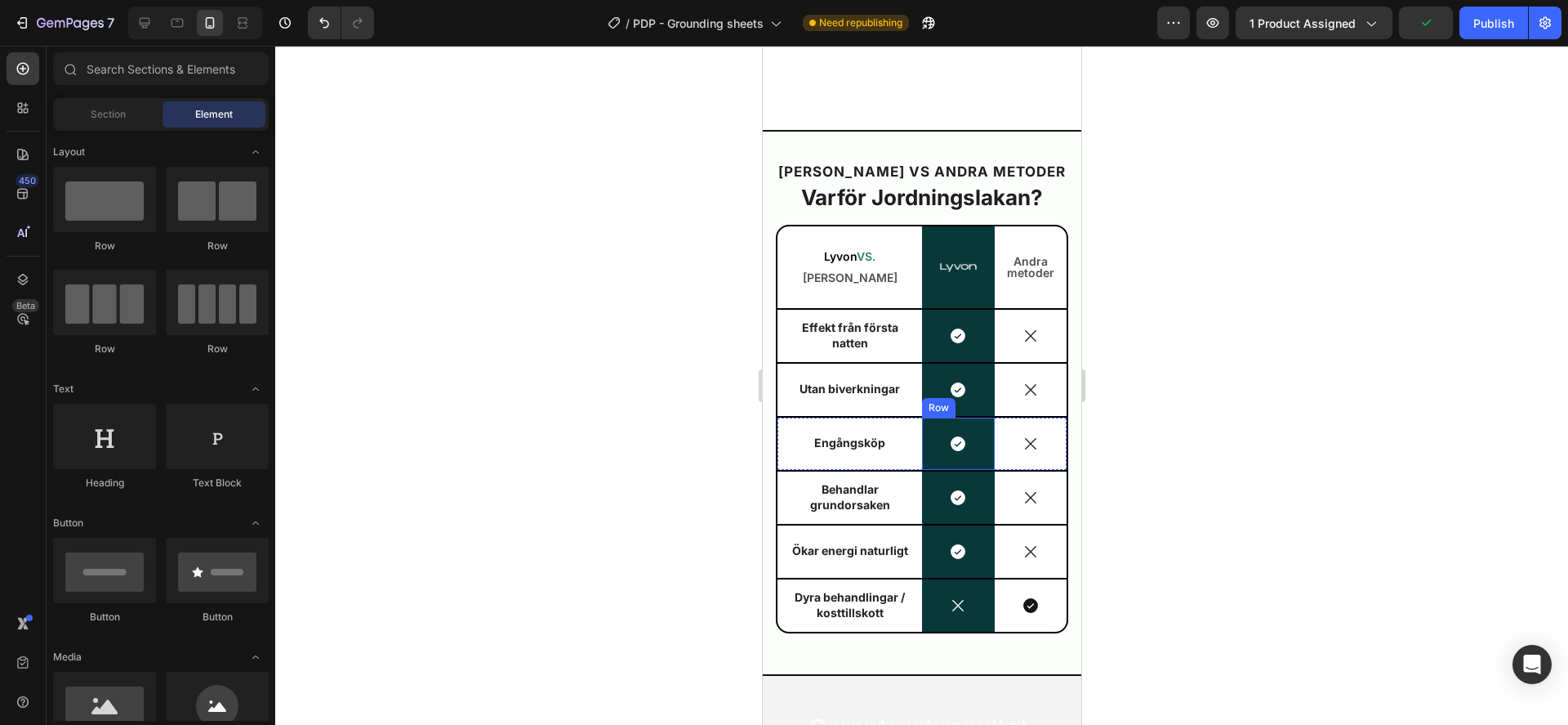
scroll to position [5847, 0]
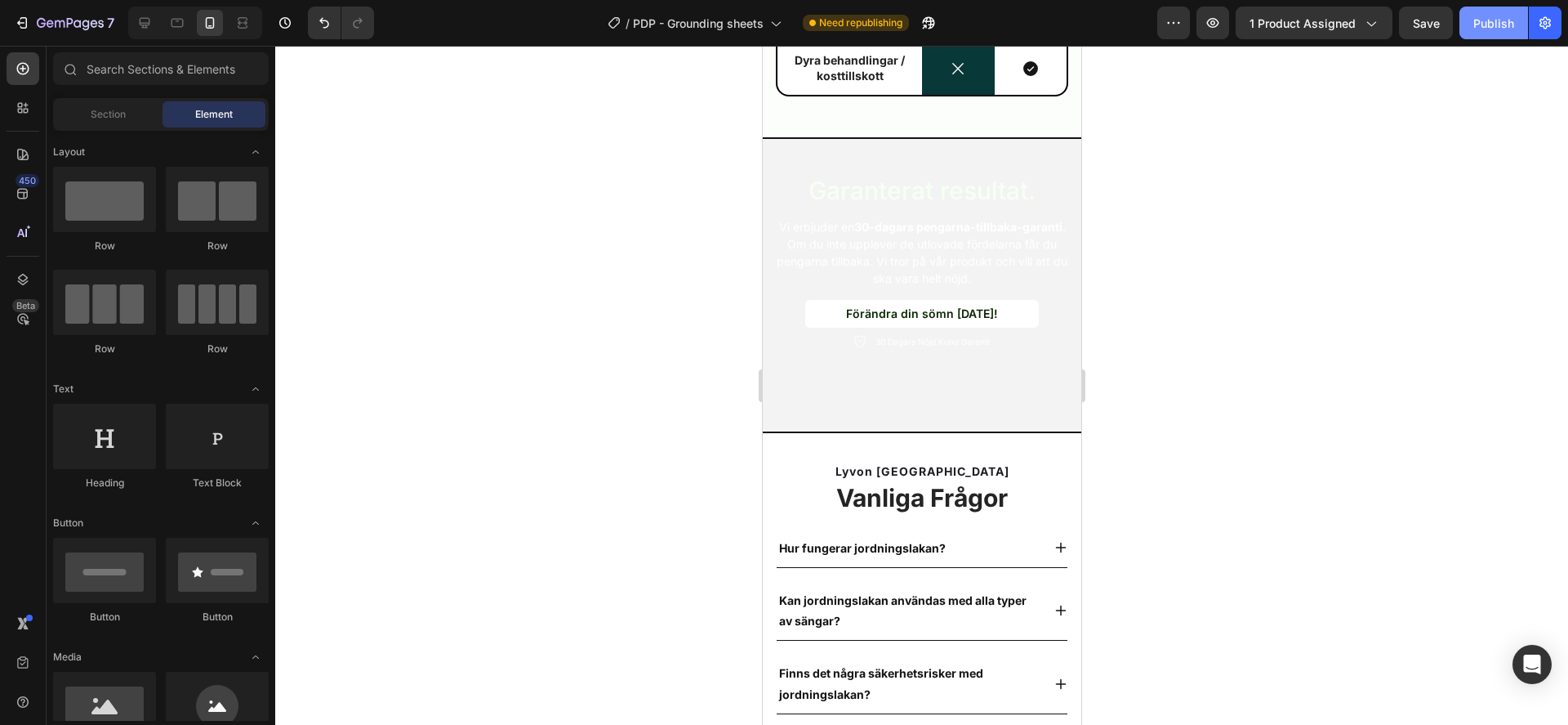
click at [1494, 35] on button "Publish" at bounding box center [1493, 23] width 68 height 33
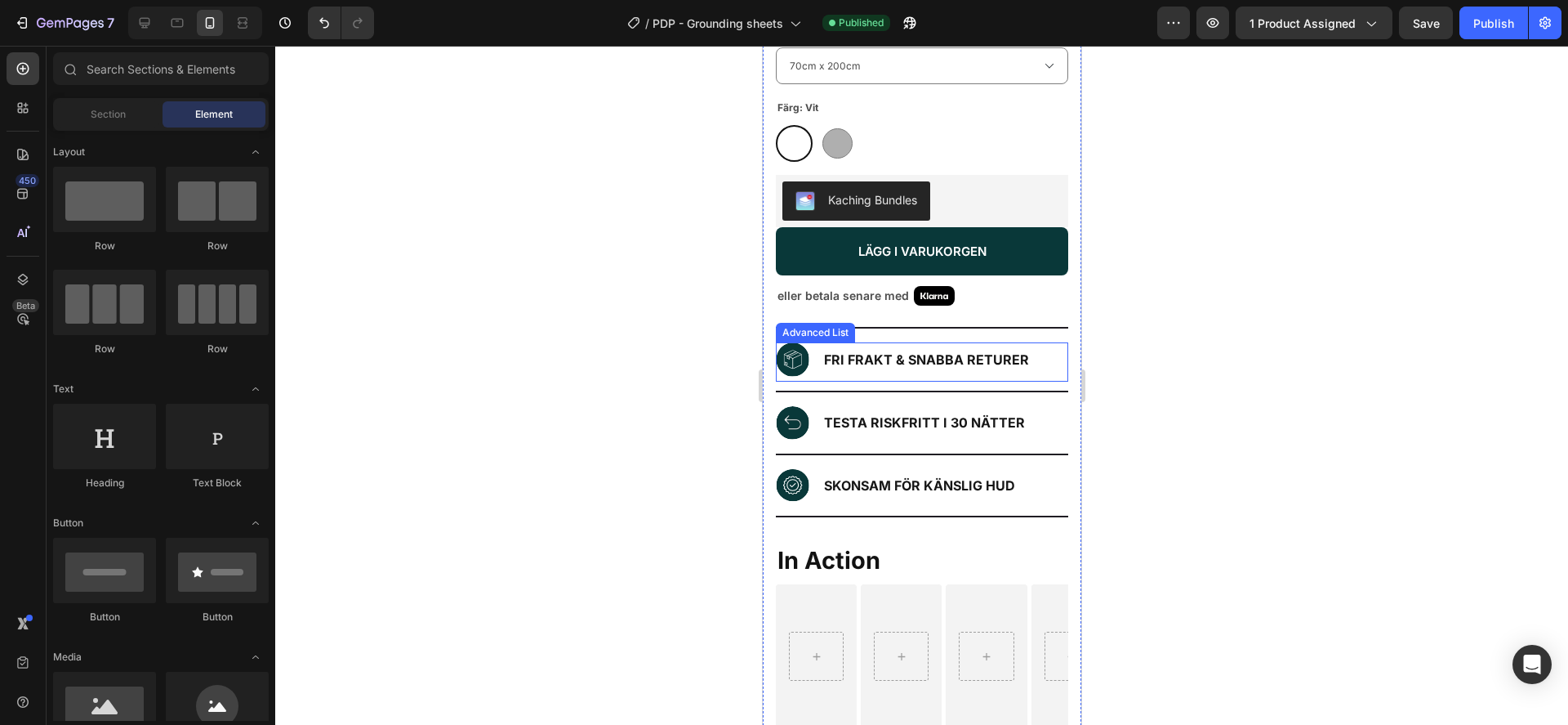
scroll to position [618, 0]
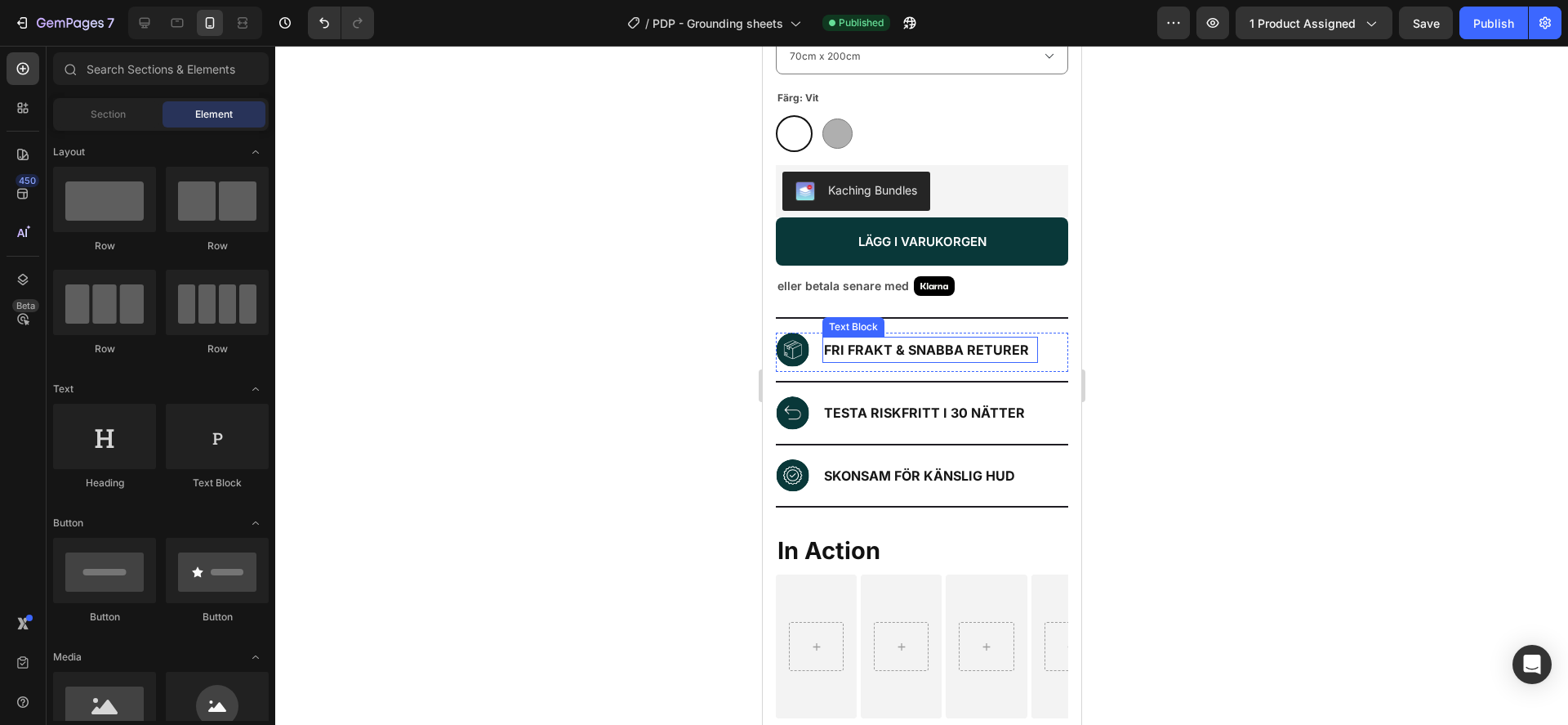
click at [881, 338] on p "FRI FRAKT & SNABBA RETURER" at bounding box center [929, 350] width 212 height 24
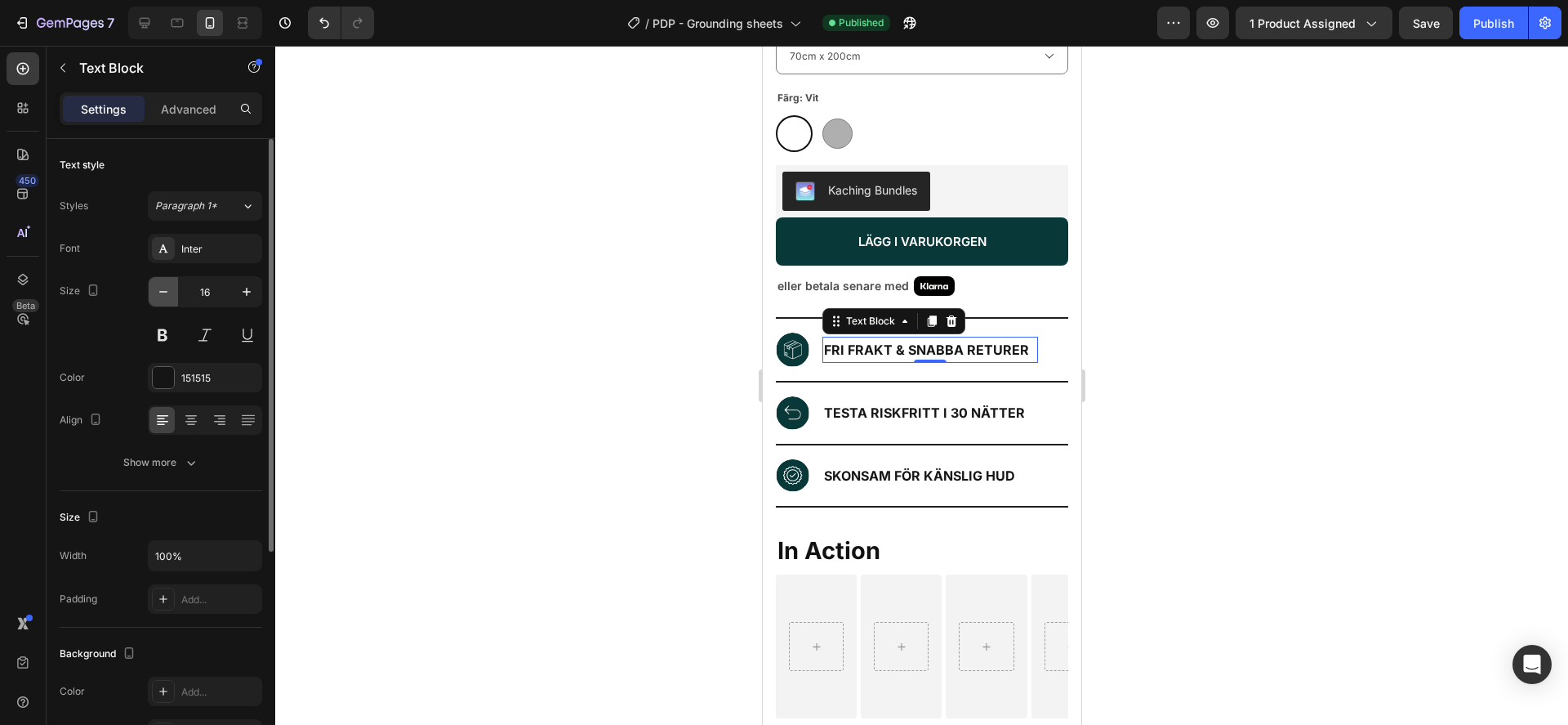
click at [158, 297] on icon "button" at bounding box center [163, 291] width 16 height 16
type input "14"
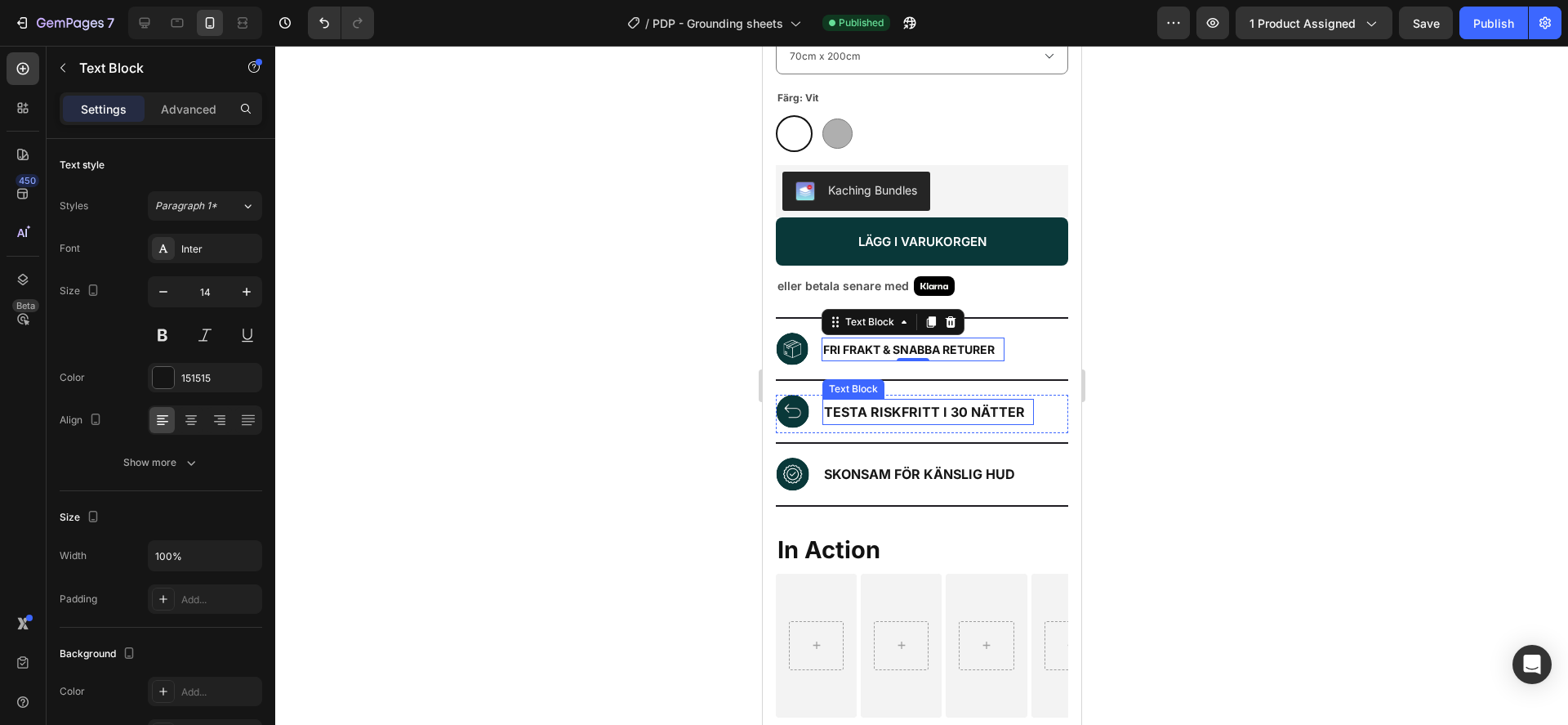
click at [920, 401] on p "TESTA RISKFRITT I 30 NÄTTER" at bounding box center [927, 413] width 209 height 24
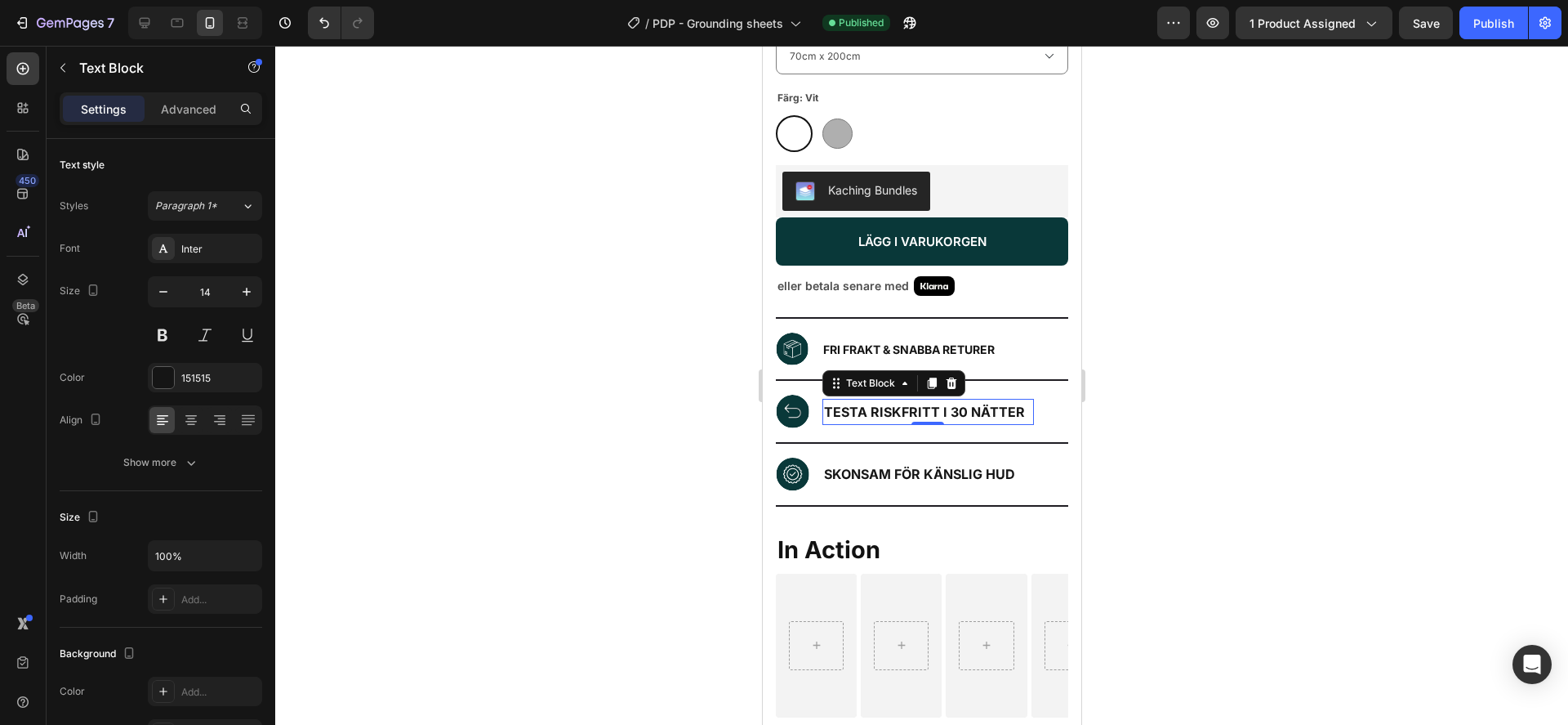
scroll to position [336, 0]
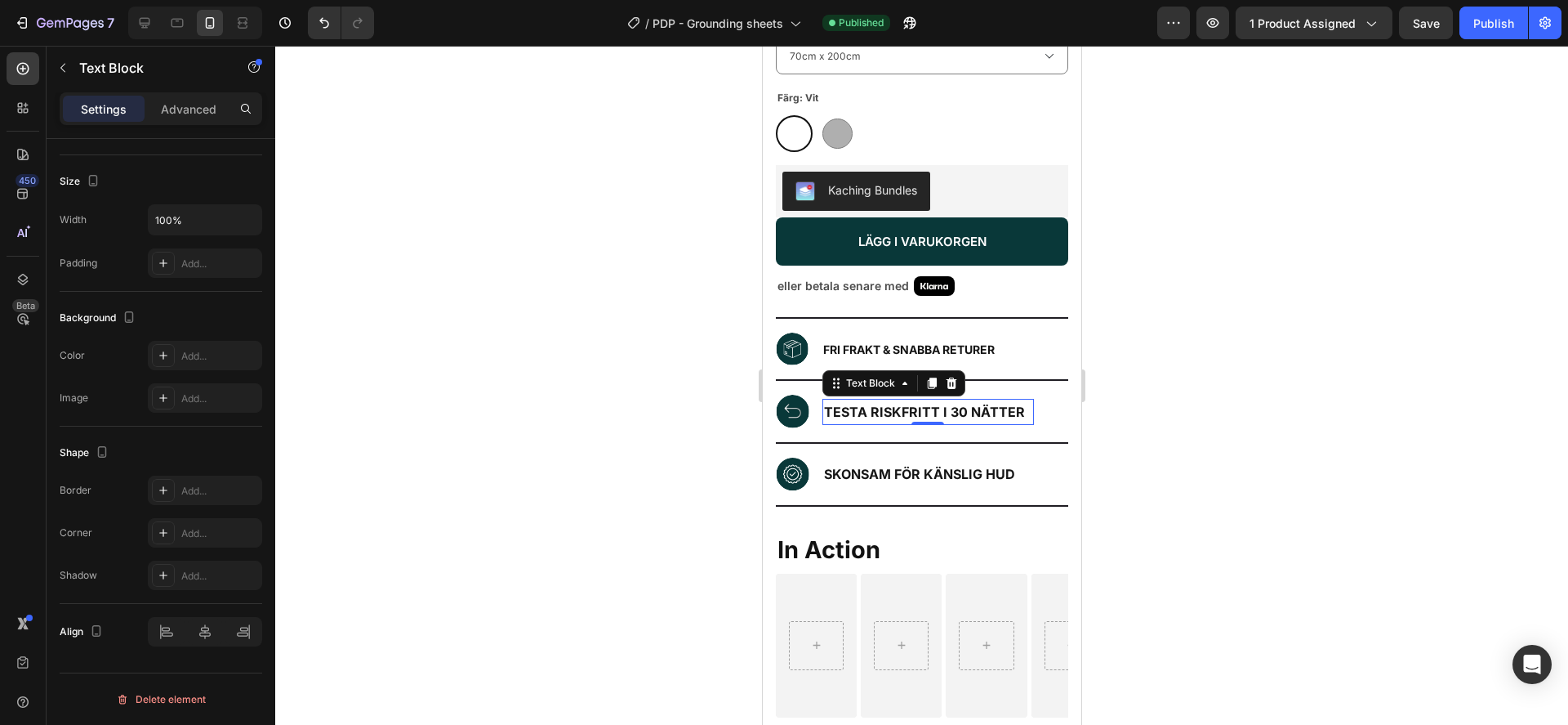
drag, startPoint x: 972, startPoint y: 402, endPoint x: 1496, endPoint y: 373, distance: 524.8
click at [972, 402] on p "TESTA RISKFRITT I 30 NÄTTER" at bounding box center [927, 413] width 209 height 24
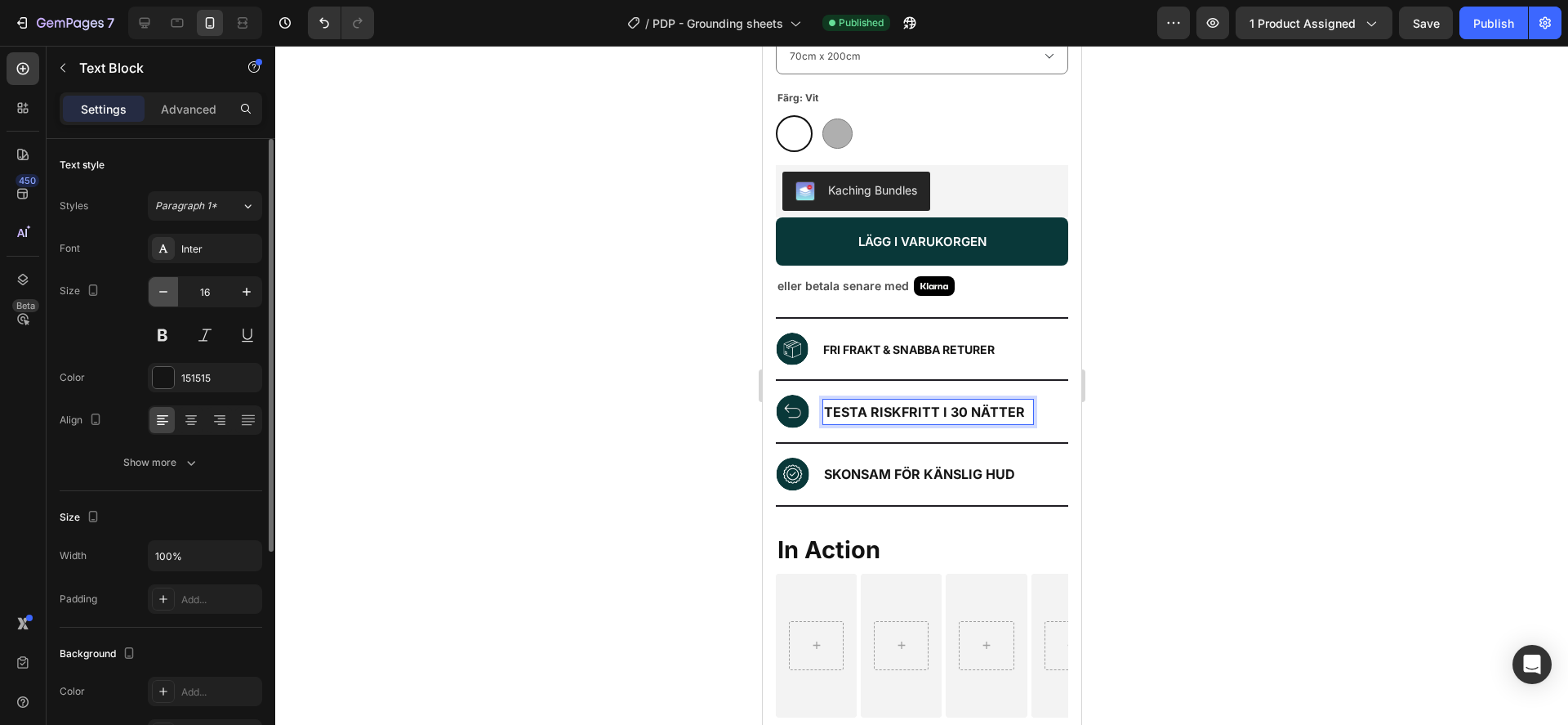
click at [164, 290] on icon "button" at bounding box center [163, 291] width 16 height 16
type input "14"
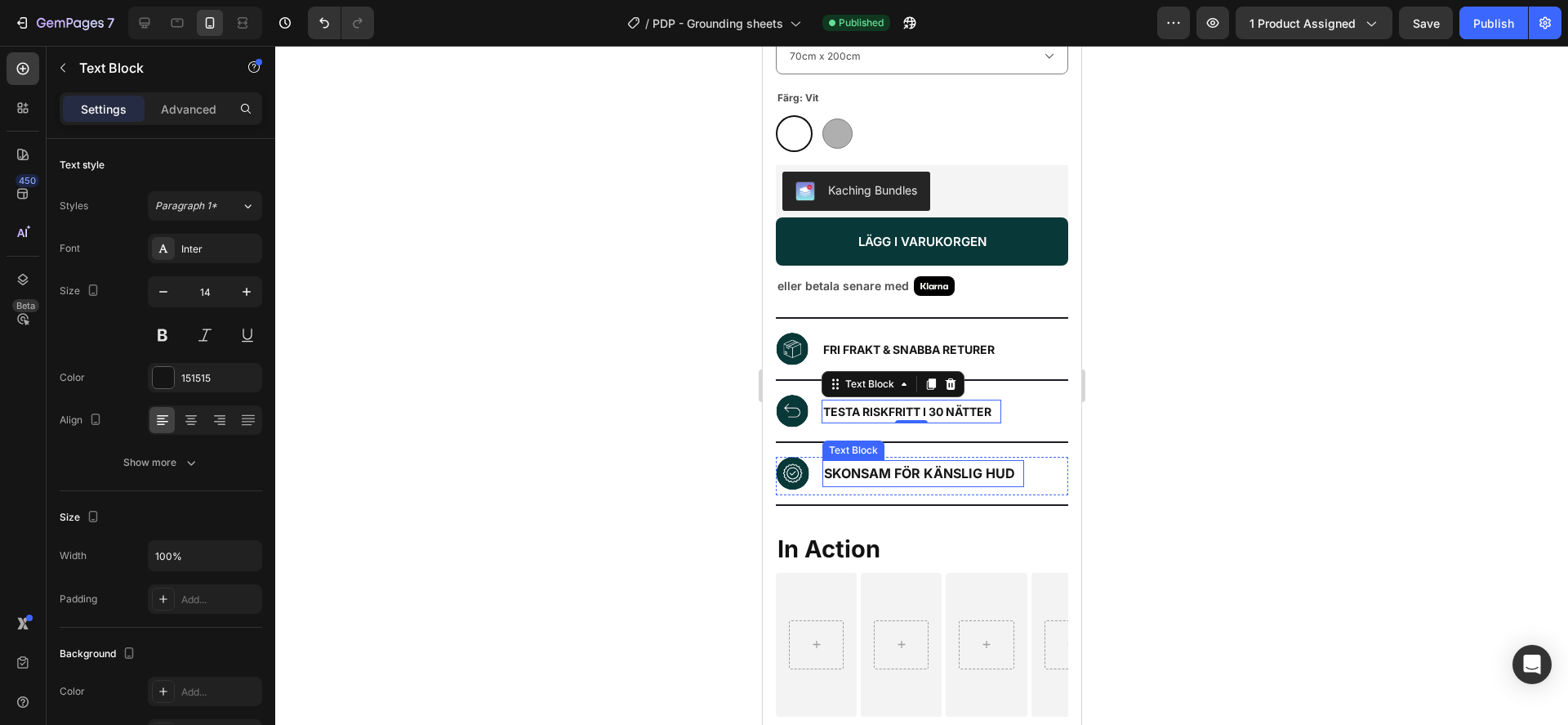
click at [933, 460] on div "SKONSAM FÖR KÄNSLIG HUD" at bounding box center [922, 474] width 202 height 27
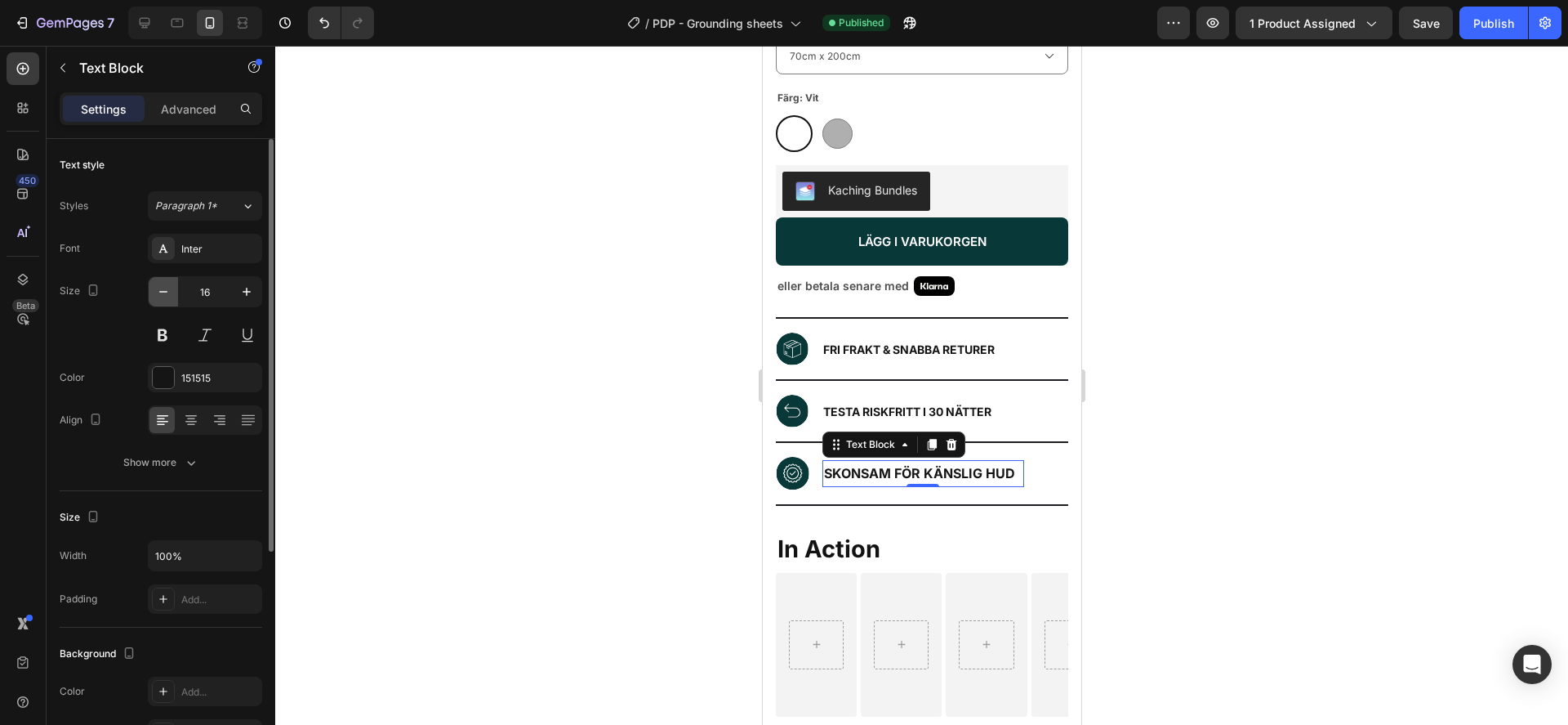
click at [158, 291] on icon "button" at bounding box center [163, 291] width 16 height 16
type input "14"
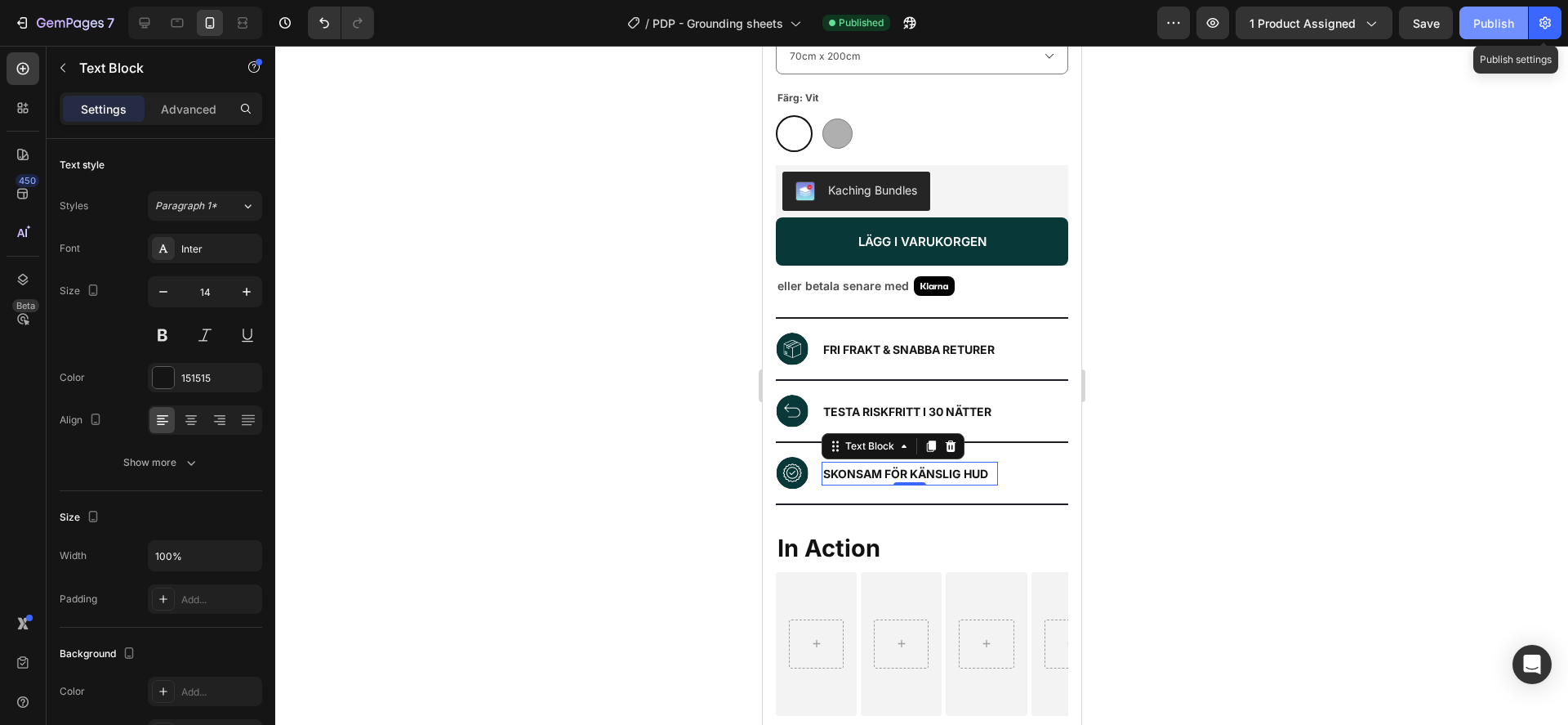
click at [1512, 20] on div "Publish" at bounding box center [1493, 23] width 41 height 17
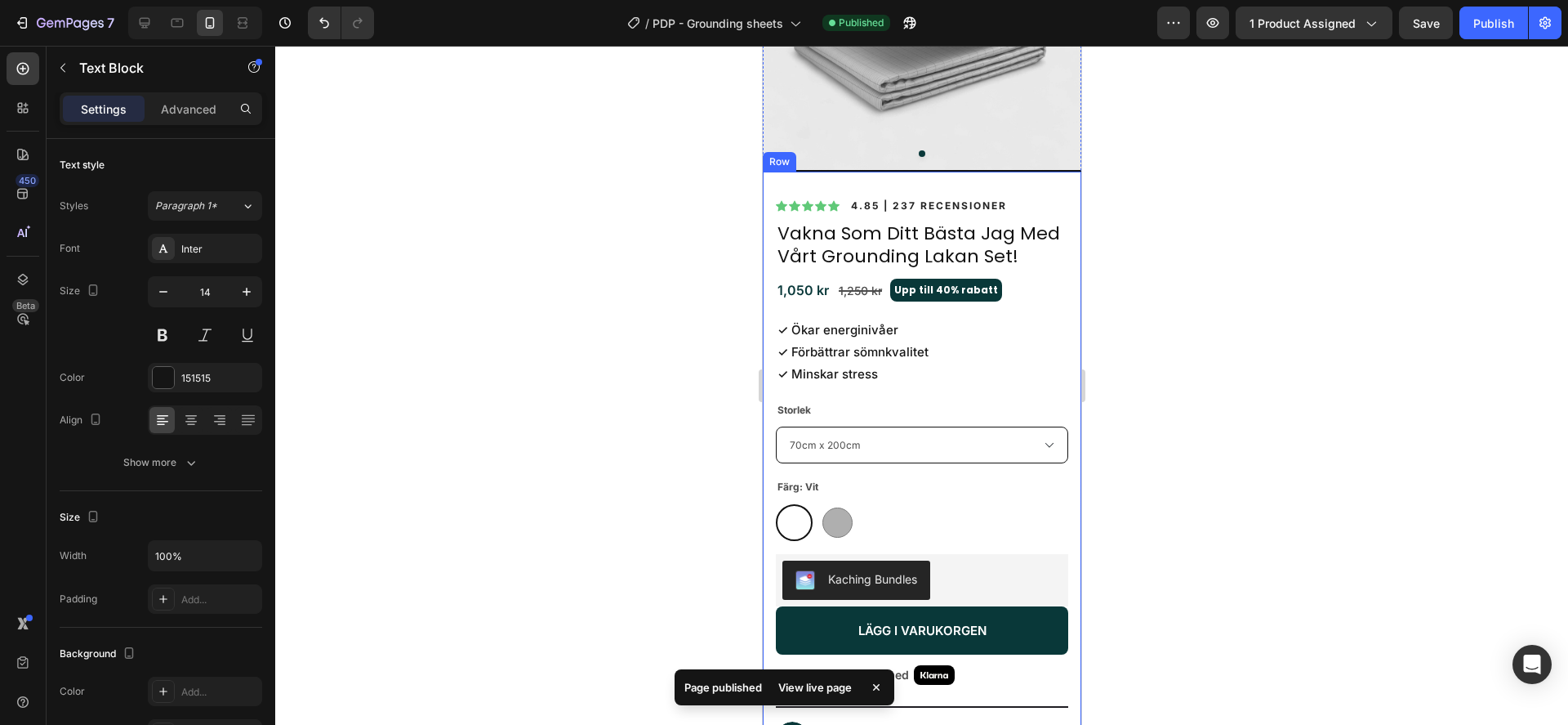
scroll to position [197, 0]
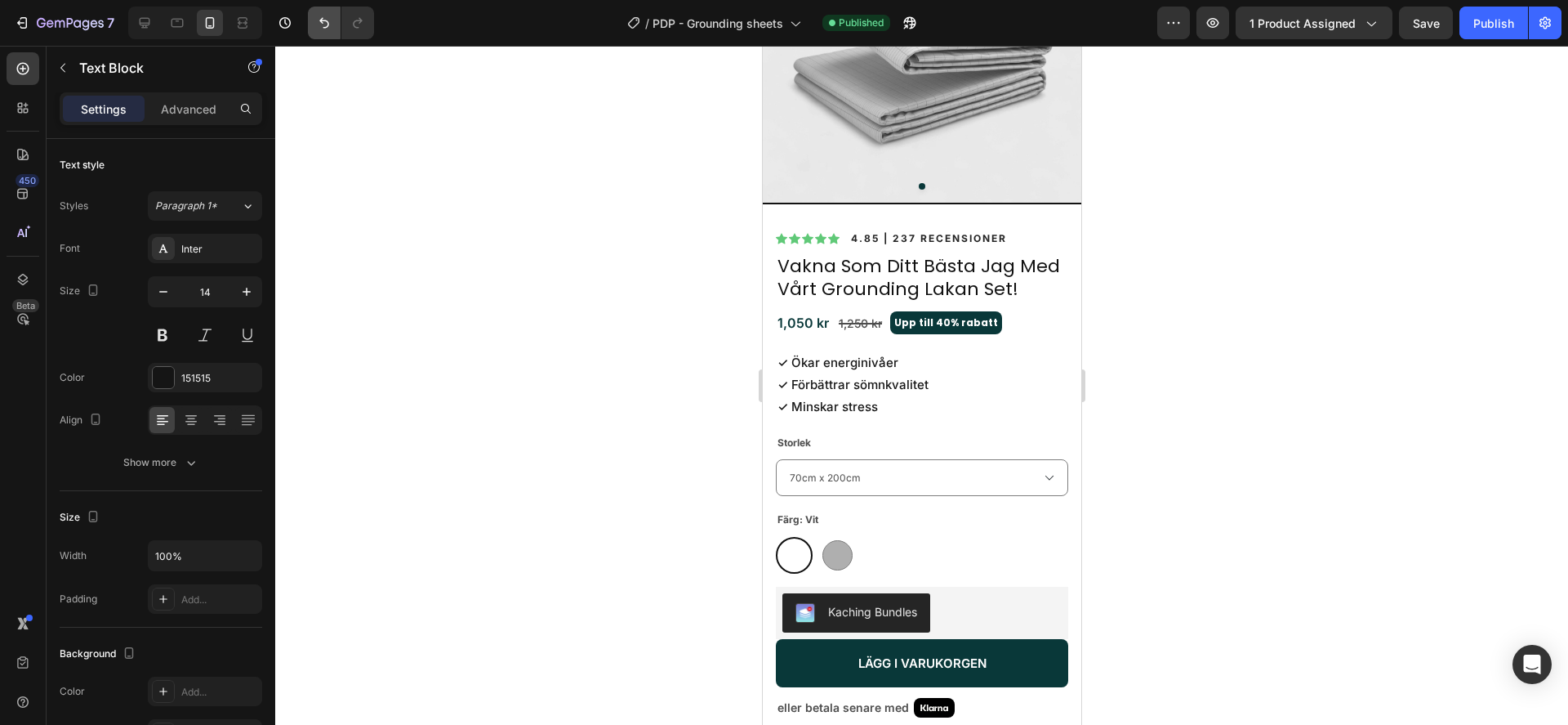
drag, startPoint x: 552, startPoint y: 209, endPoint x: 321, endPoint y: 35, distance: 289.2
click at [546, 202] on div at bounding box center [921, 384] width 1293 height 679
